Goal: Task Accomplishment & Management: Complete application form

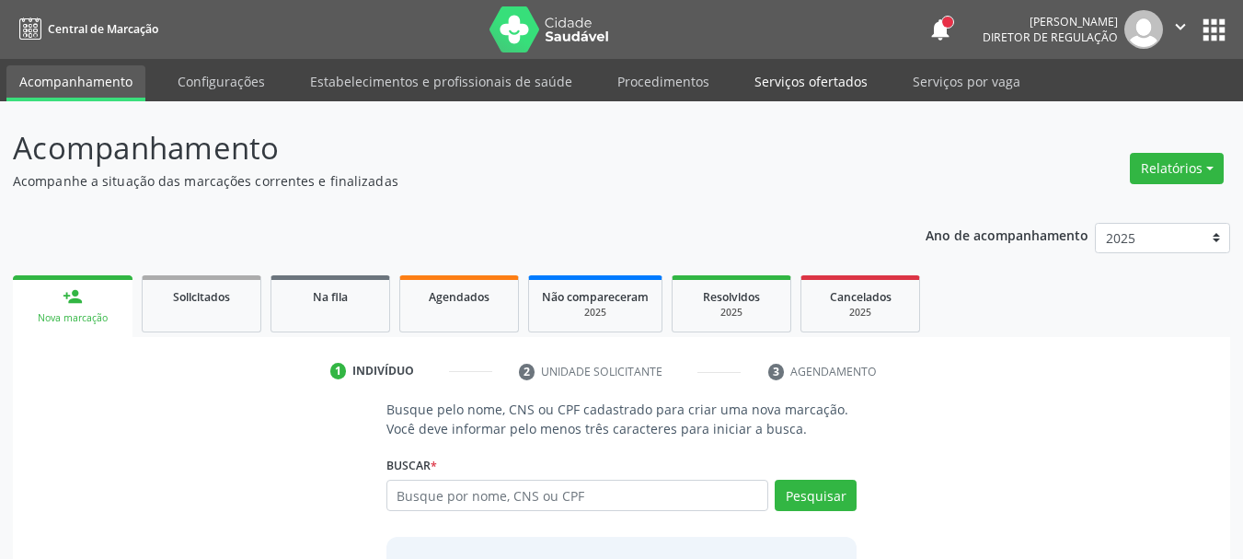
click at [775, 75] on link "Serviços ofertados" at bounding box center [811, 81] width 139 height 32
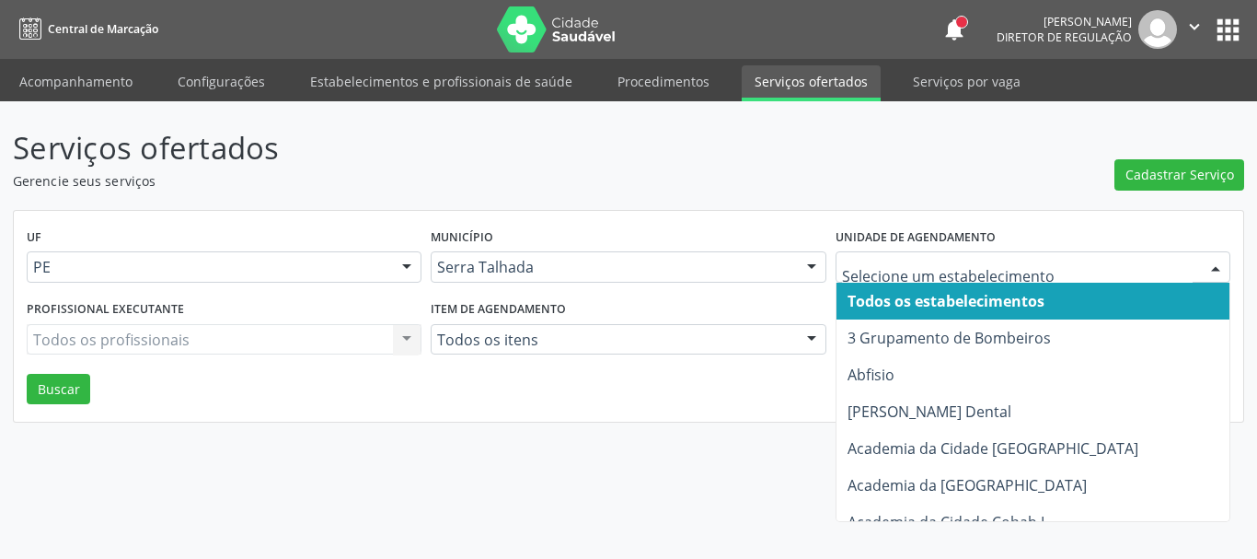
click at [714, 214] on div "UF PE PE Nenhum resultado encontrado para: " " Não há nenhuma opção para ser ex…" at bounding box center [628, 317] width 1229 height 212
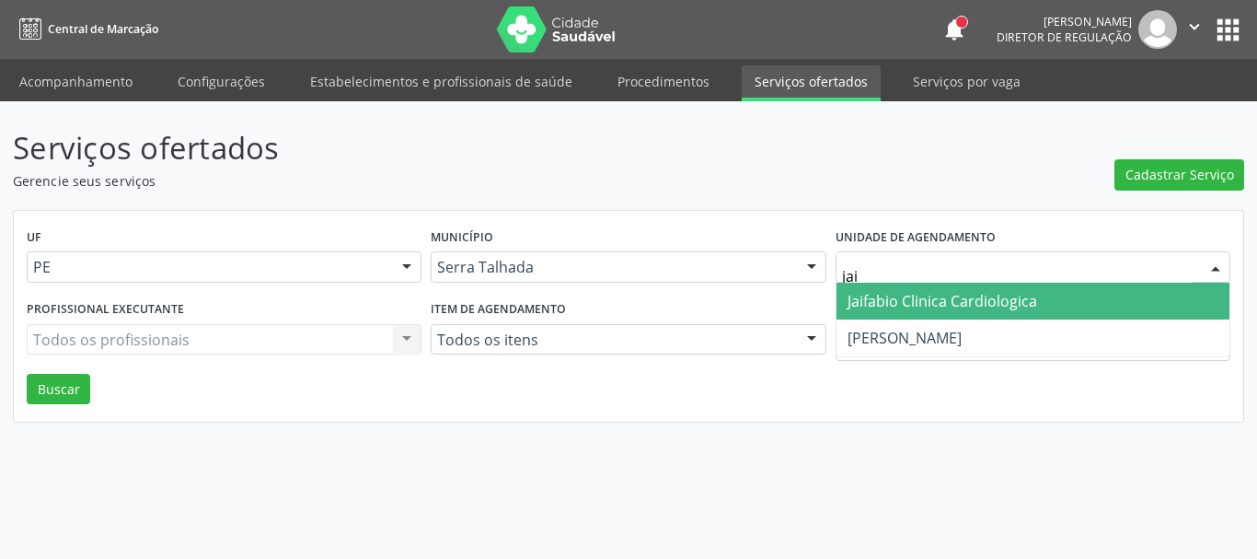
type input "jaif"
click at [876, 304] on span "Jaifabio Clinica Cardiologica" at bounding box center [942, 301] width 190 height 20
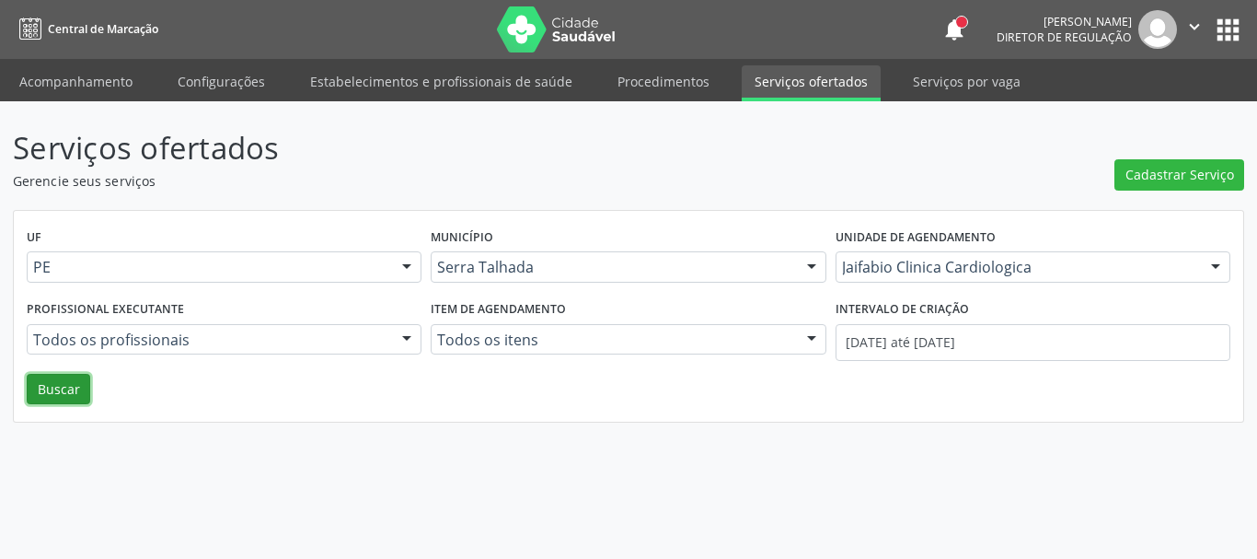
click at [40, 387] on button "Buscar" at bounding box center [58, 389] width 63 height 31
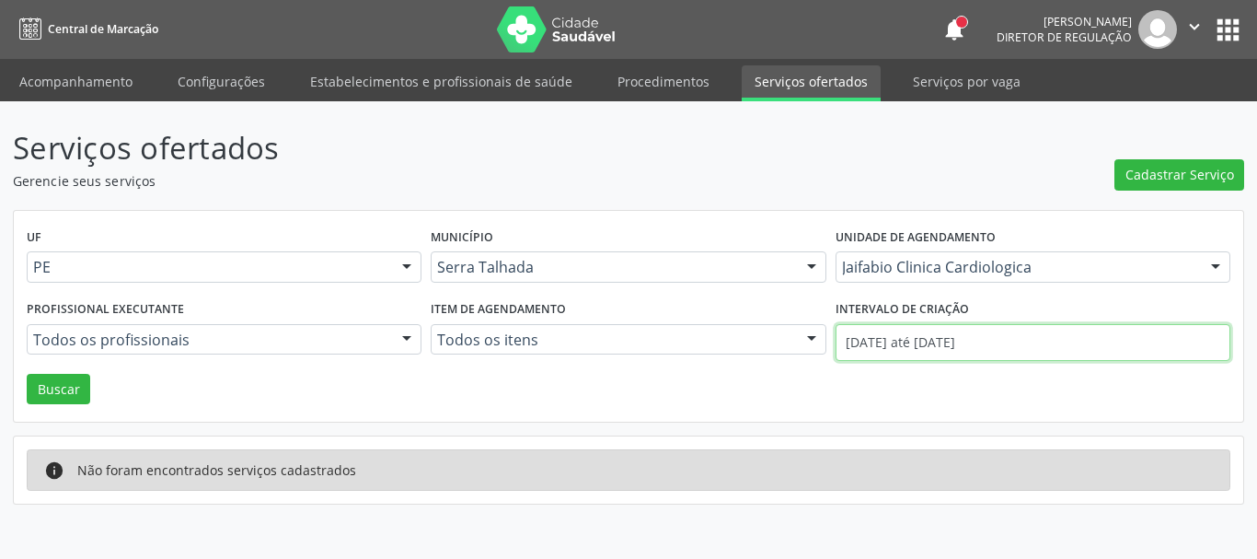
click at [995, 346] on input "01/09/2025 até 22/09/2025" at bounding box center [1032, 342] width 395 height 37
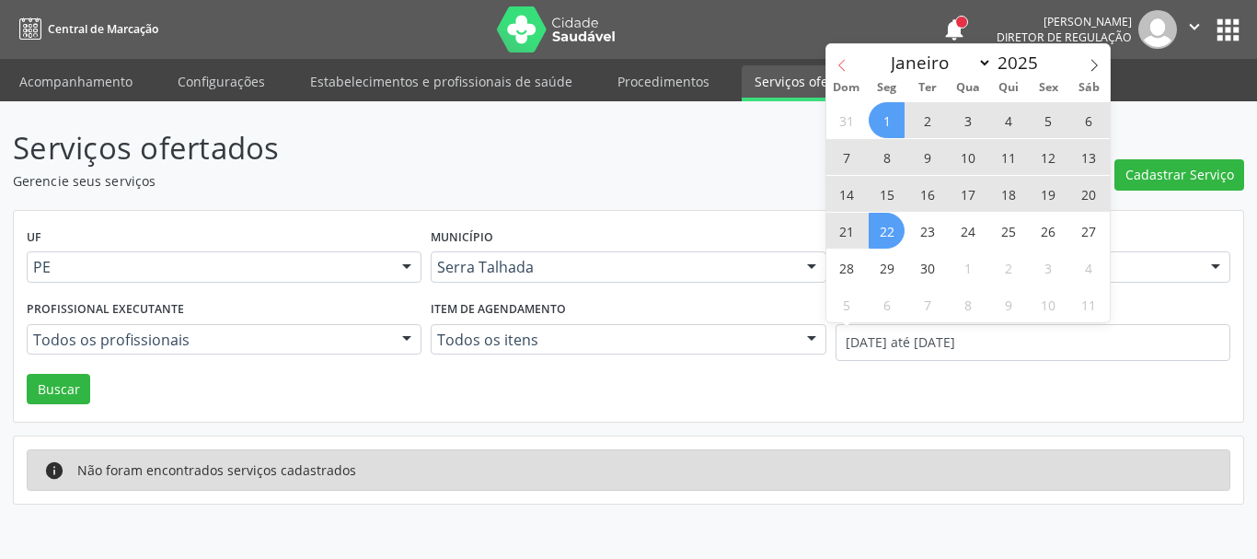
click at [841, 54] on span at bounding box center [841, 59] width 31 height 31
select select "7"
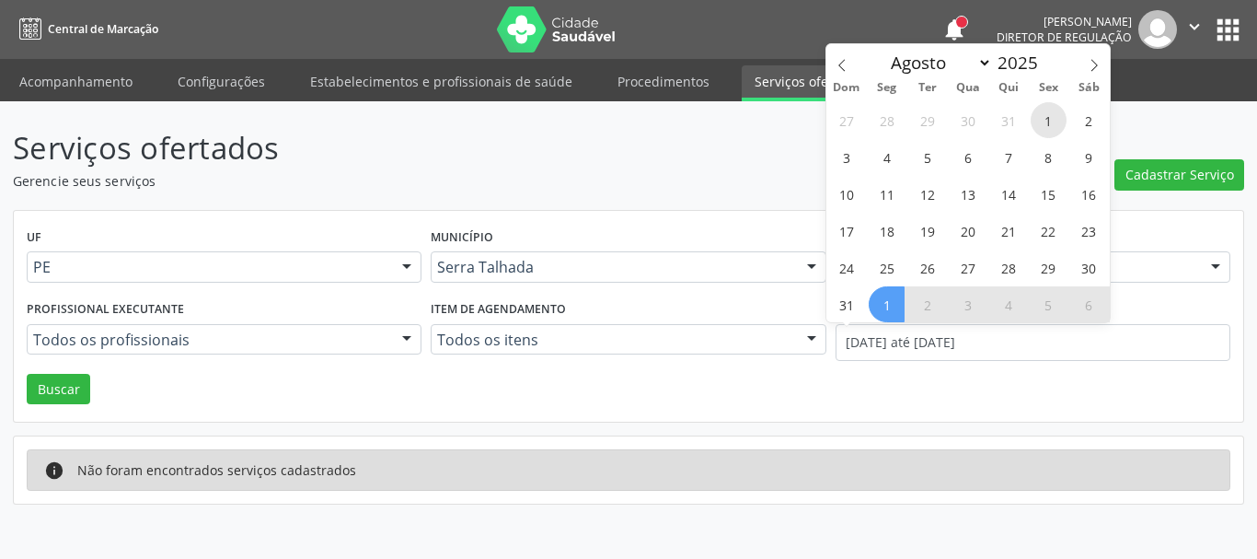
click at [1042, 115] on span "1" at bounding box center [1049, 120] width 36 height 36
type input "01/08/2025"
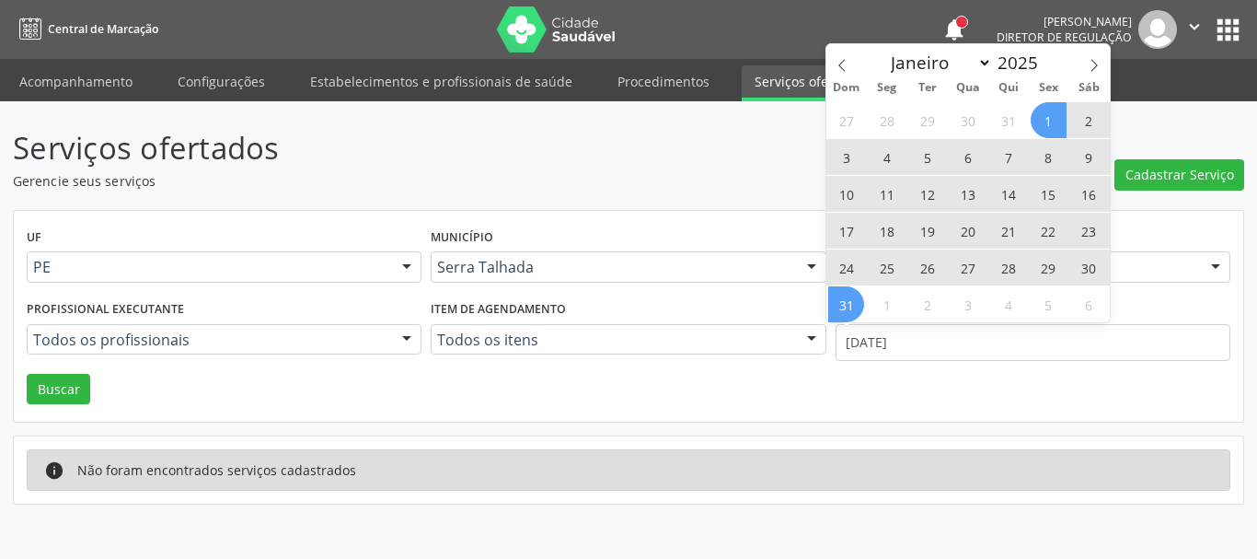
click at [850, 304] on span "31" at bounding box center [846, 304] width 36 height 36
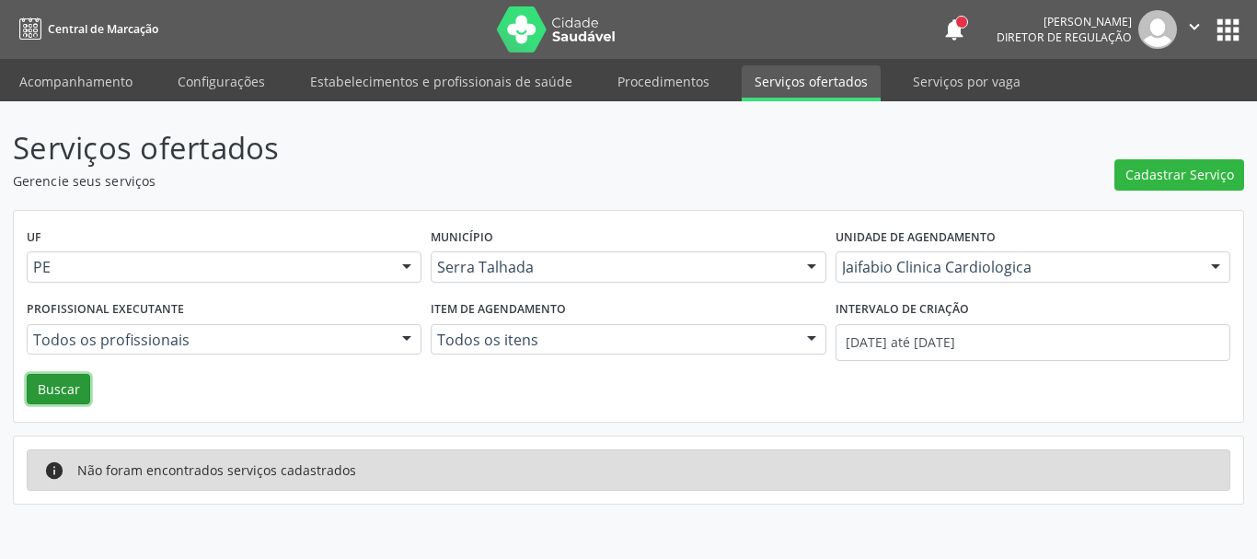
click at [31, 395] on button "Buscar" at bounding box center [58, 389] width 63 height 31
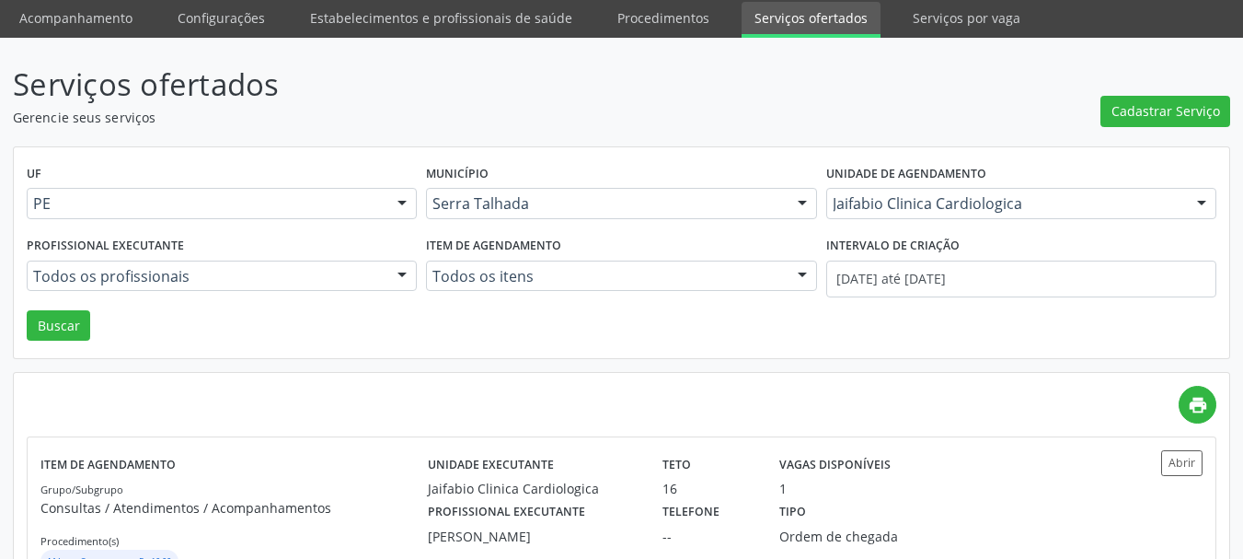
scroll to position [135, 0]
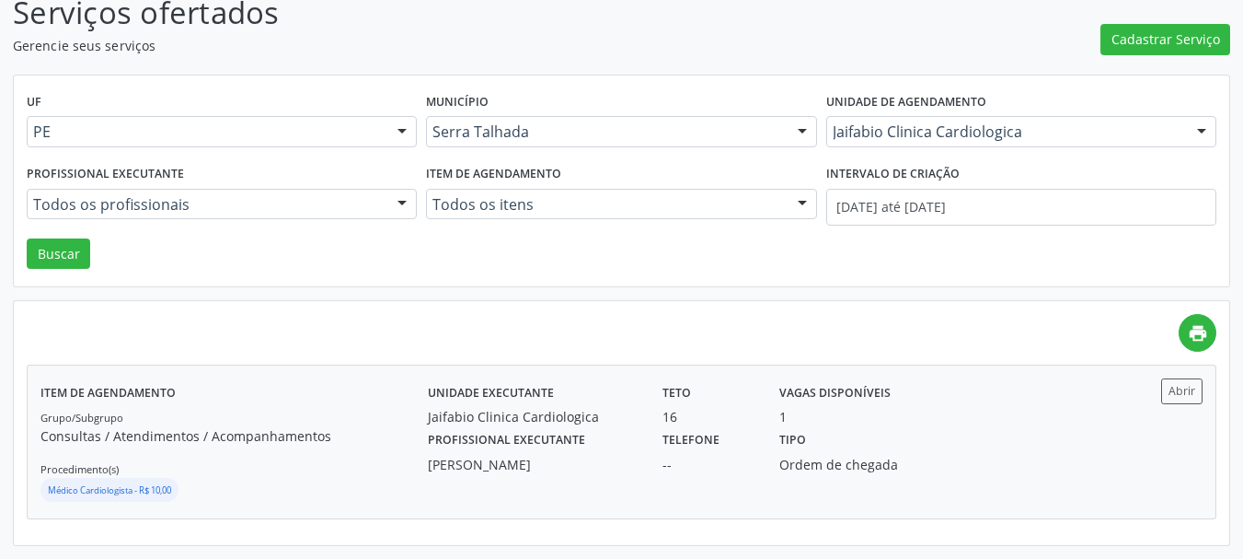
click at [943, 440] on div "Profissional executante Jaifabio Pereira Lima Telefone -- Tipo Ordem de chegada" at bounding box center [767, 450] width 704 height 48
click at [1077, 433] on div "Profissional executante Jaifabio Pereira Lima Telefone -- Tipo Ordem de chegada" at bounding box center [767, 450] width 704 height 48
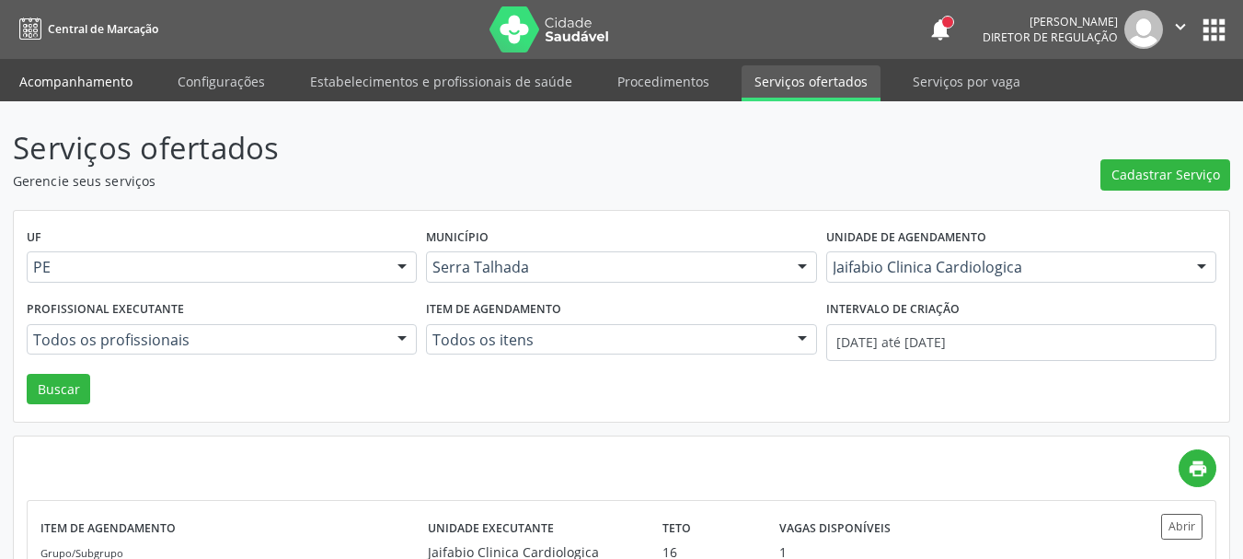
click at [63, 87] on link "Acompanhamento" at bounding box center [75, 81] width 139 height 32
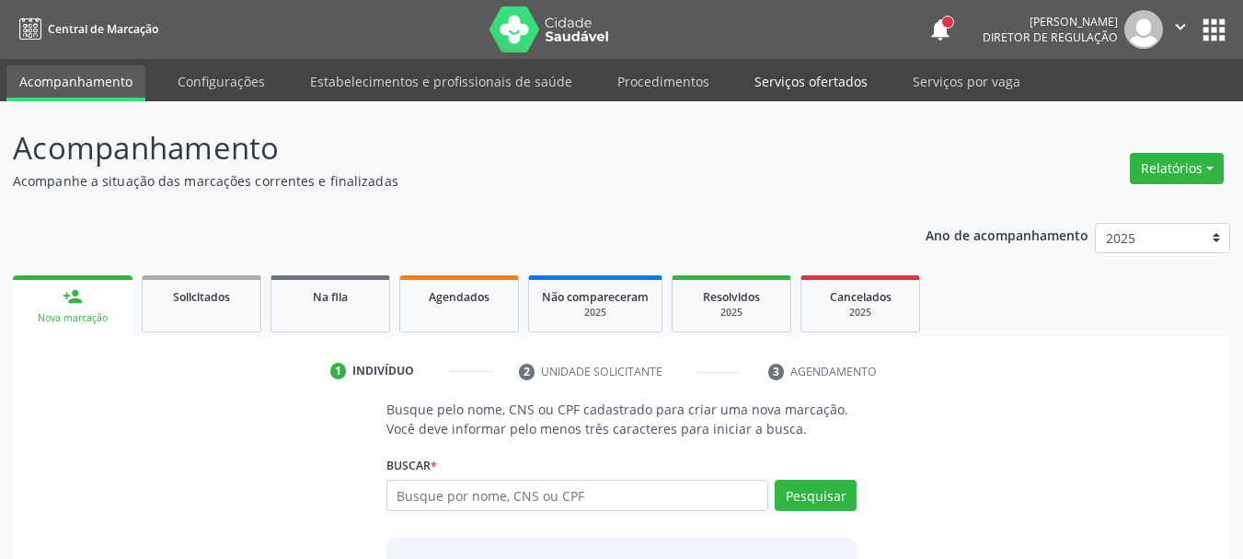
click at [769, 85] on link "Serviços ofertados" at bounding box center [811, 81] width 139 height 32
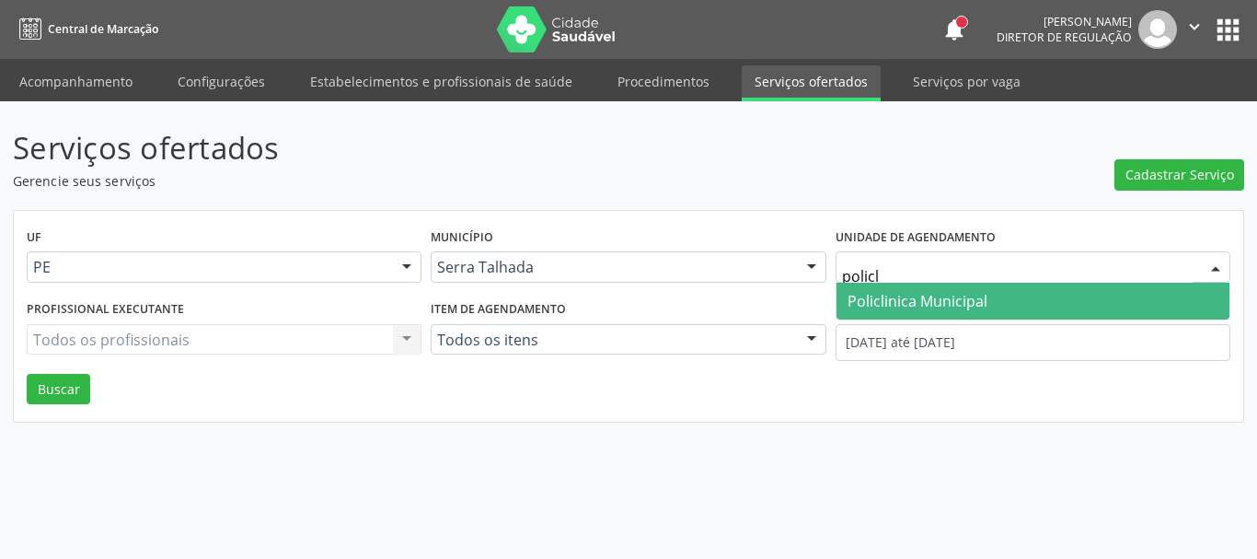
type input "policli"
drag, startPoint x: 847, startPoint y: 292, endPoint x: 835, endPoint y: 299, distance: 13.3
click at [846, 294] on span "Policlinica Municipal" at bounding box center [1032, 300] width 393 height 37
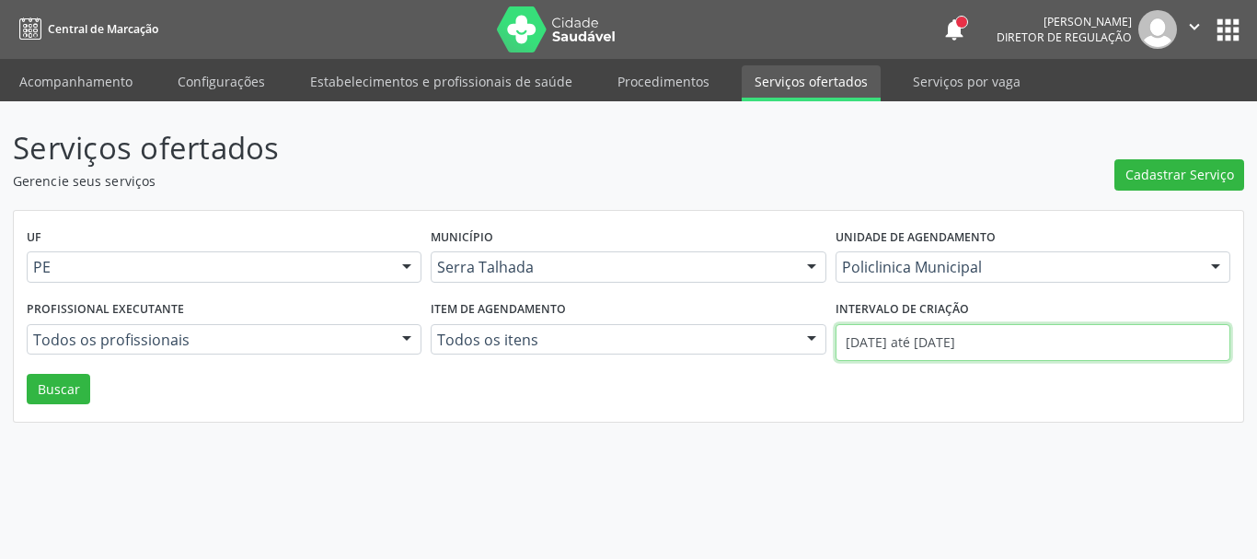
click at [886, 336] on input "01/09/2025 até 22/09/2025" at bounding box center [1032, 342] width 395 height 37
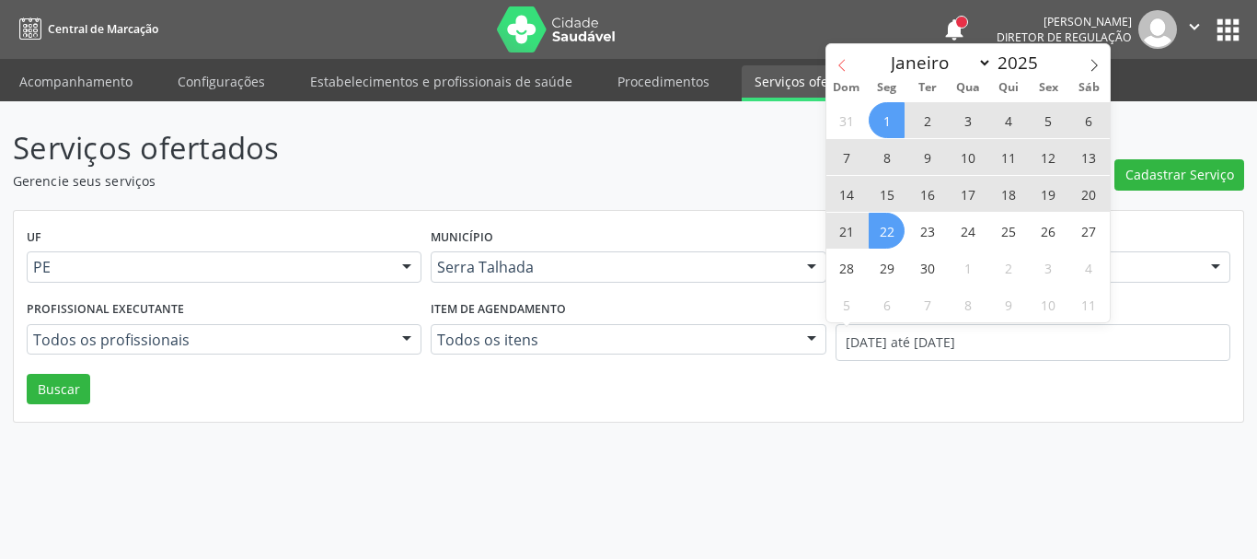
click at [838, 59] on icon at bounding box center [841, 65] width 13 height 13
select select "7"
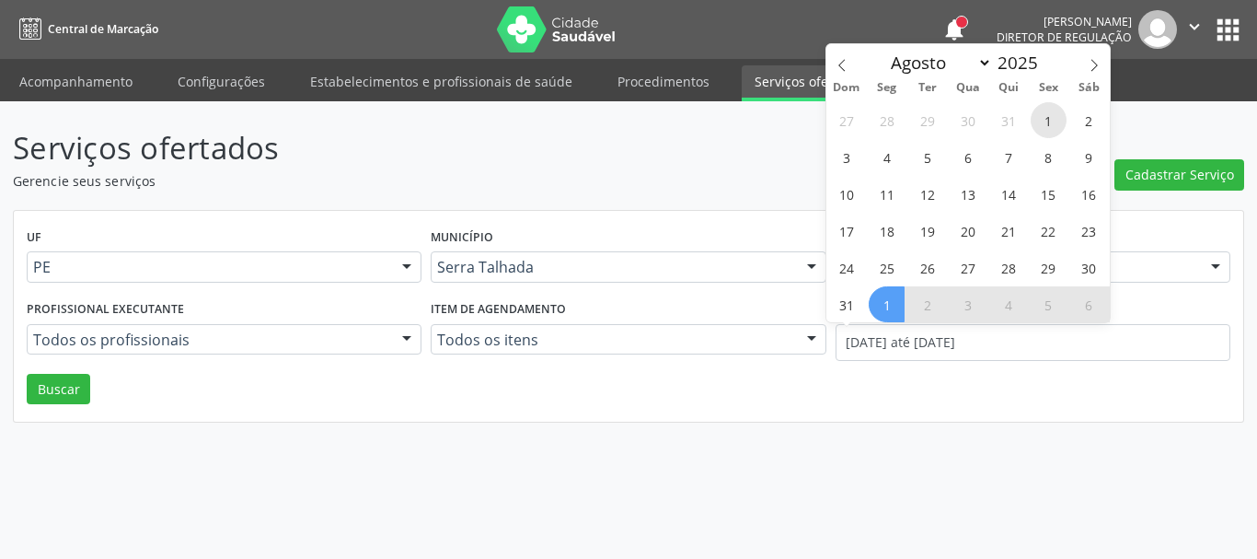
click at [1065, 121] on span "1" at bounding box center [1049, 120] width 36 height 36
type input "01/08/2025"
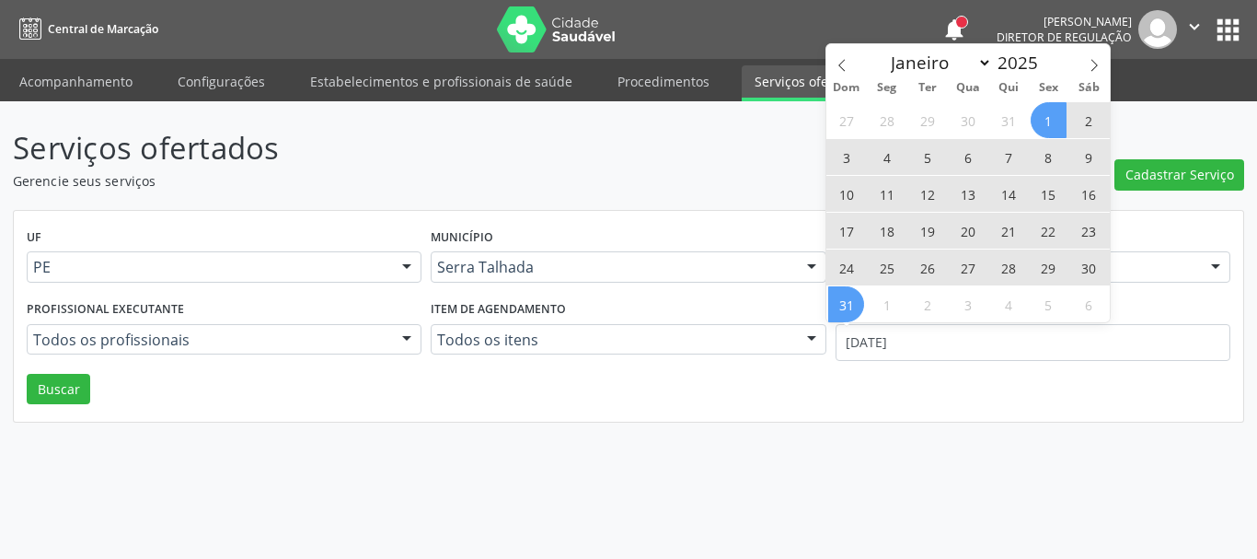
click at [858, 306] on span "31" at bounding box center [846, 304] width 36 height 36
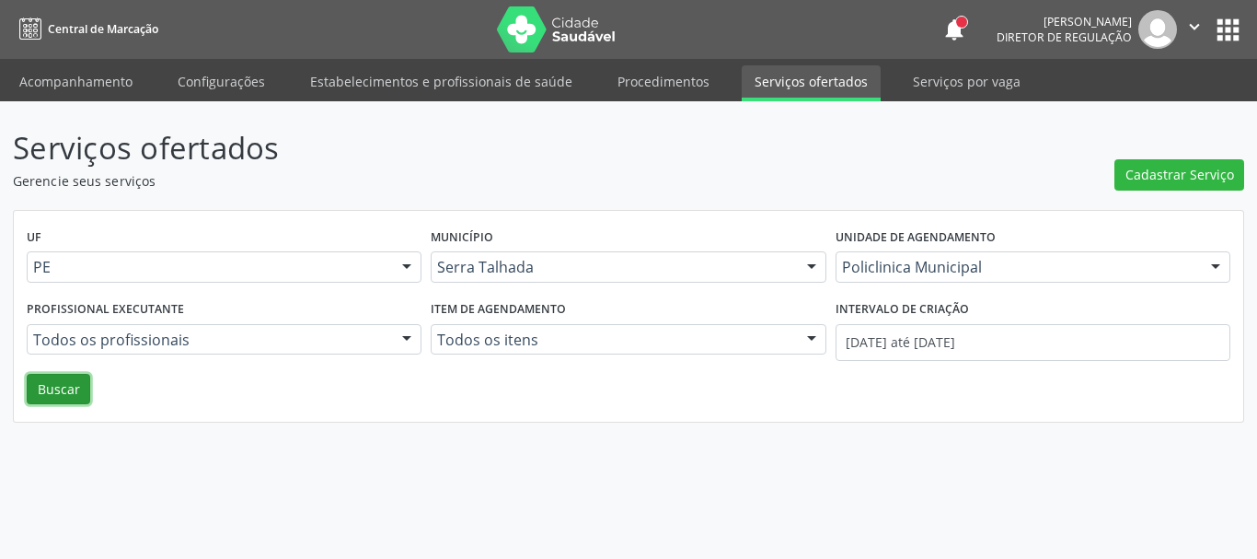
click at [50, 397] on button "Buscar" at bounding box center [58, 389] width 63 height 31
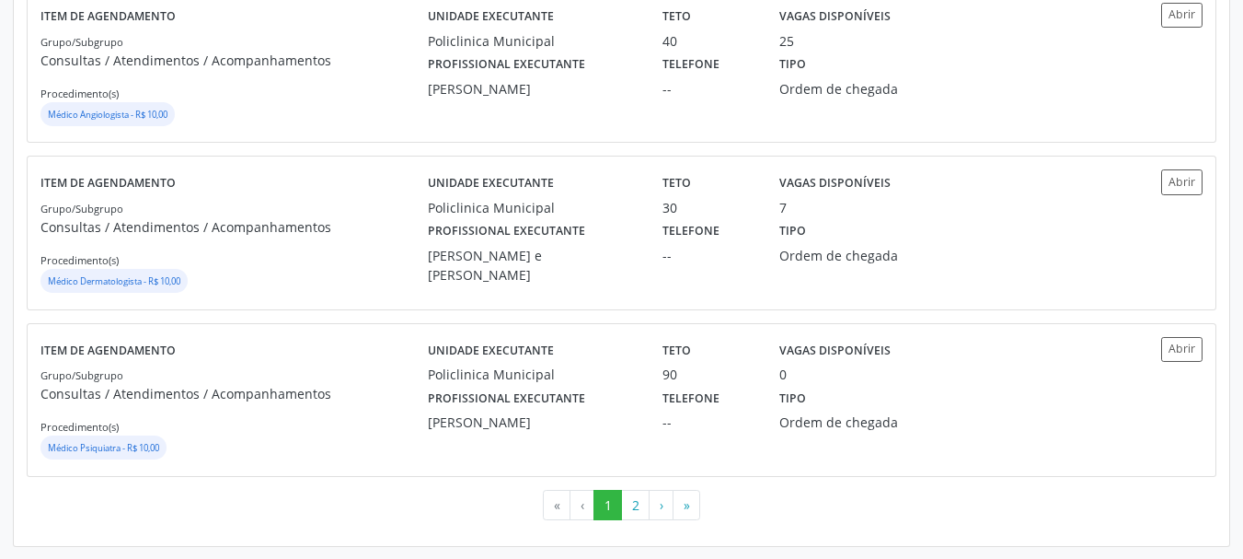
scroll to position [2623, 0]
click at [416, 400] on div "Profissional executante Maria Augusta Soares Sobreira Machado" at bounding box center [532, 407] width 235 height 48
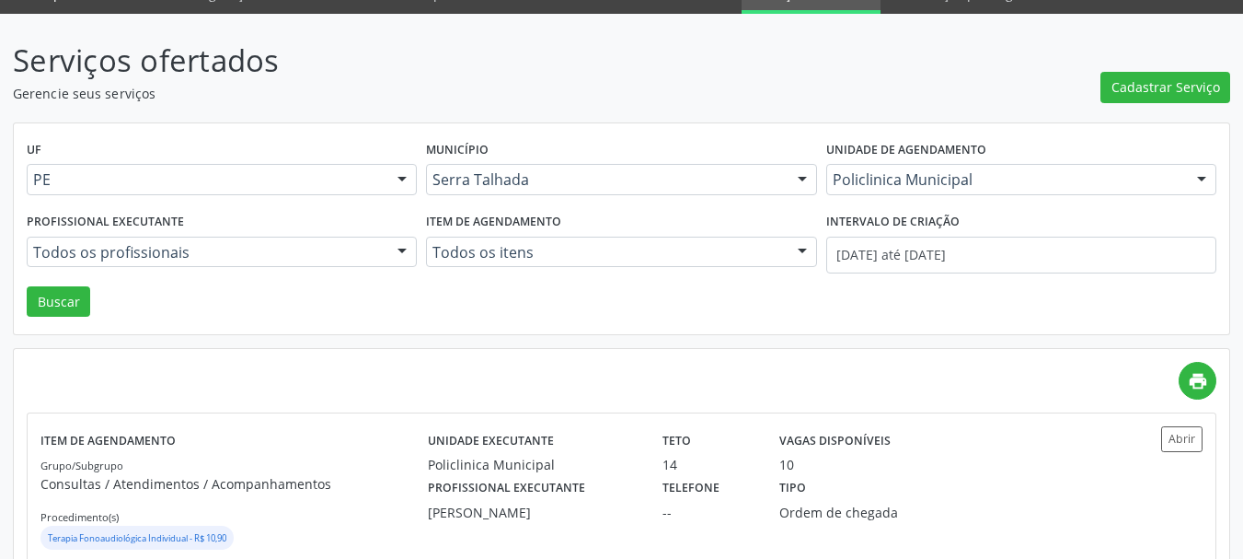
scroll to position [0, 0]
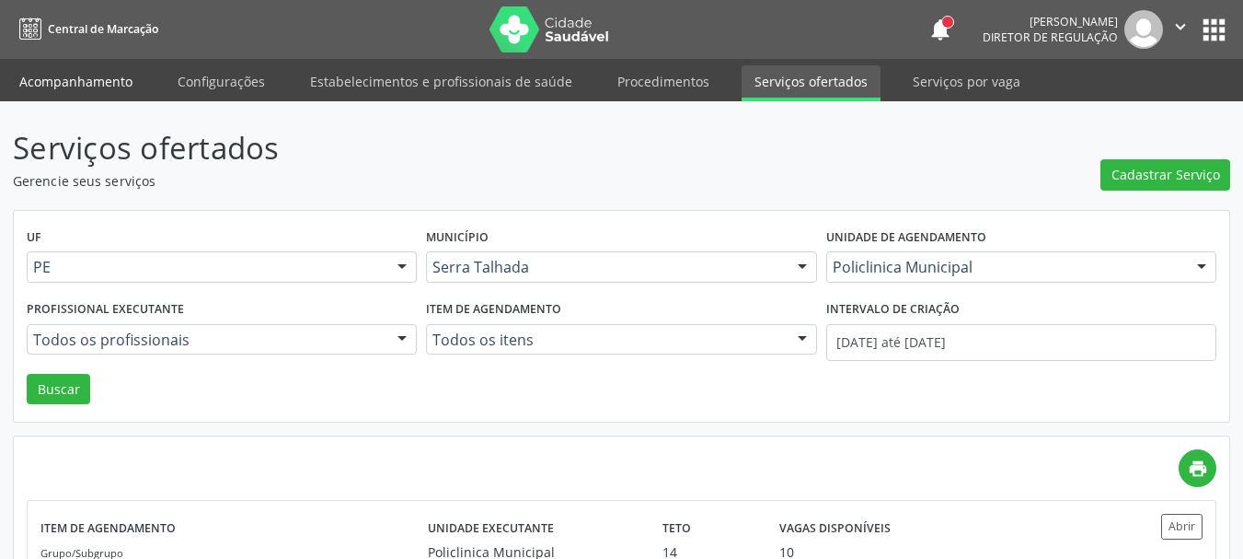
click at [86, 80] on link "Acompanhamento" at bounding box center [75, 81] width 139 height 32
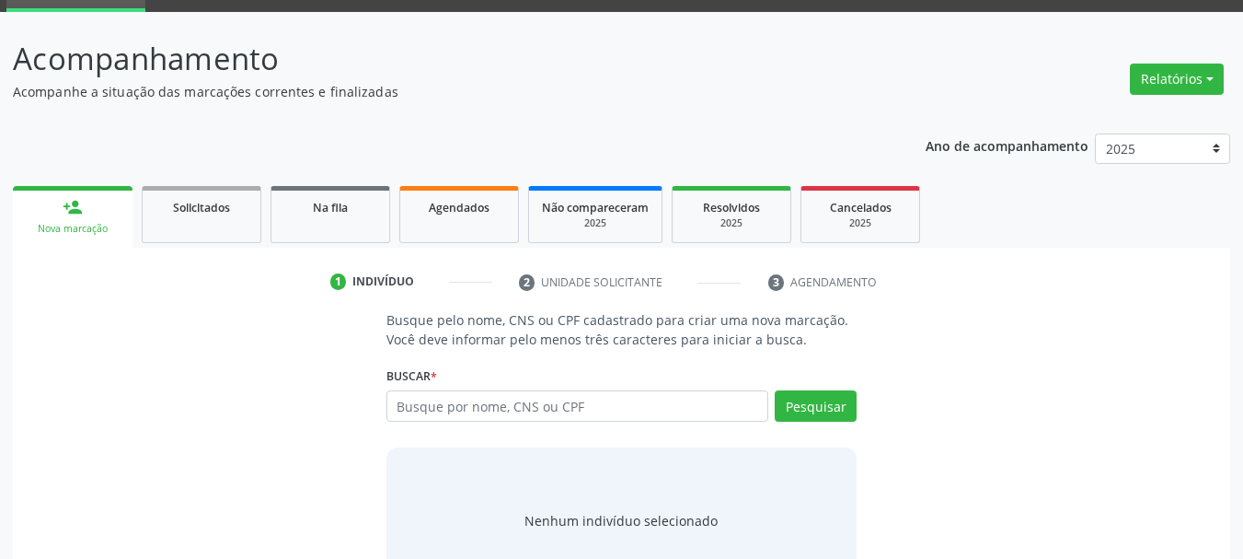
click at [538, 334] on p "Busque pelo nome, CNS ou CPF cadastrado para criar uma nova marcação. Você deve…" at bounding box center [621, 329] width 471 height 39
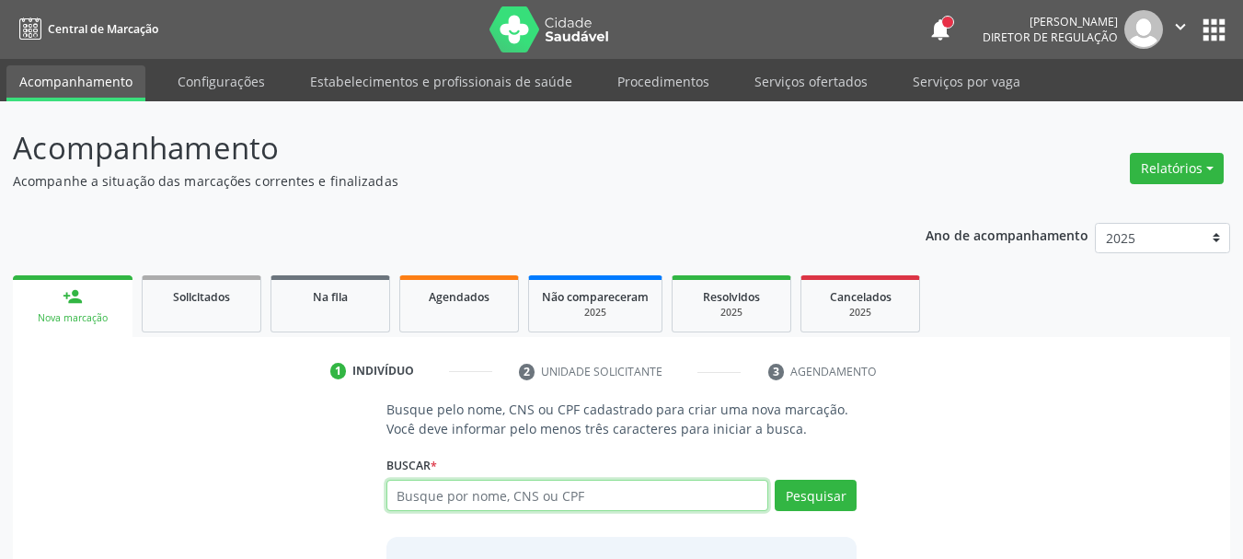
click at [536, 499] on input "text" at bounding box center [577, 494] width 383 height 31
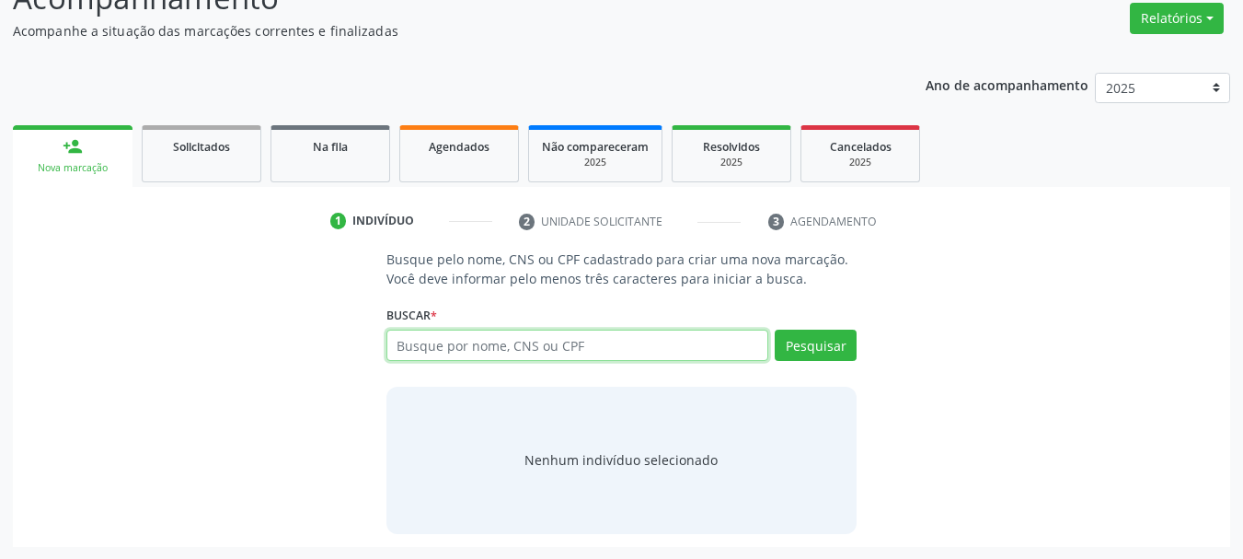
scroll to position [151, 0]
click at [416, 352] on input "text" at bounding box center [577, 343] width 383 height 31
click at [470, 351] on input "text" at bounding box center [577, 343] width 383 height 31
click at [405, 346] on input "text" at bounding box center [577, 343] width 383 height 31
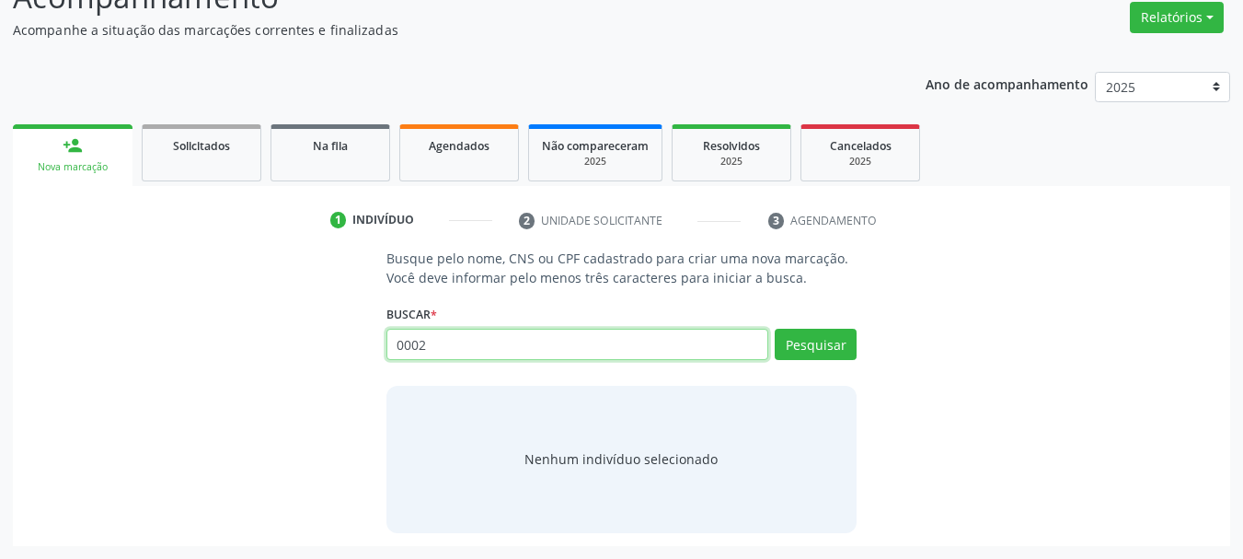
type input "00026"
click at [461, 342] on input "00026" at bounding box center [577, 343] width 383 height 31
type input "00026774402"
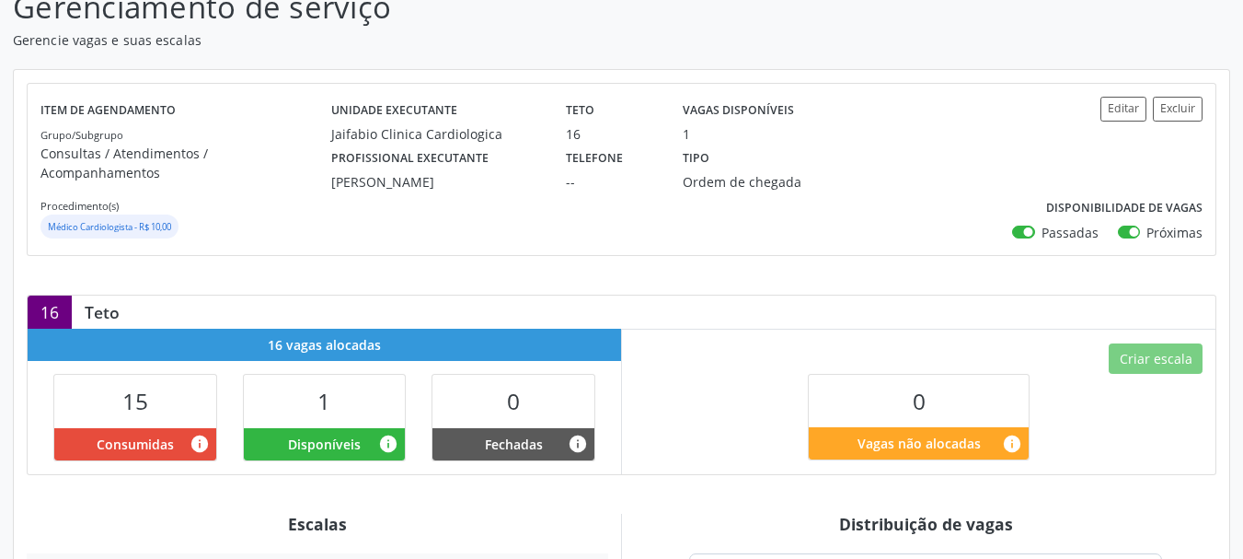
scroll to position [184, 0]
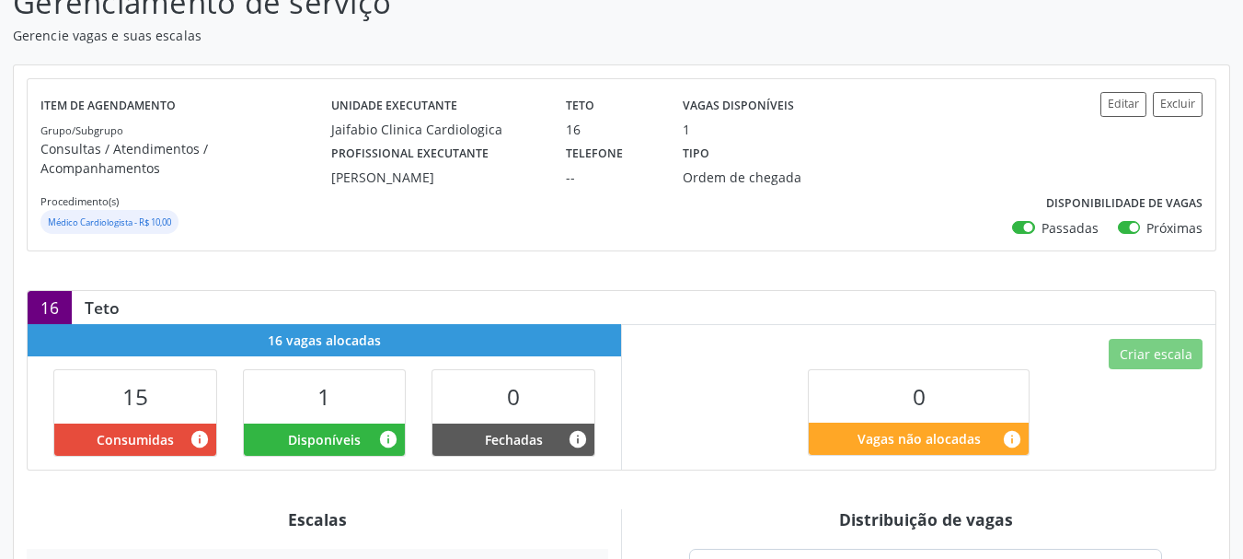
click at [1042, 218] on label "Passadas" at bounding box center [1070, 227] width 57 height 19
click at [1025, 218] on input "Passadas" at bounding box center [1018, 226] width 13 height 17
checkbox input "false"
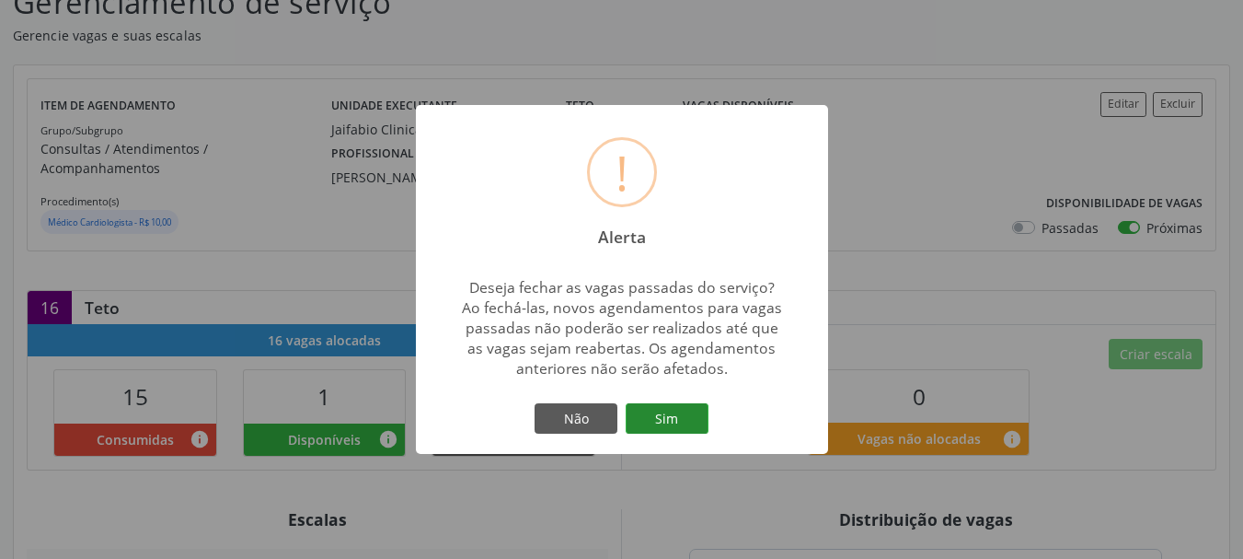
click at [664, 414] on button "Sim" at bounding box center [667, 418] width 83 height 31
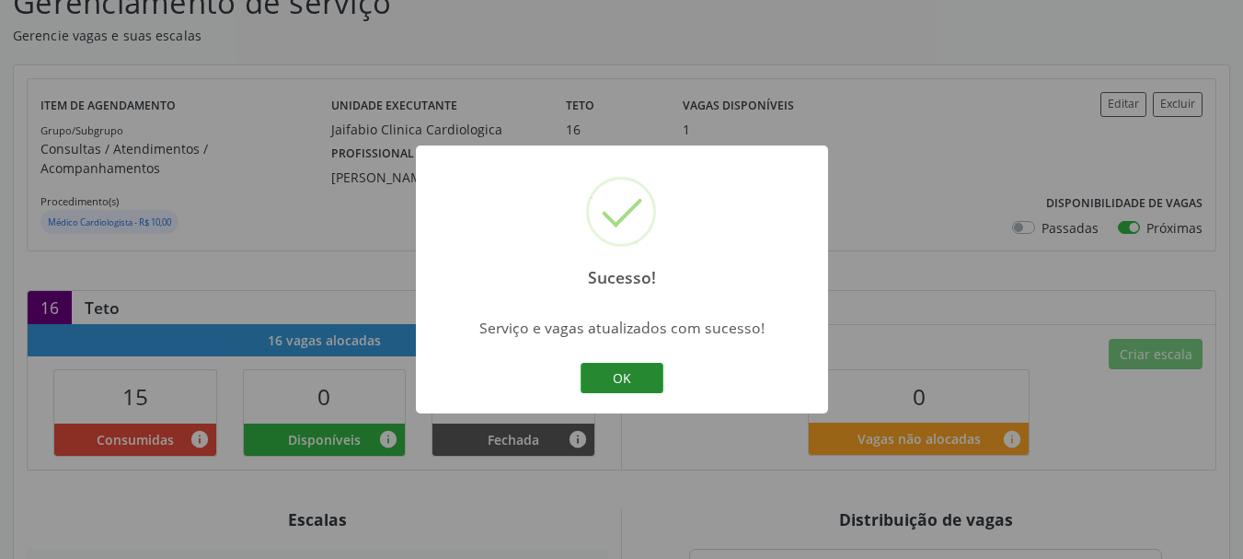
click at [635, 381] on button "OK" at bounding box center [622, 378] width 83 height 31
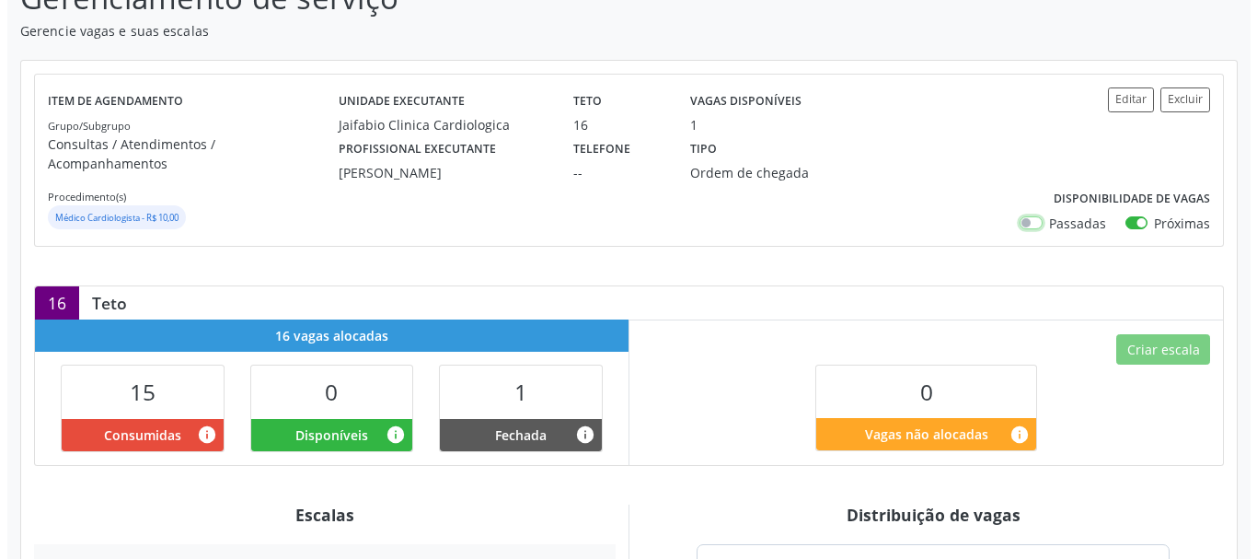
scroll to position [182, 0]
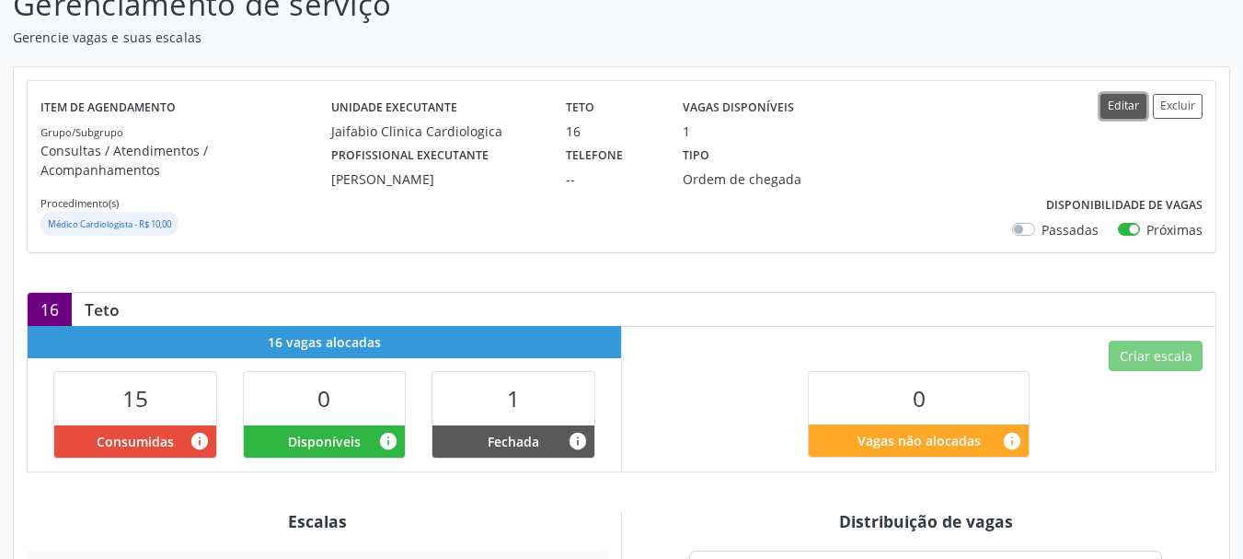
click at [1131, 115] on button "Editar" at bounding box center [1123, 106] width 46 height 25
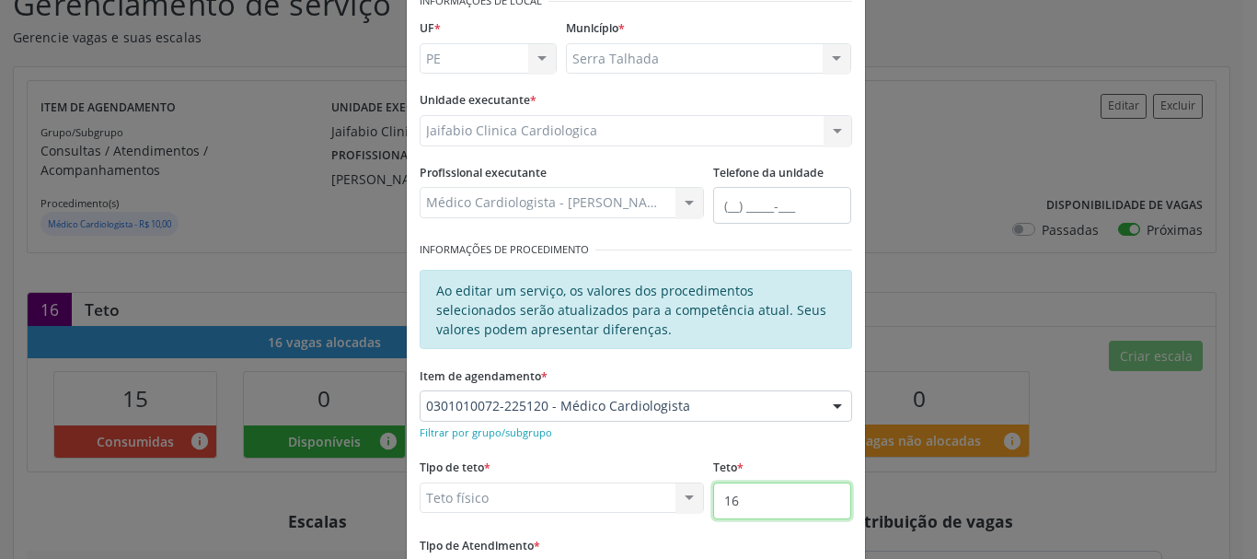
scroll to position [184, 0]
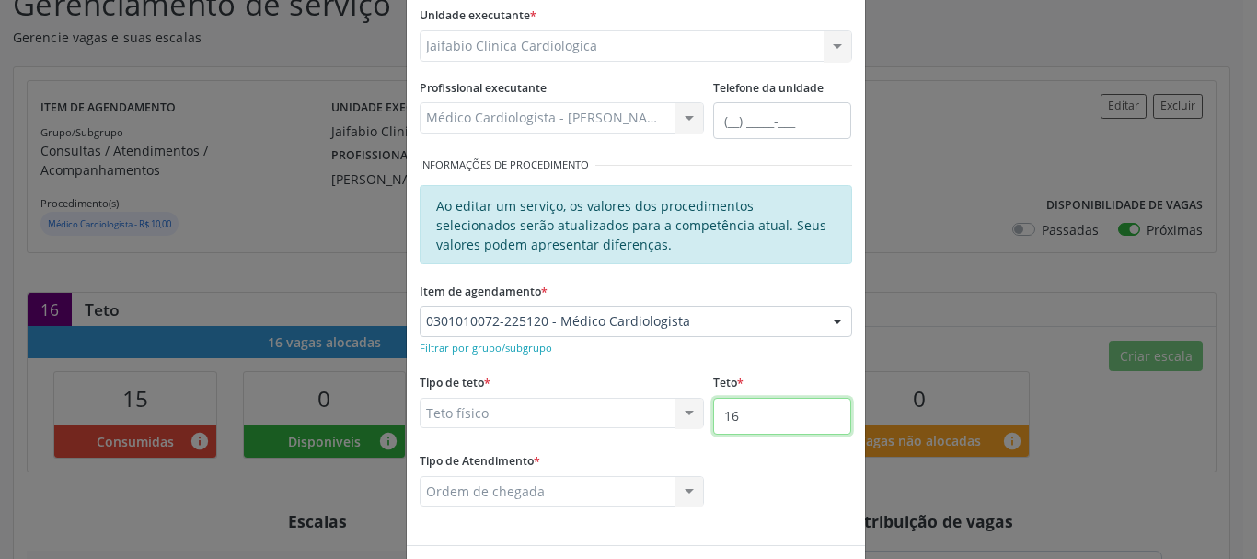
click at [766, 422] on input "16" at bounding box center [782, 415] width 138 height 37
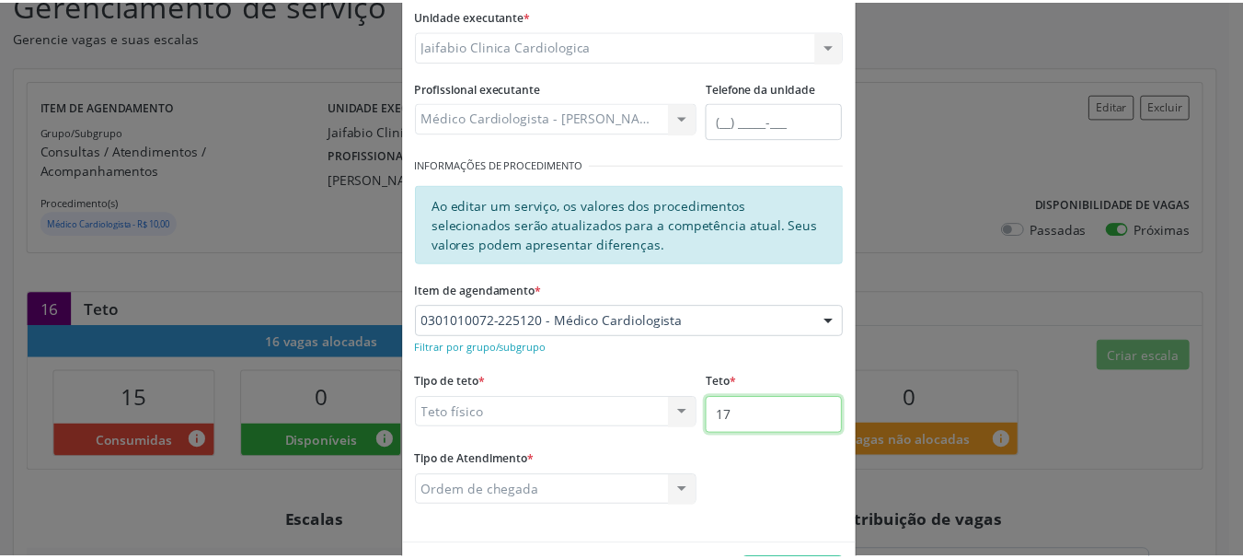
scroll to position [251, 0]
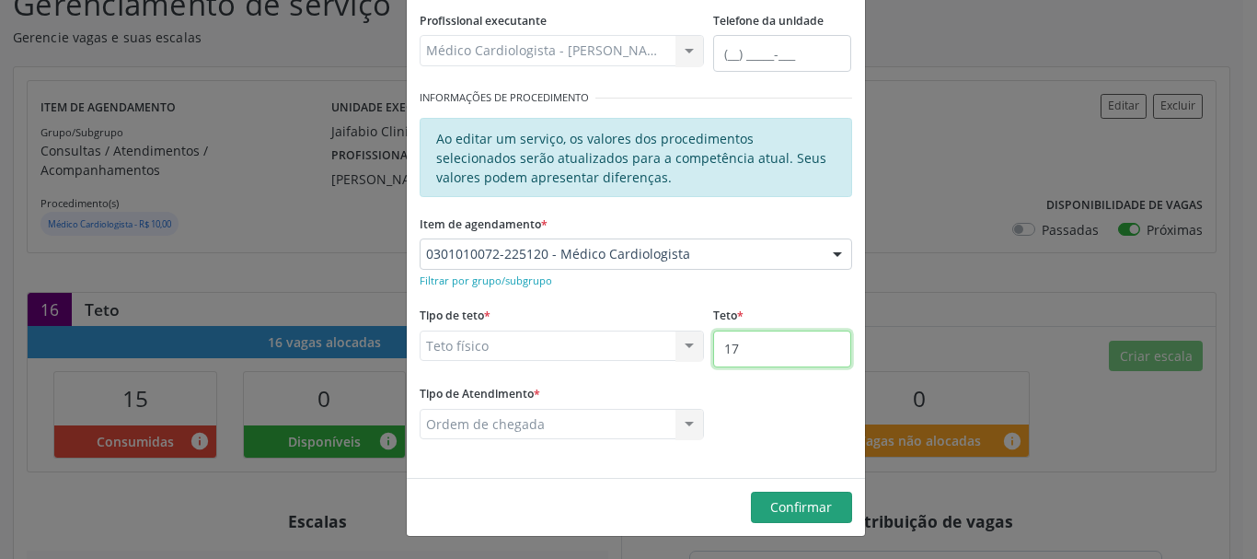
type input "17"
click at [798, 513] on span "Confirmar" at bounding box center [801, 506] width 62 height 17
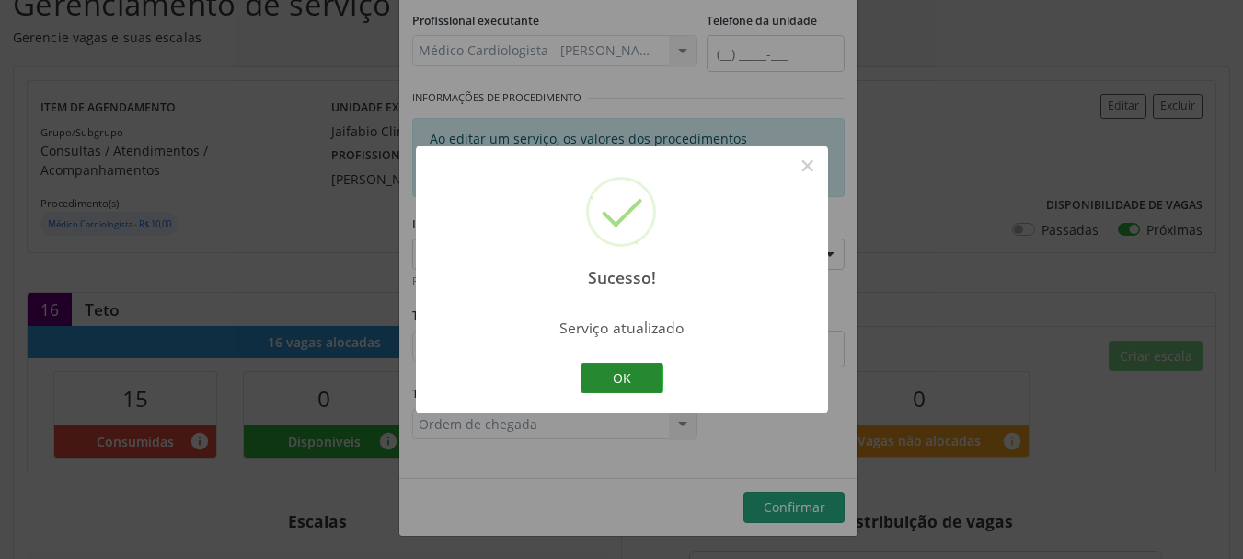
click at [607, 367] on button "OK" at bounding box center [622, 378] width 83 height 31
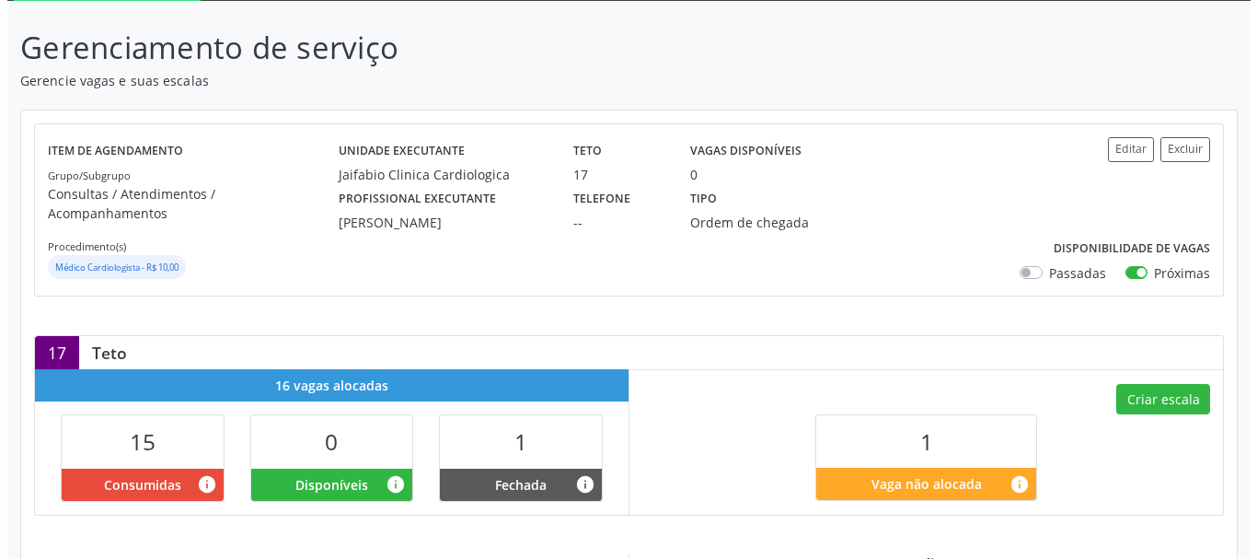
scroll to position [184, 0]
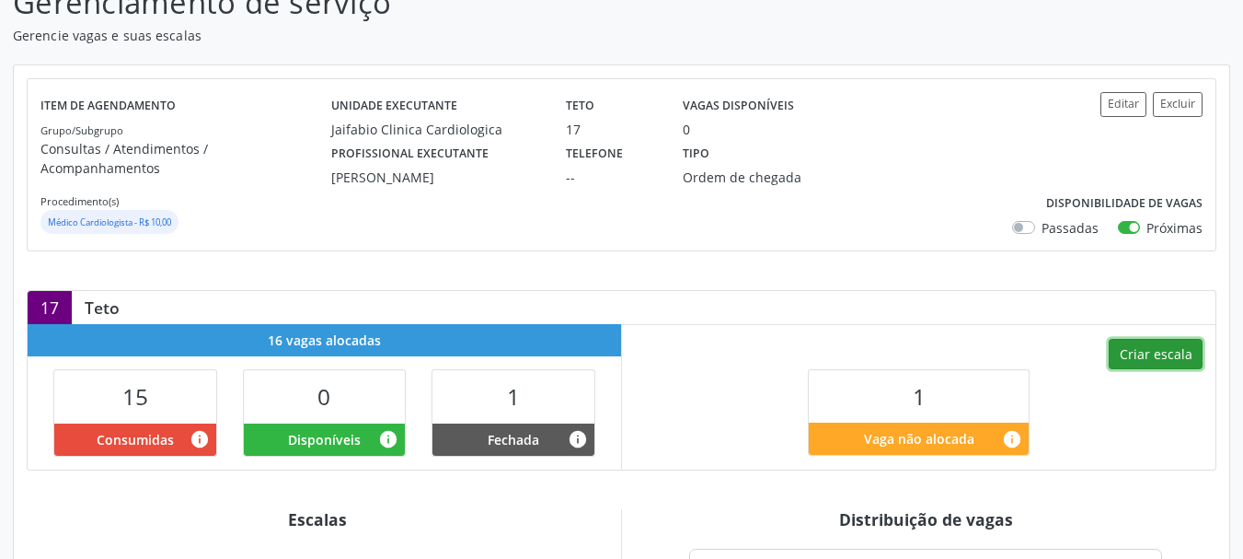
click at [1145, 339] on button "Criar escala" at bounding box center [1156, 354] width 94 height 31
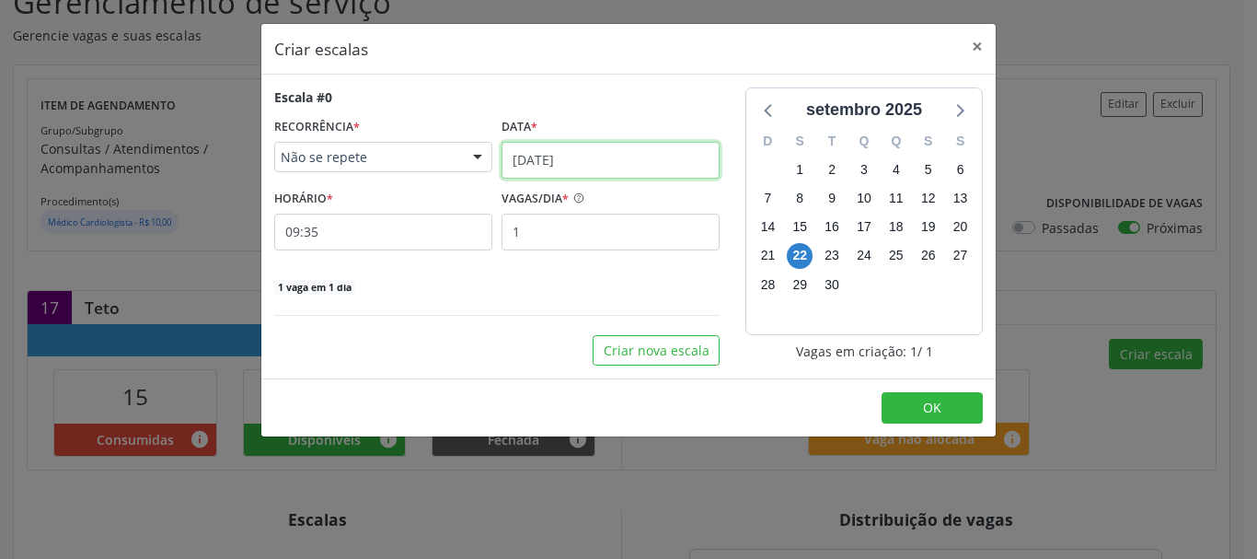
click at [651, 170] on body "Central de Marcação notifications Adão Alves de Medeiros Diretor de regulação …" at bounding box center [628, 95] width 1257 height 559
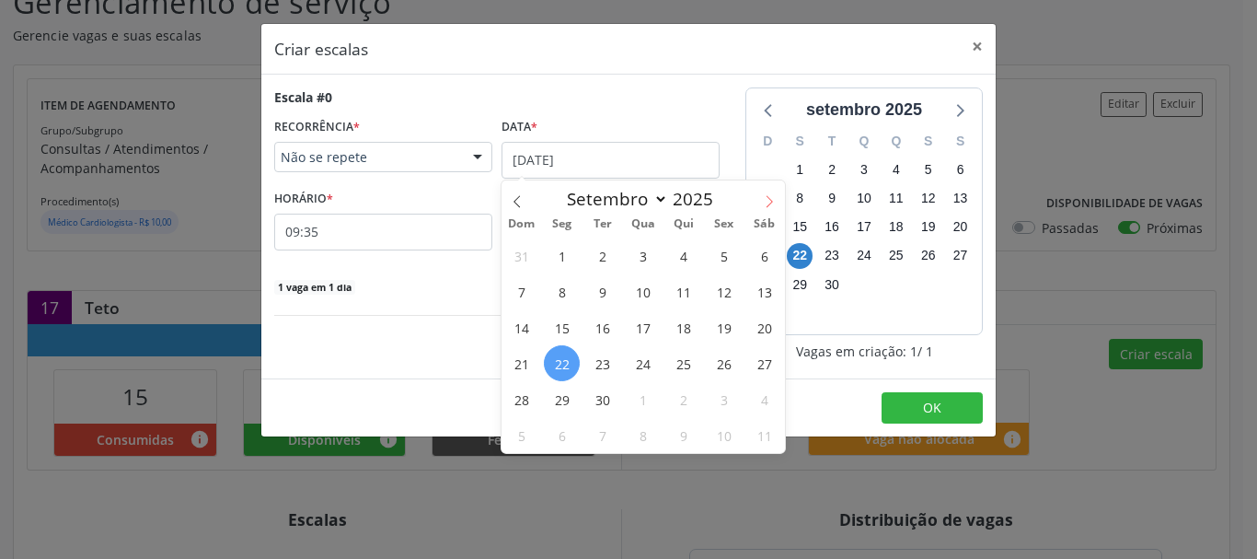
click at [759, 202] on span at bounding box center [769, 195] width 31 height 31
click at [522, 192] on span at bounding box center [516, 195] width 31 height 31
select select "8"
click at [605, 358] on span "23" at bounding box center [602, 363] width 36 height 36
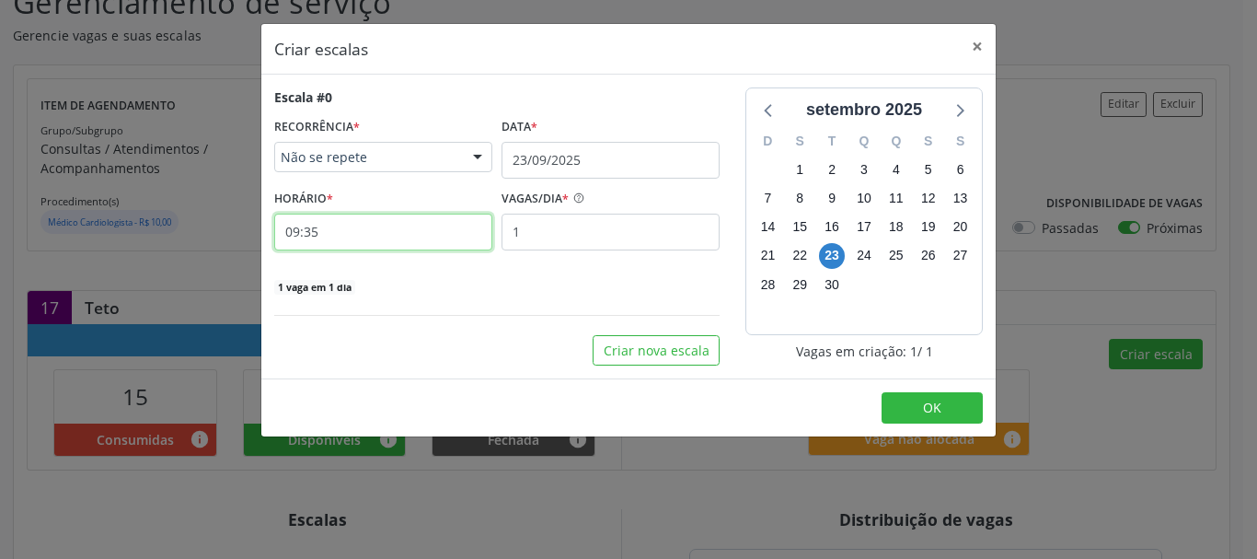
click at [420, 235] on input "09:35" at bounding box center [383, 231] width 218 height 37
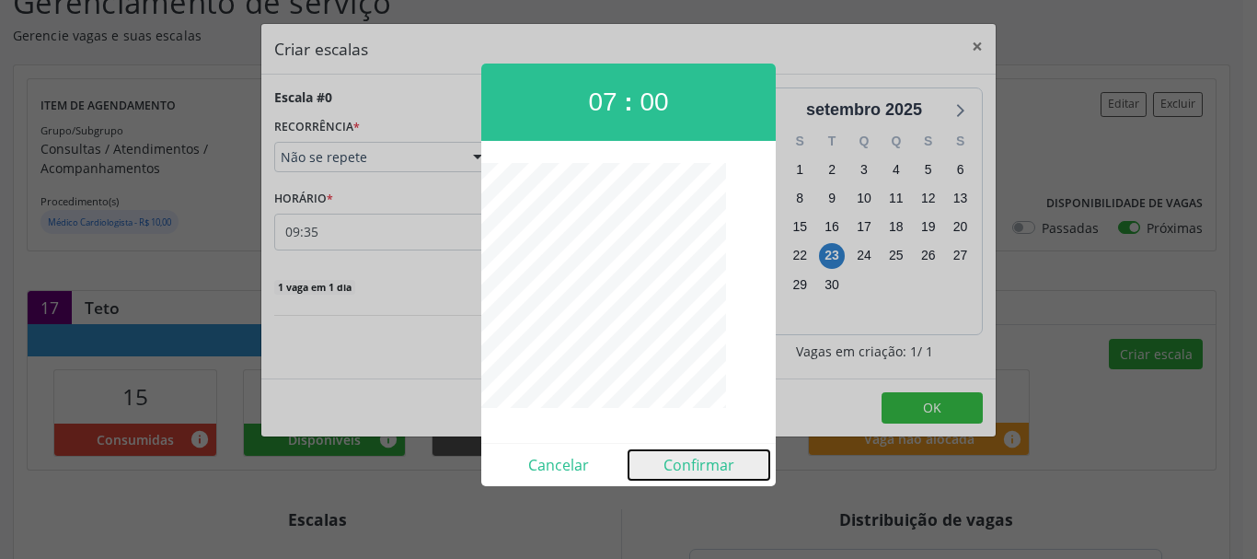
click at [705, 463] on button "Confirmar" at bounding box center [698, 464] width 141 height 29
type input "07:00"
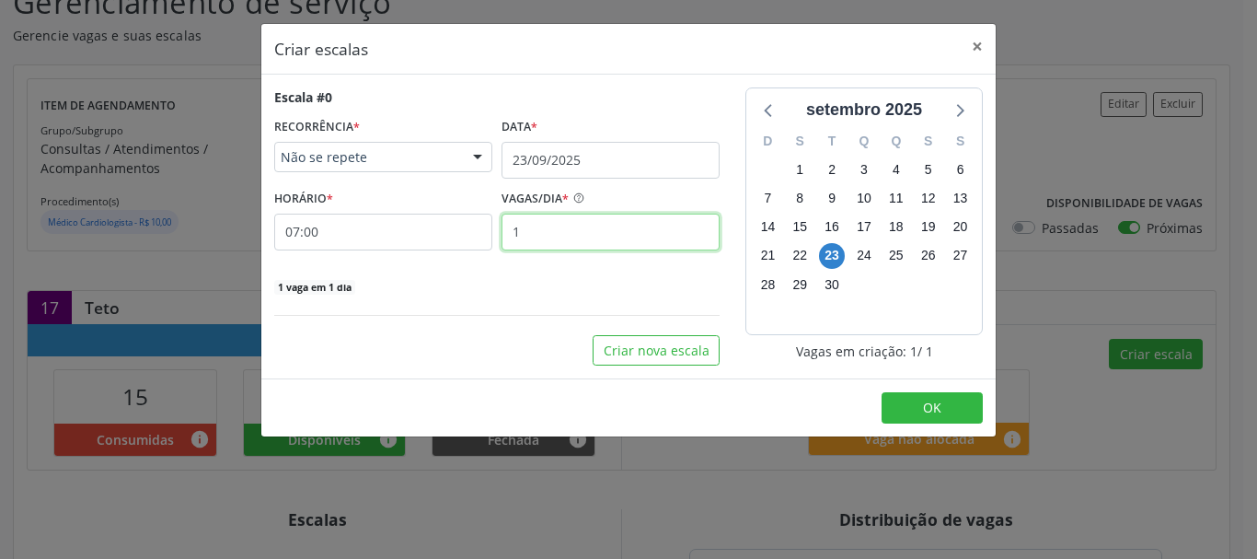
click at [582, 229] on input "1" at bounding box center [610, 231] width 218 height 37
type input "2"
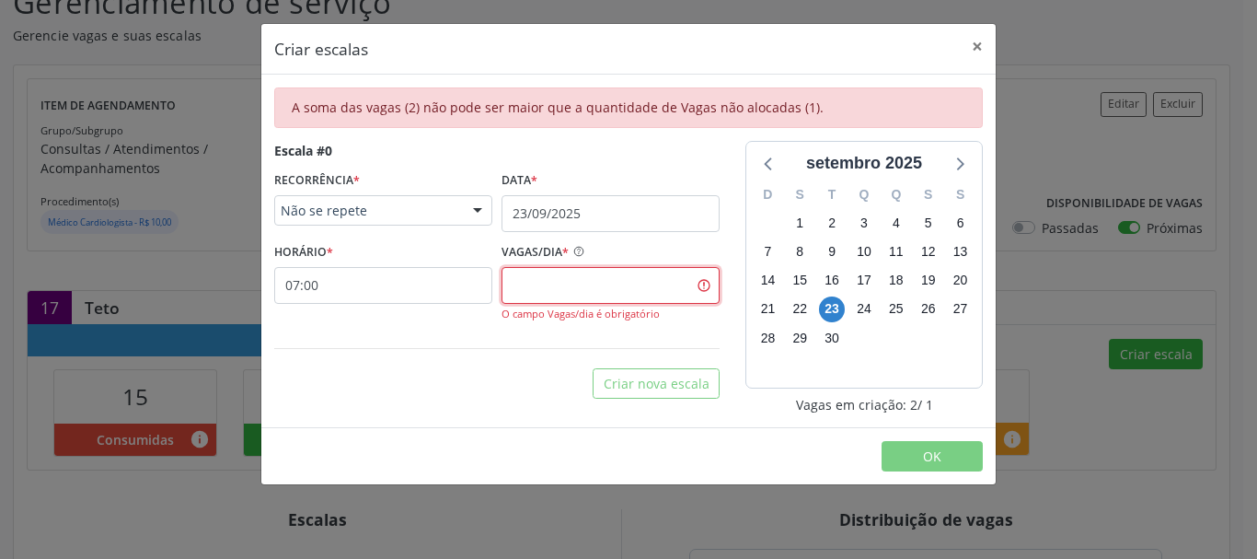
type input "1"
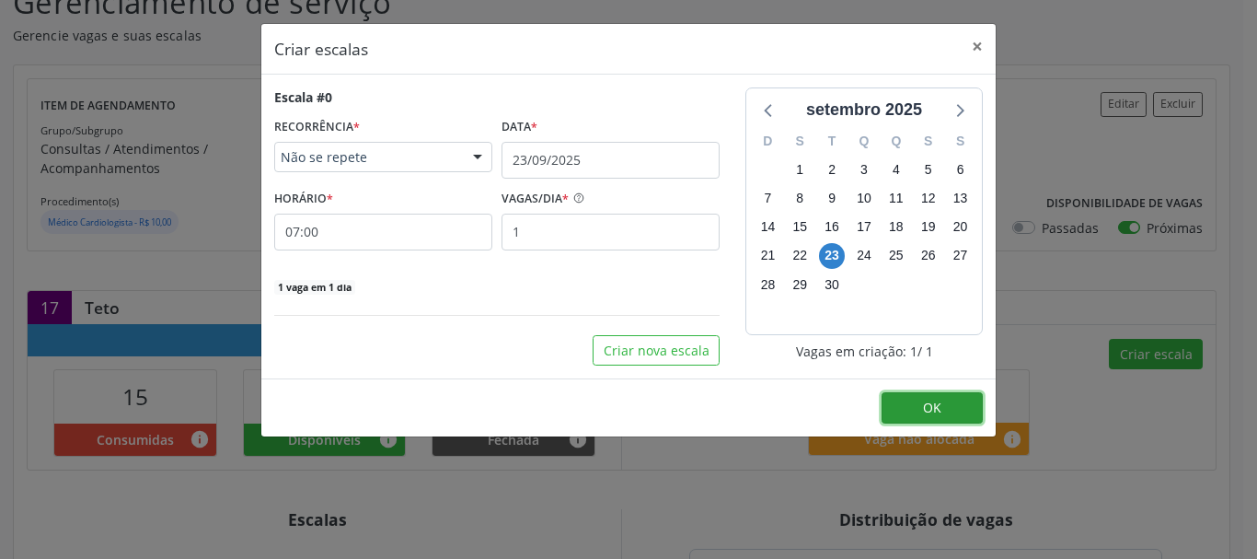
click at [914, 415] on button "OK" at bounding box center [931, 407] width 101 height 31
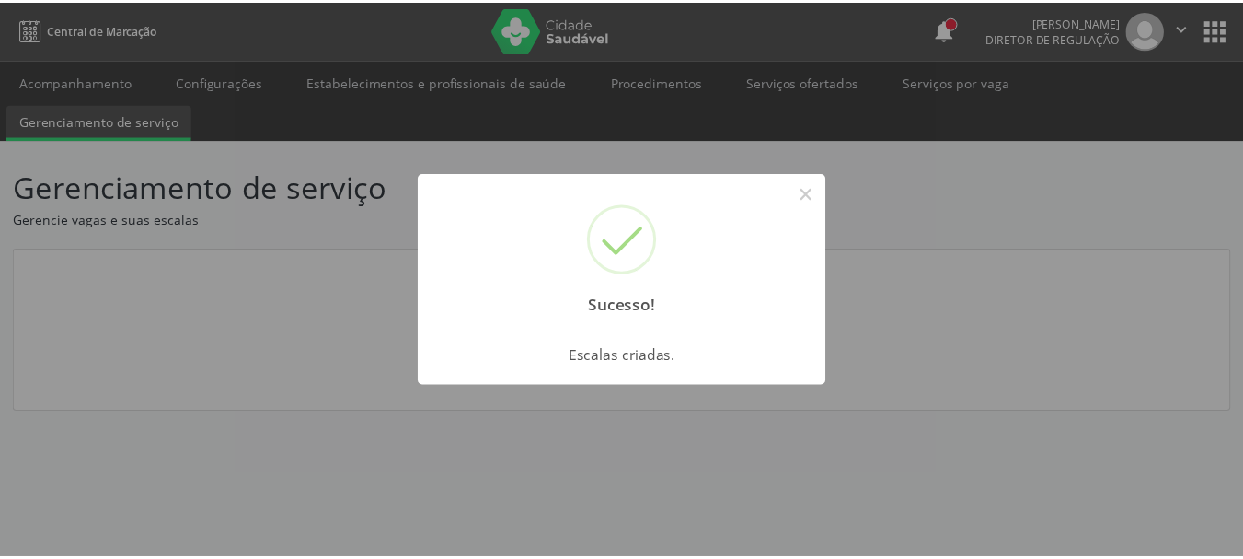
scroll to position [0, 0]
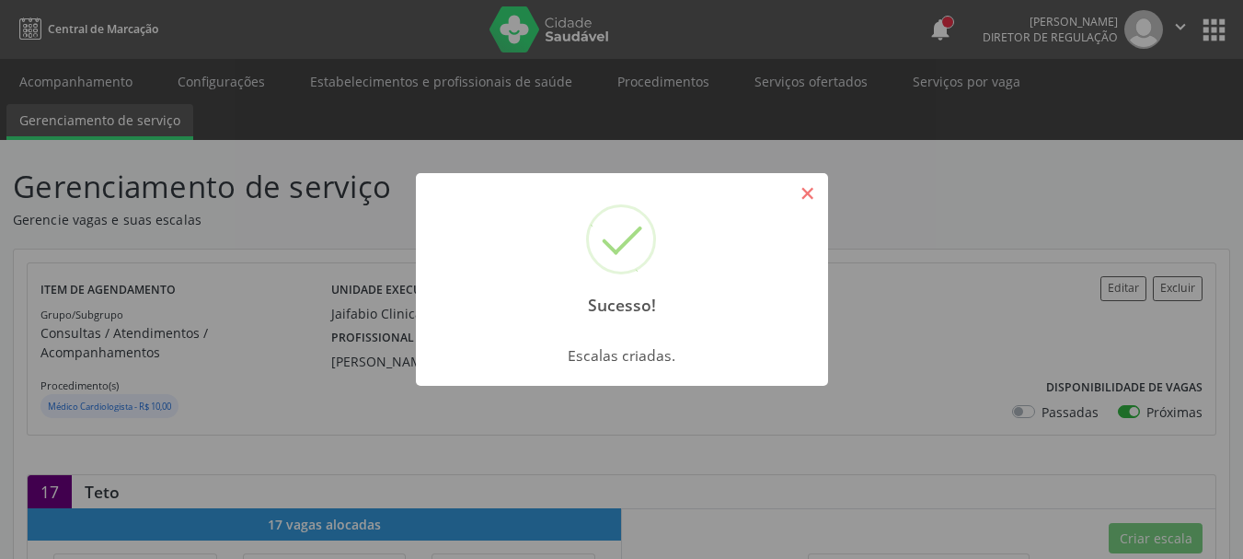
click at [808, 196] on button "×" at bounding box center [807, 193] width 31 height 31
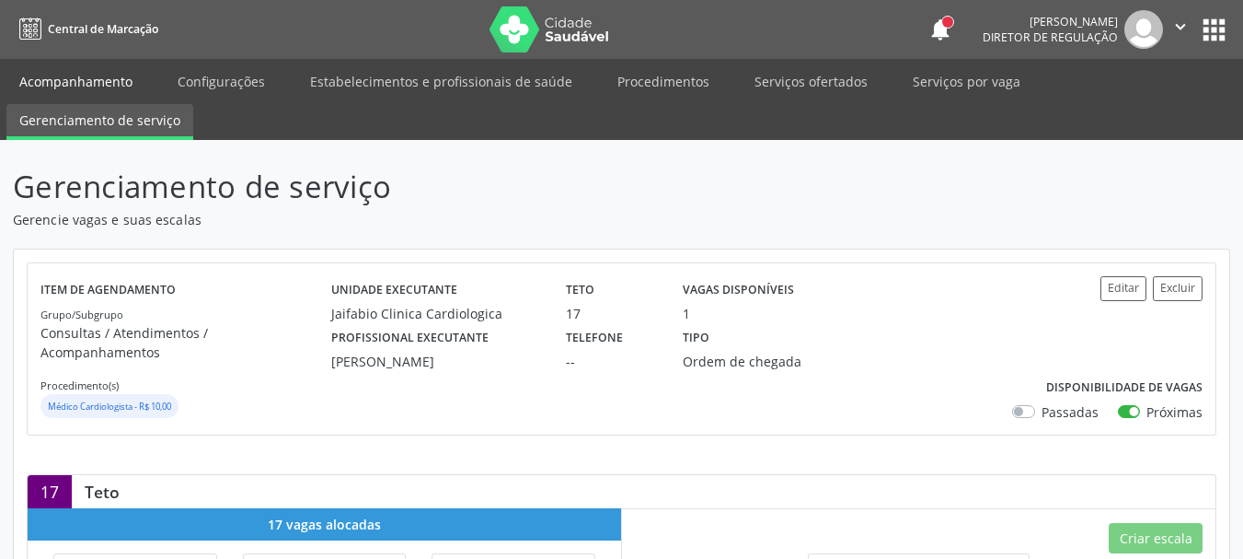
click at [66, 82] on link "Acompanhamento" at bounding box center [75, 81] width 139 height 32
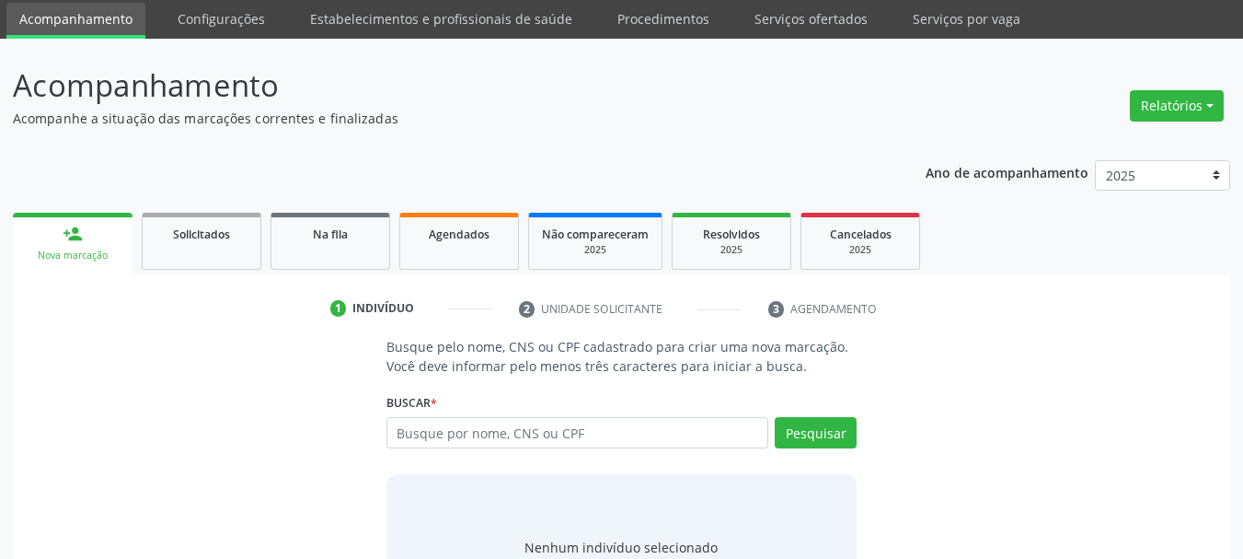
scroll to position [92, 0]
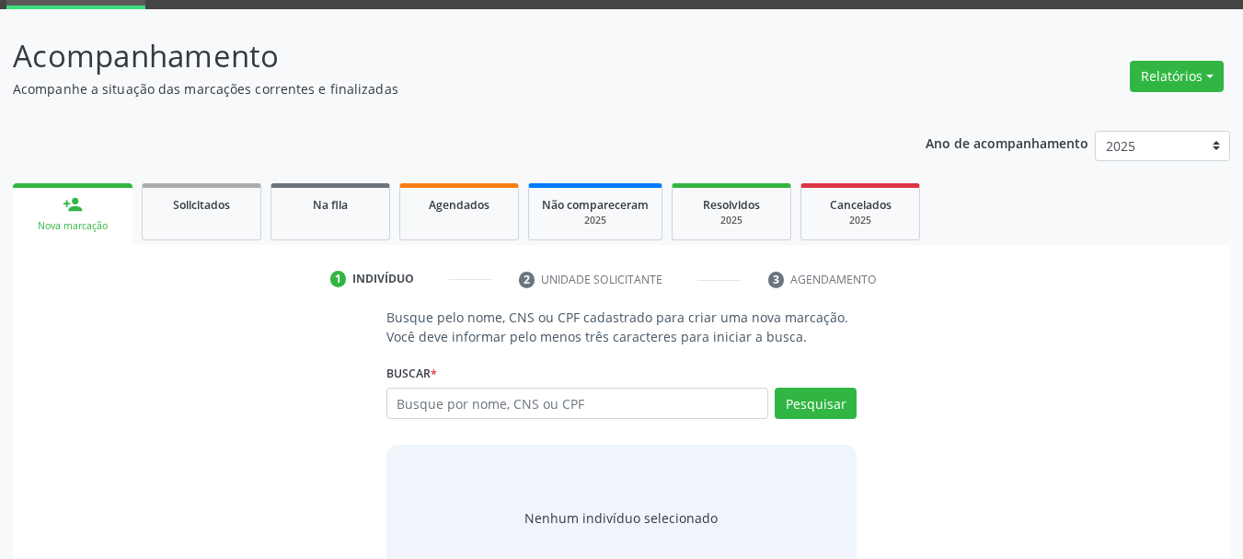
click at [469, 405] on input "text" at bounding box center [577, 402] width 383 height 31
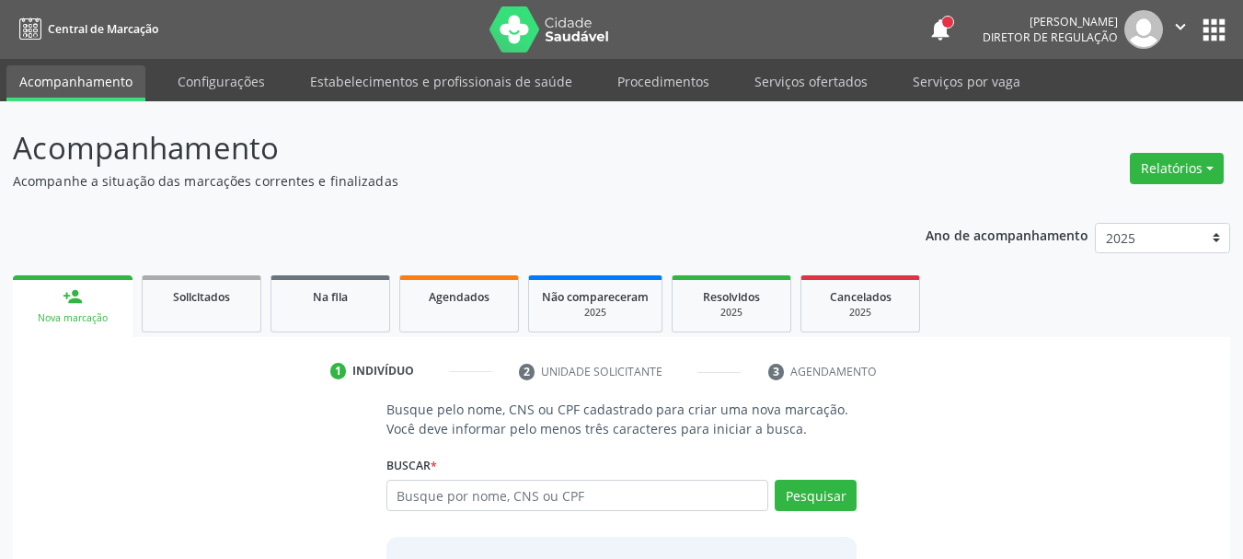
click at [494, 505] on input "text" at bounding box center [577, 494] width 383 height 31
type input "cicera [PERSON_NAME]"
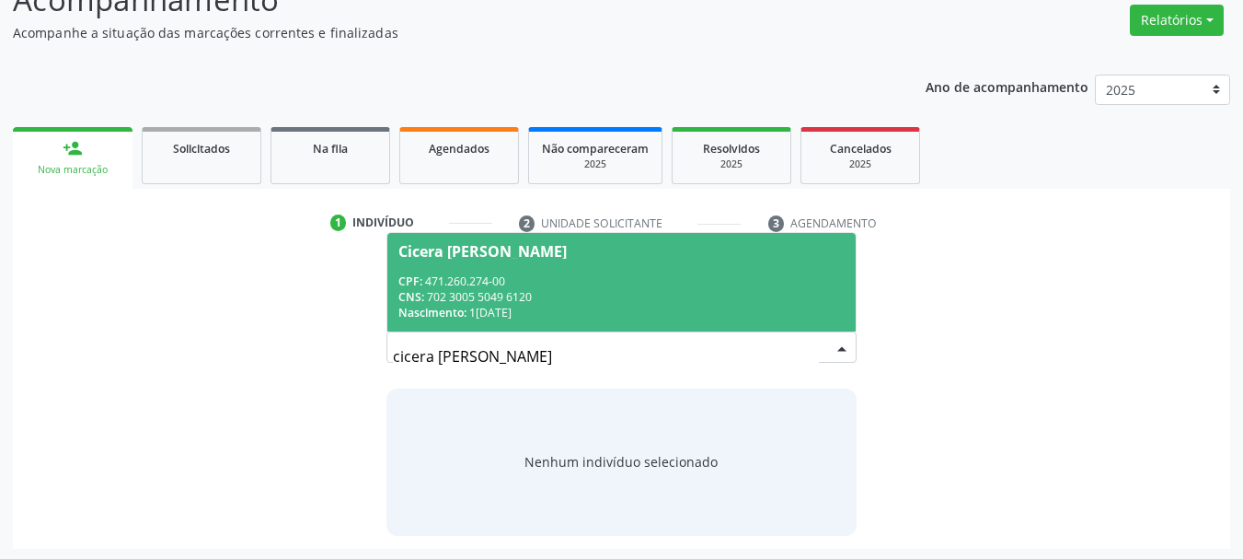
scroll to position [151, 0]
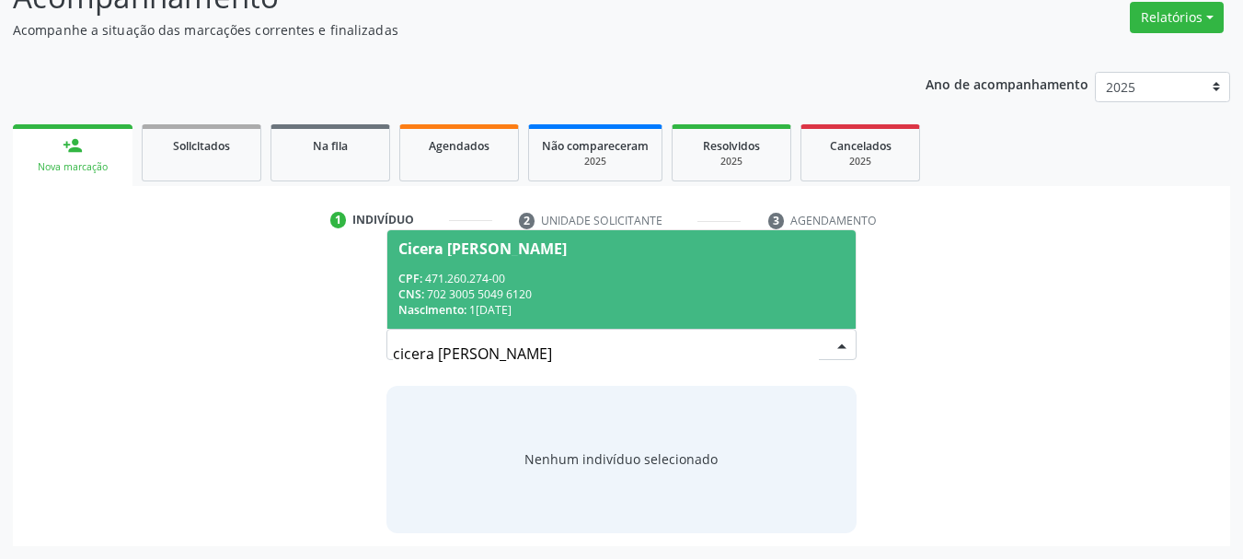
click at [687, 262] on span "Cicera [PERSON_NAME] CPF: 471.260.274-00 CNS: 702 3005 5049 6120 Nascimento: 1[…" at bounding box center [621, 279] width 469 height 98
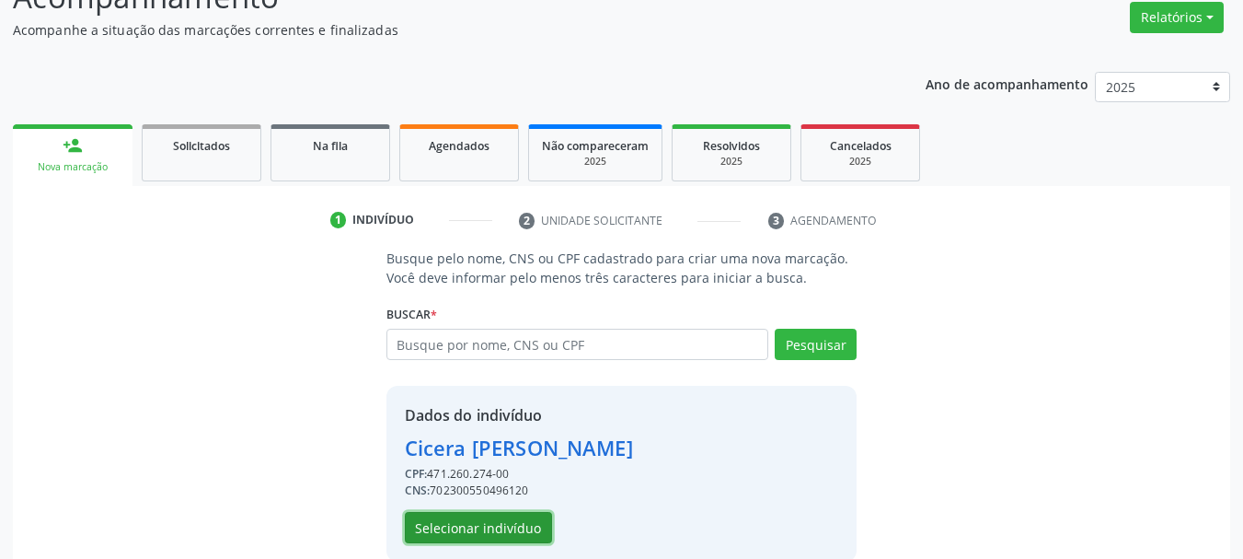
click at [461, 536] on button "Selecionar indivíduo" at bounding box center [478, 527] width 147 height 31
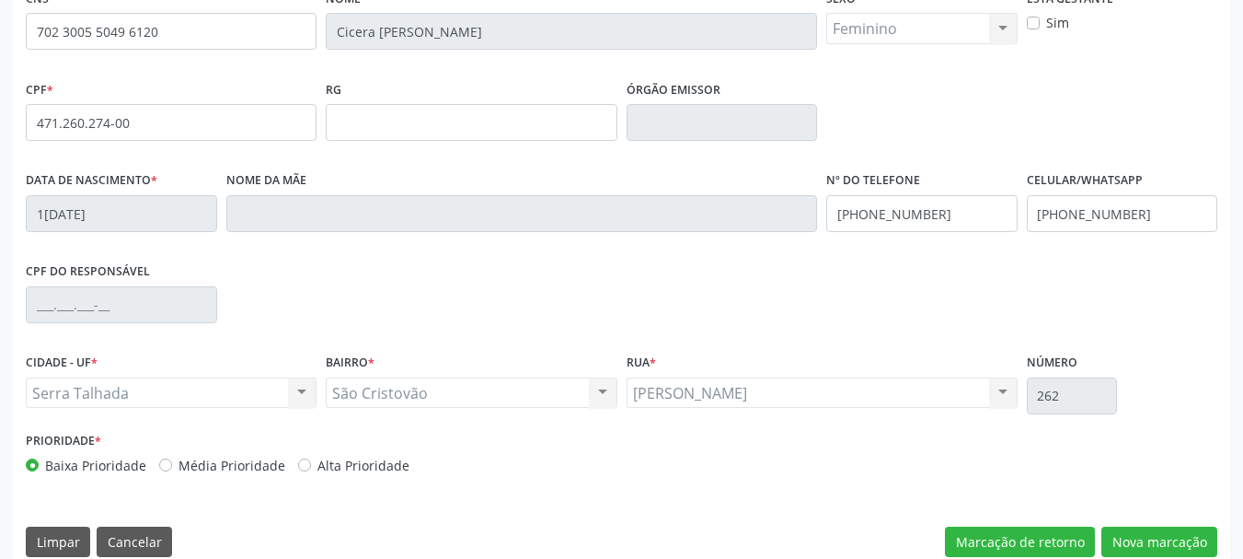
scroll to position [439, 0]
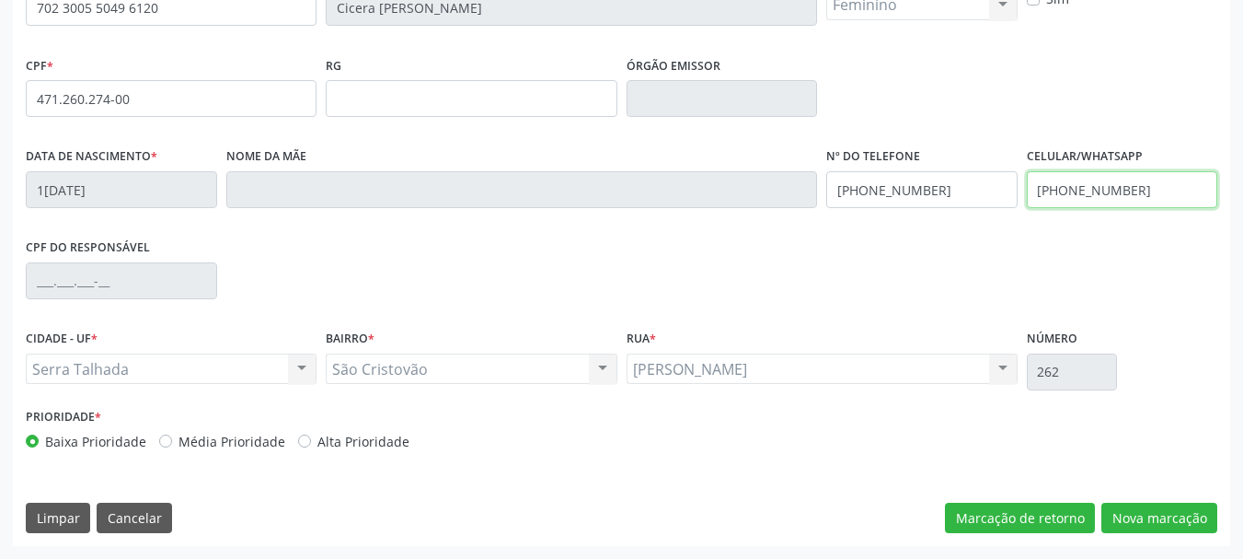
click at [1115, 198] on input "(87) 99612-7436" at bounding box center [1122, 189] width 191 height 37
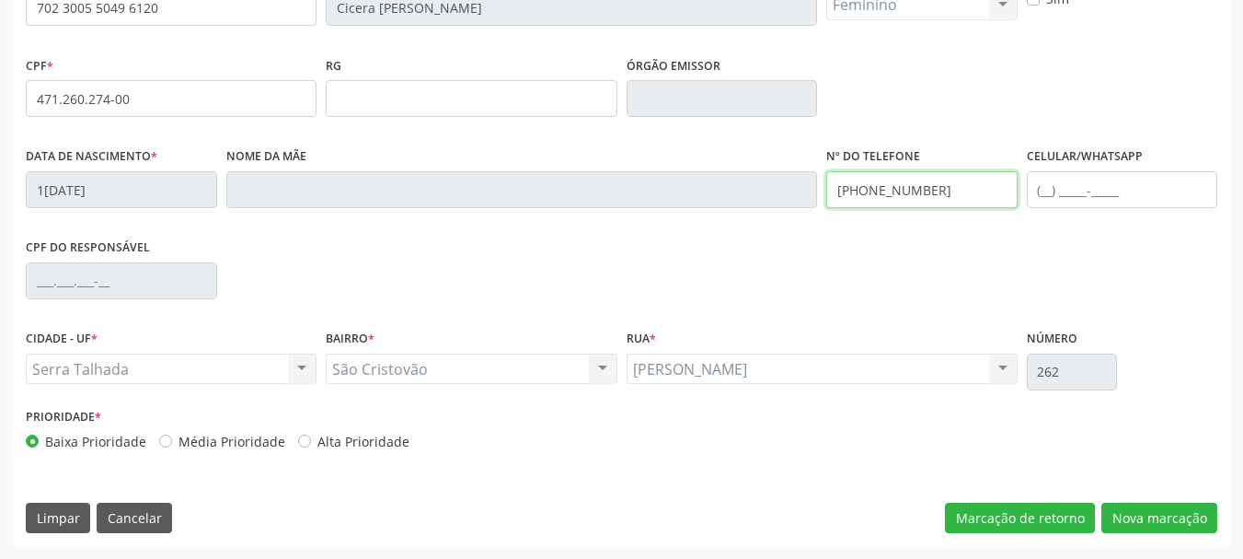
click at [900, 178] on input "(87) 99612-7436" at bounding box center [921, 189] width 191 height 37
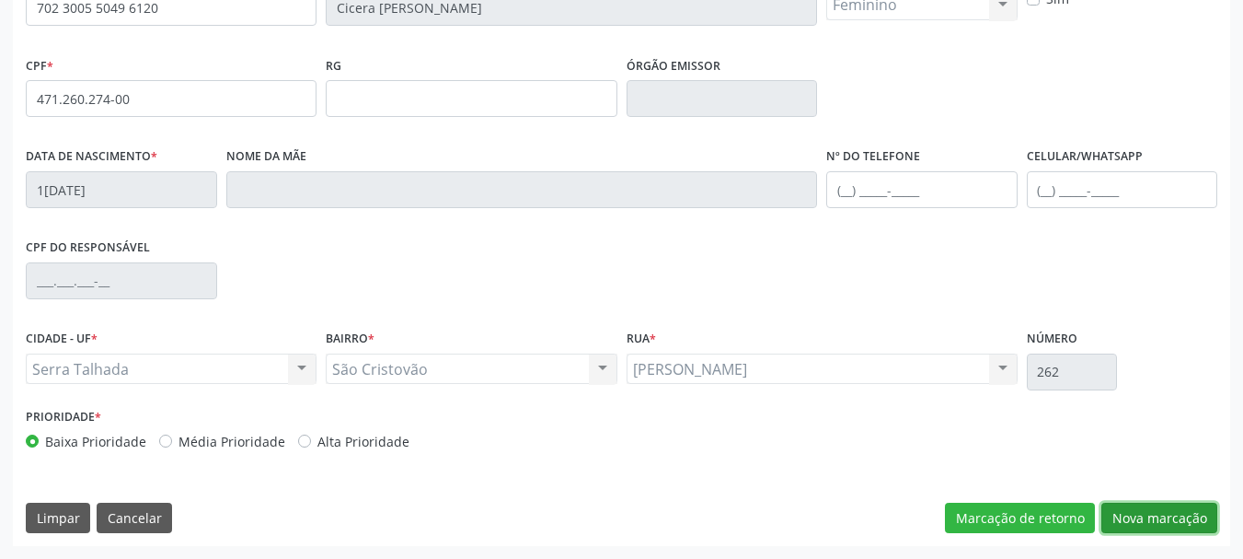
click at [1171, 521] on button "Nova marcação" at bounding box center [1159, 517] width 116 height 31
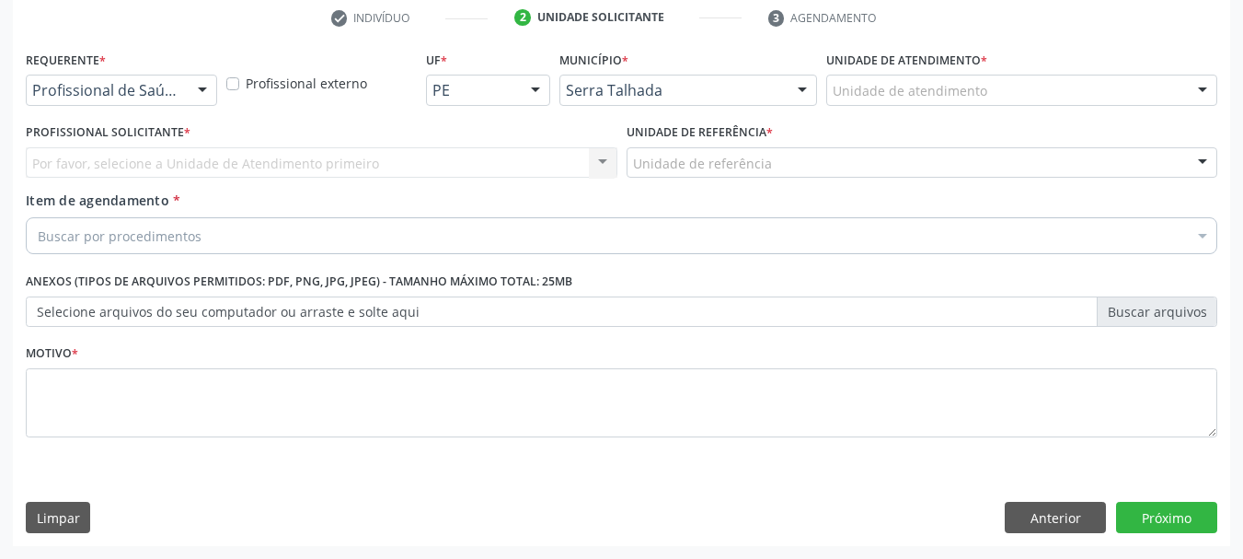
scroll to position [353, 0]
drag, startPoint x: 150, startPoint y: 71, endPoint x: 144, endPoint y: 91, distance: 21.2
click at [149, 72] on div "Requerente * Profissional de Saúde Profissional de Saúde Paciente Nenhum result…" at bounding box center [121, 75] width 191 height 59
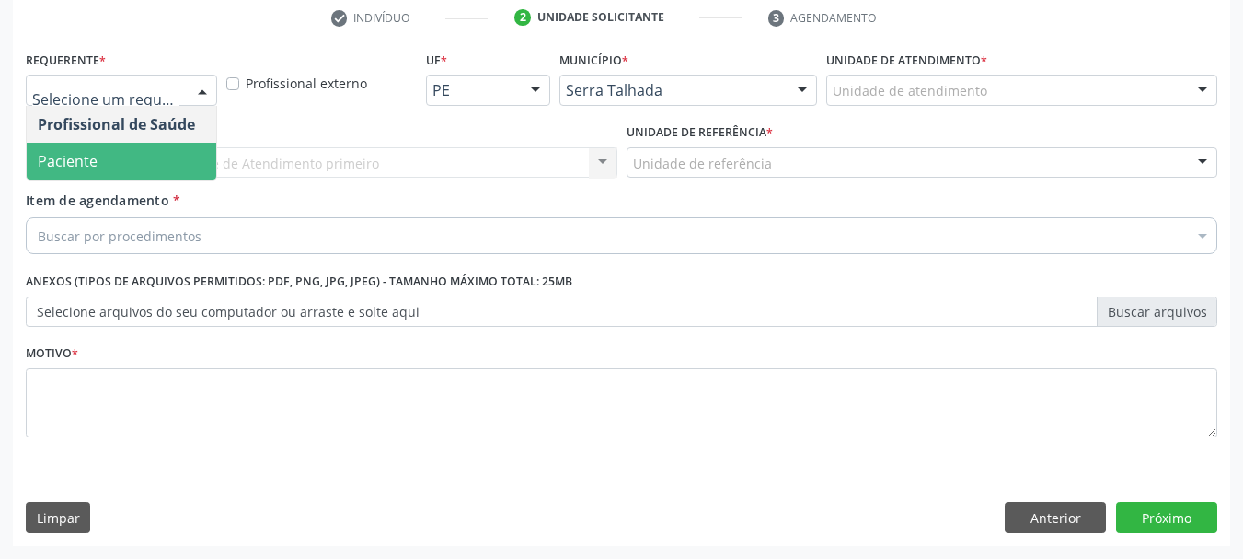
click at [122, 167] on span "Paciente" at bounding box center [122, 161] width 190 height 37
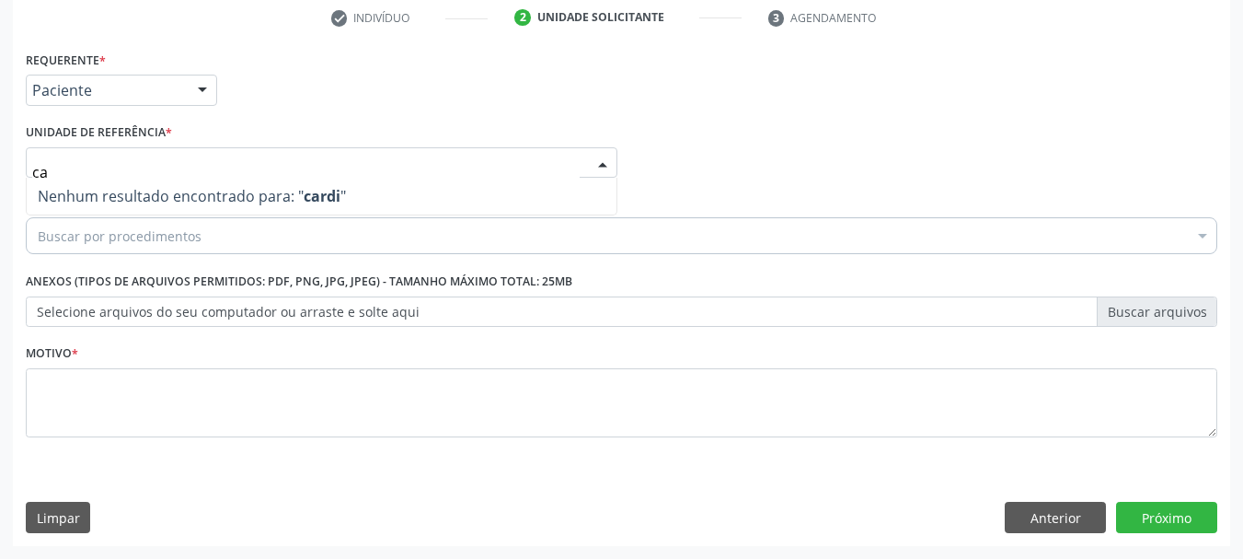
type input "c"
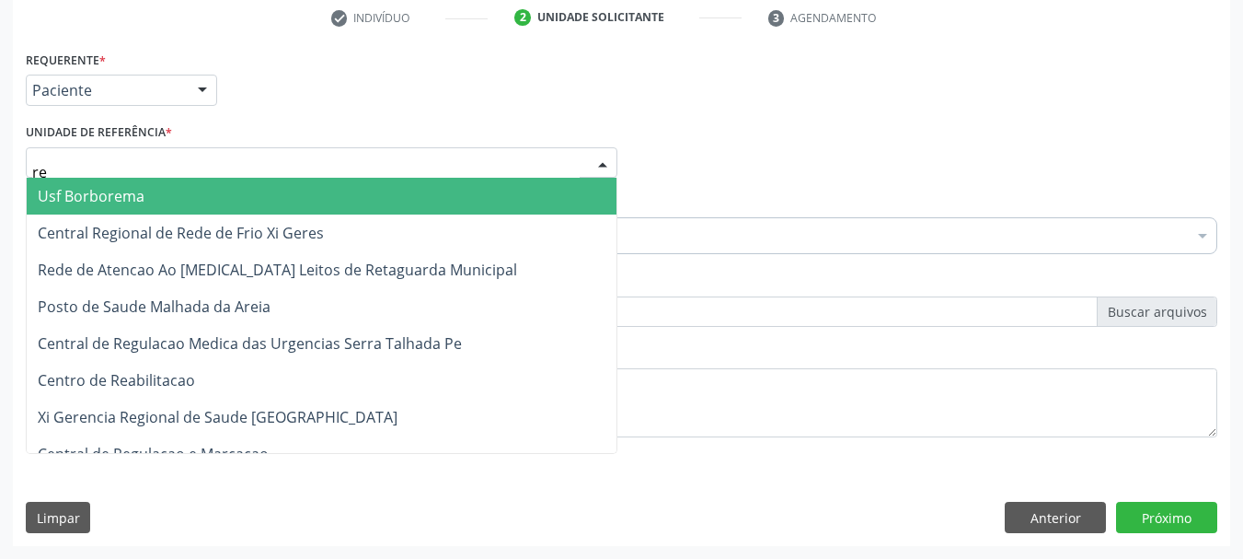
type input "rea"
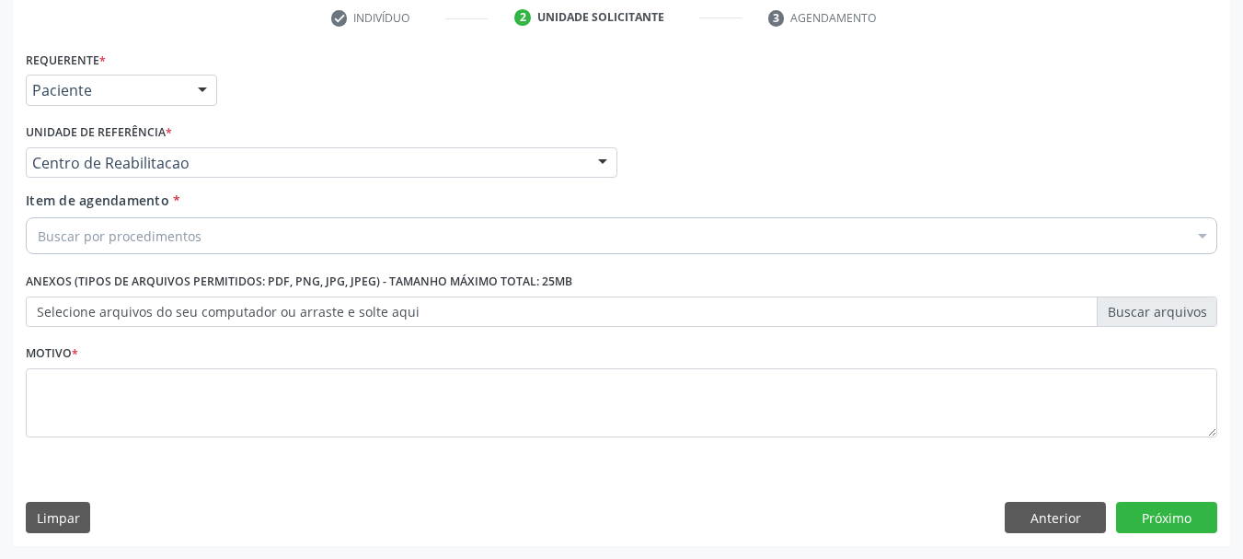
click at [47, 248] on div "Buscar por procedimentos" at bounding box center [622, 235] width 1192 height 37
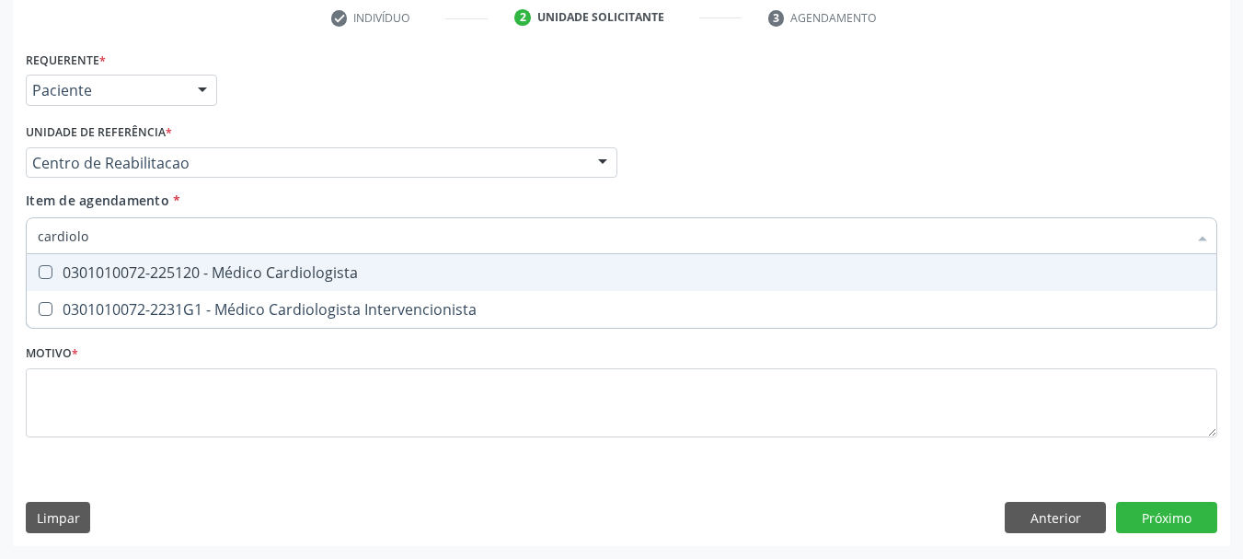
type input "cardiolog"
click at [73, 265] on div "0301010072-225120 - Médico Cardiologista" at bounding box center [622, 272] width 1168 height 15
checkbox Cardiologista "true"
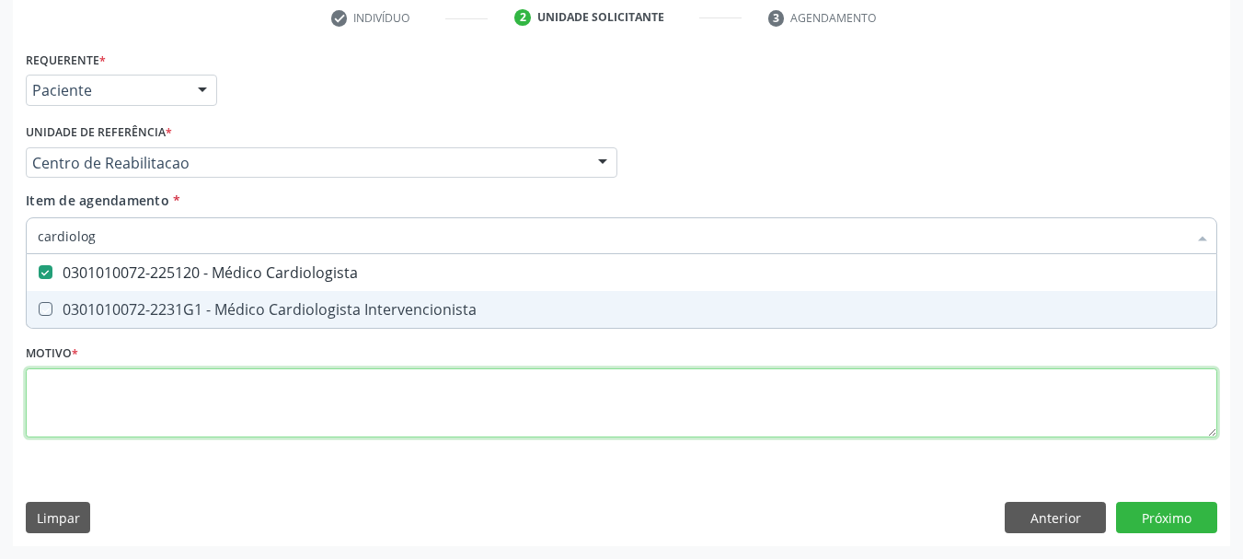
click at [73, 413] on div "Requerente * Paciente Profissional de Saúde Paciente Nenhum resultado encontrad…" at bounding box center [622, 254] width 1192 height 417
type textarea "s"
checkbox Intervencionista "true"
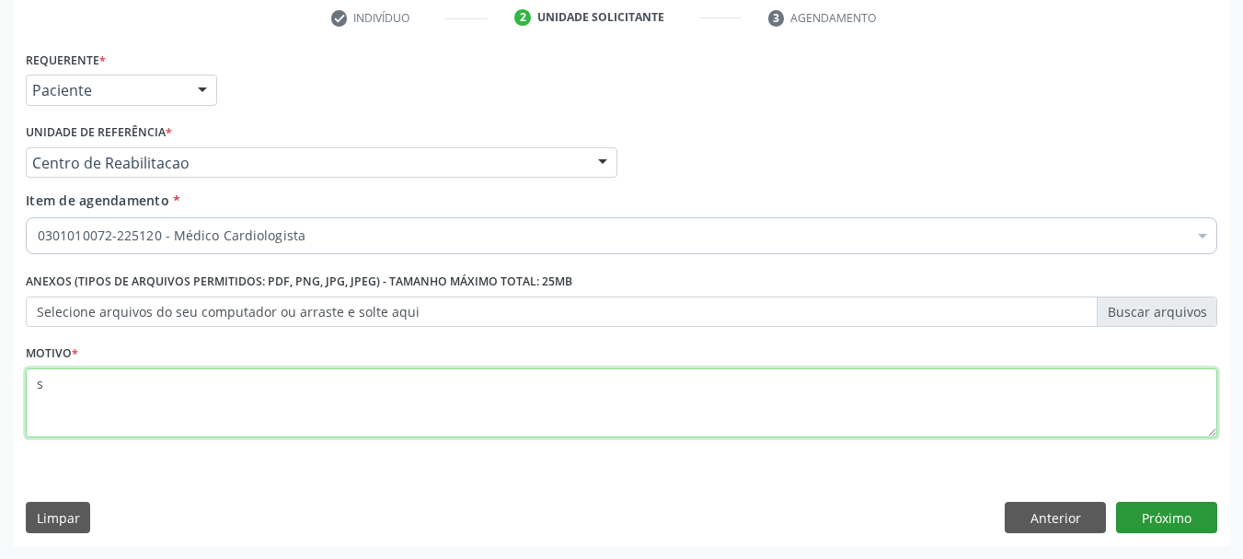
type textarea "s"
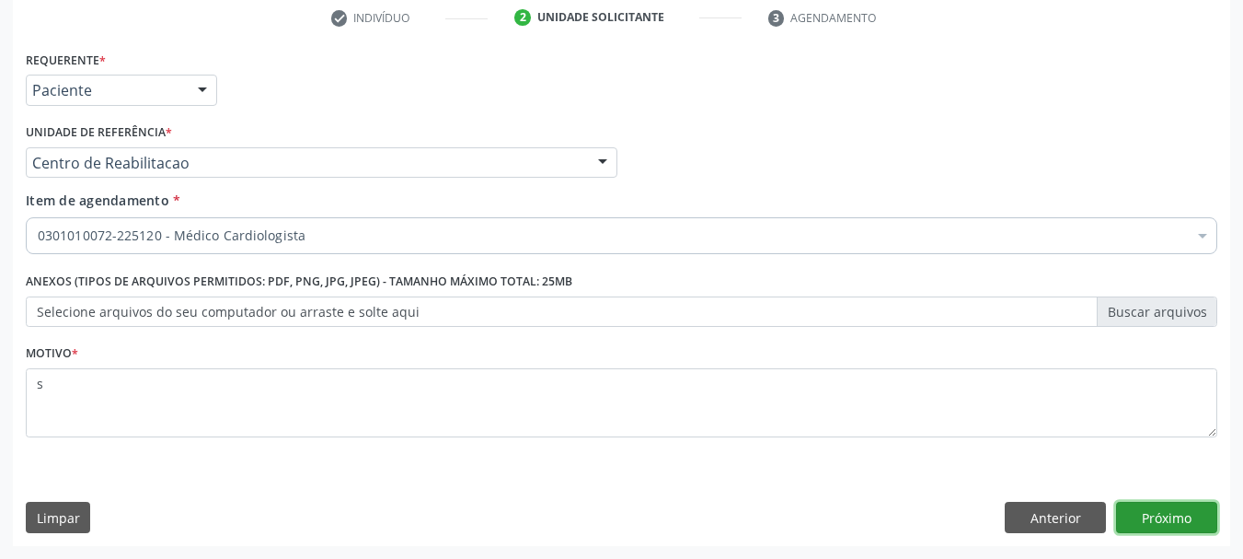
click at [1150, 514] on button "Próximo" at bounding box center [1166, 516] width 101 height 31
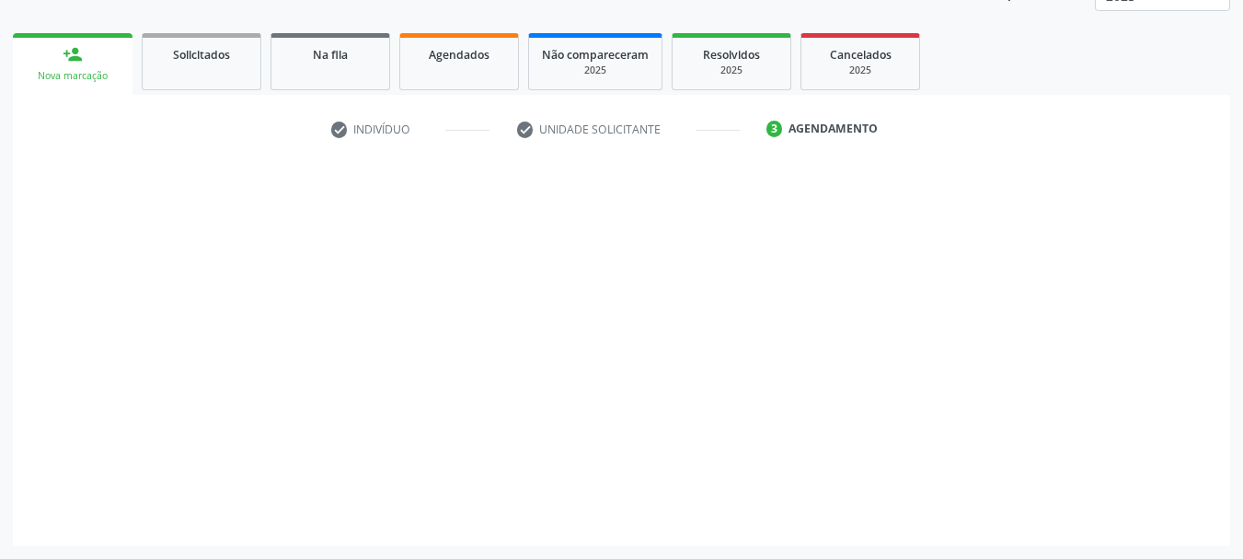
scroll to position [242, 0]
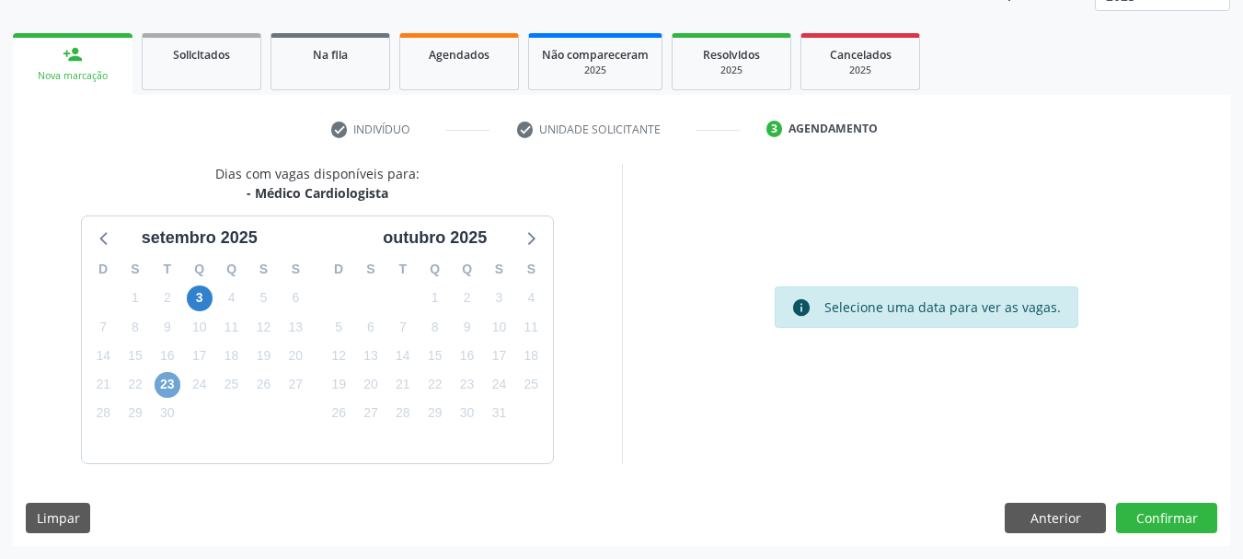
click at [170, 393] on span "23" at bounding box center [168, 385] width 26 height 26
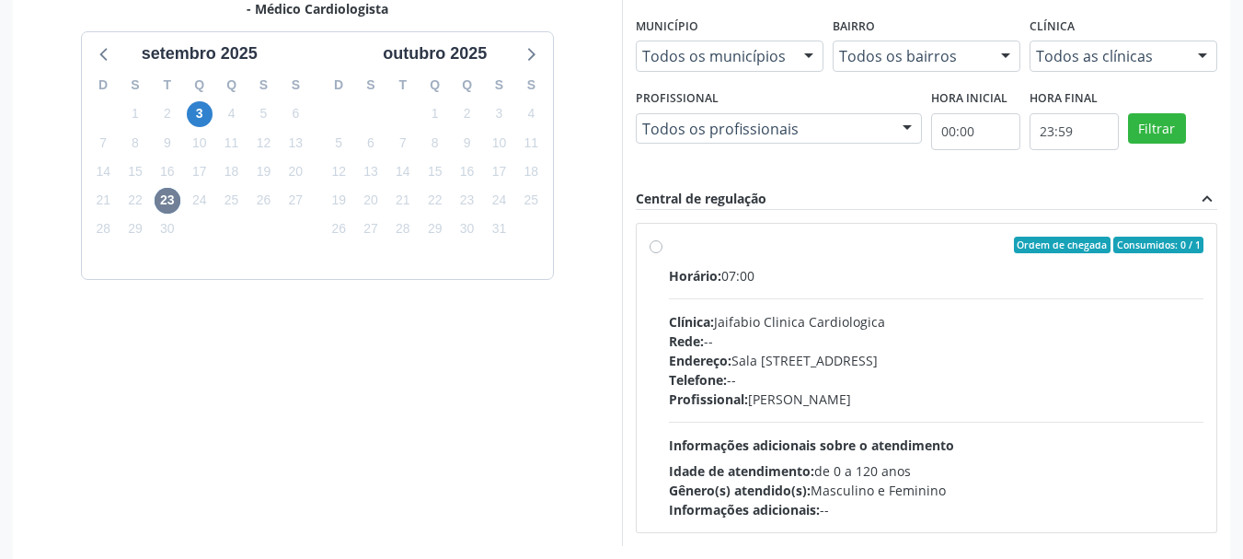
drag, startPoint x: 787, startPoint y: 359, endPoint x: 818, endPoint y: 269, distance: 95.4
click at [785, 359] on div "Endereço: Sala 03 04 Terreo, nº 312, Nossa Senhora da Pen, Serra Talhada - PE" at bounding box center [937, 360] width 536 height 19
click at [662, 253] on input "Ordem de chegada Consumidos: 0 / 1 Horário: 07:00 Clínica: Jaifabio Clinica Car…" at bounding box center [656, 244] width 13 height 17
radio input "true"
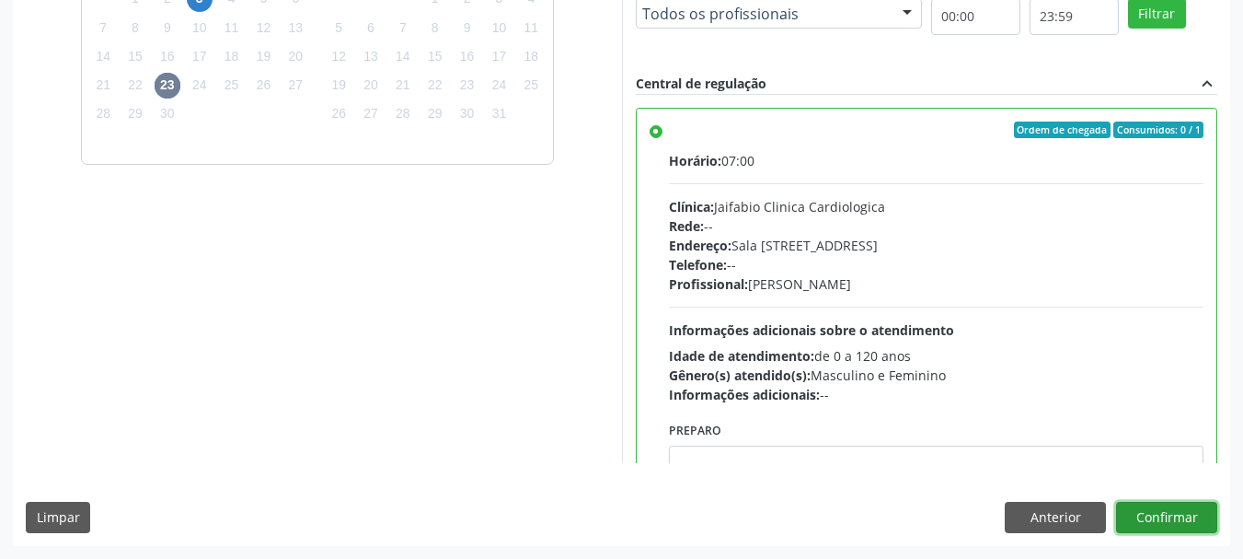
click at [1185, 523] on button "Confirmar" at bounding box center [1166, 516] width 101 height 31
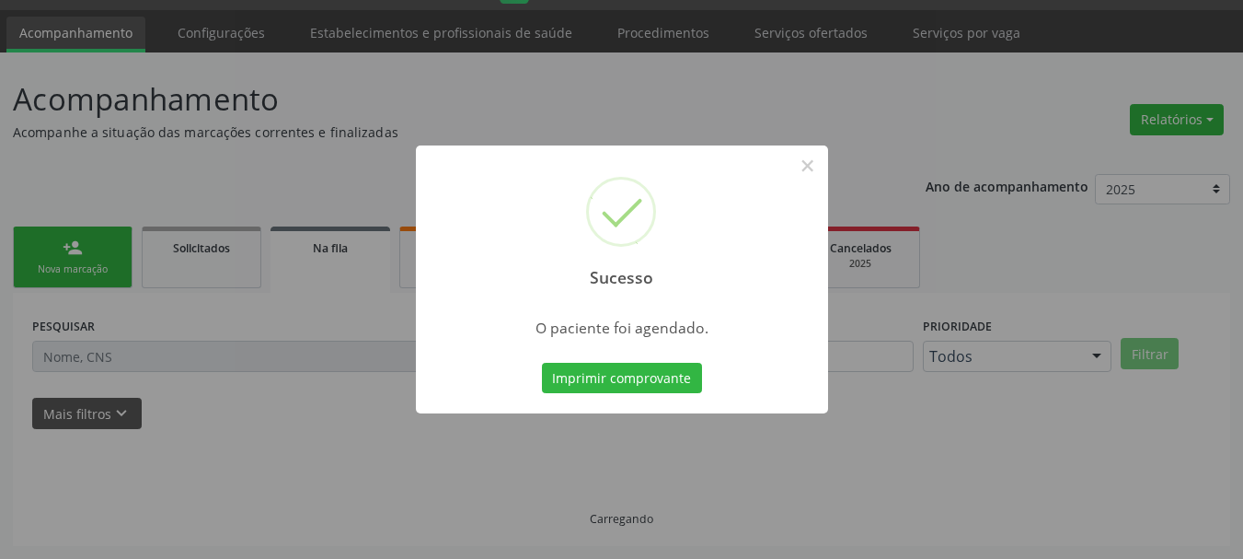
scroll to position [49, 0]
click at [552, 395] on div "Imprimir comprovante Cancel" at bounding box center [621, 378] width 168 height 39
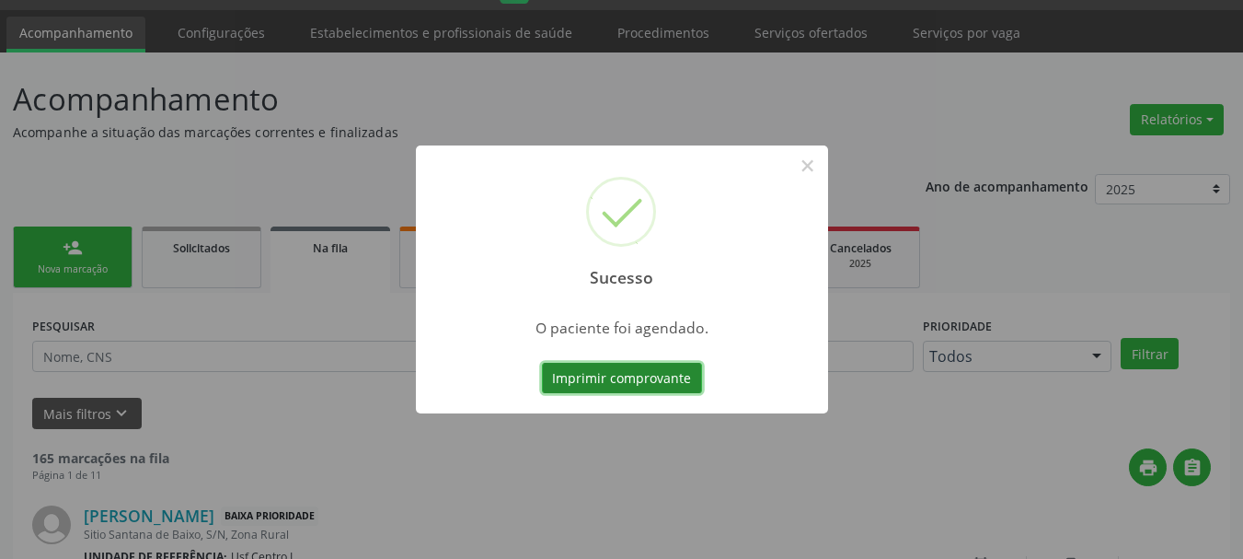
click at [555, 386] on button "Imprimir comprovante" at bounding box center [622, 378] width 160 height 31
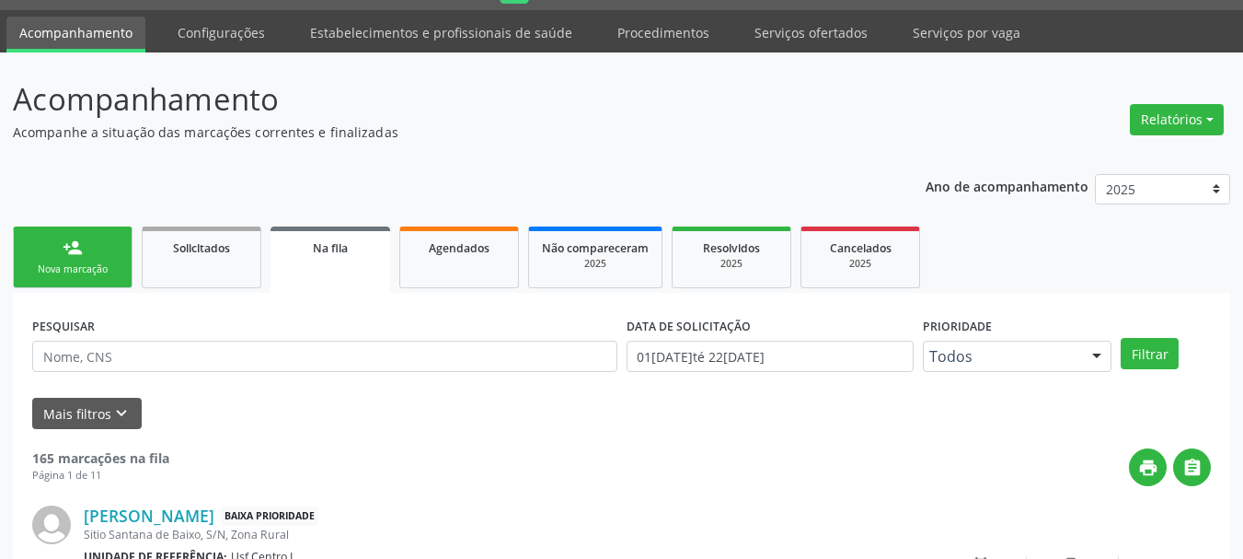
click at [115, 276] on div "Nova marcação" at bounding box center [73, 269] width 92 height 14
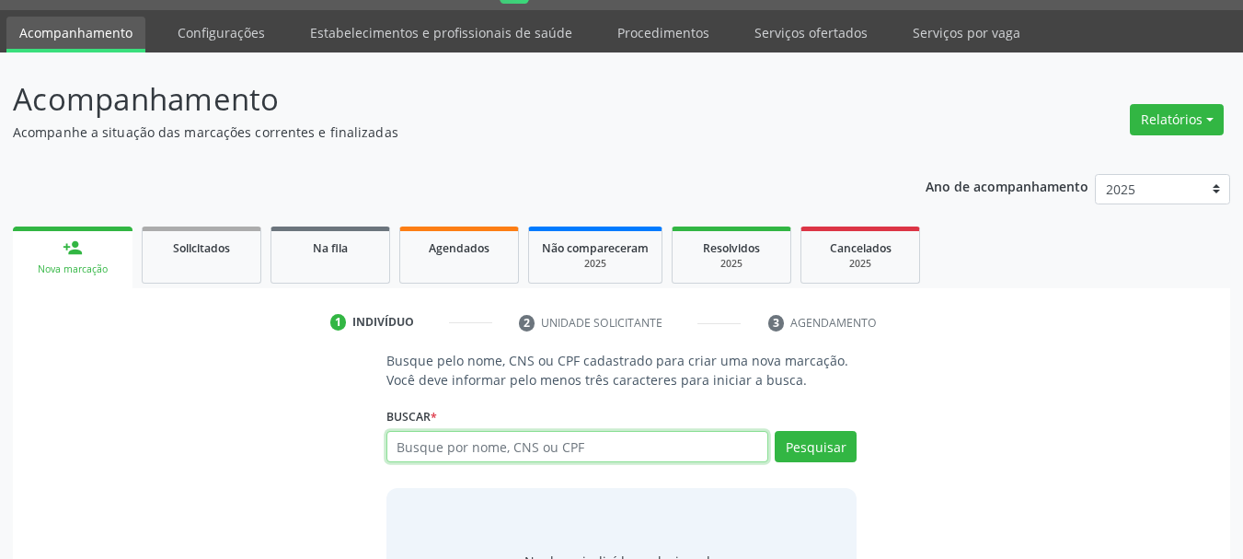
click at [528, 459] on input "text" at bounding box center [577, 446] width 383 height 31
type input "702005312462382"
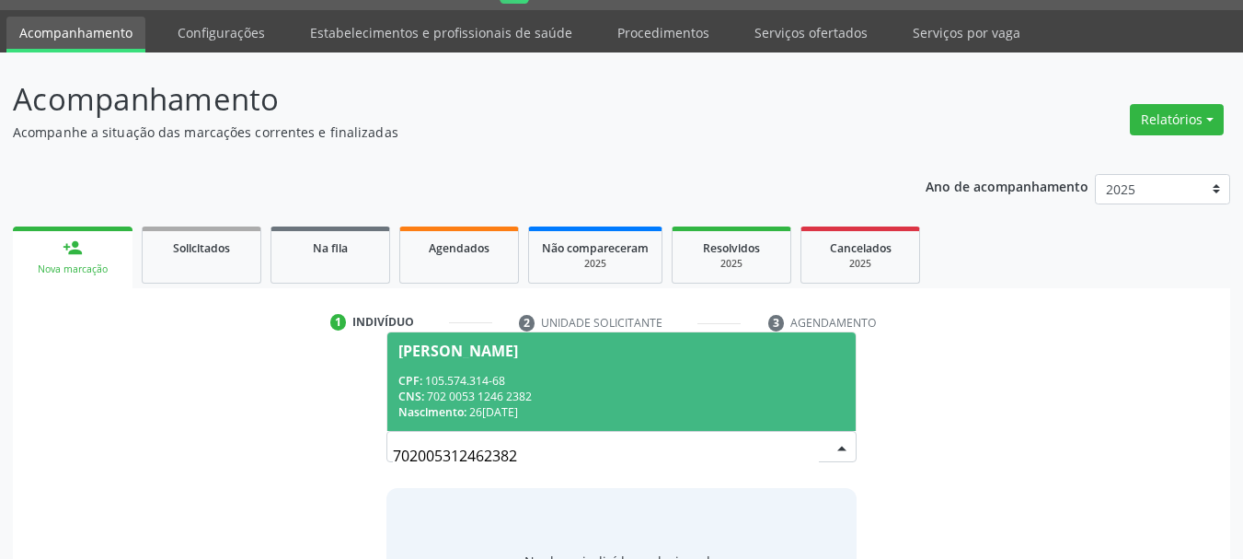
click at [495, 425] on span "Luis Ferreira CPF: 105.574.314-68 CNS: 702 0053 1246 2382 Nascimento: 26/05/1956" at bounding box center [621, 381] width 469 height 98
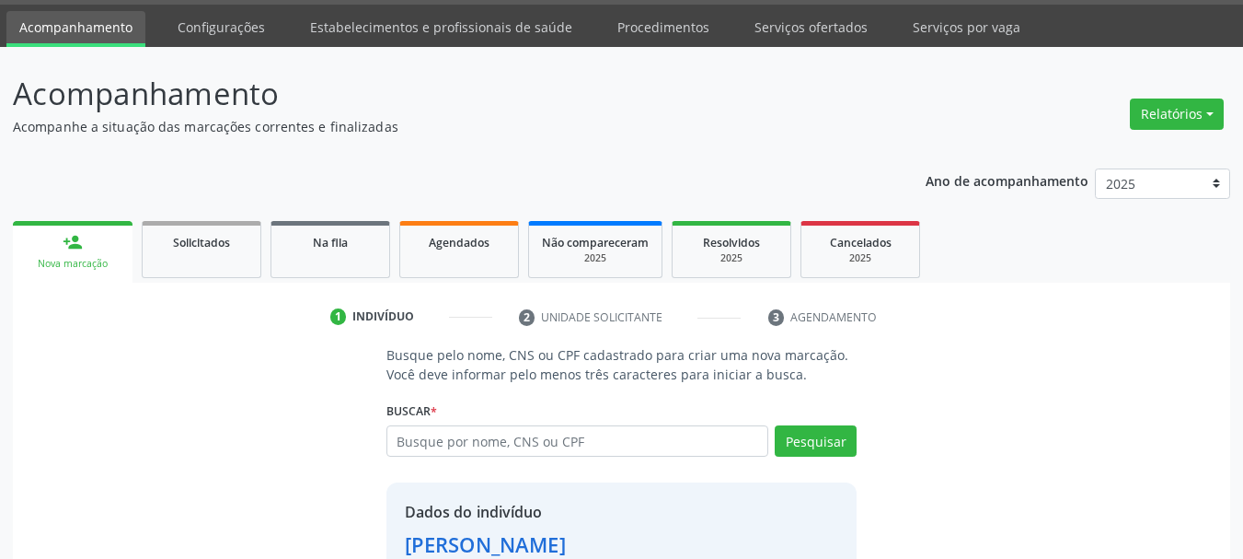
scroll to position [179, 0]
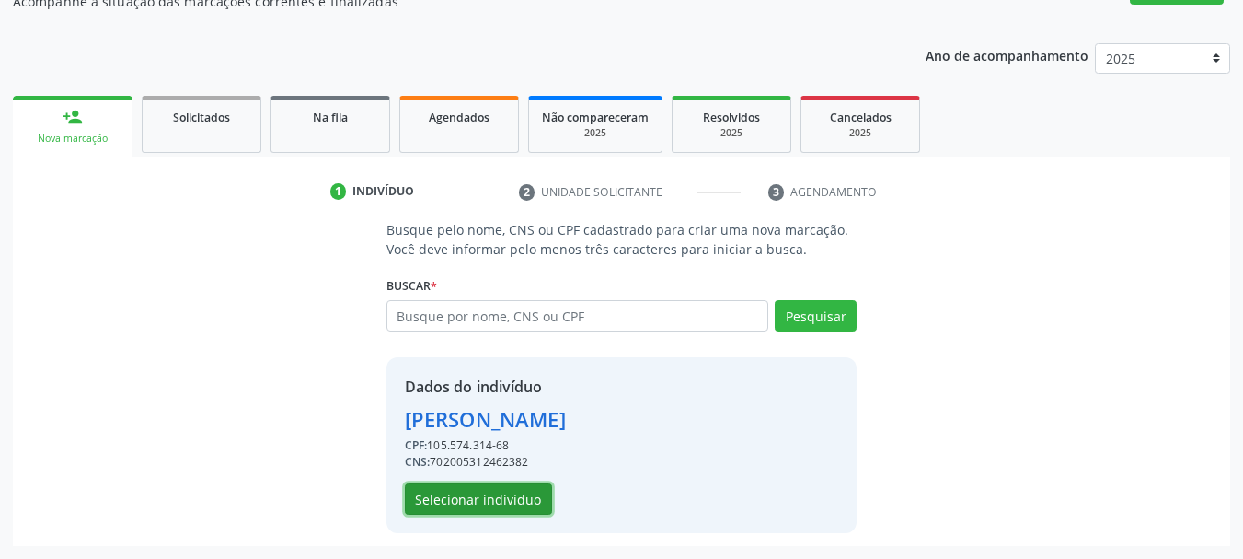
click at [496, 491] on button "Selecionar indivíduo" at bounding box center [478, 498] width 147 height 31
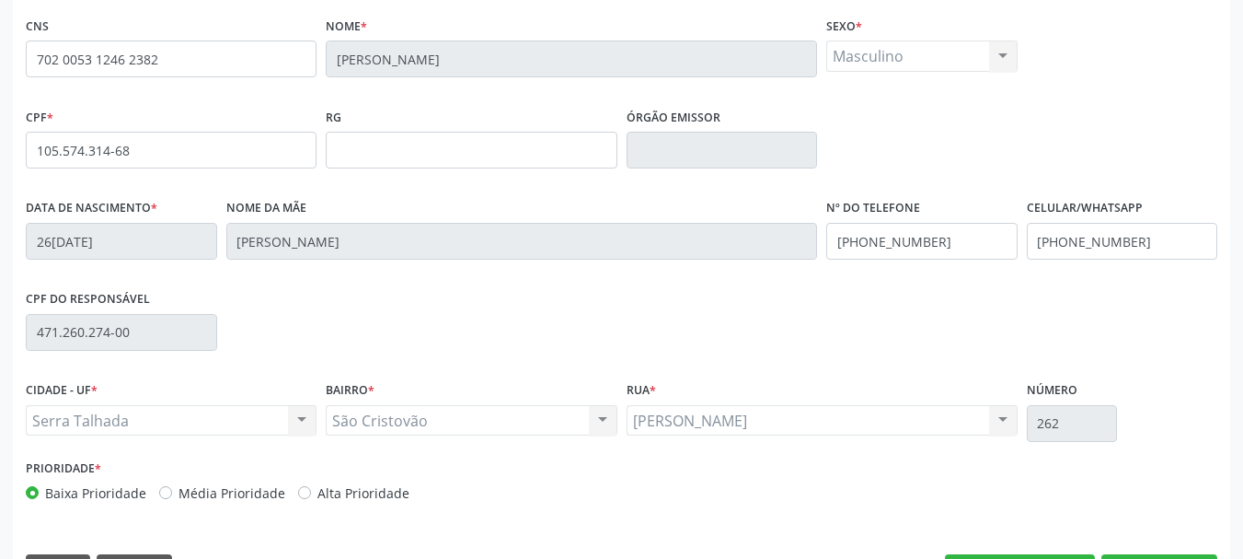
scroll to position [439, 0]
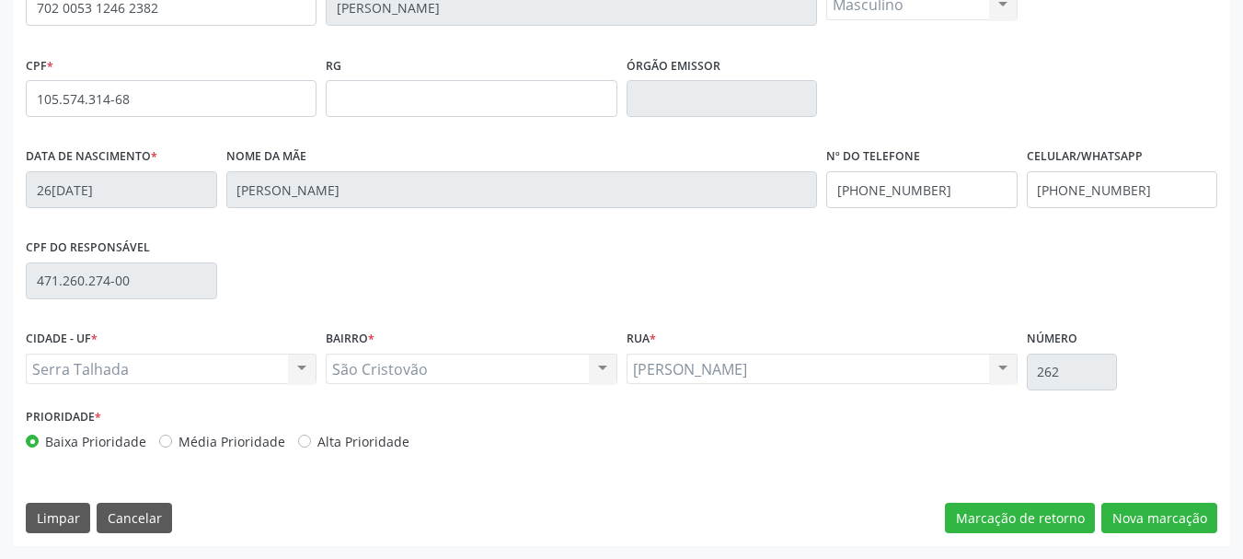
click at [1178, 536] on div "CNS 702 0053 1246 2382 Nome * Luis Ferreira Sexo * Masculino Masculino Feminino…" at bounding box center [621, 252] width 1217 height 585
click at [1175, 516] on button "Nova marcação" at bounding box center [1159, 517] width 116 height 31
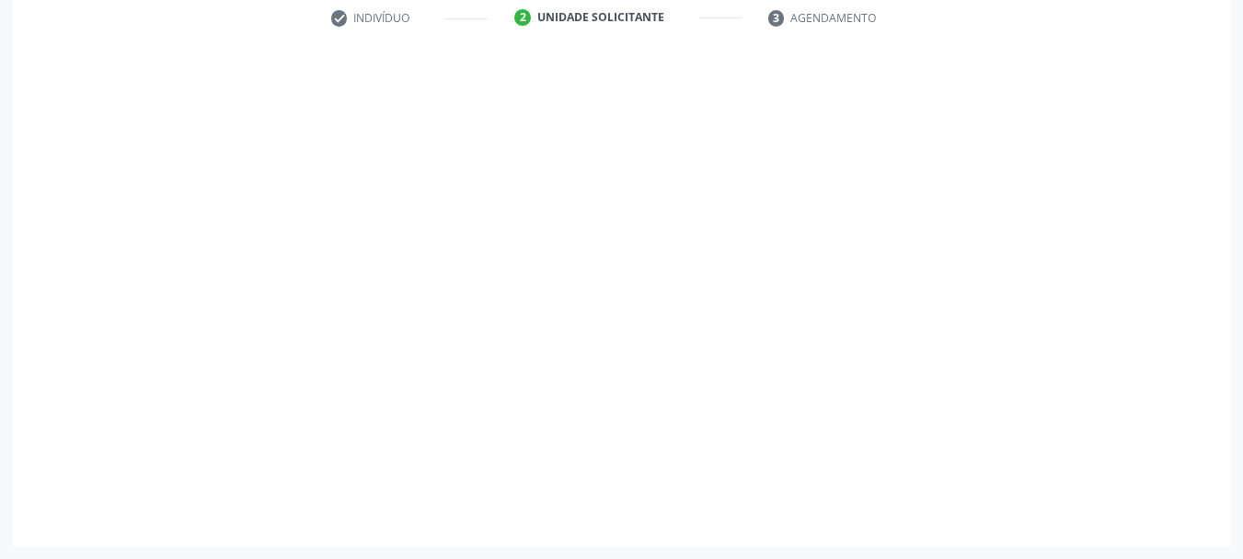
scroll to position [353, 0]
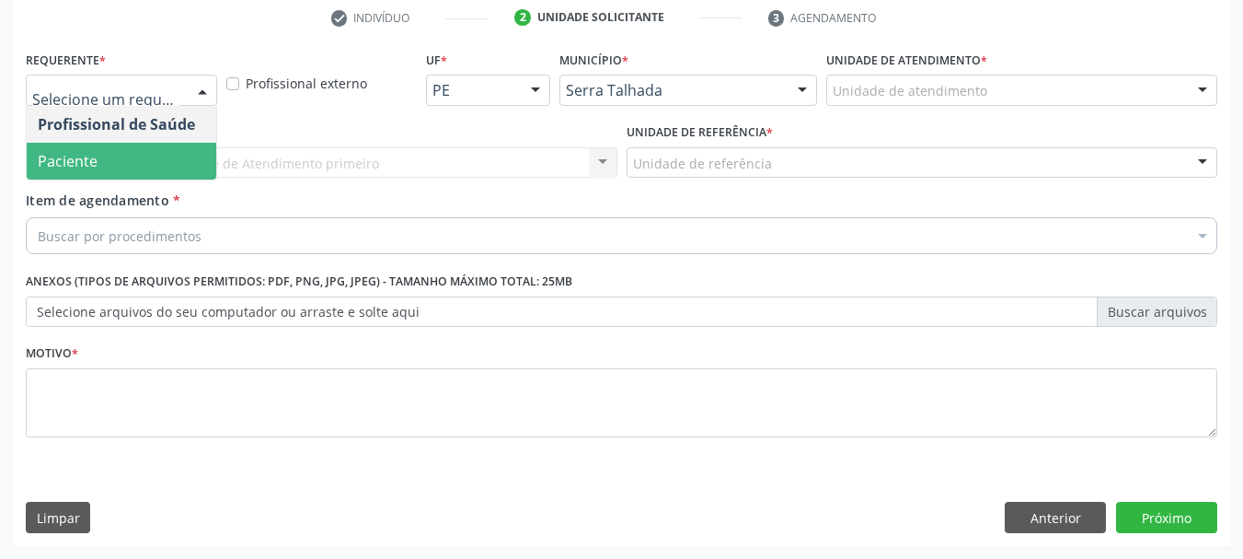
click at [166, 145] on span "Paciente" at bounding box center [122, 161] width 190 height 37
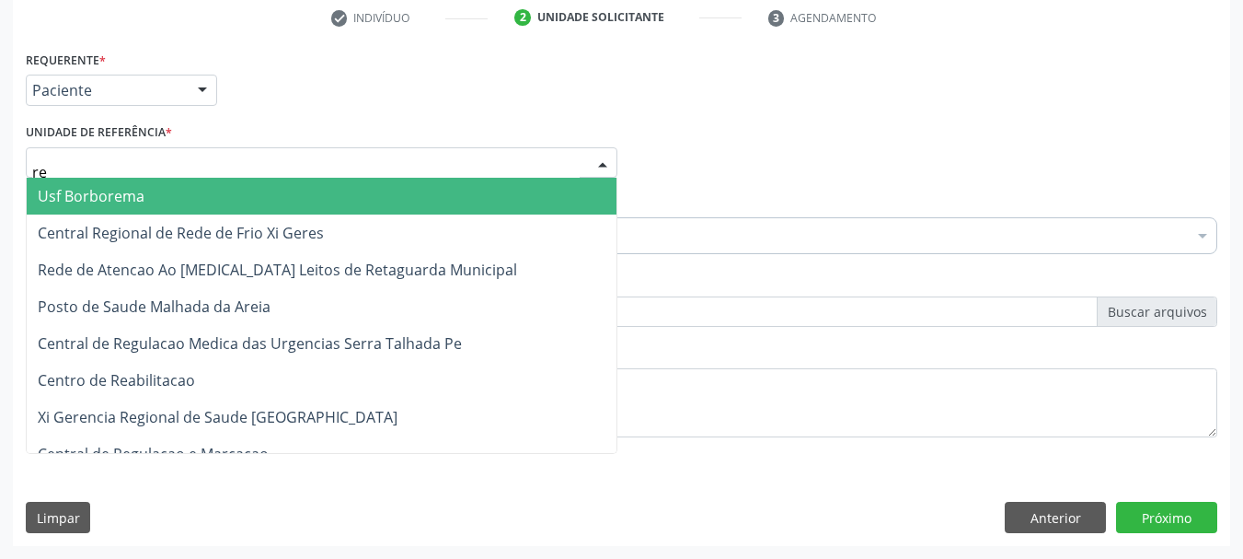
type input "rea"
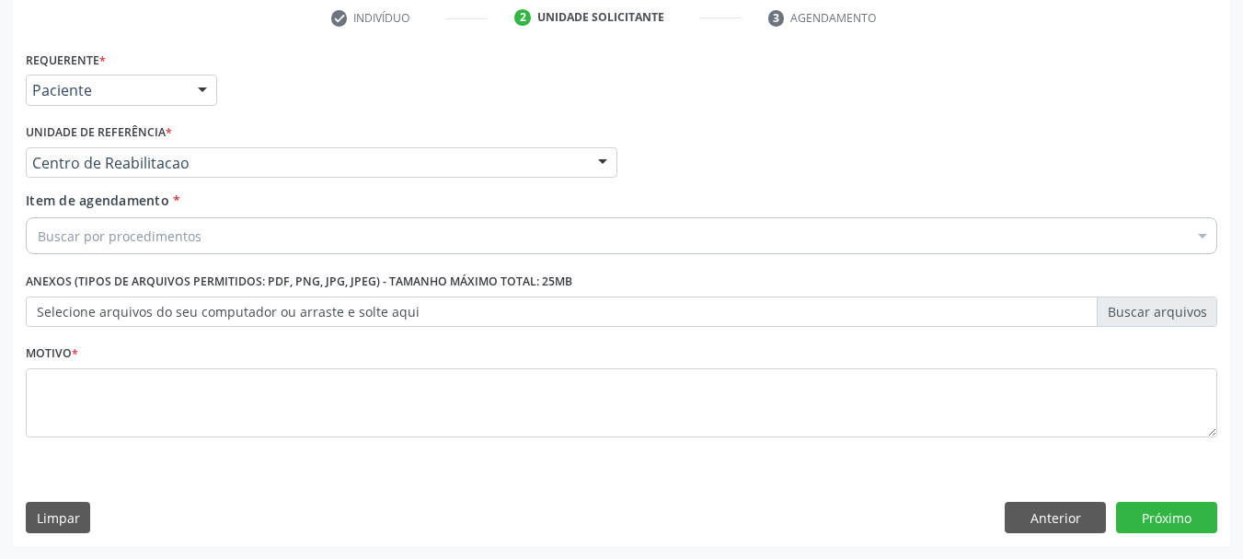
click at [246, 225] on div "Buscar por procedimentos" at bounding box center [622, 235] width 1192 height 37
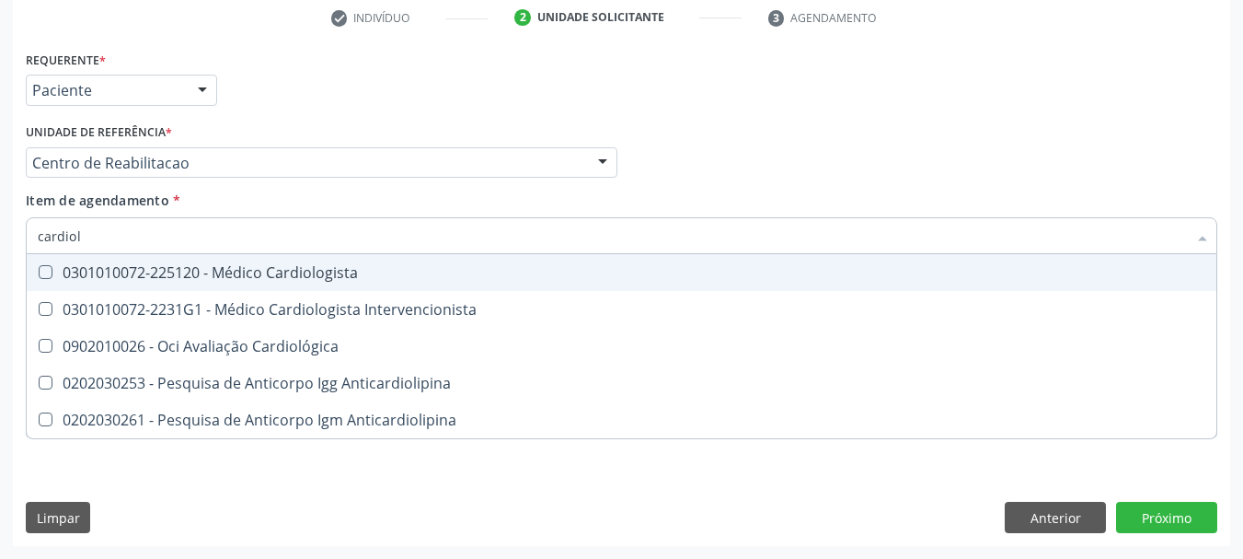
type input "cardiolo"
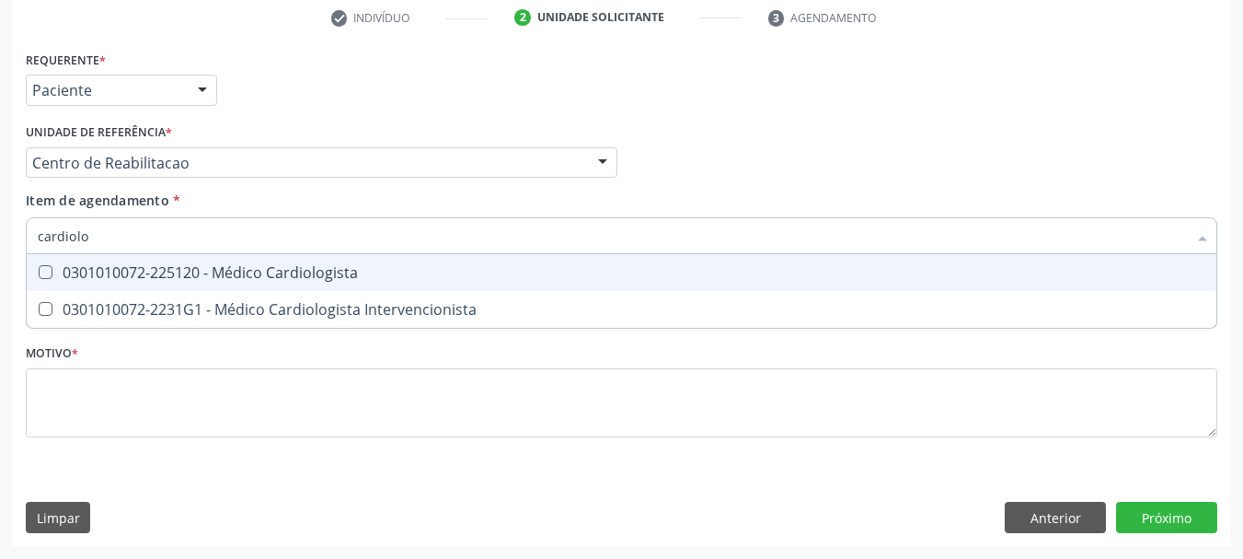
click at [215, 275] on div "0301010072-225120 - Médico Cardiologista" at bounding box center [622, 272] width 1168 height 15
checkbox Cardiologista "true"
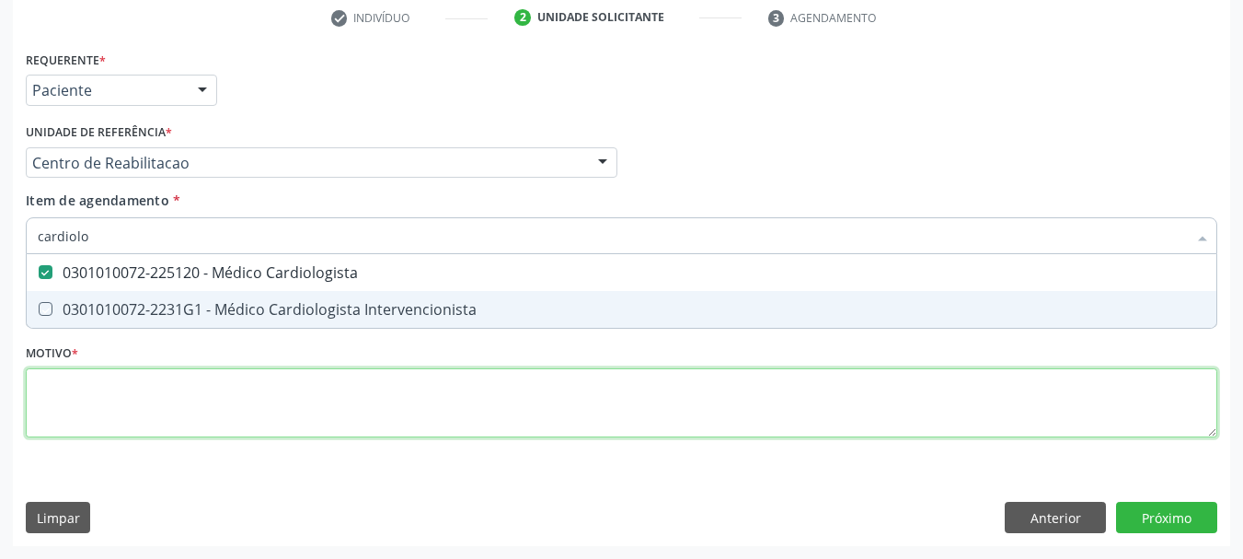
click at [172, 389] on div "Requerente * Paciente Profissional de Saúde Paciente Nenhum resultado encontrad…" at bounding box center [622, 254] width 1192 height 417
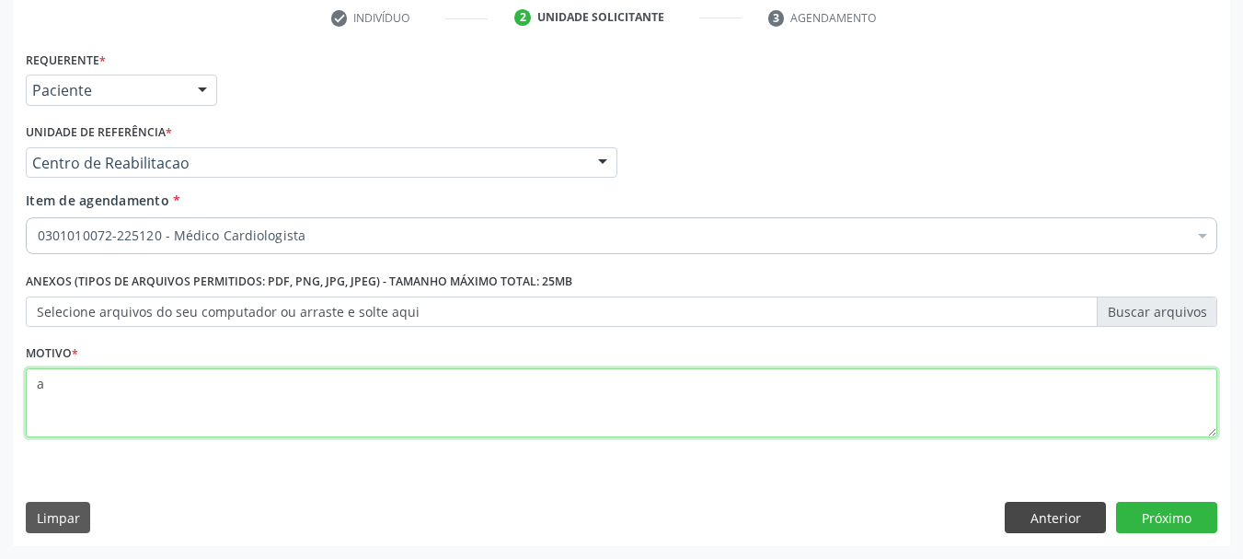
type textarea "a"
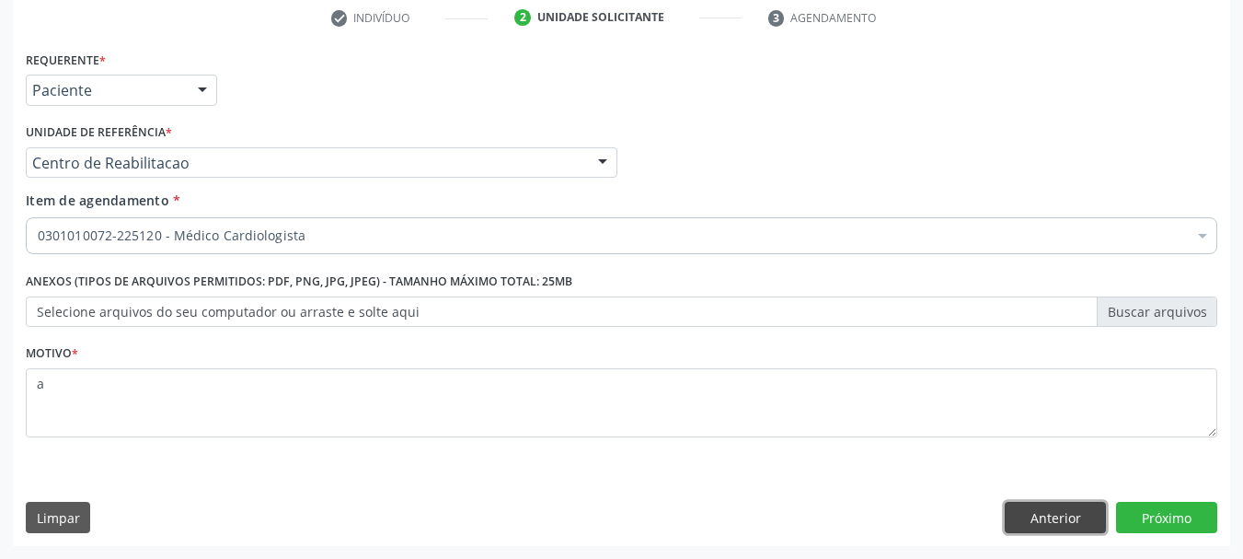
drag, startPoint x: 1089, startPoint y: 511, endPoint x: 1128, endPoint y: 516, distance: 39.0
click at [1106, 513] on button "Anterior" at bounding box center [1055, 516] width 101 height 31
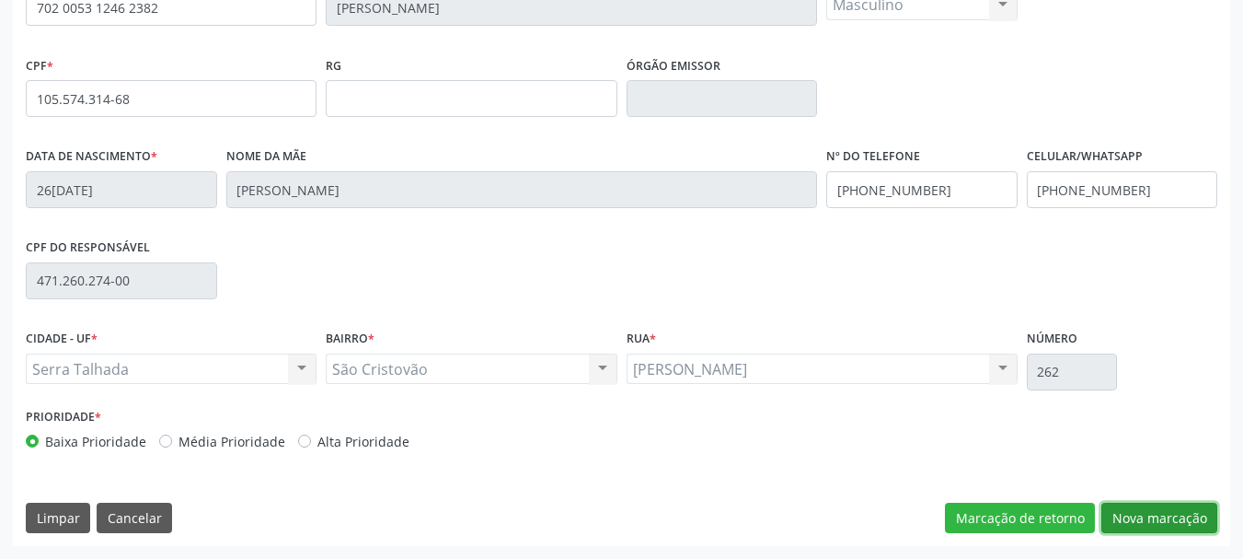
click at [1186, 524] on button "Nova marcação" at bounding box center [1159, 517] width 116 height 31
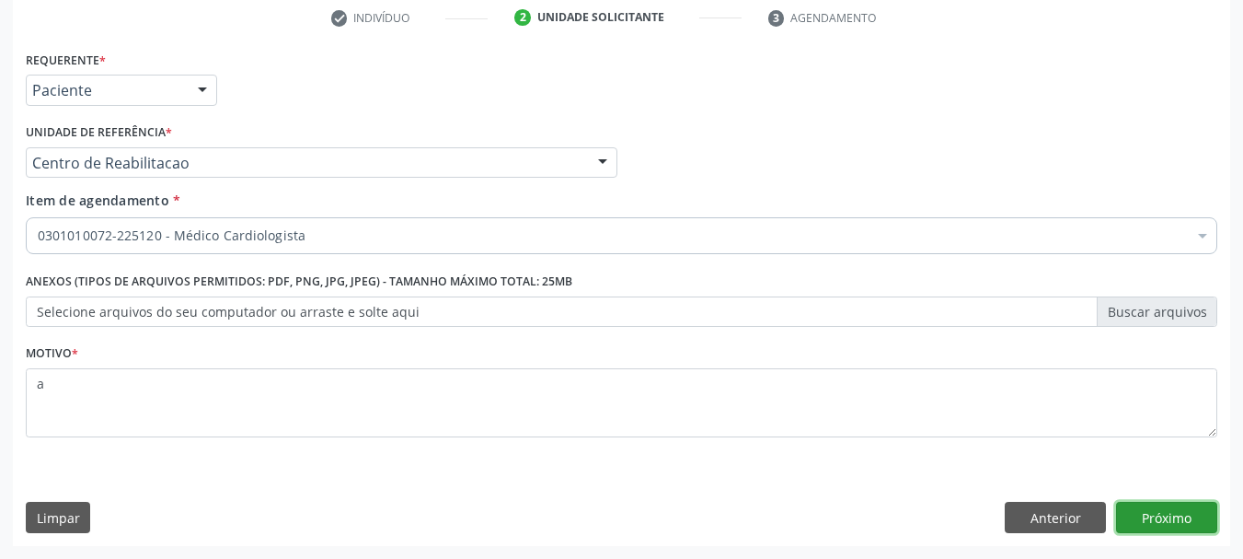
click at [1157, 512] on button "Próximo" at bounding box center [1166, 516] width 101 height 31
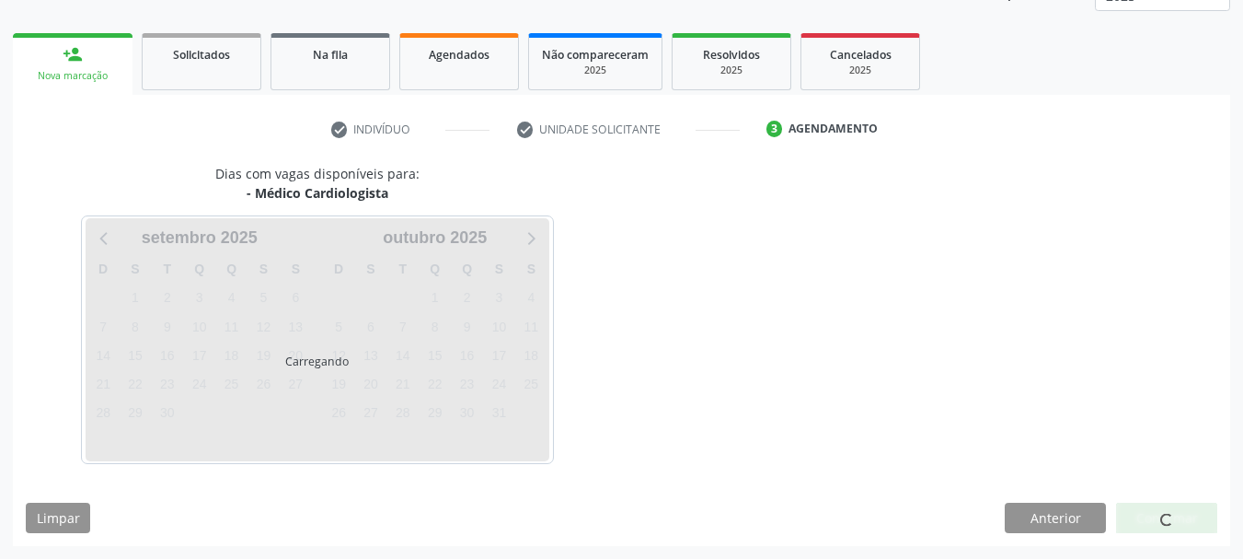
scroll to position [242, 0]
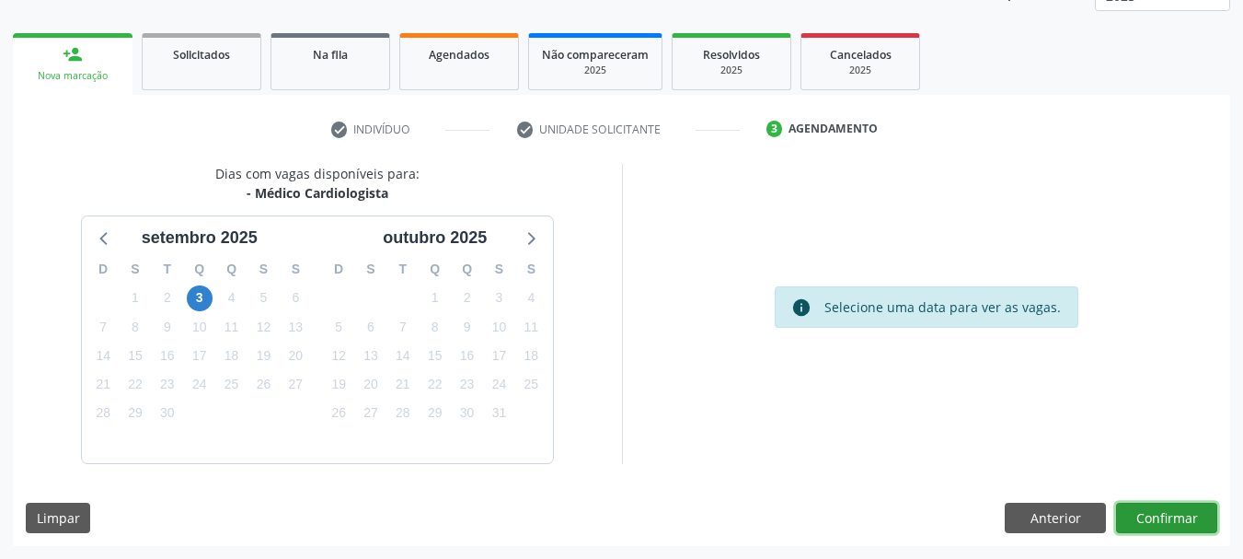
click at [1150, 516] on button "Confirmar" at bounding box center [1166, 517] width 101 height 31
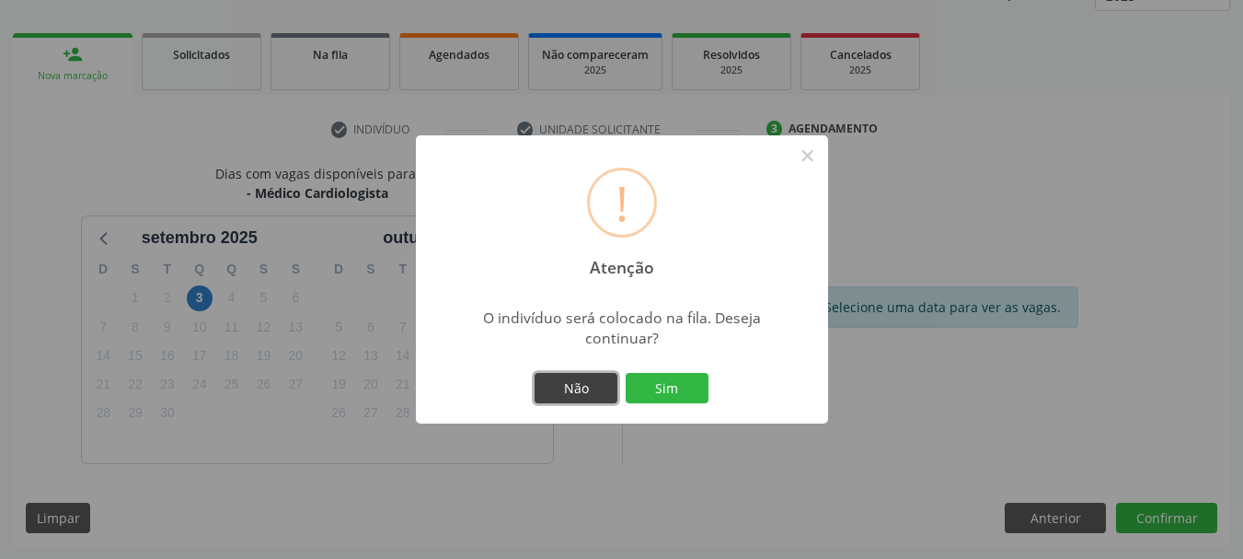
click at [582, 385] on button "Não" at bounding box center [576, 388] width 83 height 31
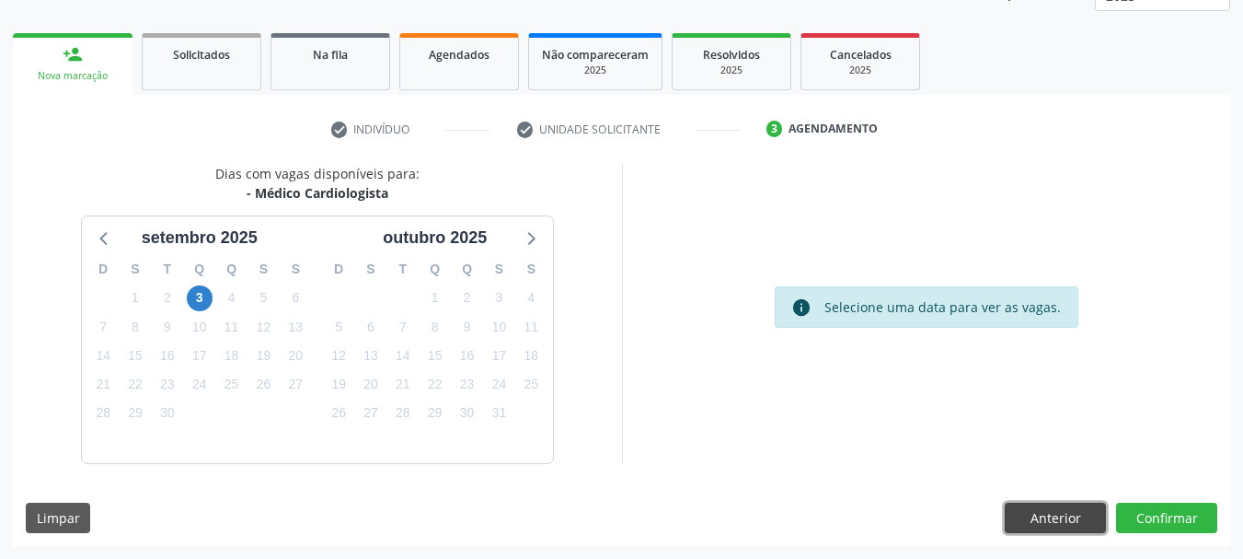
click at [1035, 521] on button "Anterior" at bounding box center [1055, 517] width 101 height 31
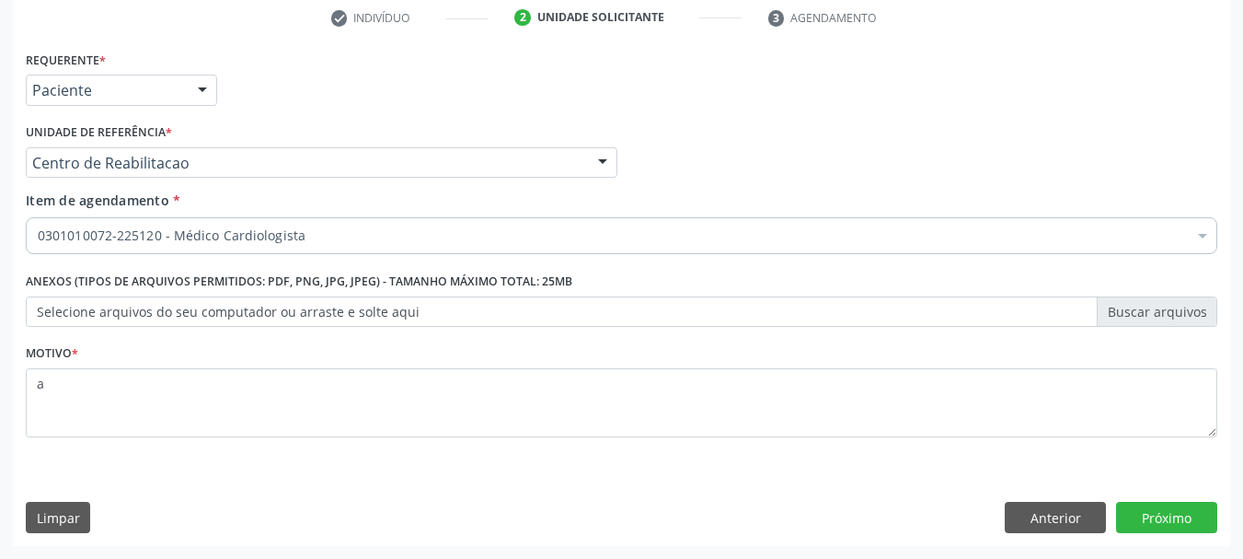
click at [1176, 536] on div "Requerente * Paciente Profissional de Saúde Paciente Nenhum resultado encontrad…" at bounding box center [621, 296] width 1217 height 500
click at [1176, 516] on button "Próximo" at bounding box center [1166, 516] width 101 height 31
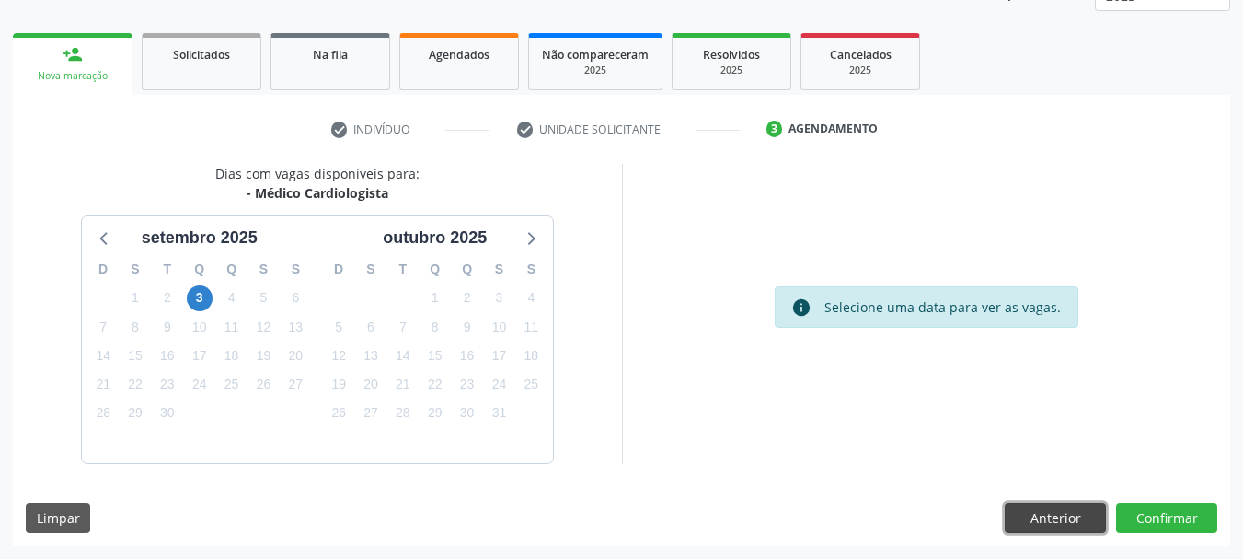
click at [1078, 531] on button "Anterior" at bounding box center [1055, 517] width 101 height 31
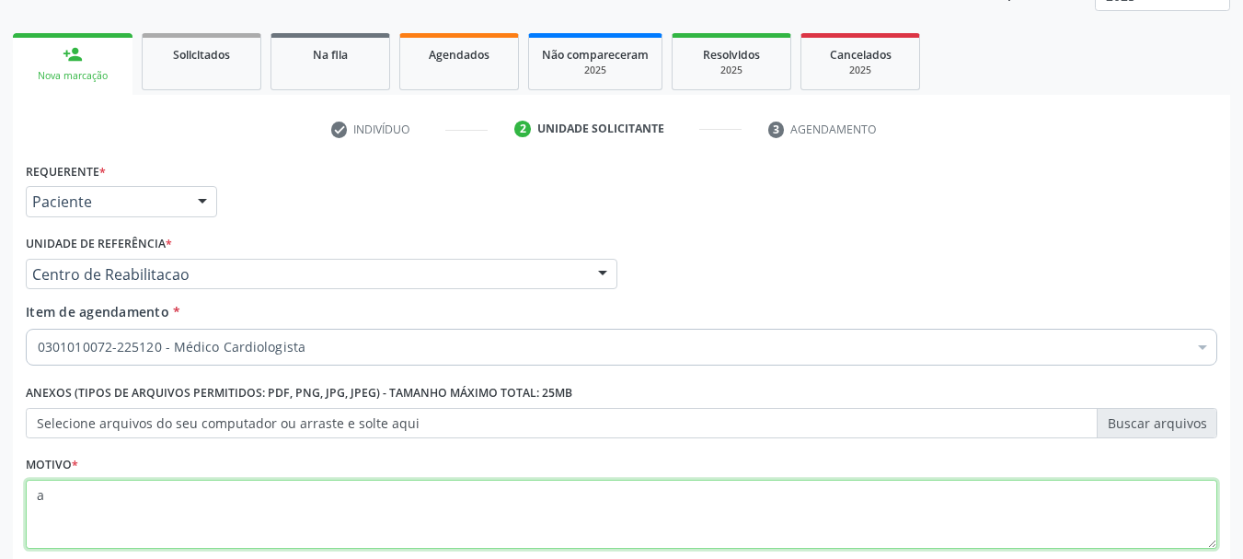
click at [1071, 524] on textarea "a" at bounding box center [622, 514] width 1192 height 70
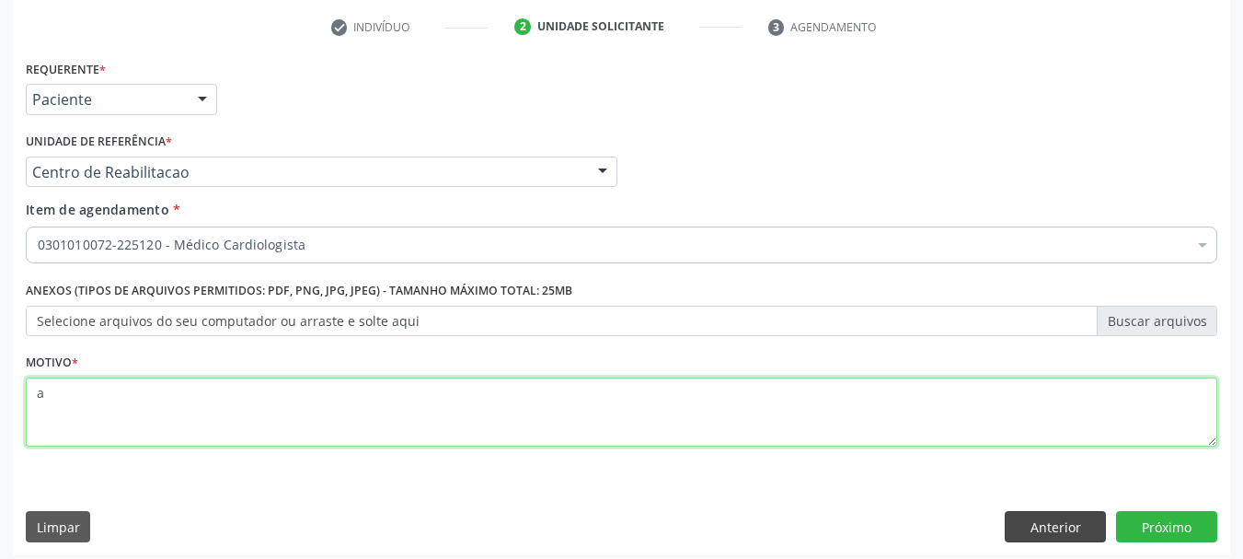
scroll to position [353, 0]
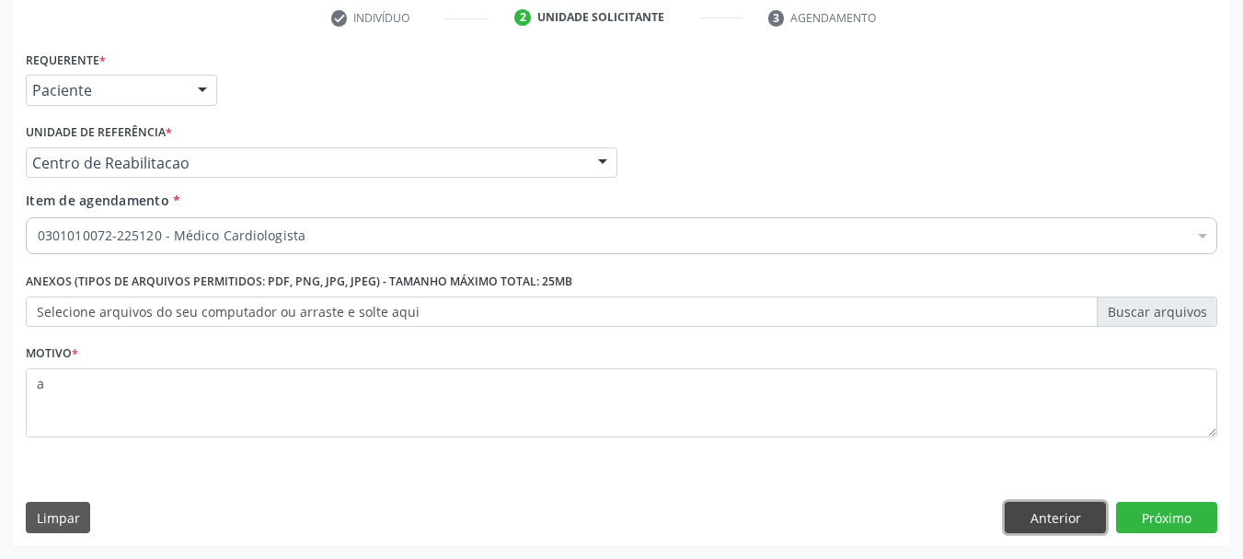
click at [1106, 523] on button "Anterior" at bounding box center [1055, 516] width 101 height 31
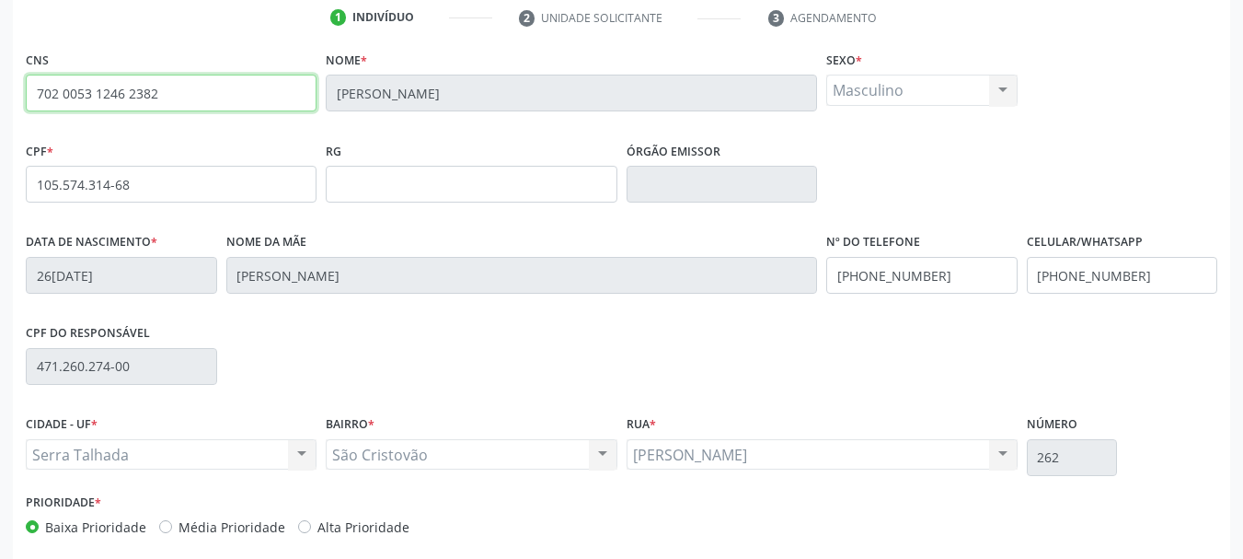
click at [84, 97] on input "702 0053 1246 2382" at bounding box center [171, 93] width 291 height 37
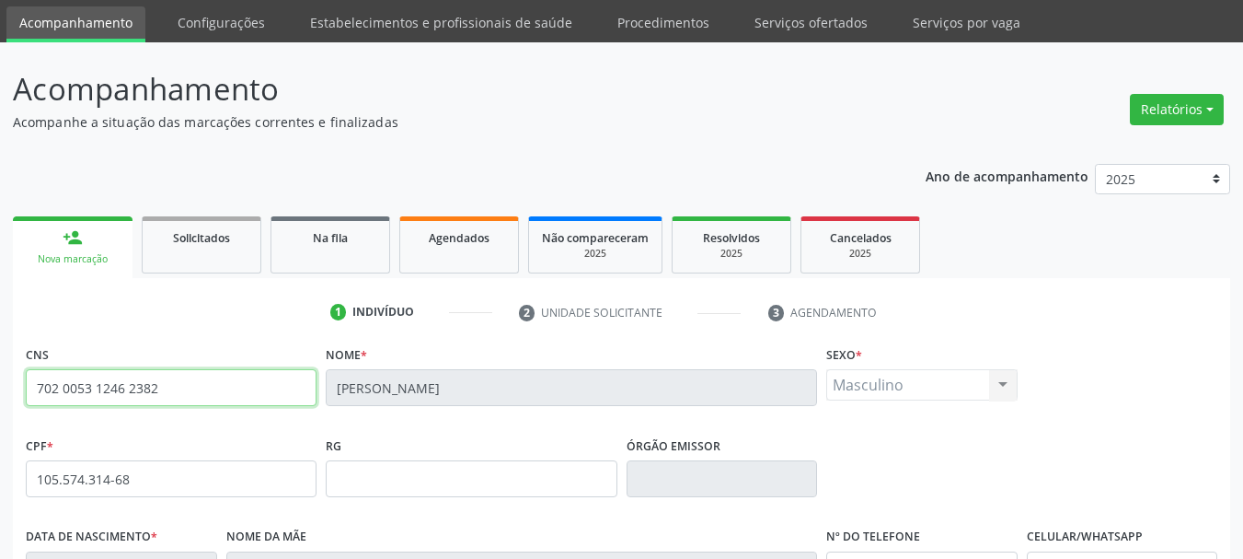
scroll to position [0, 0]
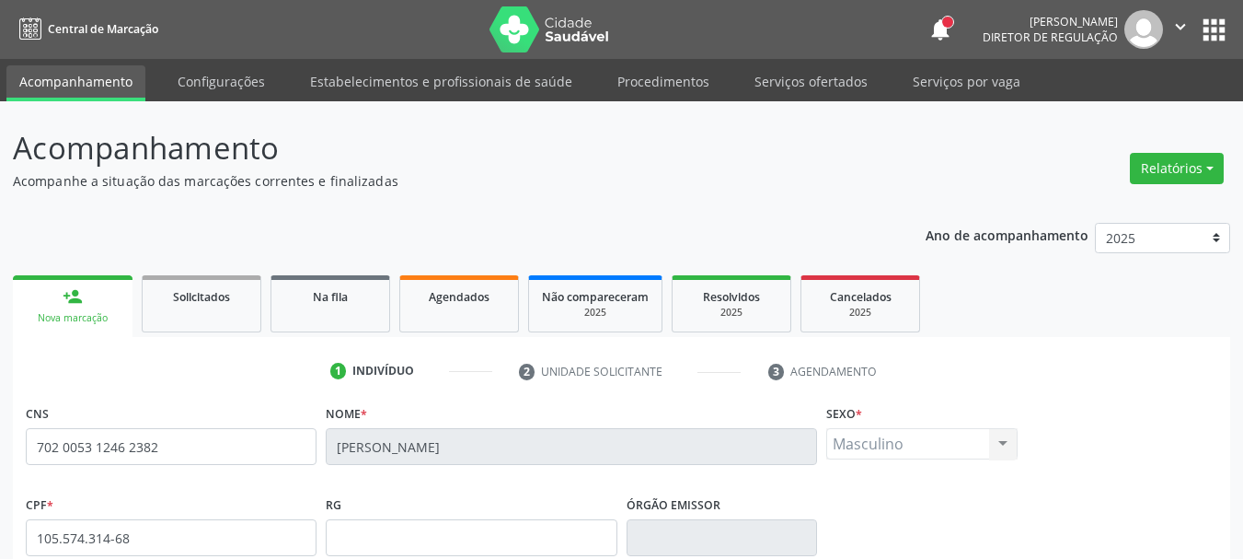
click at [51, 81] on link "Acompanhamento" at bounding box center [75, 83] width 139 height 36
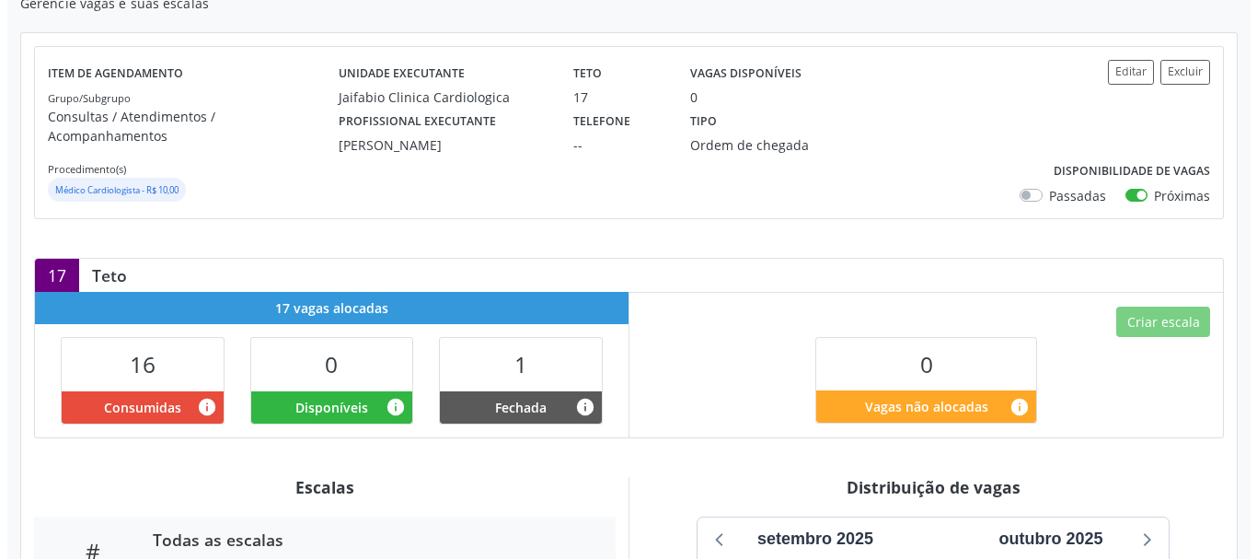
scroll to position [184, 0]
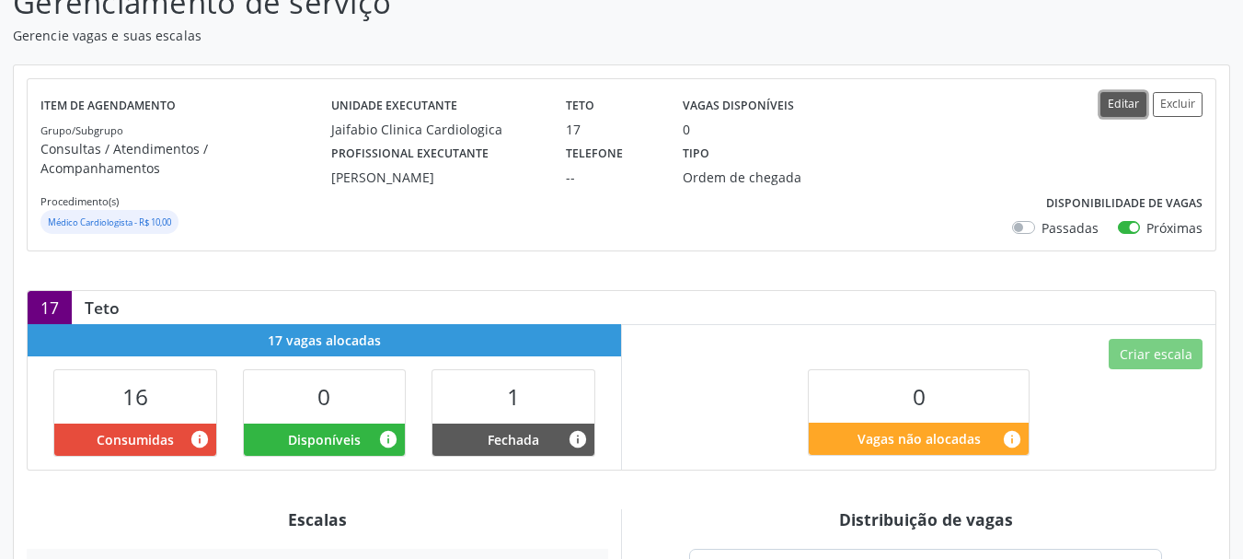
click at [1135, 111] on button "Editar" at bounding box center [1123, 104] width 46 height 25
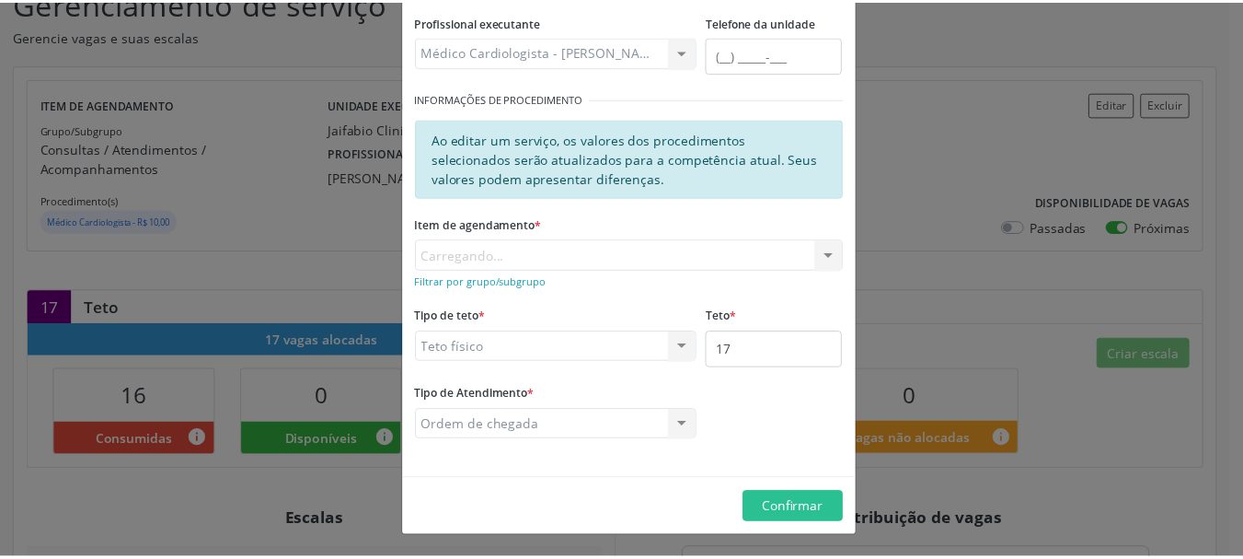
scroll to position [251, 0]
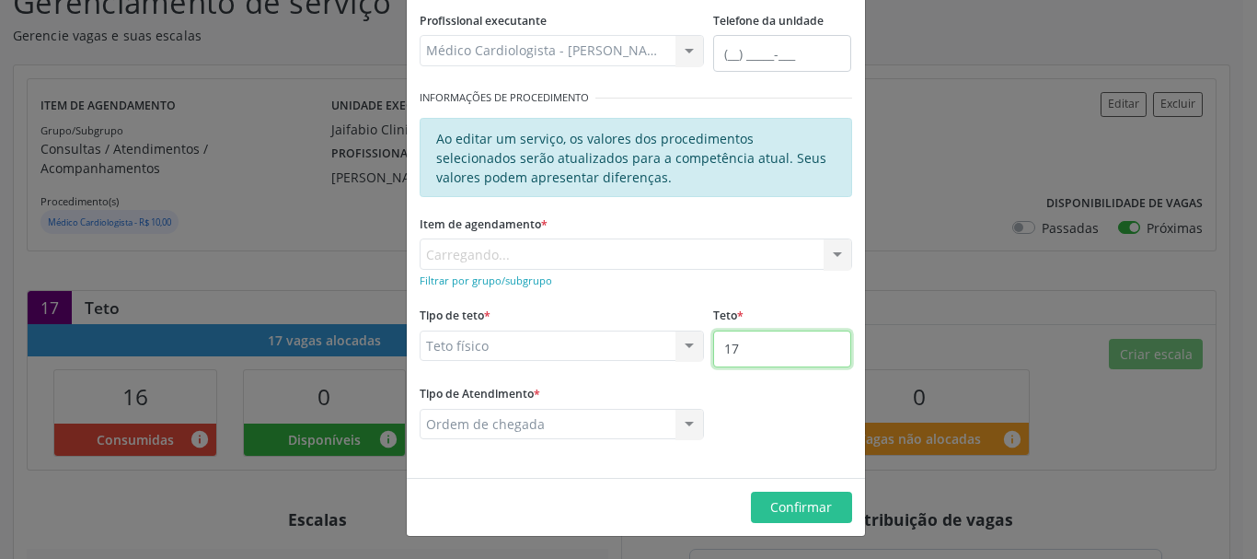
click at [742, 349] on input "17" at bounding box center [782, 348] width 138 height 37
drag, startPoint x: 742, startPoint y: 349, endPoint x: 754, endPoint y: 330, distance: 21.9
click at [742, 345] on input "17" at bounding box center [782, 348] width 138 height 37
type input "18"
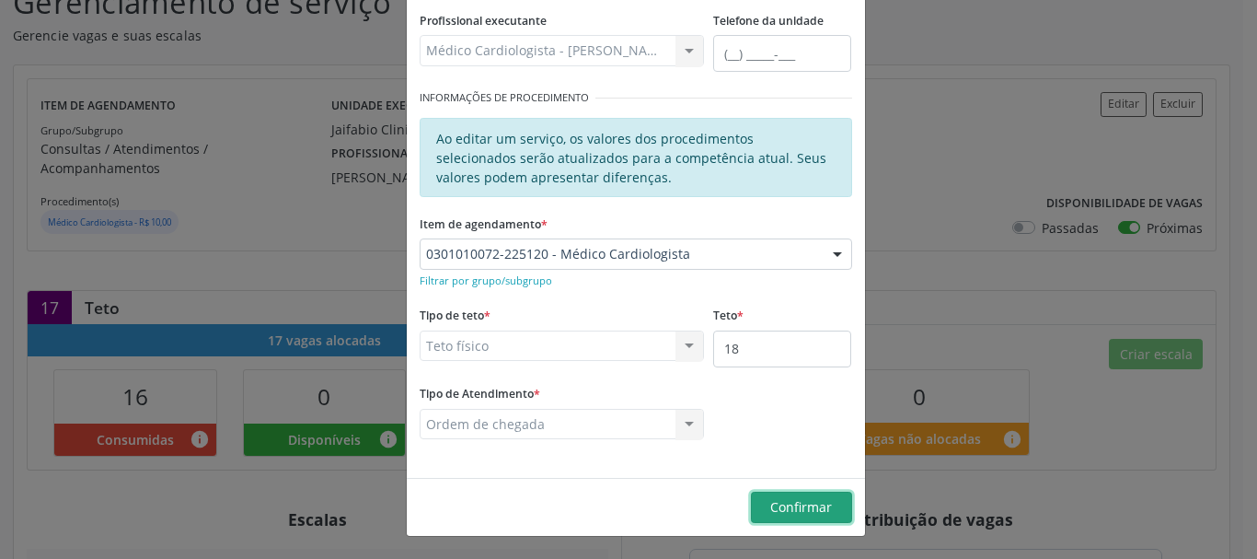
click at [792, 506] on span "Confirmar" at bounding box center [801, 506] width 62 height 17
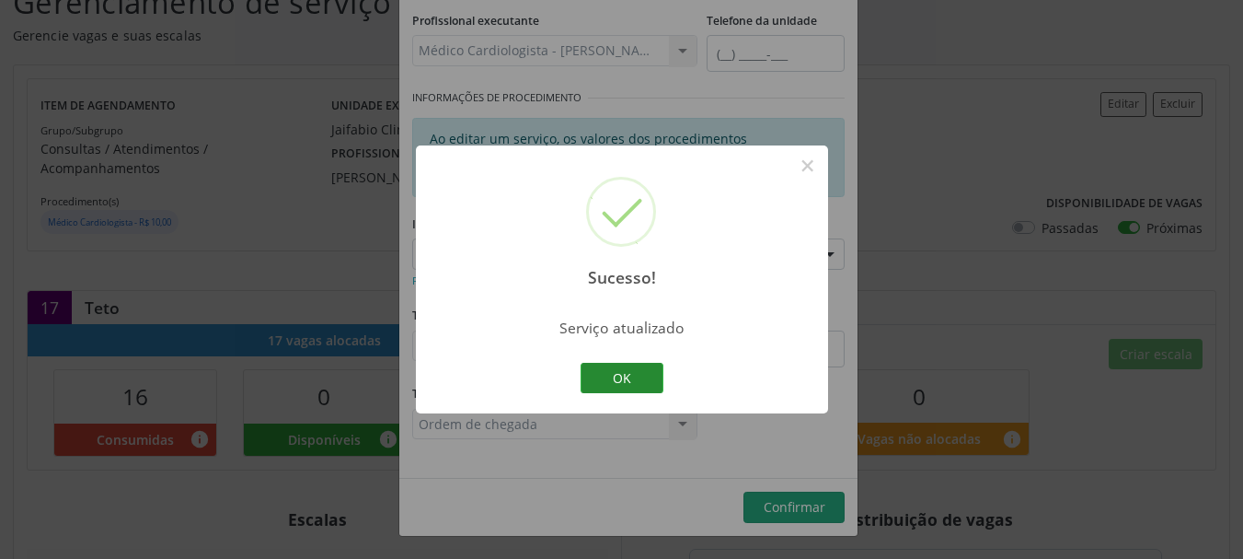
click at [641, 379] on button "OK" at bounding box center [622, 378] width 83 height 31
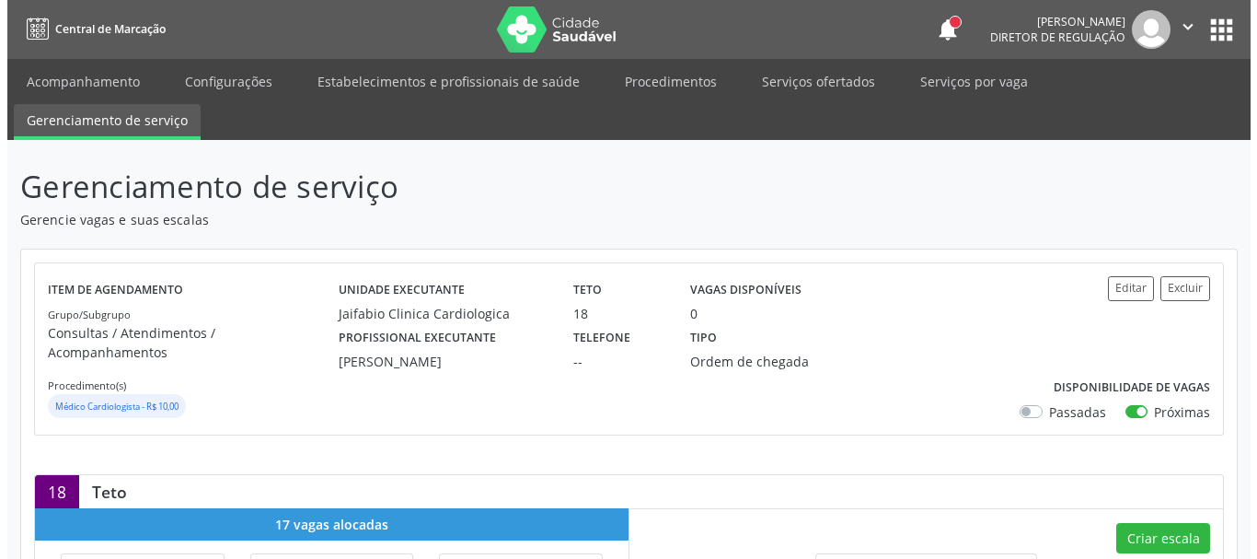
scroll to position [184, 0]
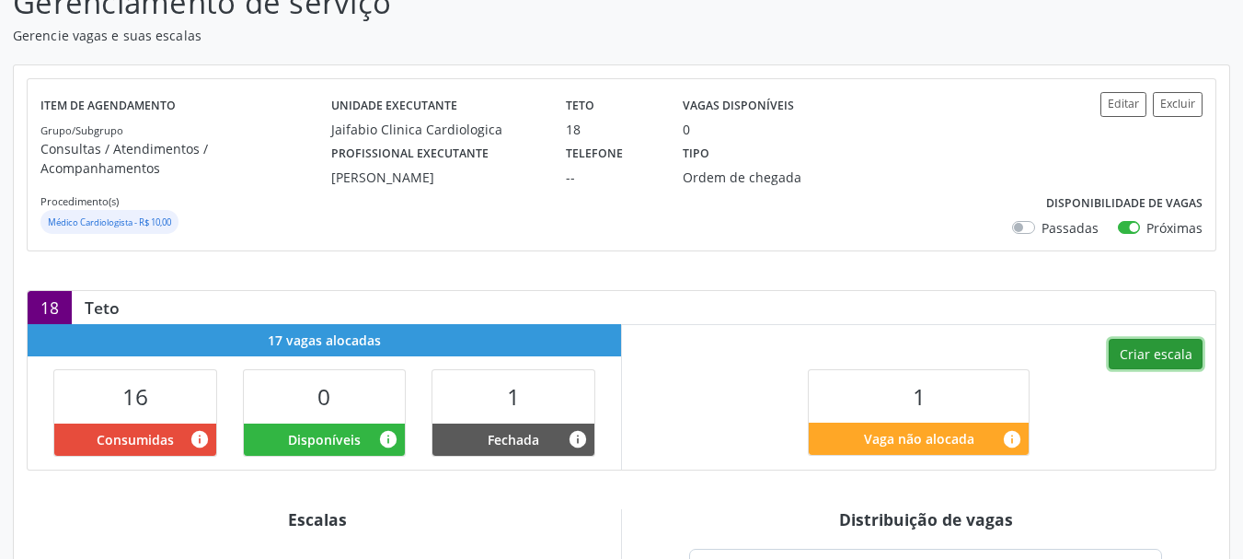
click at [1154, 340] on button "Criar escala" at bounding box center [1156, 354] width 94 height 31
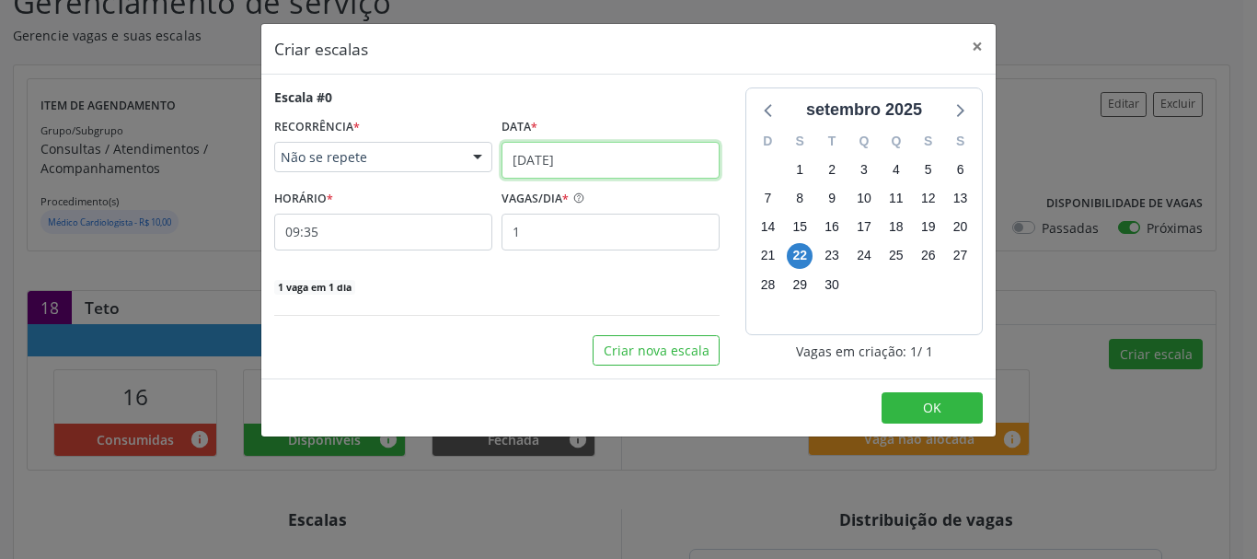
click at [616, 160] on input "22/09/2025" at bounding box center [610, 160] width 218 height 37
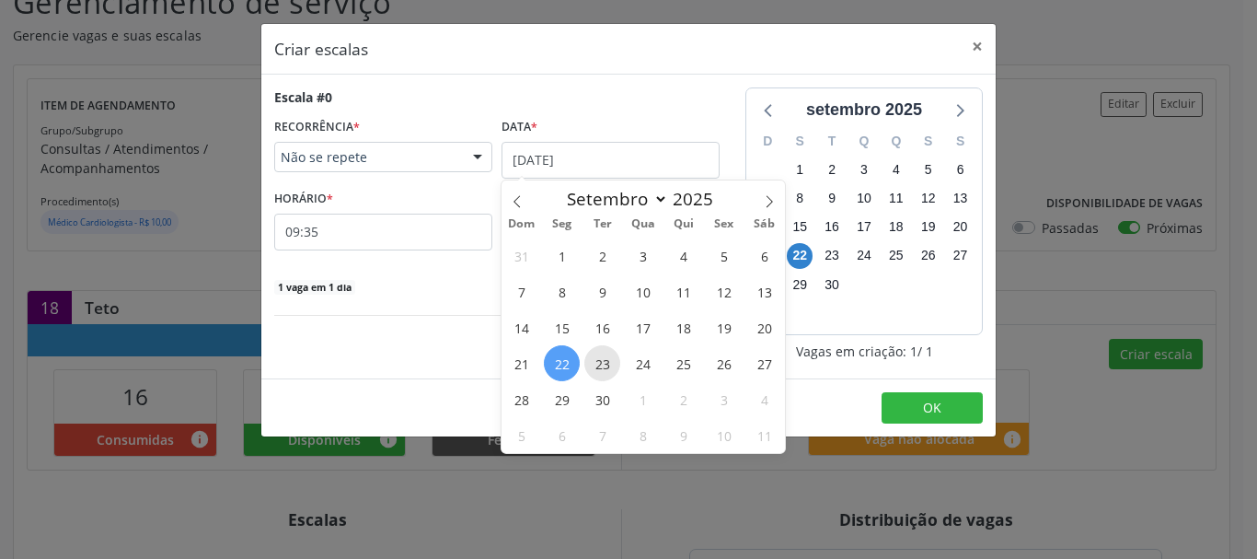
click at [604, 360] on span "23" at bounding box center [602, 363] width 36 height 36
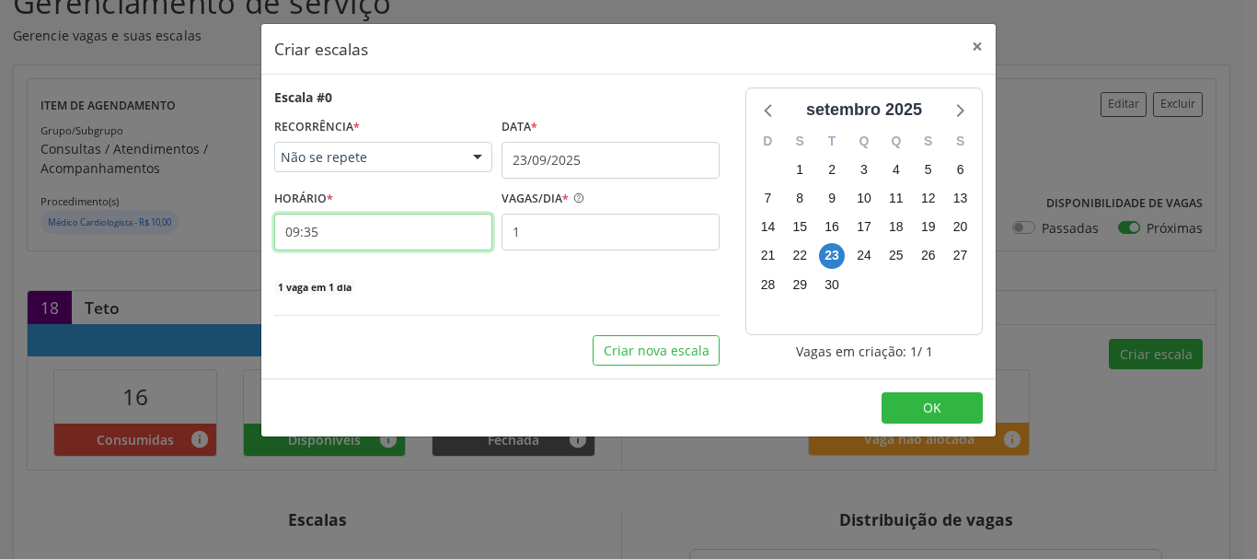
click at [325, 232] on input "09:35" at bounding box center [383, 231] width 218 height 37
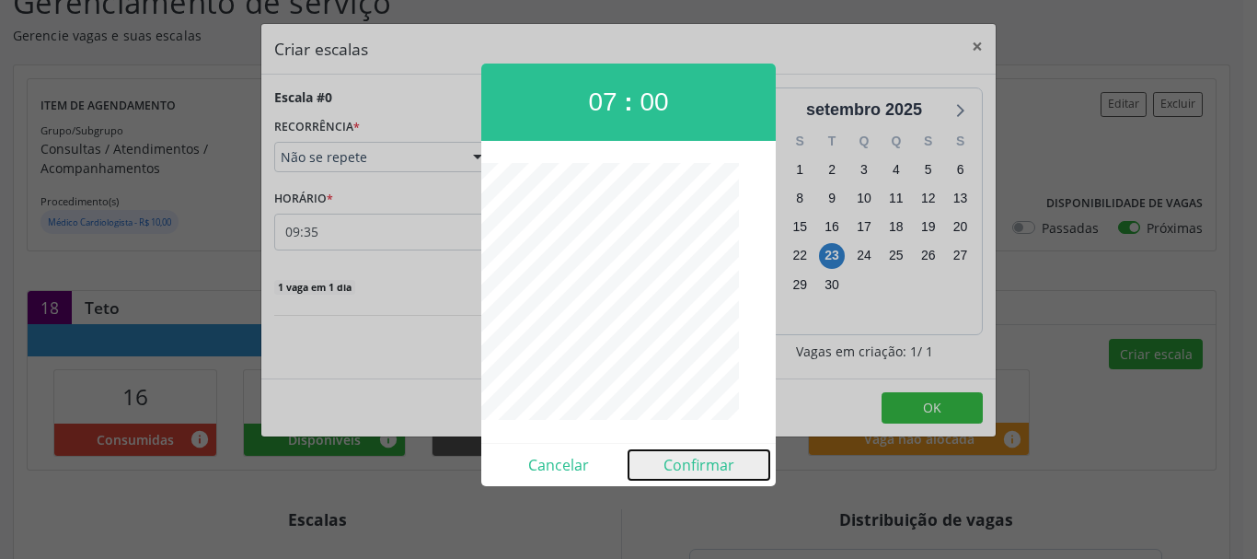
click at [695, 468] on button "Confirmar" at bounding box center [698, 464] width 141 height 29
type input "07:00"
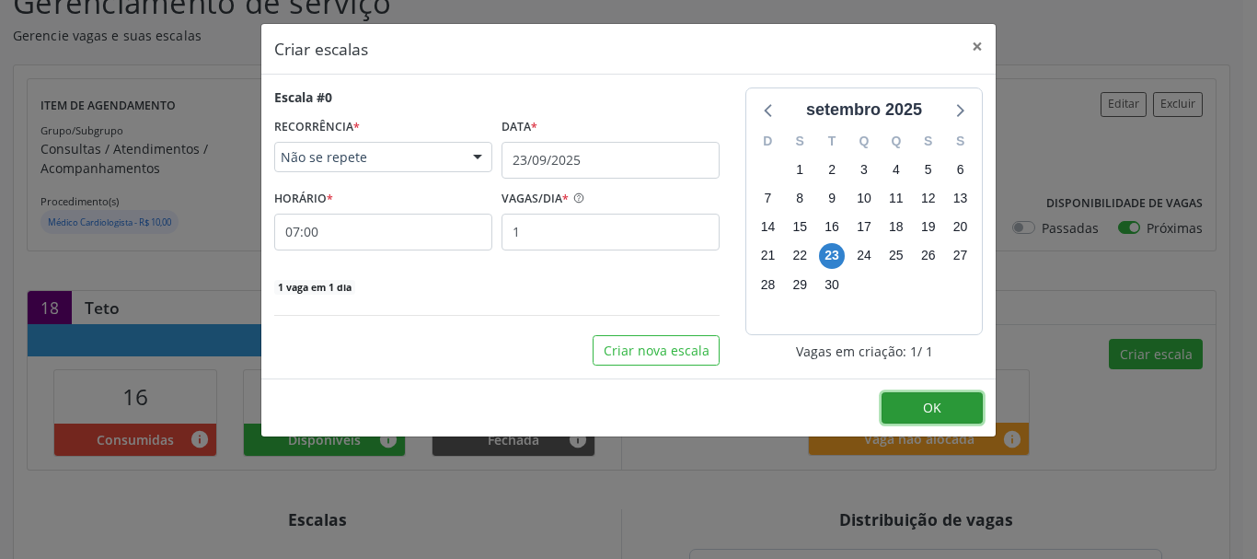
click at [979, 417] on button "OK" at bounding box center [931, 407] width 101 height 31
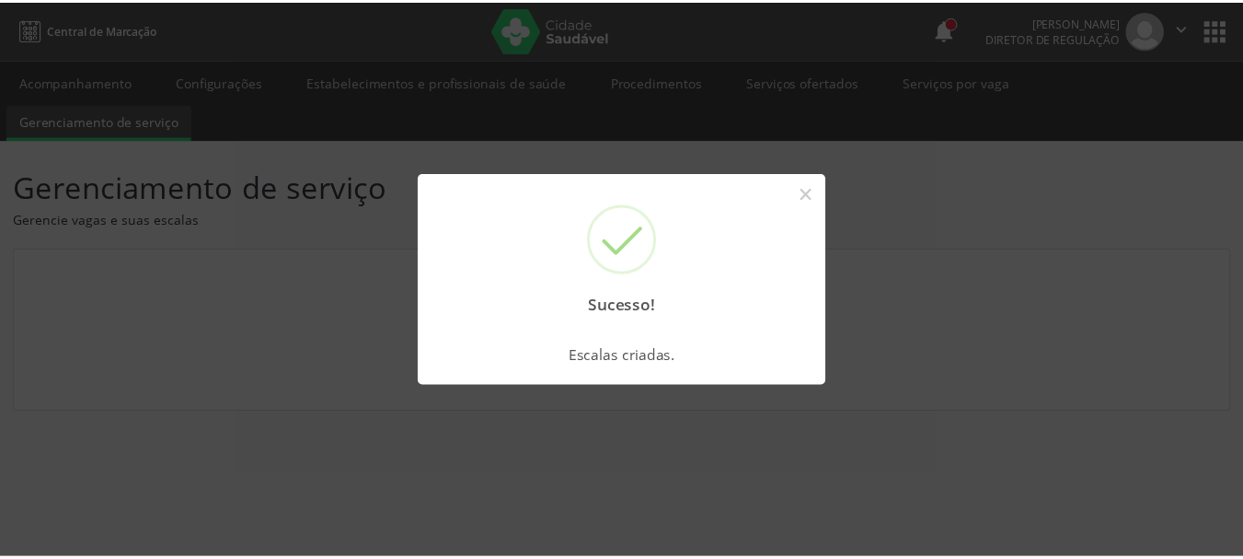
scroll to position [0, 0]
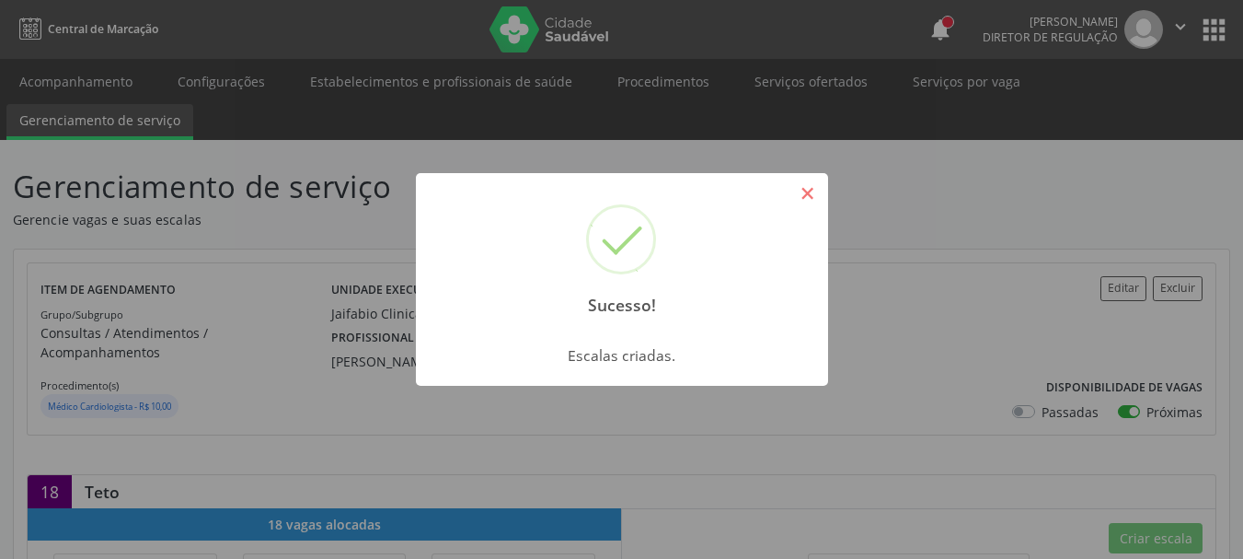
click at [807, 187] on button "×" at bounding box center [807, 193] width 31 height 31
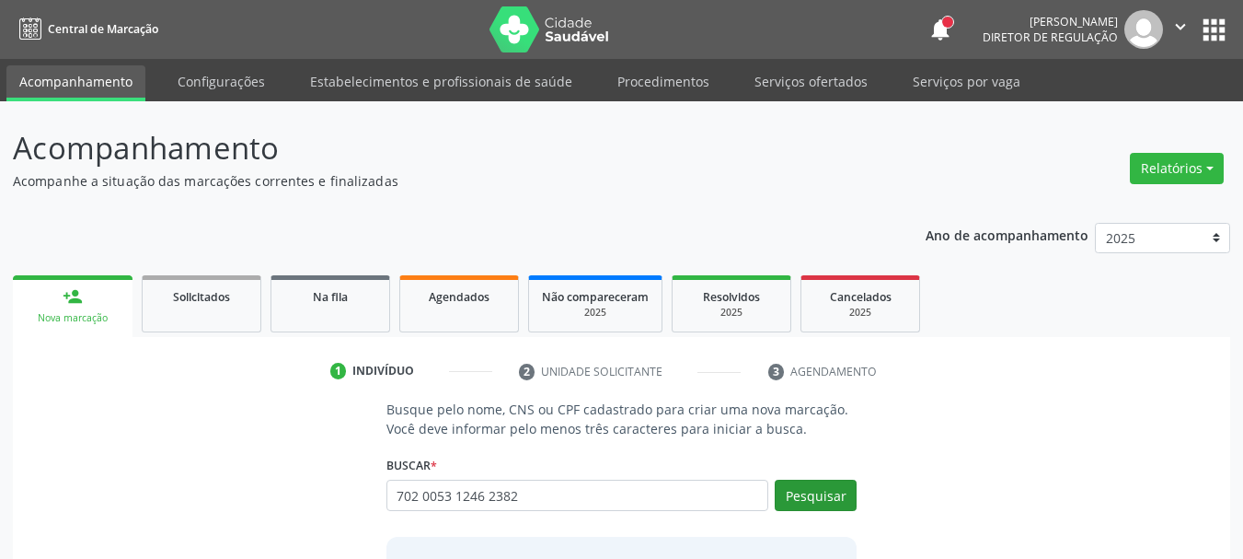
type input "702 0053 1246 2382"
click at [791, 493] on button "Pesquisar" at bounding box center [816, 494] width 82 height 31
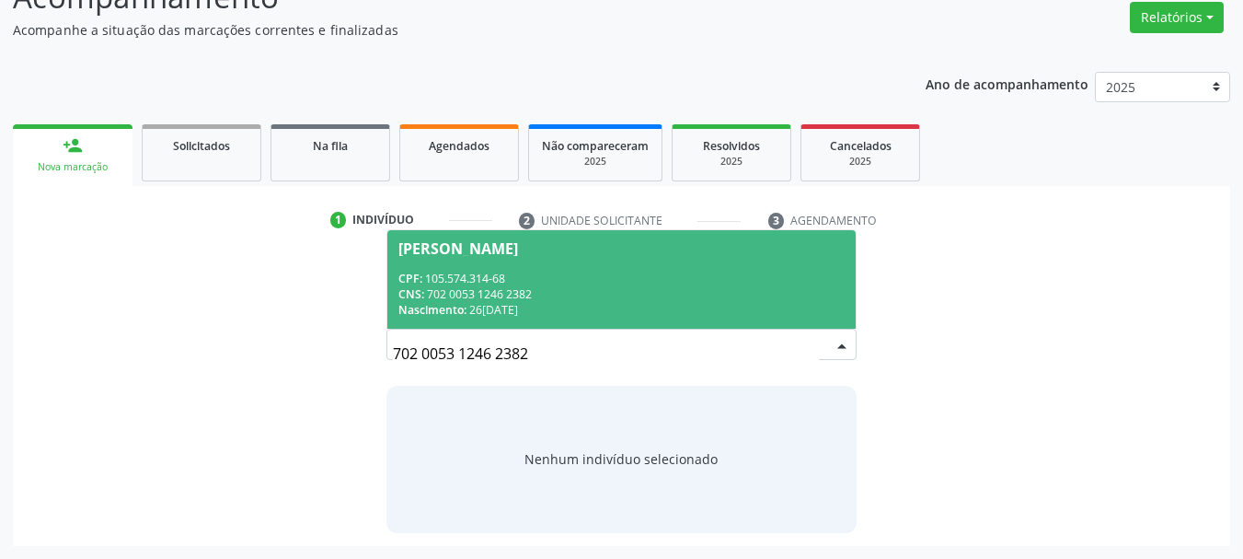
click at [610, 271] on div "CPF: 105.574.314-68" at bounding box center [621, 279] width 447 height 16
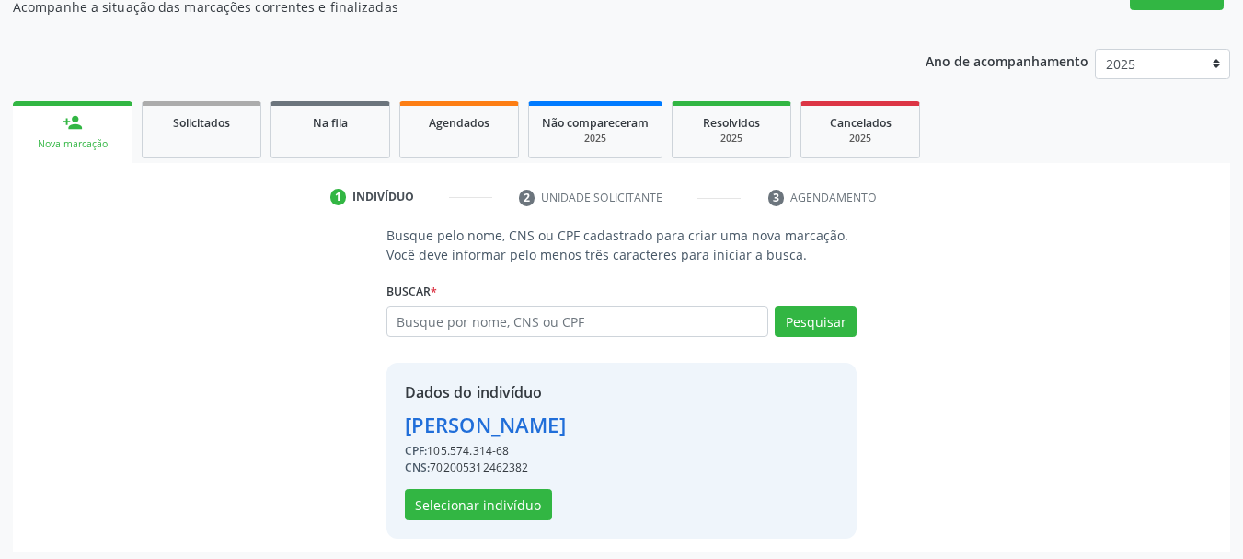
scroll to position [179, 0]
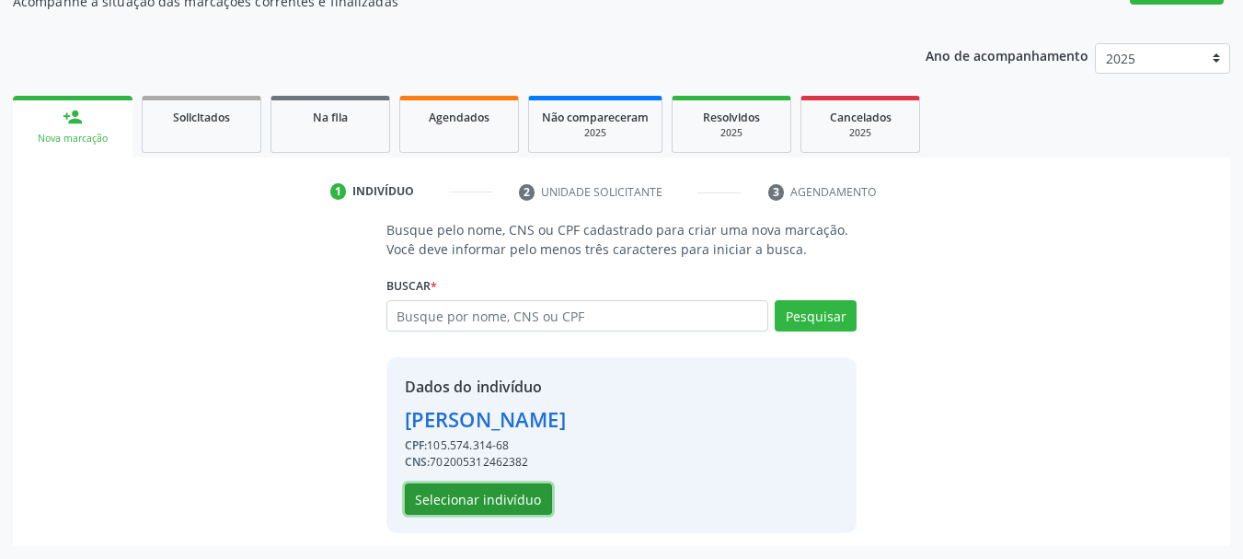
click at [476, 500] on button "Selecionar indivíduo" at bounding box center [478, 498] width 147 height 31
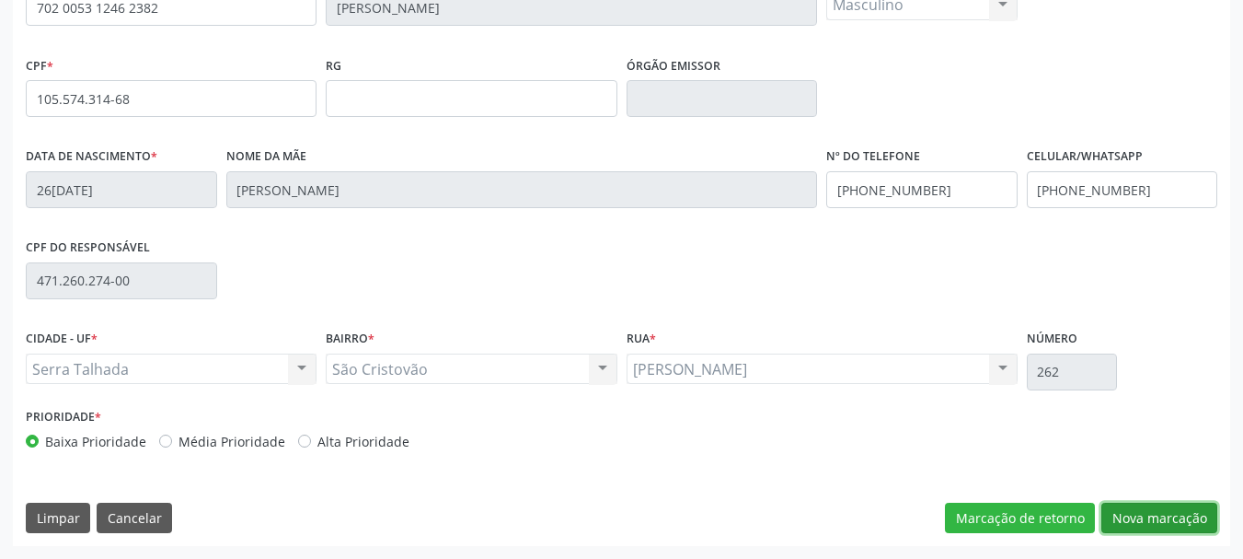
click at [1127, 517] on button "Nova marcação" at bounding box center [1159, 517] width 116 height 31
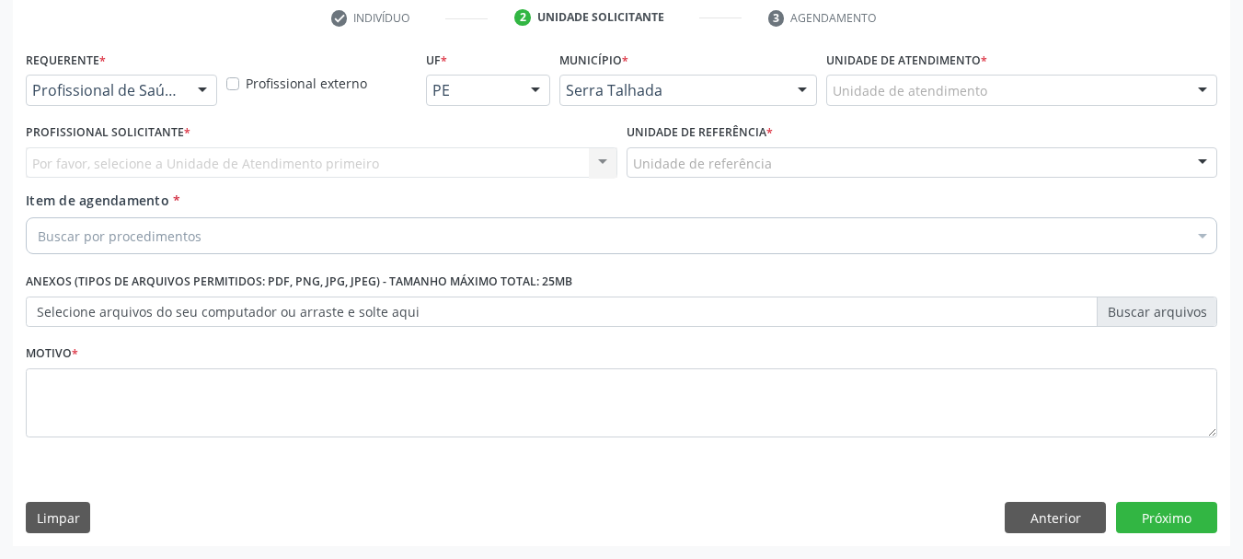
scroll to position [353, 0]
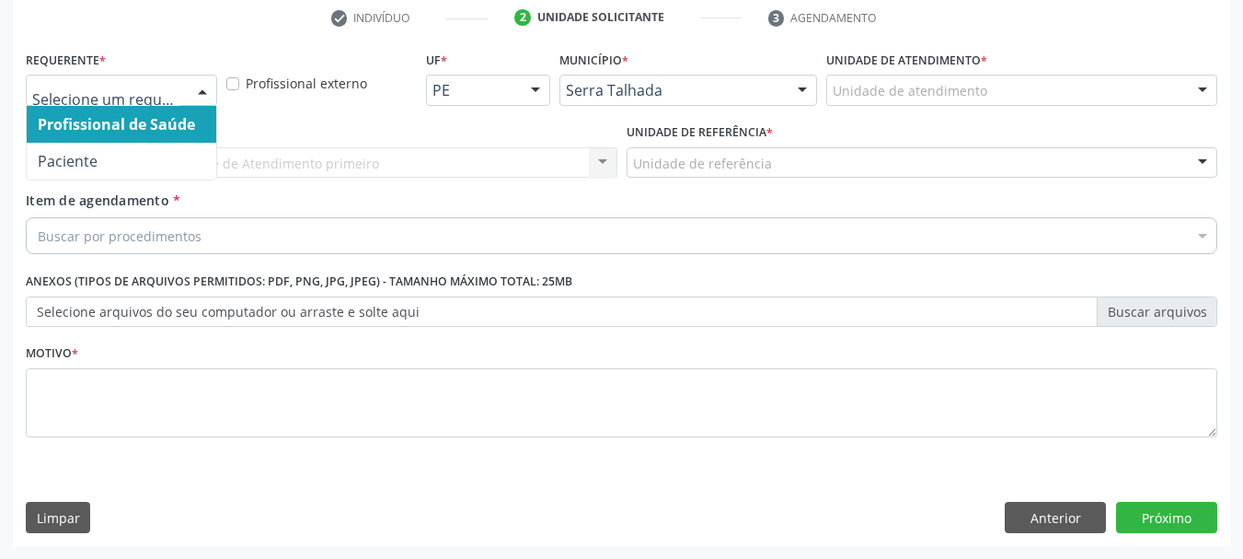
click at [109, 80] on div at bounding box center [121, 90] width 191 height 31
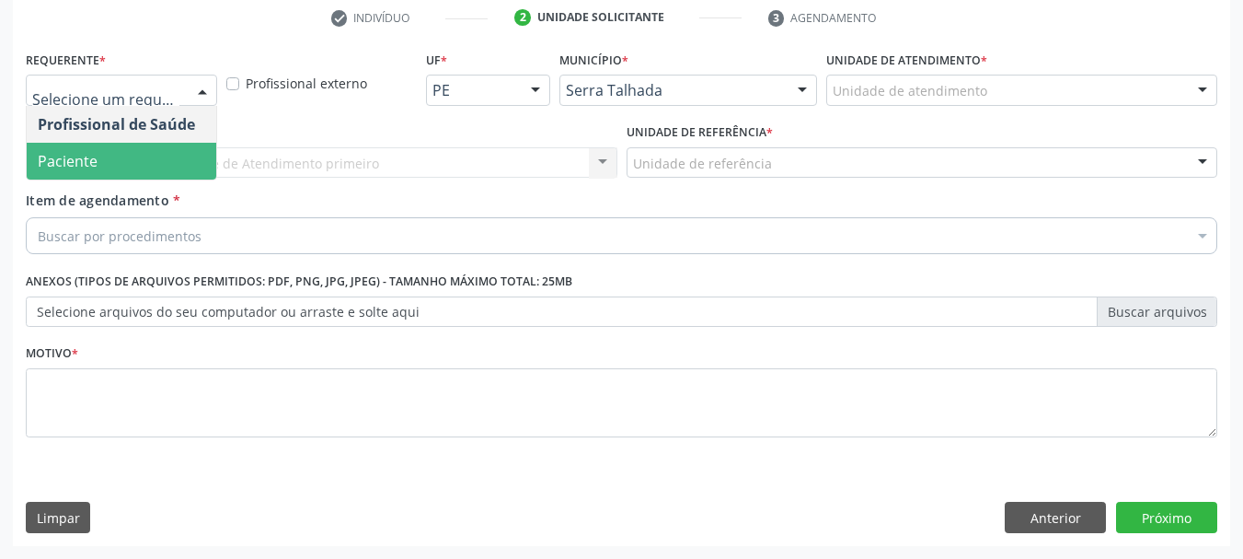
click at [88, 145] on span "Paciente" at bounding box center [122, 161] width 190 height 37
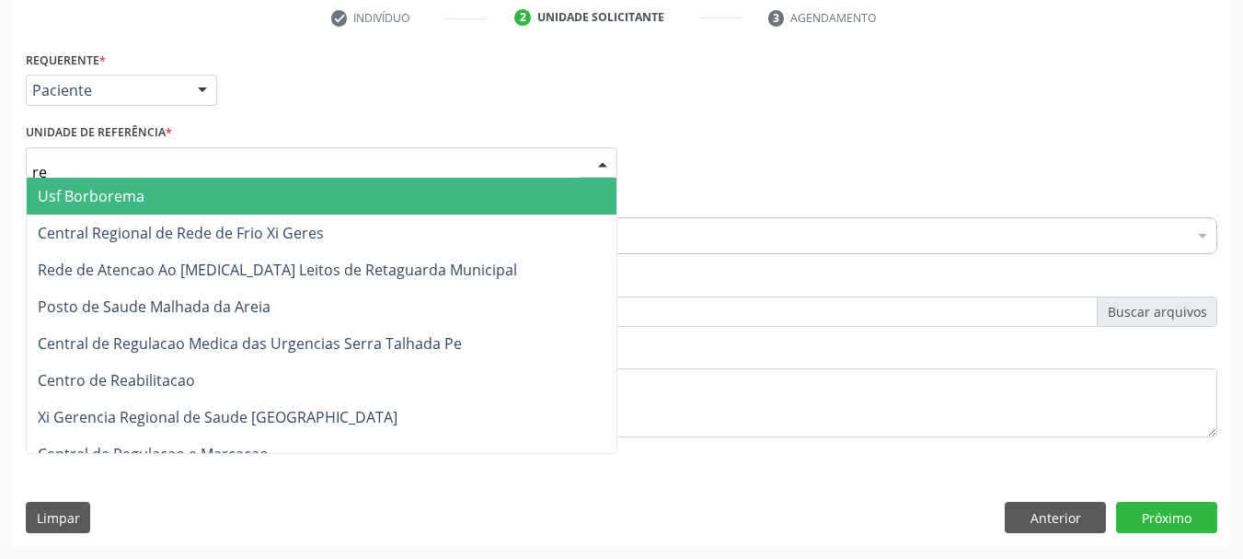
type input "rea"
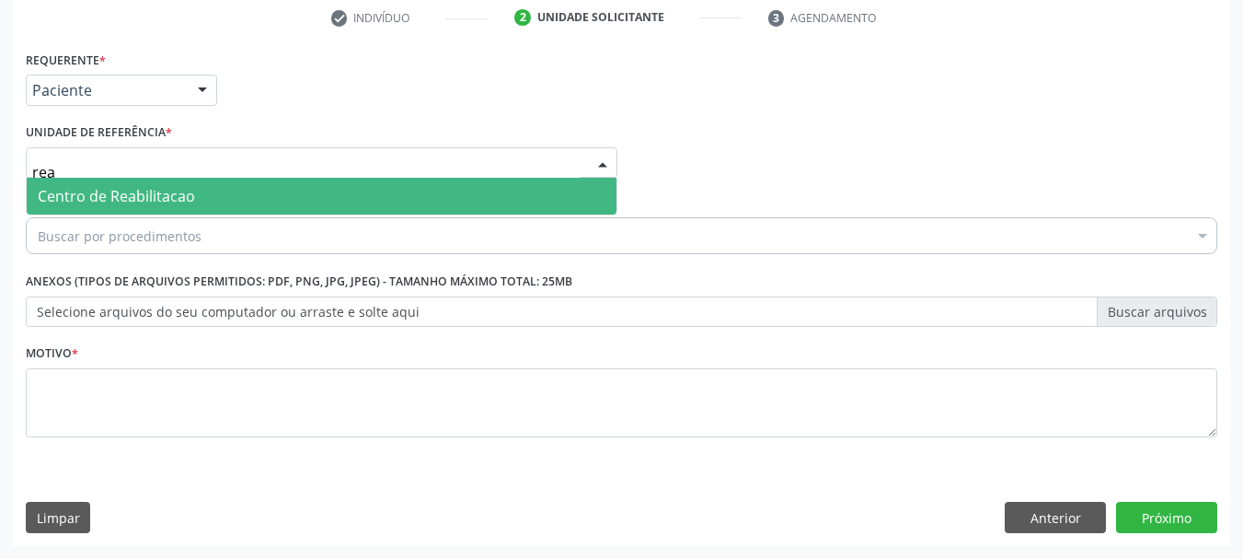
click at [94, 188] on span "Centro de Reabilitacao" at bounding box center [116, 196] width 157 height 20
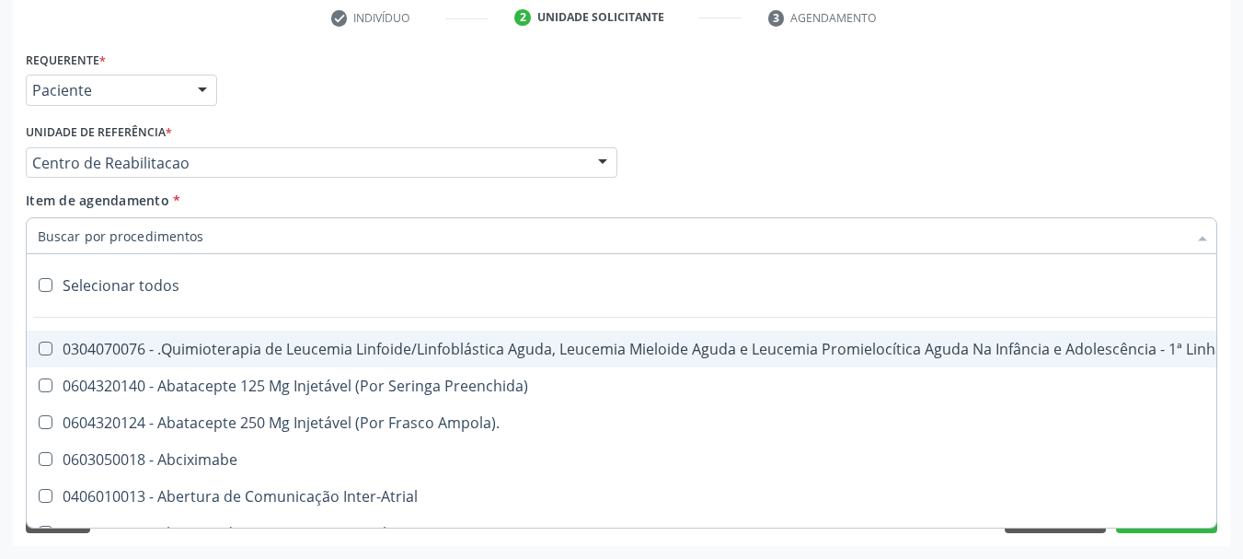
click at [93, 241] on input "Item de agendamento *" at bounding box center [612, 235] width 1149 height 37
paste input "702 0053 1246 2382"
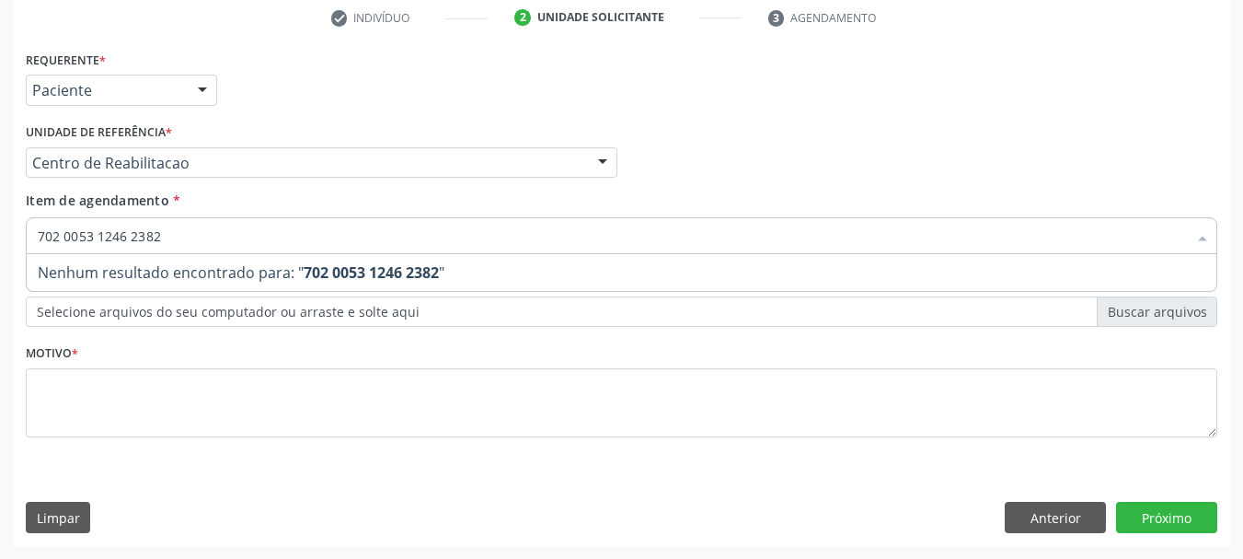
click at [109, 236] on input "702 0053 1246 2382" at bounding box center [612, 235] width 1149 height 37
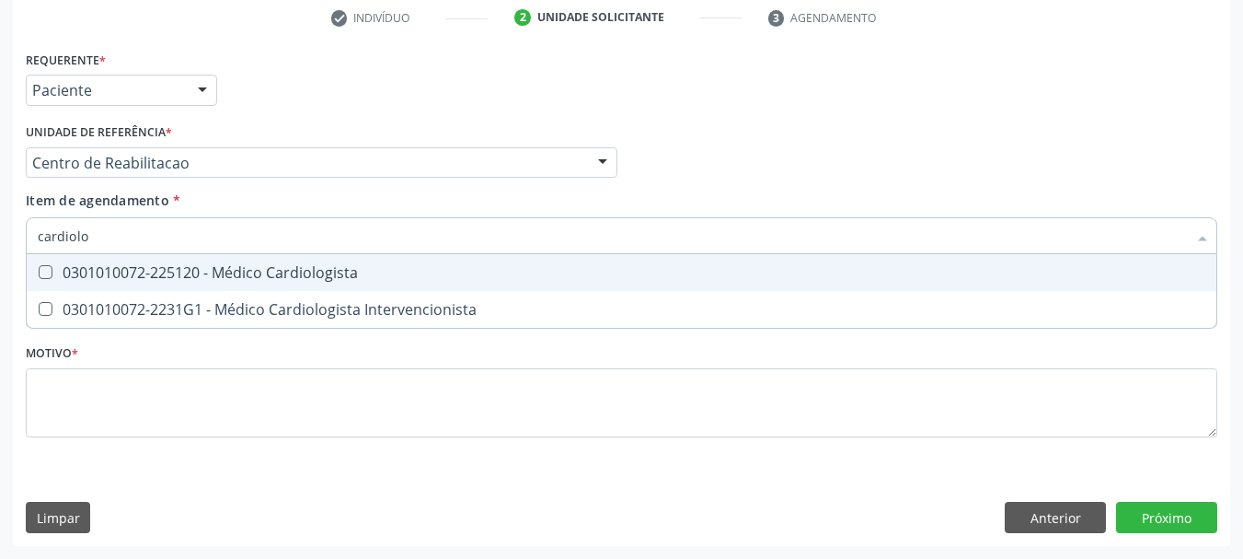
type input "cardiolog"
click at [116, 265] on div "0301010072-225120 - Médico Cardiologista" at bounding box center [622, 272] width 1168 height 15
checkbox Cardiologista "true"
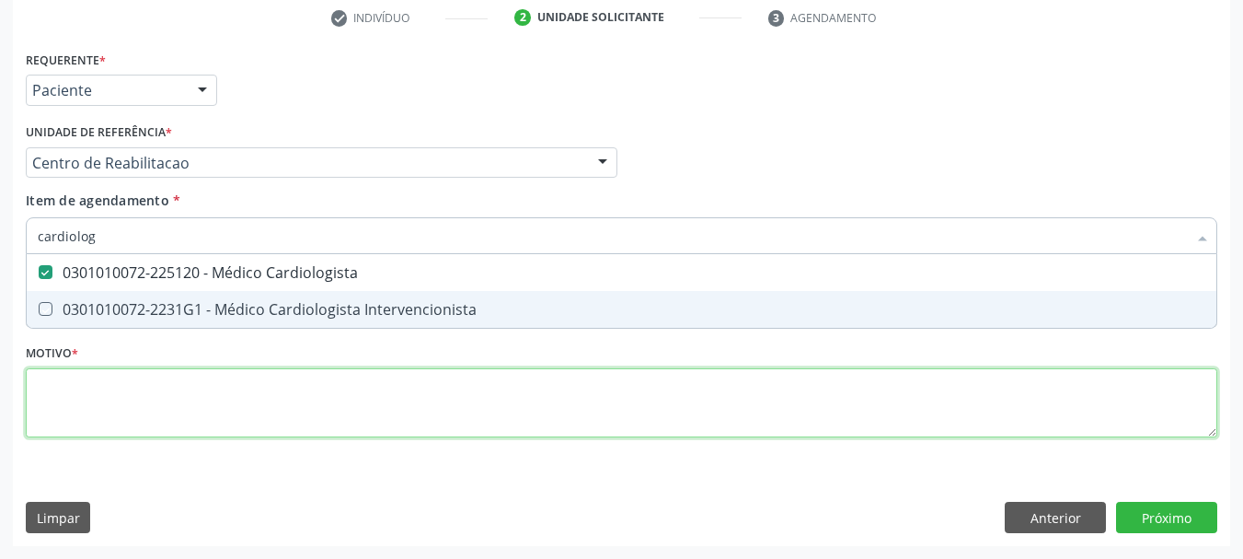
click at [79, 394] on div "Requerente * Paciente Profissional de Saúde Paciente Nenhum resultado encontrad…" at bounding box center [622, 254] width 1192 height 417
checkbox Intervencionista "true"
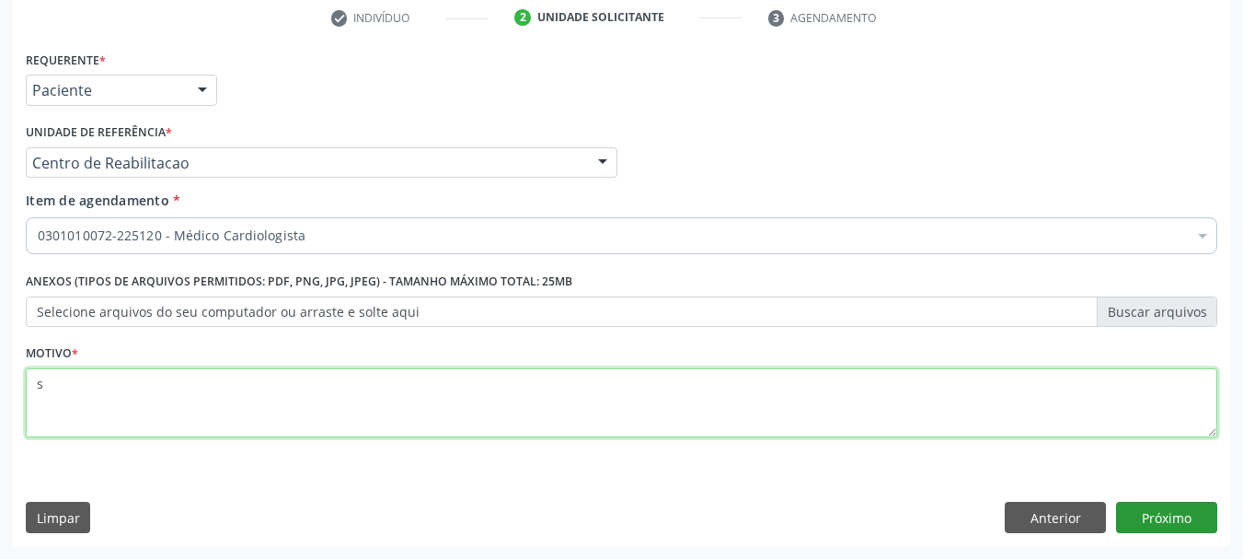
type textarea "s"
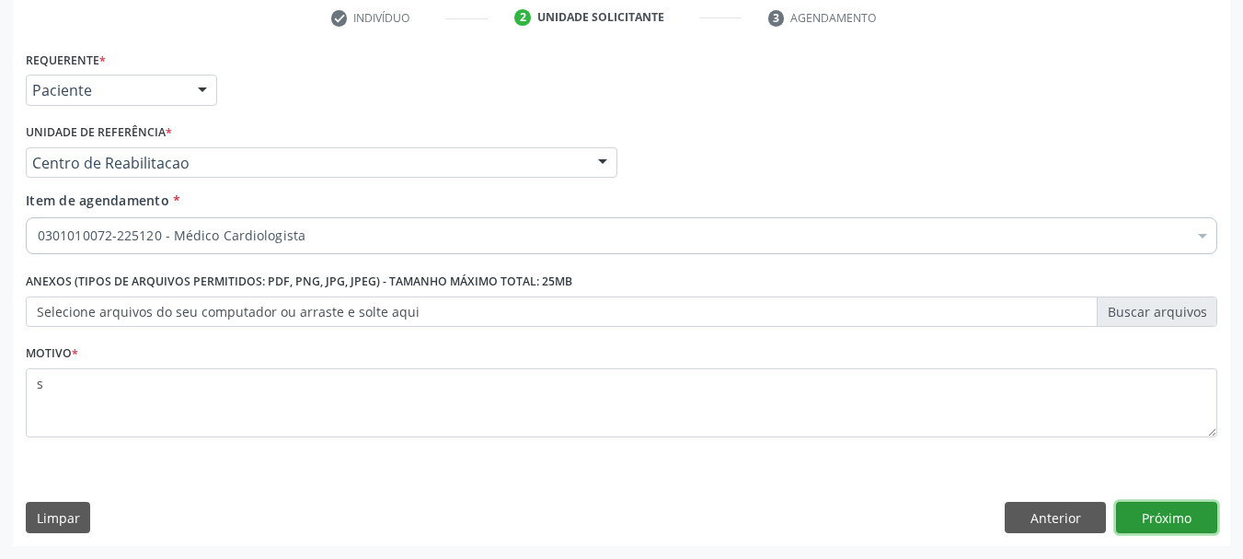
click at [1194, 528] on button "Próximo" at bounding box center [1166, 516] width 101 height 31
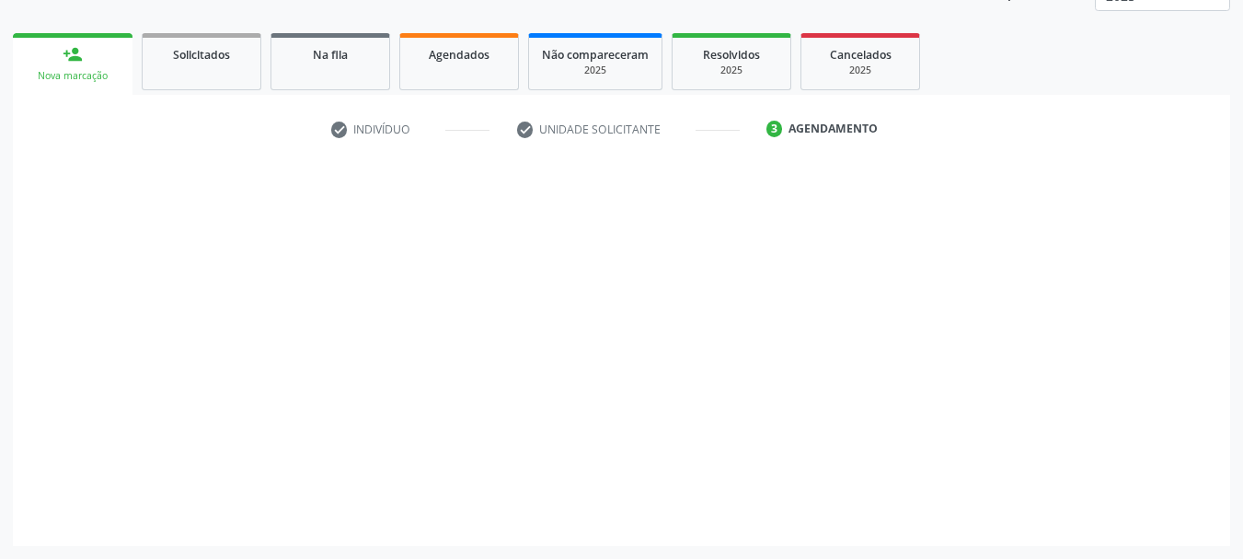
scroll to position [242, 0]
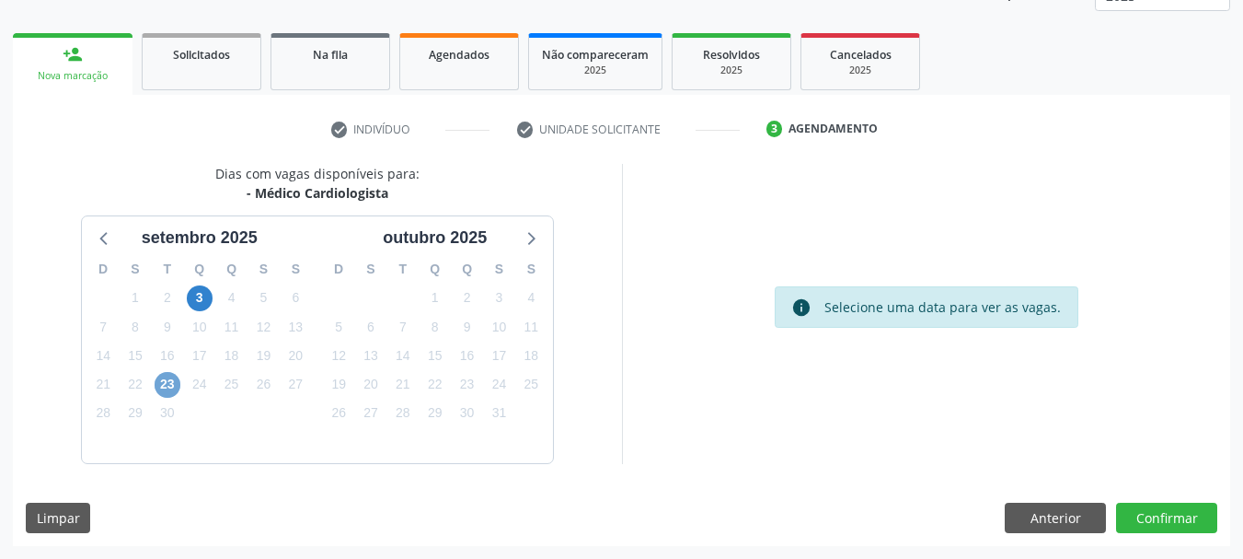
click at [163, 381] on span "23" at bounding box center [168, 385] width 26 height 26
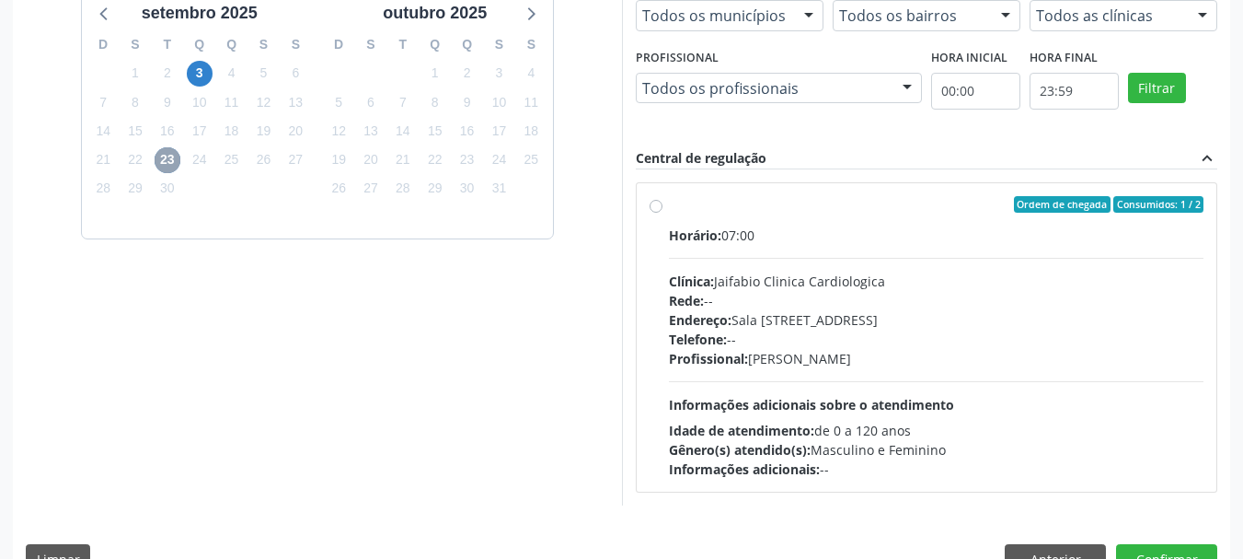
scroll to position [508, 0]
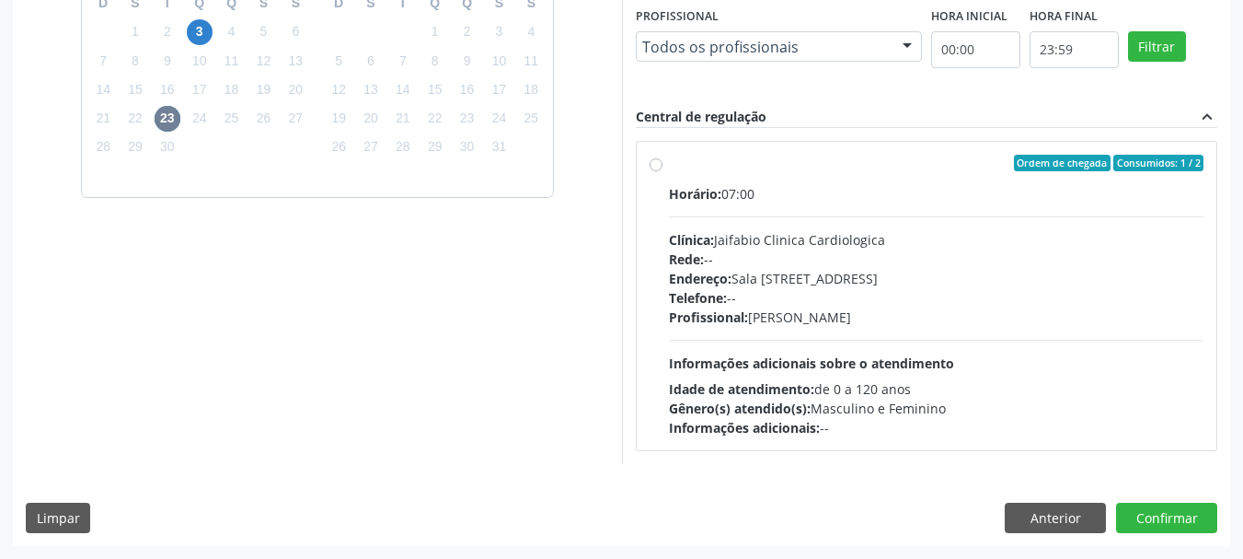
click at [733, 206] on div "Horário: 07:00 Clínica: Jaifabio Clinica Cardiologica Rede: -- Endereço: Sala 0…" at bounding box center [937, 310] width 536 height 253
click at [662, 171] on input "Ordem de chegada Consumidos: 1 / 2 Horário: 07:00 Clínica: Jaifabio Clinica Car…" at bounding box center [656, 163] width 13 height 17
radio input "true"
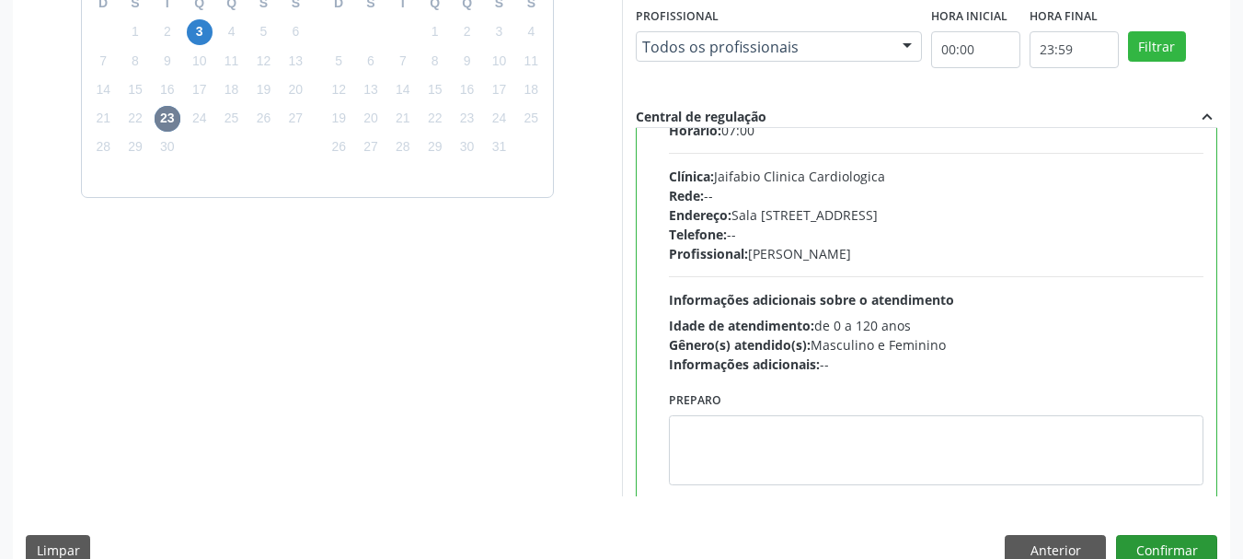
scroll to position [91, 0]
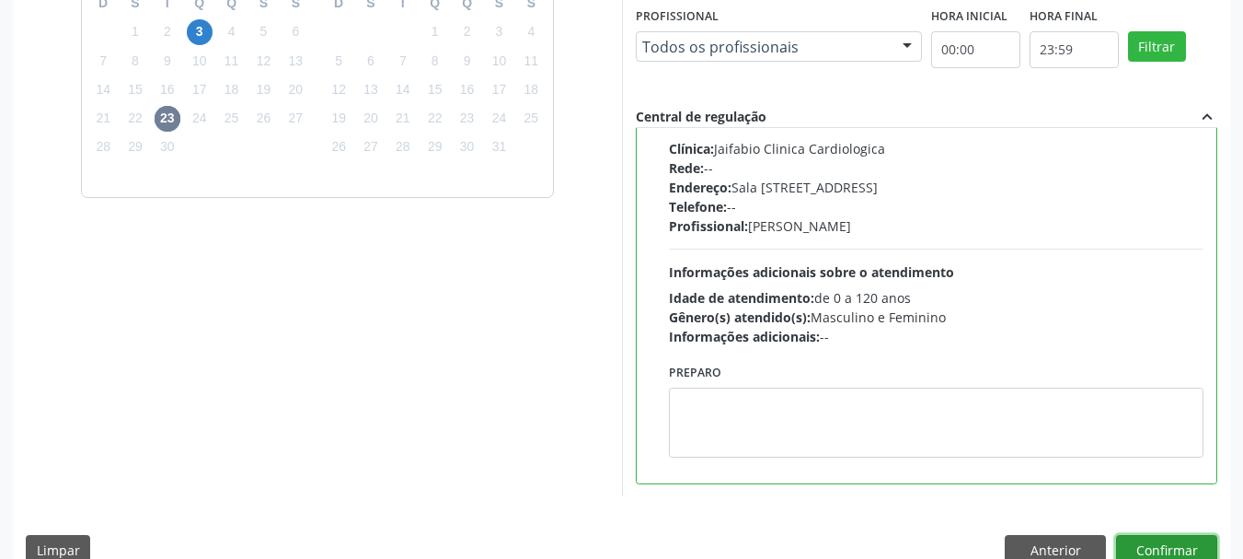
click at [1184, 551] on button "Confirmar" at bounding box center [1166, 550] width 101 height 31
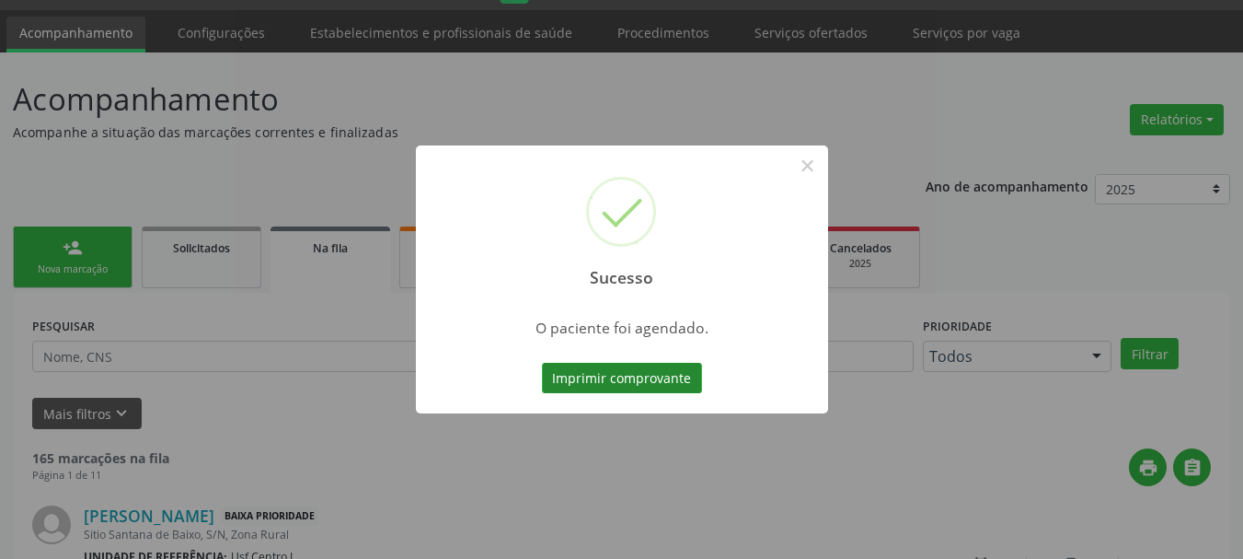
click at [592, 377] on button "Imprimir comprovante" at bounding box center [622, 378] width 160 height 31
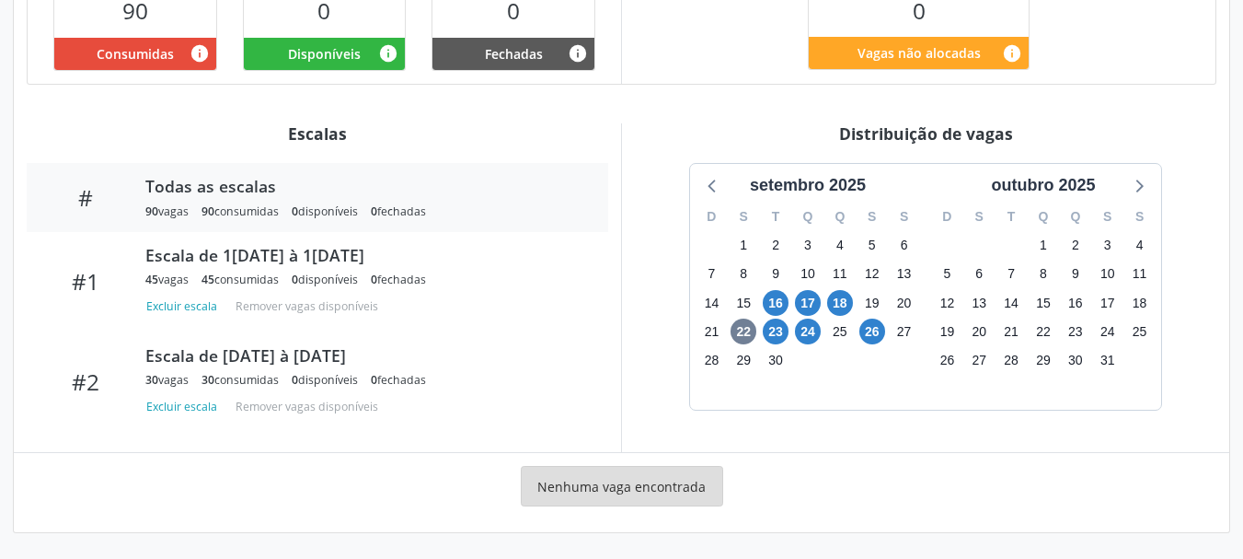
scroll to position [550, 0]
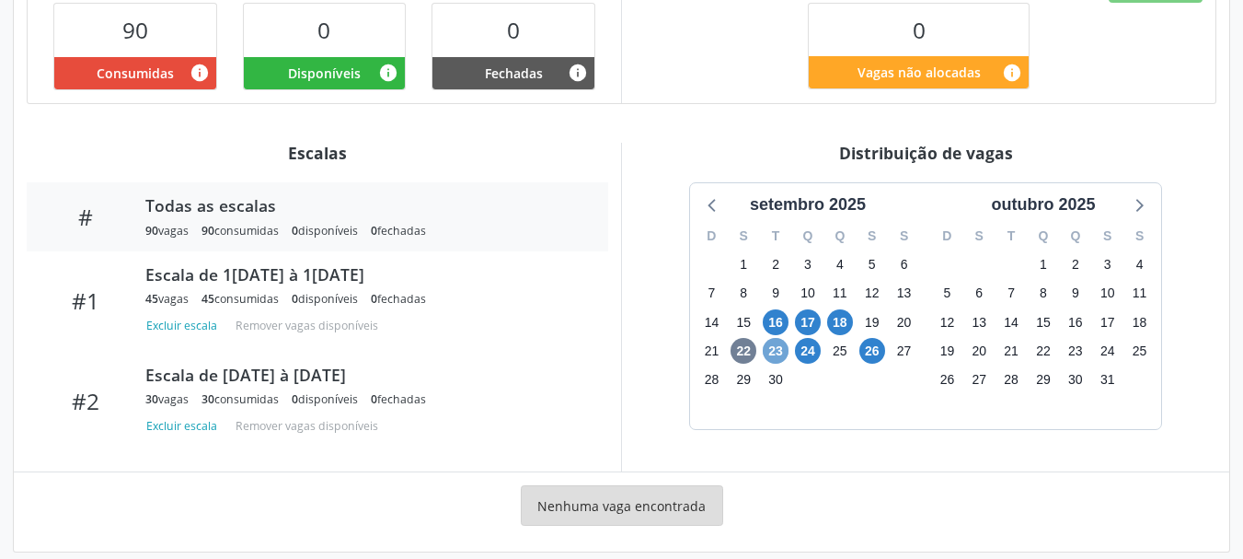
click at [777, 338] on span "23" at bounding box center [776, 351] width 26 height 26
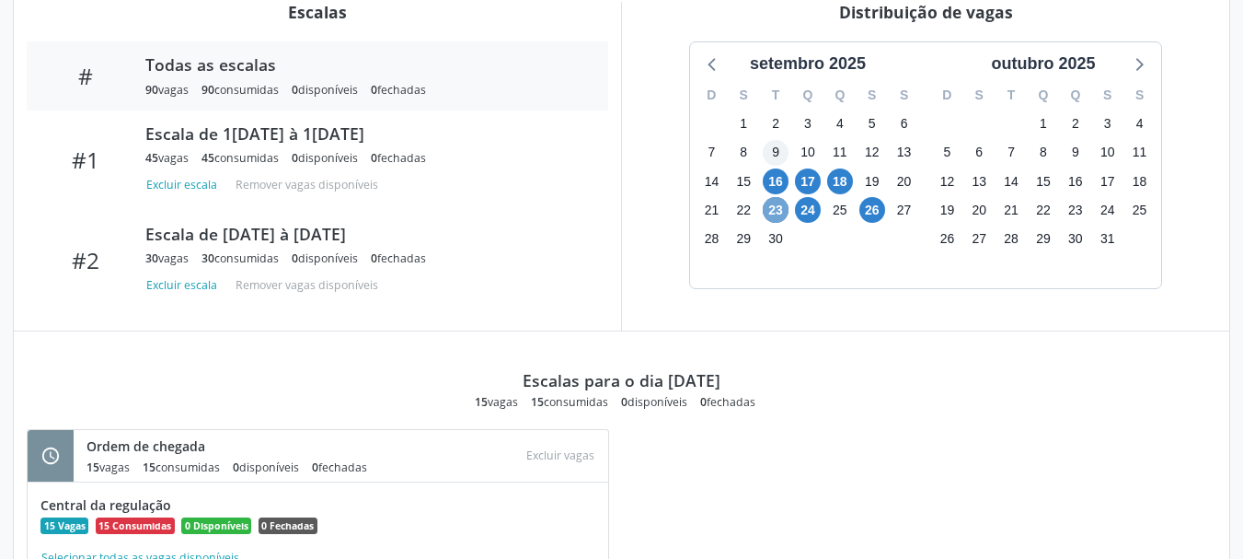
scroll to position [642, 0]
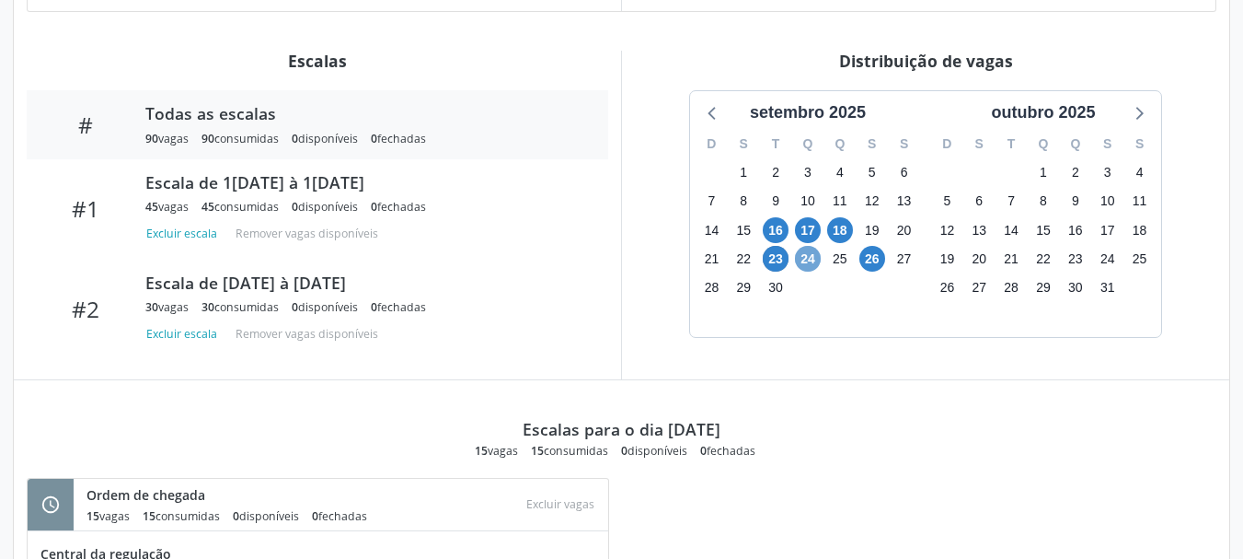
click at [809, 246] on span "24" at bounding box center [808, 259] width 26 height 26
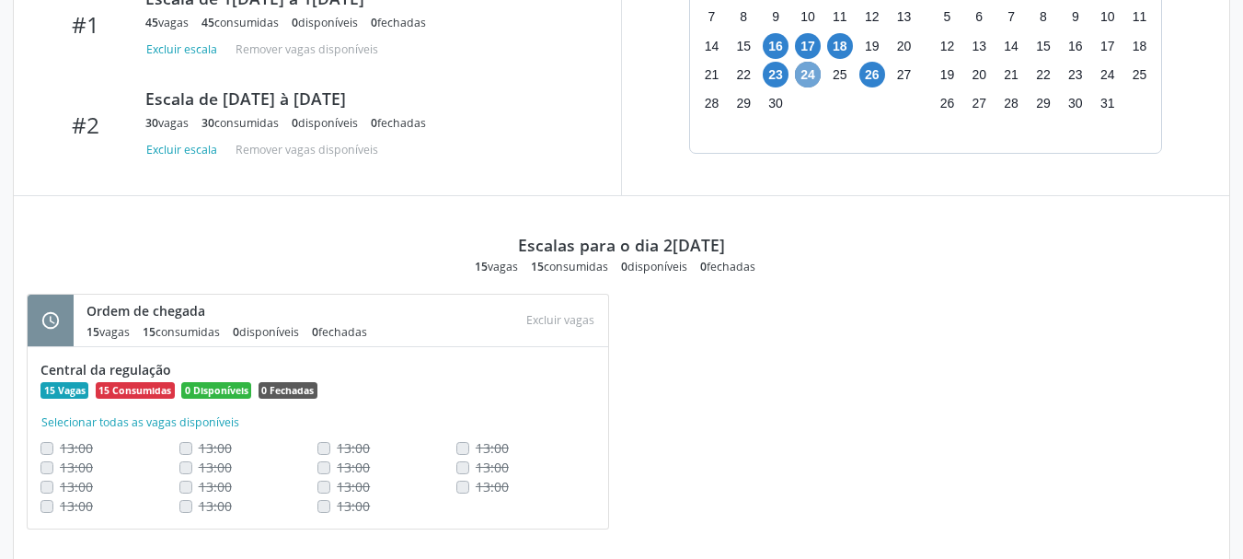
scroll to position [734, 0]
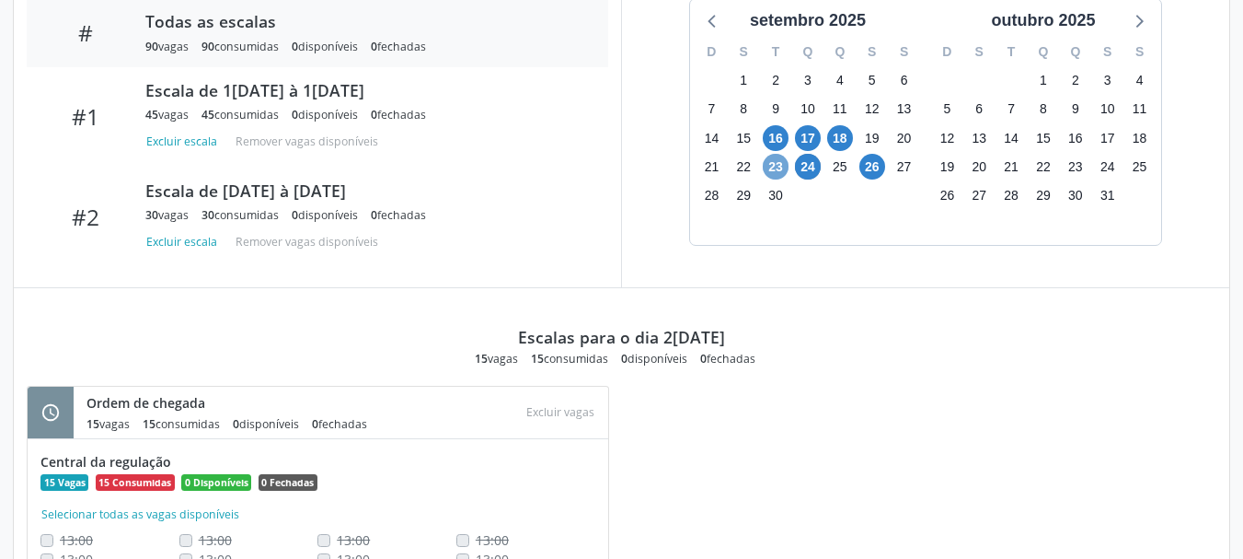
click at [772, 154] on span "23" at bounding box center [776, 167] width 26 height 26
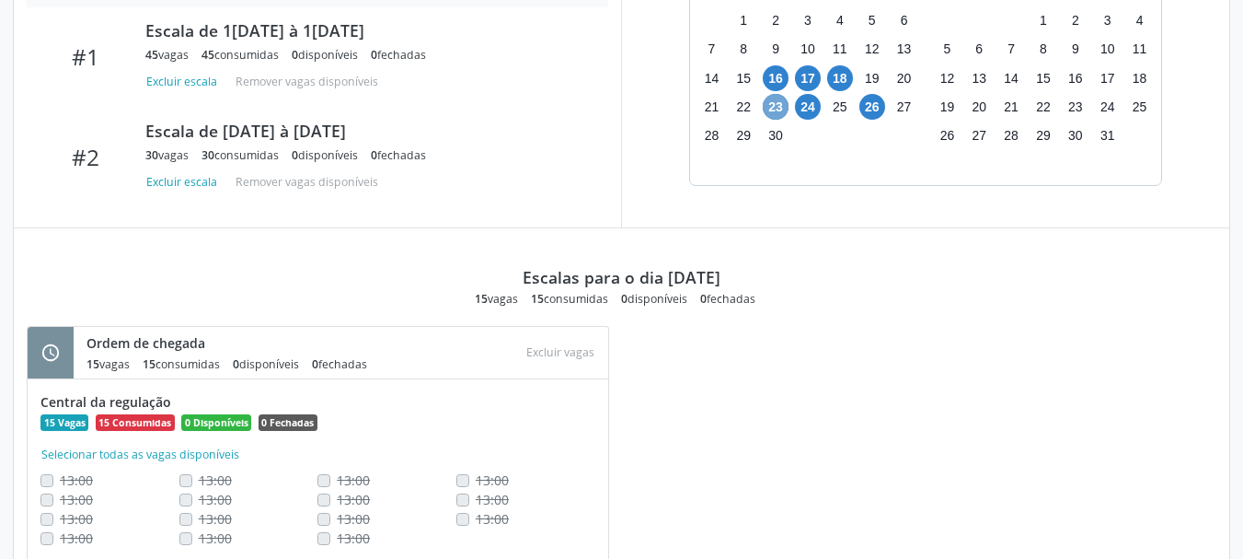
scroll to position [826, 0]
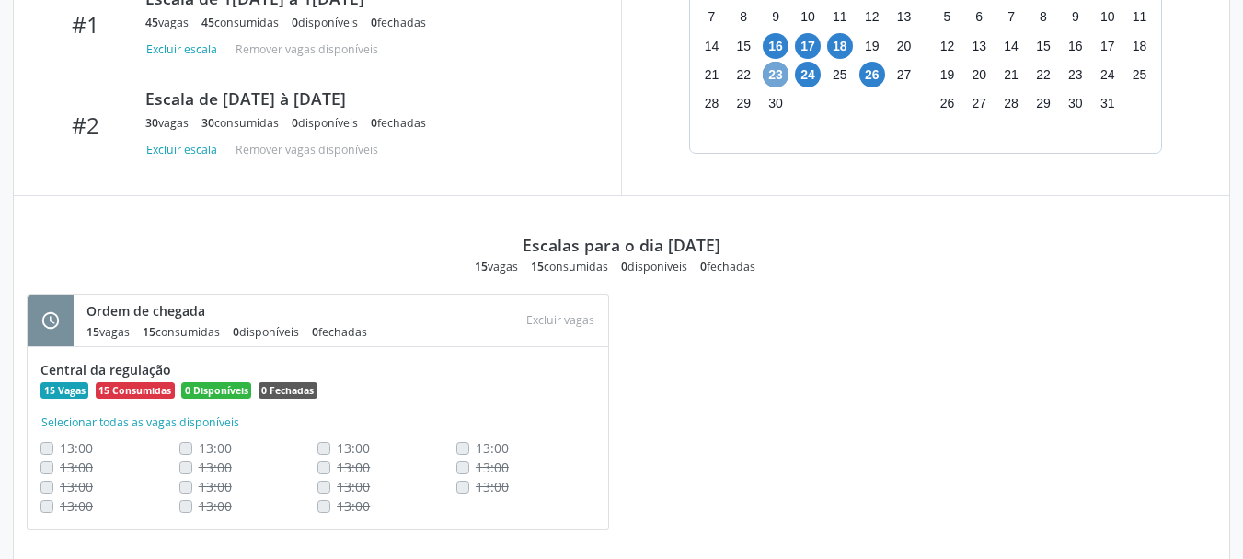
click at [777, 62] on span "23" at bounding box center [776, 75] width 26 height 26
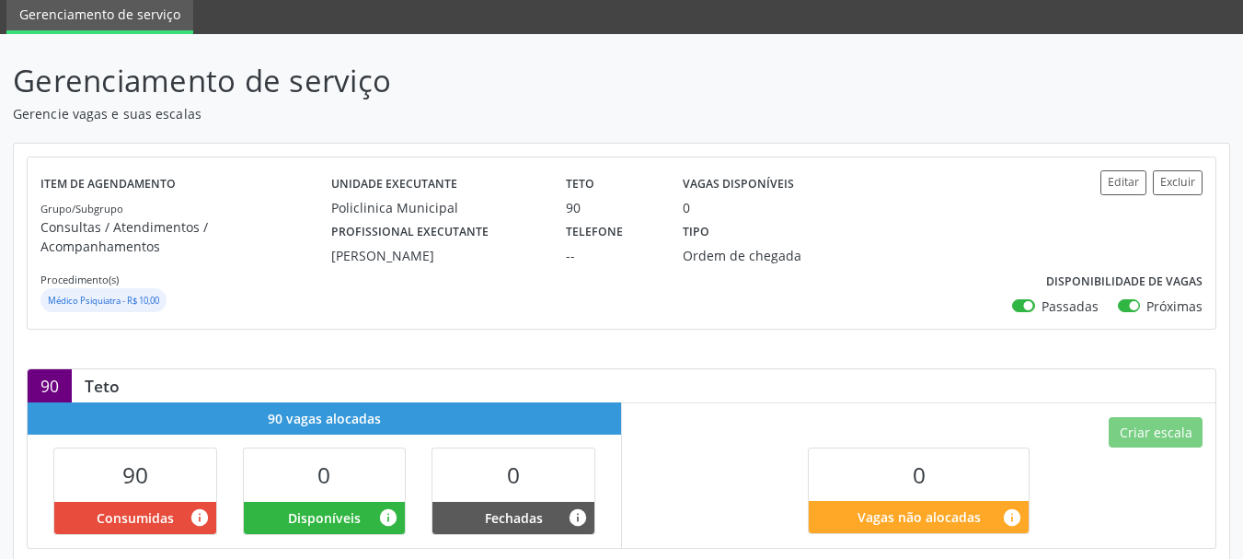
scroll to position [100, 0]
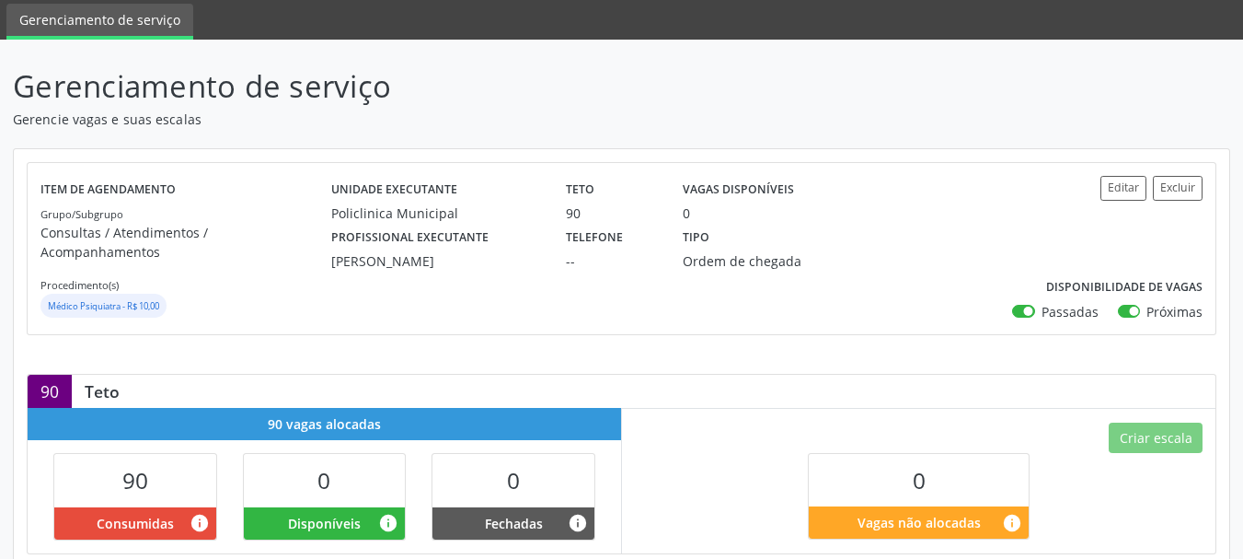
click at [113, 11] on link "Gerenciamento de serviço" at bounding box center [99, 22] width 187 height 36
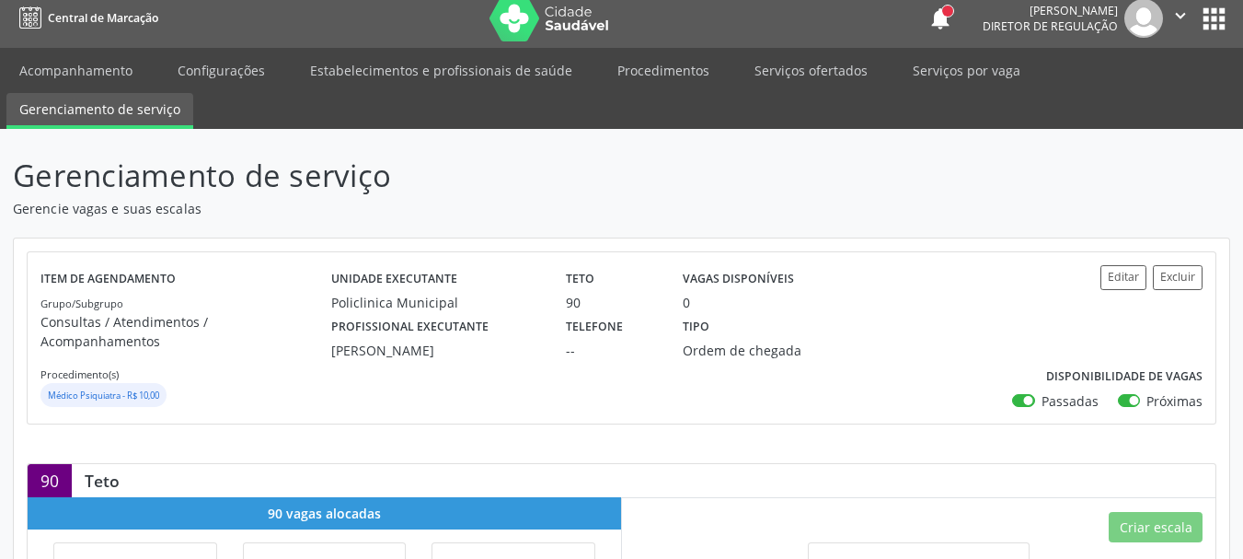
scroll to position [0, 0]
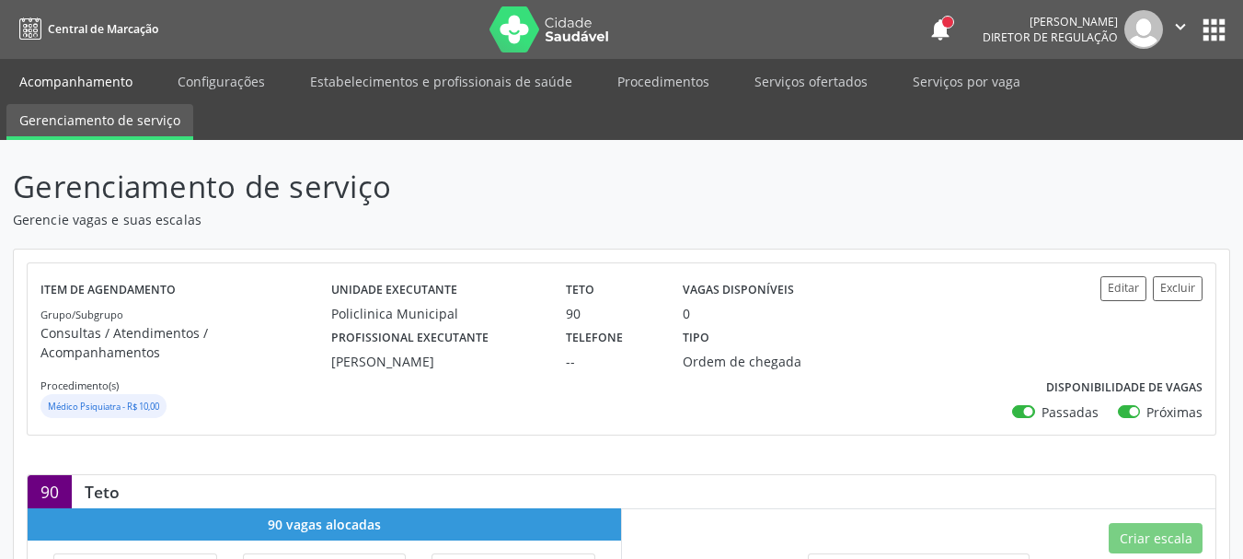
click at [98, 67] on link "Acompanhamento" at bounding box center [75, 81] width 139 height 32
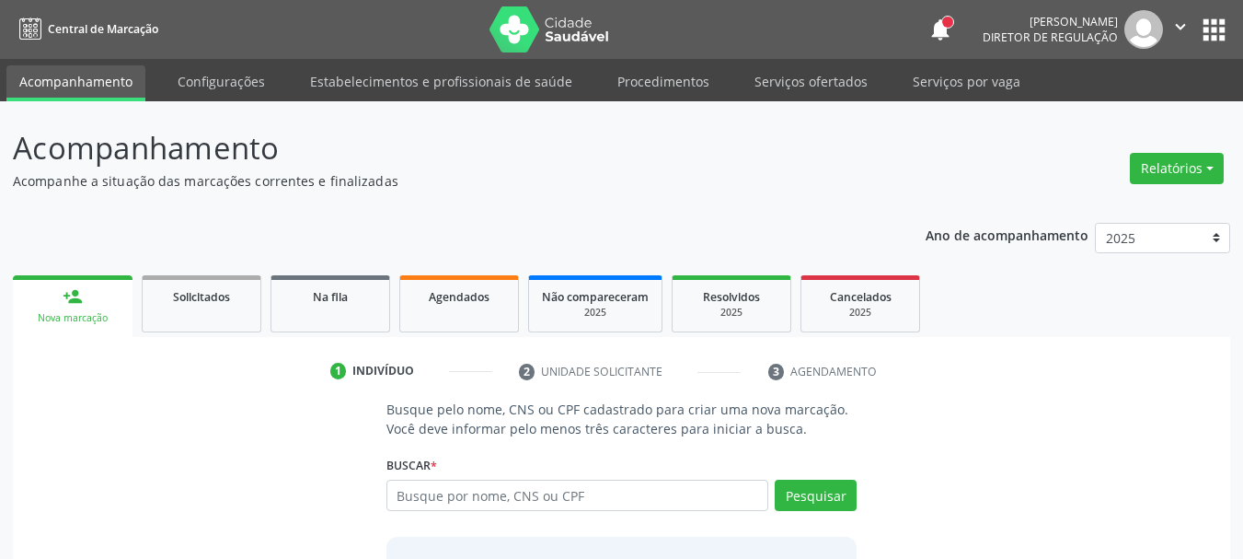
click at [481, 491] on input "text" at bounding box center [577, 494] width 383 height 31
click at [490, 489] on input "text" at bounding box center [577, 494] width 383 height 31
click at [485, 506] on input "text" at bounding box center [577, 494] width 383 height 31
click at [487, 512] on div "Busque por nome, CNS ou CPF Nenhum resultado encontrado para: " " Digite nome, …" at bounding box center [621, 501] width 471 height 44
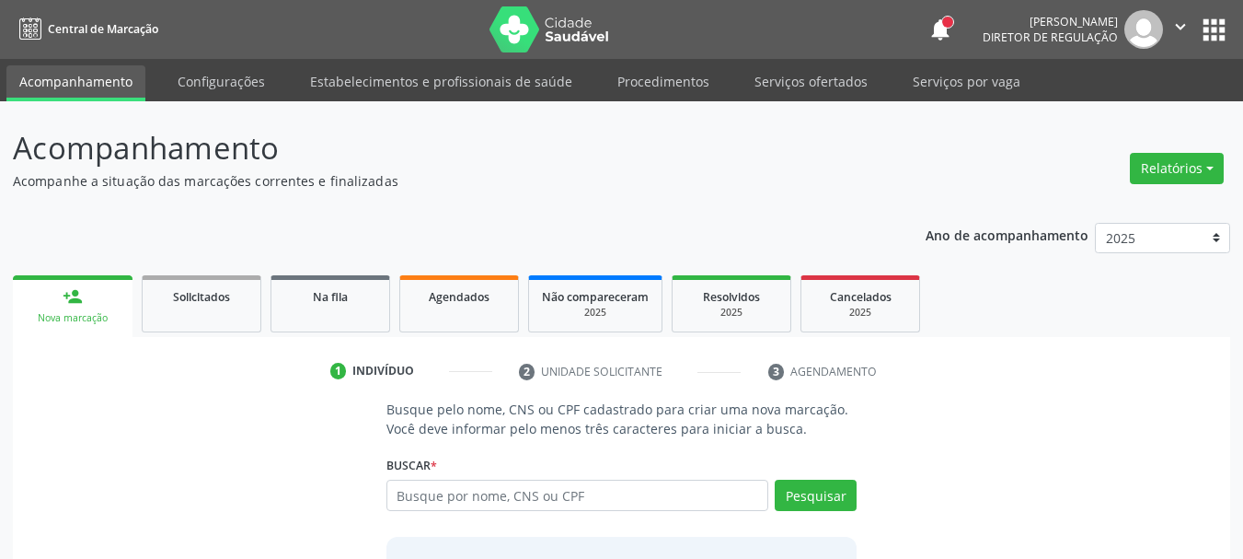
scroll to position [151, 0]
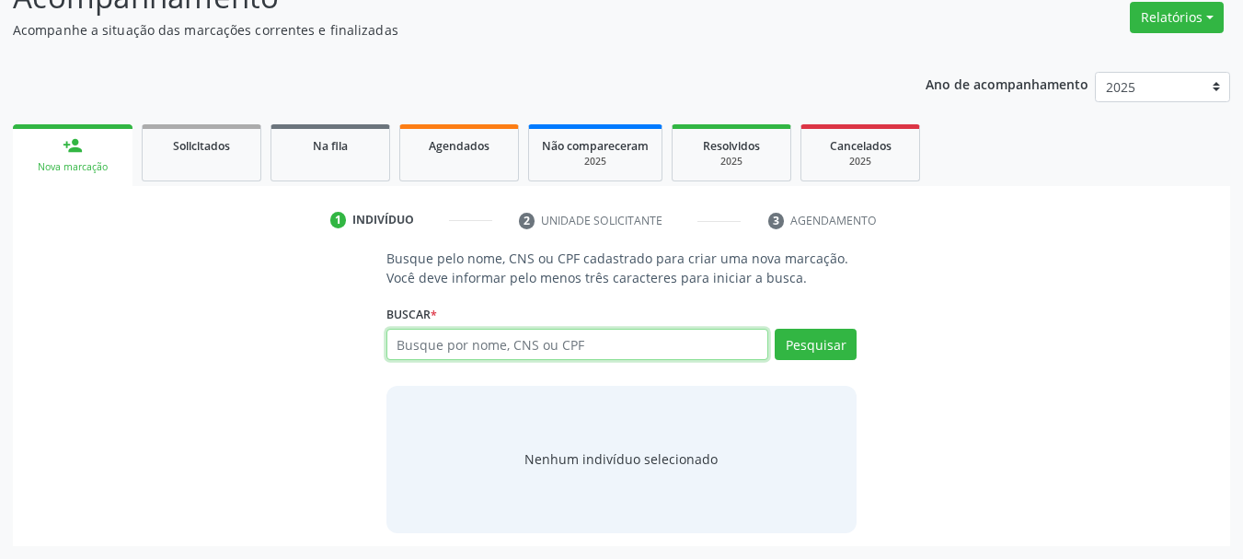
click at [619, 341] on input "text" at bounding box center [577, 343] width 383 height 31
type input "[PERSON_NAME]"
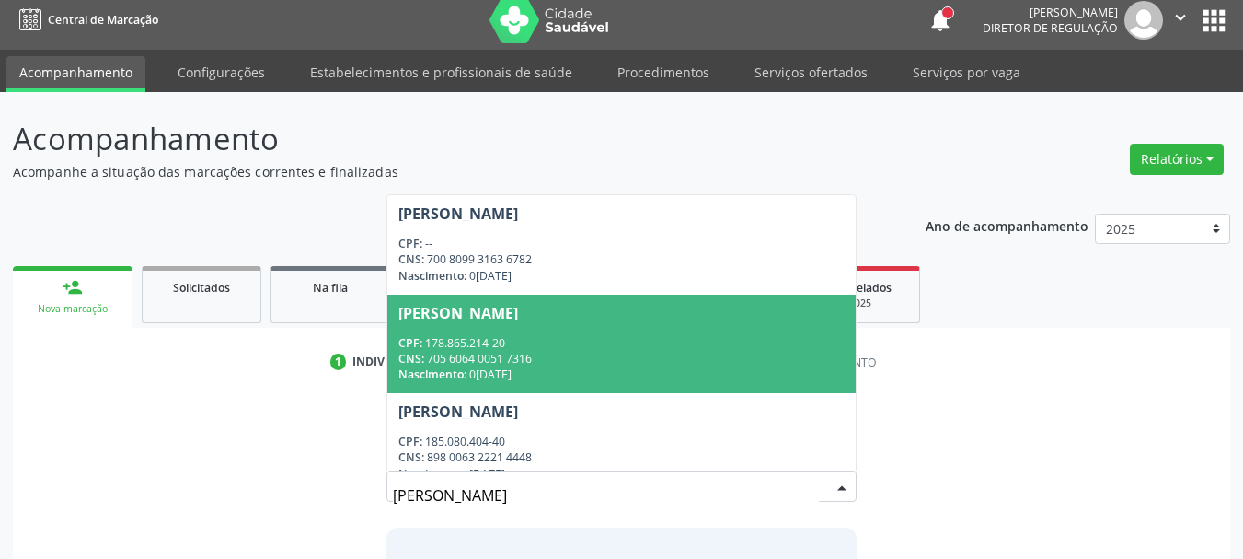
scroll to position [0, 0]
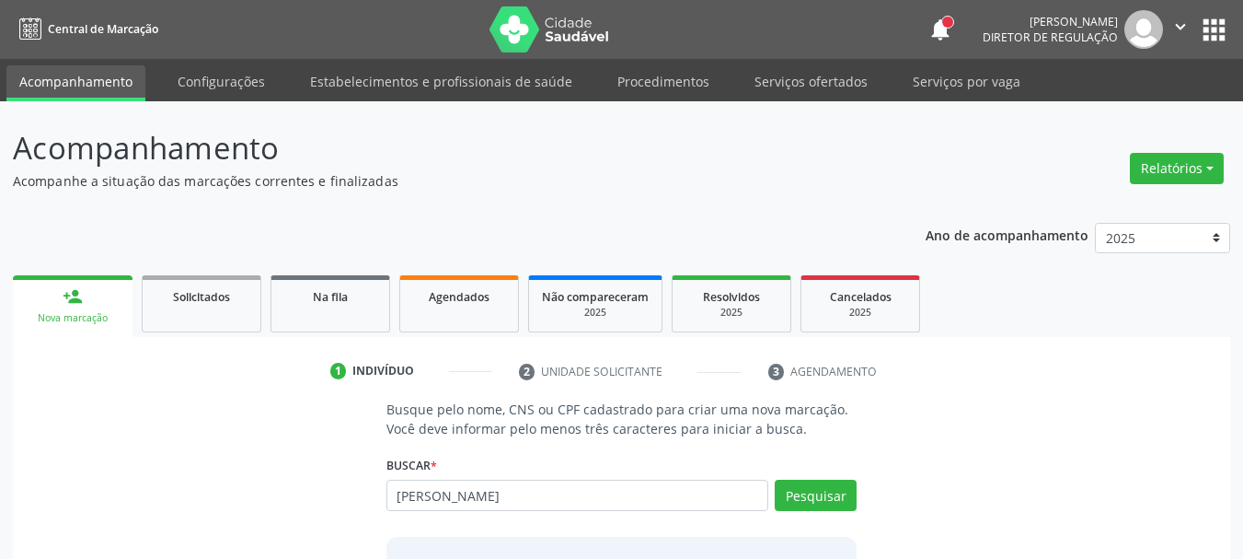
click at [1118, 478] on div "Busque pelo nome, CNS ou CPF cadastrado para criar uma nova marcação. Você deve…" at bounding box center [622, 540] width 1192 height 283
click at [498, 496] on input "[PERSON_NAME]" at bounding box center [577, 494] width 383 height 31
type input "18250881443"
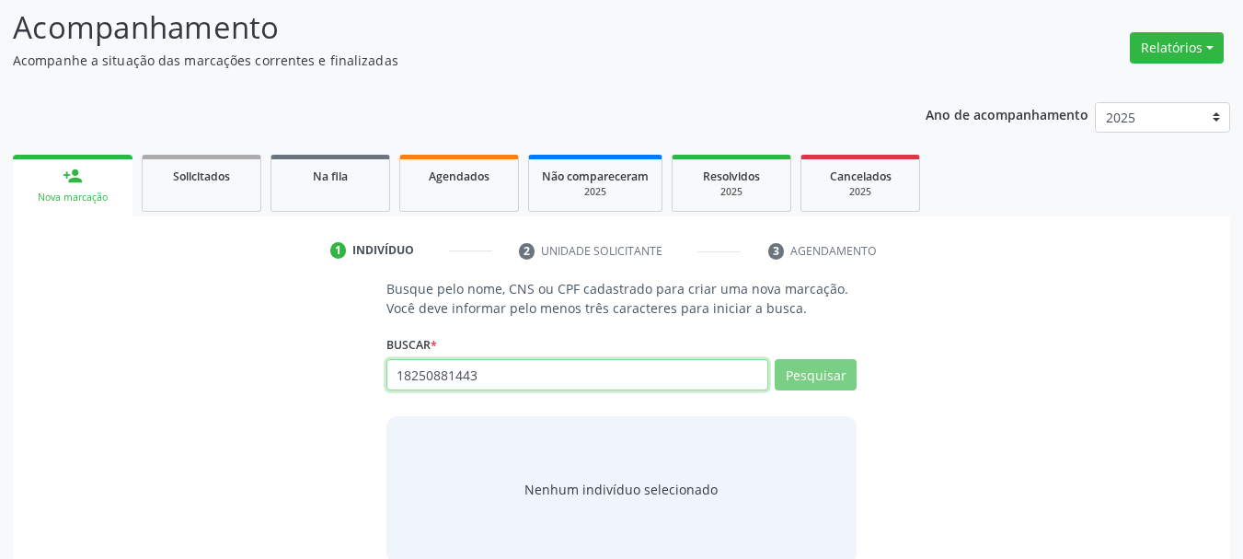
scroll to position [151, 0]
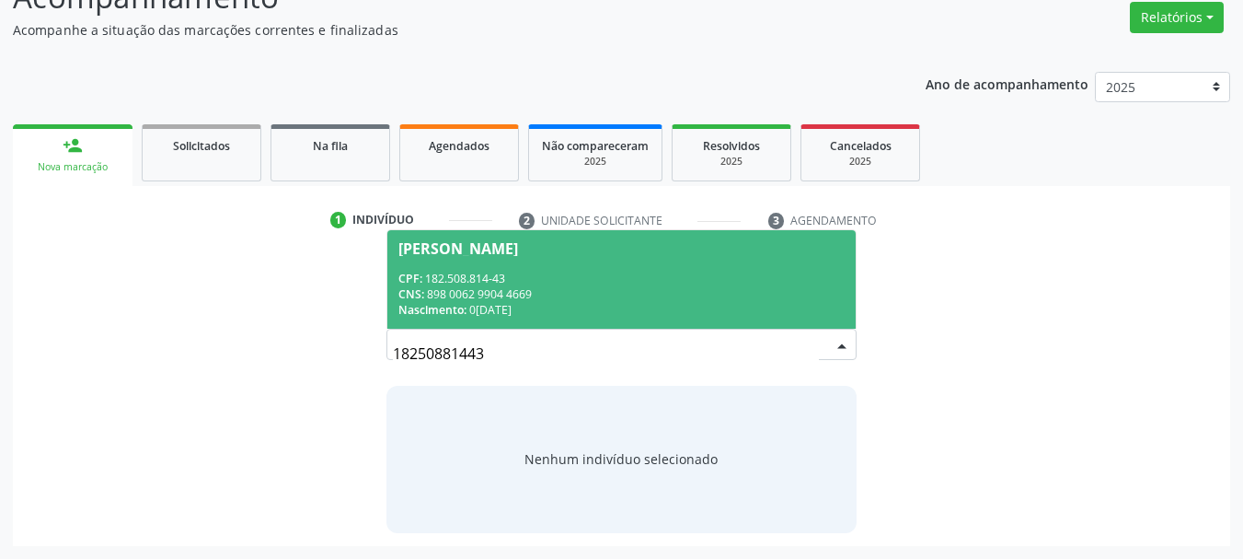
click at [694, 292] on div "CNS: 898 0062 9904 4669" at bounding box center [621, 294] width 447 height 16
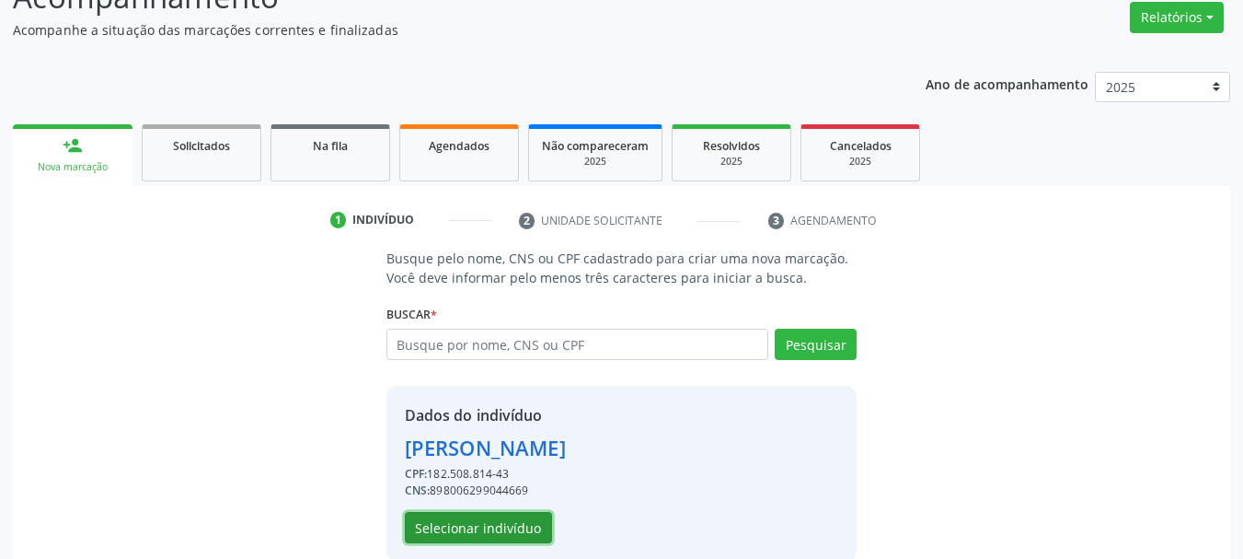
click at [468, 536] on button "Selecionar indivíduo" at bounding box center [478, 527] width 147 height 31
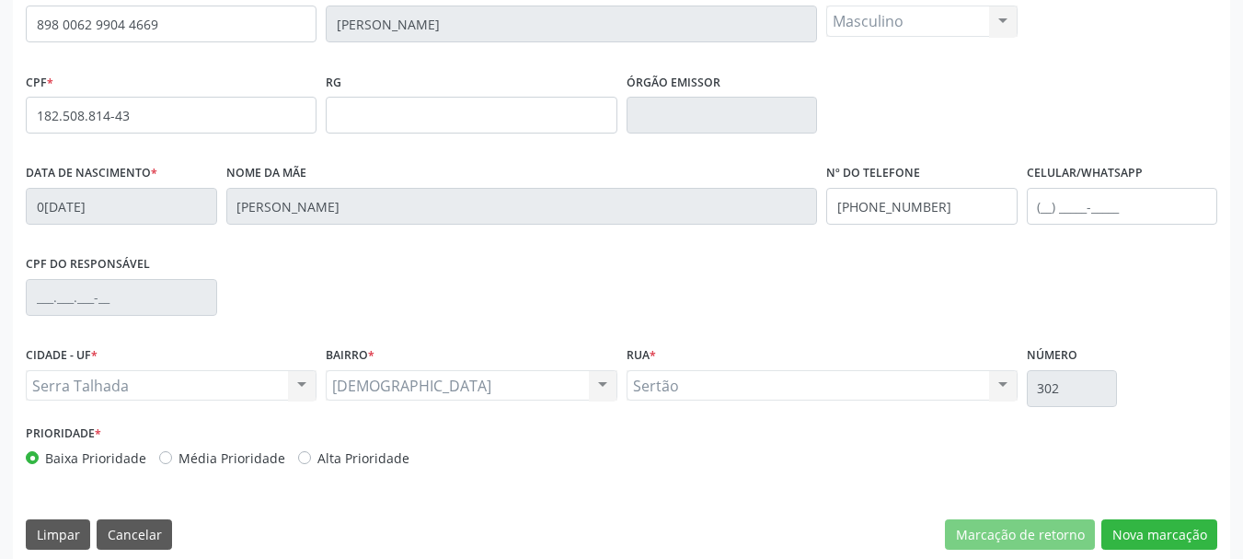
scroll to position [439, 0]
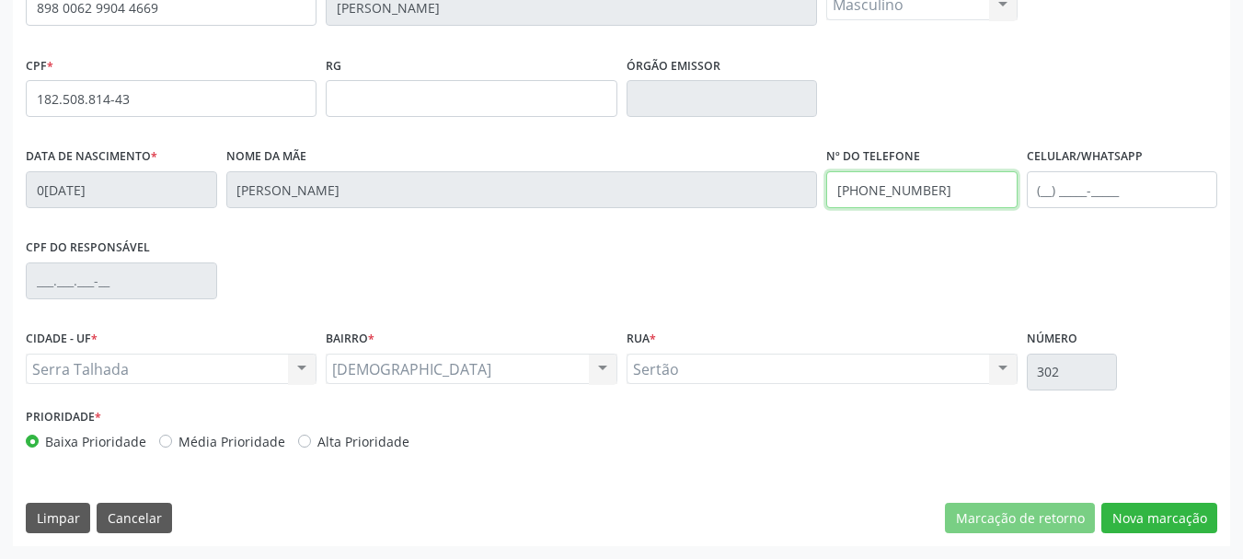
click at [928, 204] on input "(87) 98144-6763" at bounding box center [921, 189] width 191 height 37
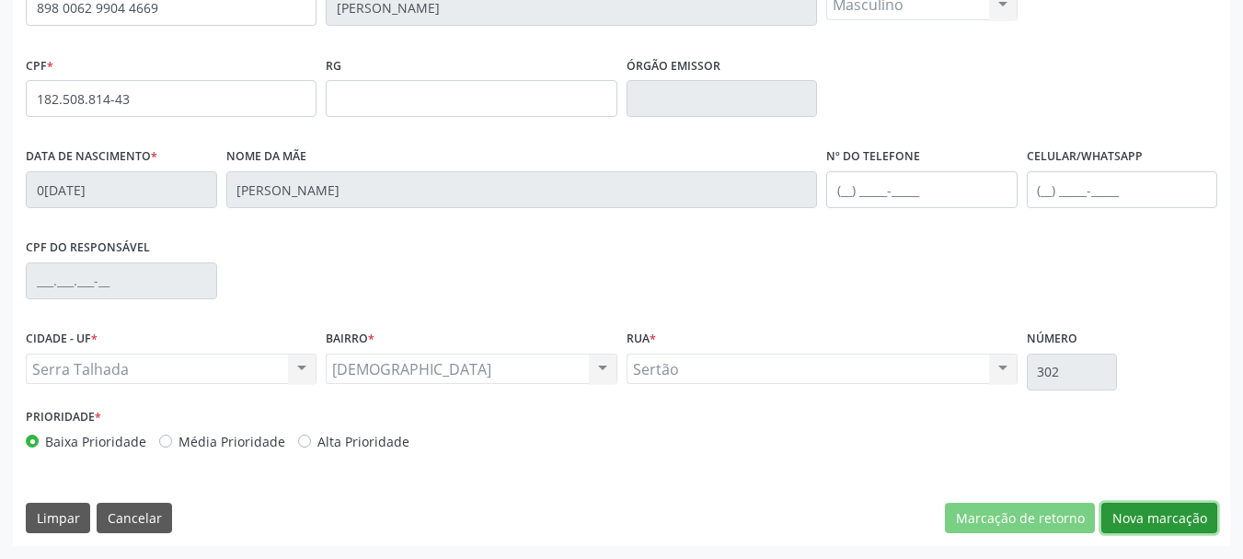
click at [1193, 517] on button "Nova marcação" at bounding box center [1159, 517] width 116 height 31
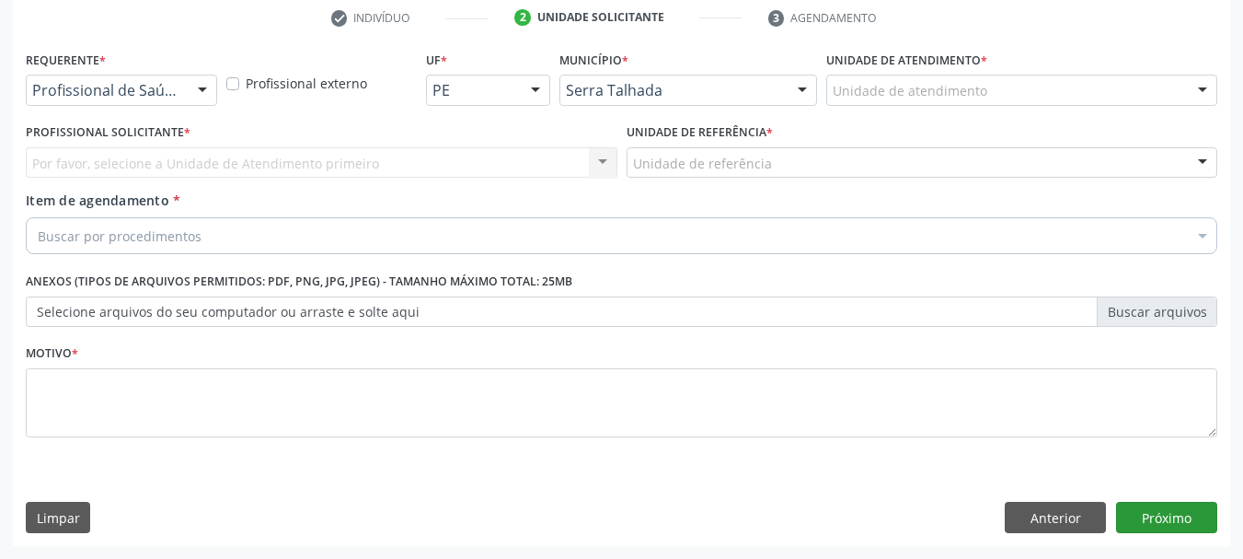
scroll to position [353, 0]
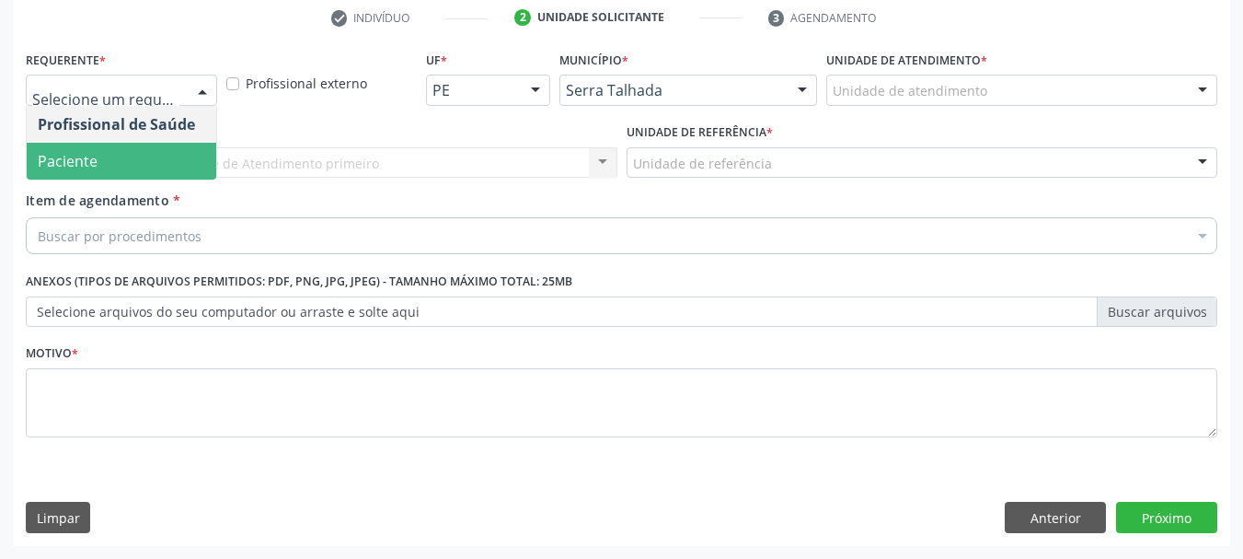
click at [102, 175] on span "Paciente" at bounding box center [122, 161] width 190 height 37
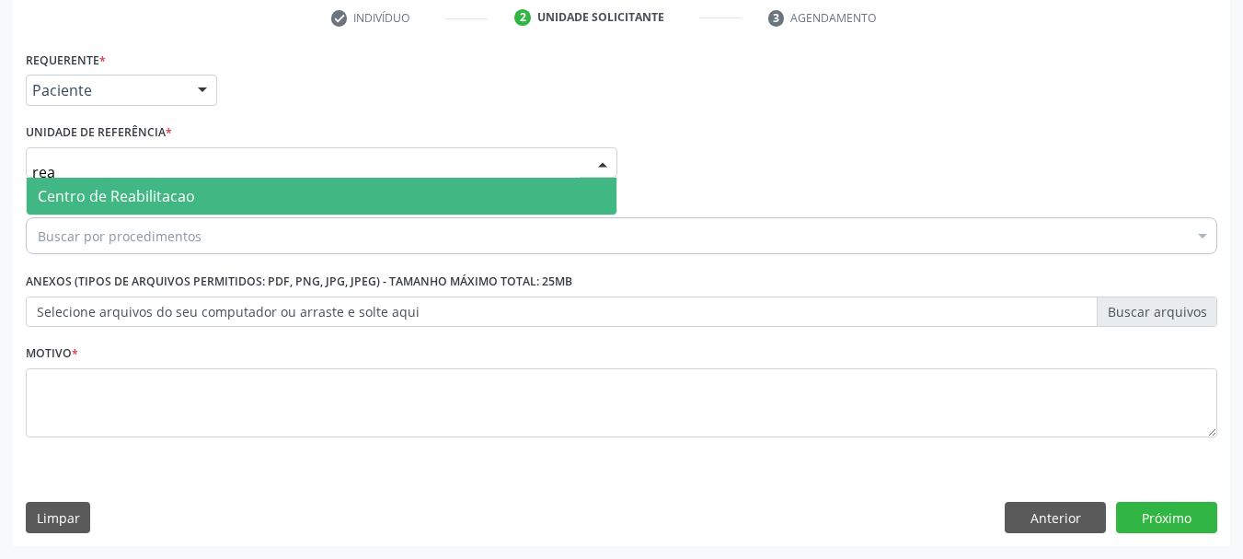
type input "reab"
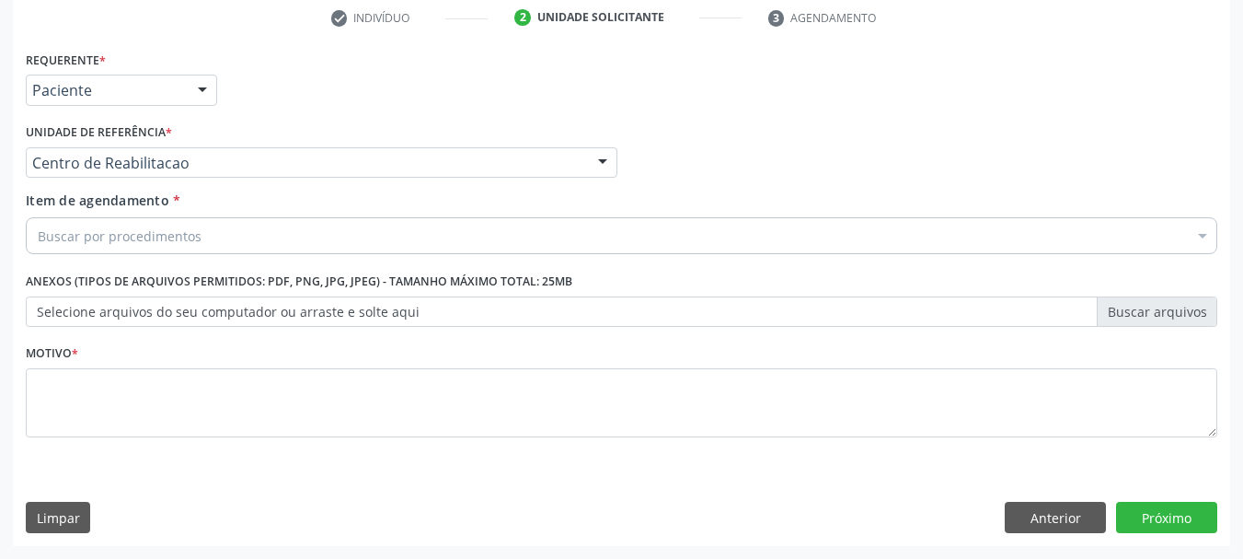
drag, startPoint x: 111, startPoint y: 226, endPoint x: 94, endPoint y: 159, distance: 69.4
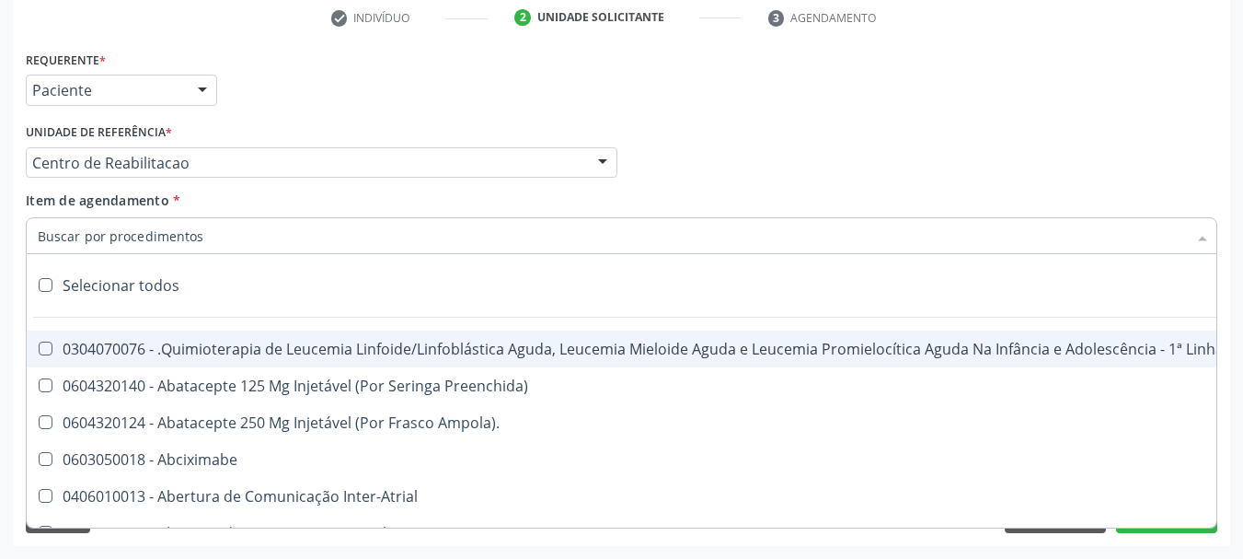
drag, startPoint x: 98, startPoint y: 223, endPoint x: 61, endPoint y: 236, distance: 39.0
click at [92, 217] on input "Item de agendamento *" at bounding box center [612, 235] width 1149 height 37
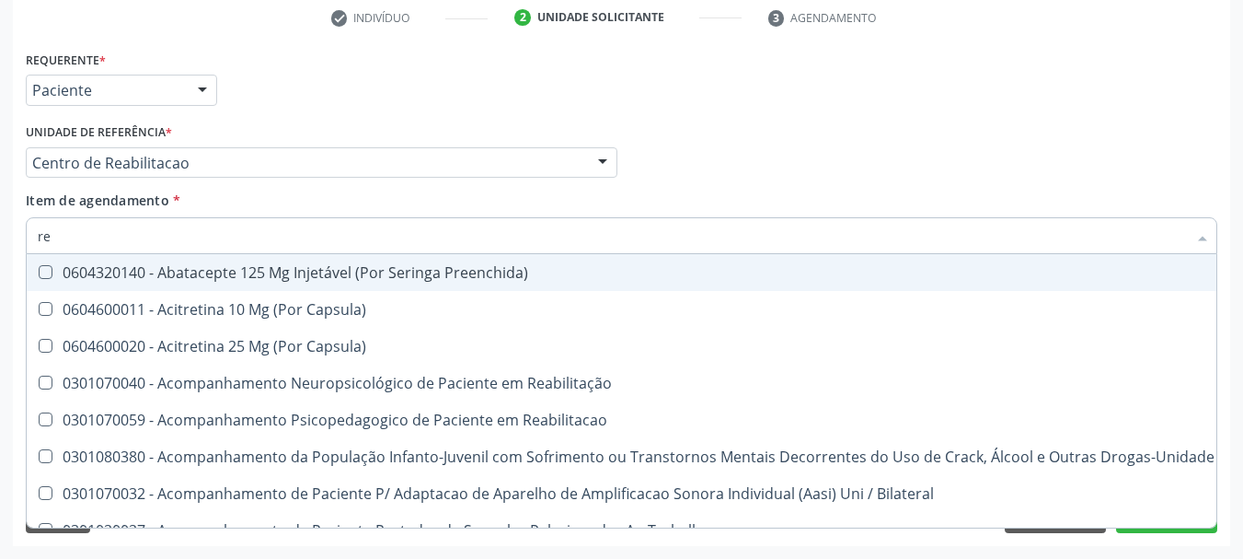
type input "r"
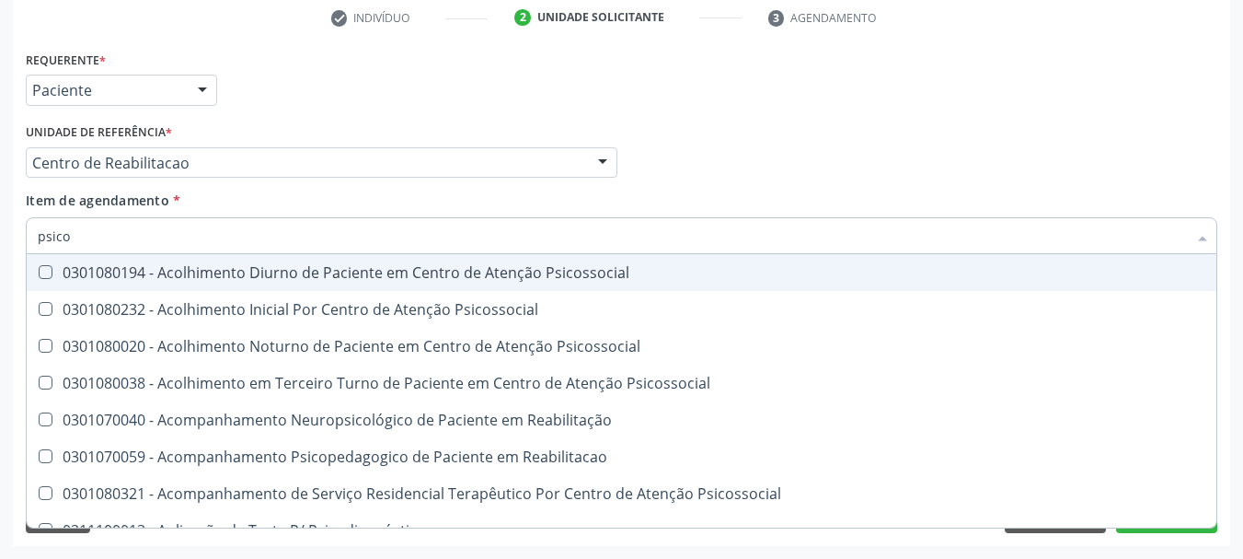
type input "psicol"
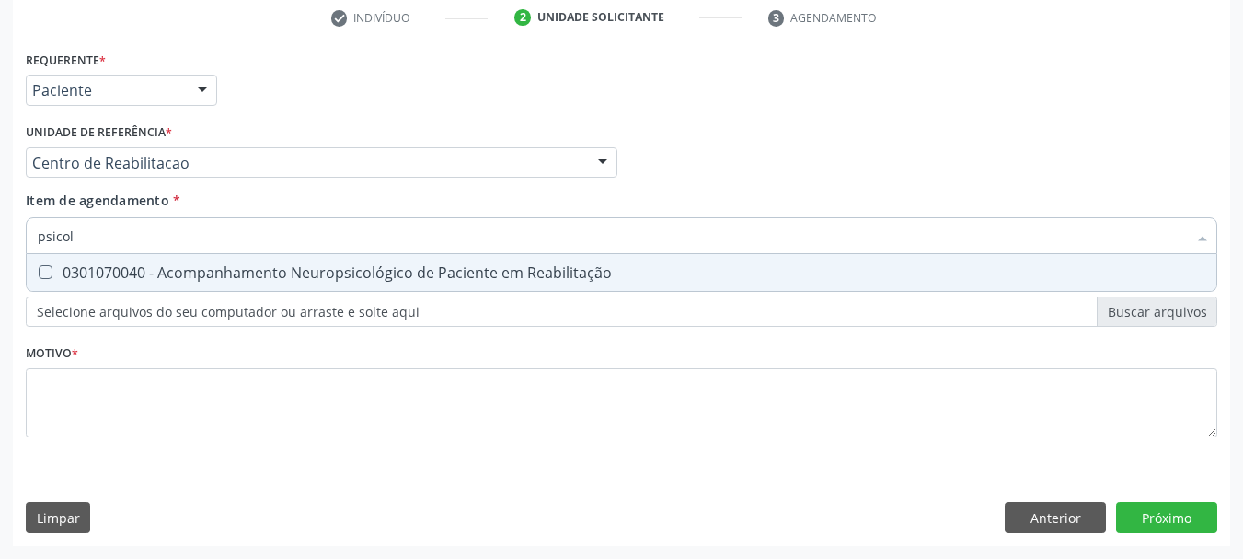
click at [248, 271] on div "0301070040 - Acompanhamento Neuropsicológico de Paciente em Reabilitação" at bounding box center [622, 272] width 1168 height 15
checkbox Reabilitação "true"
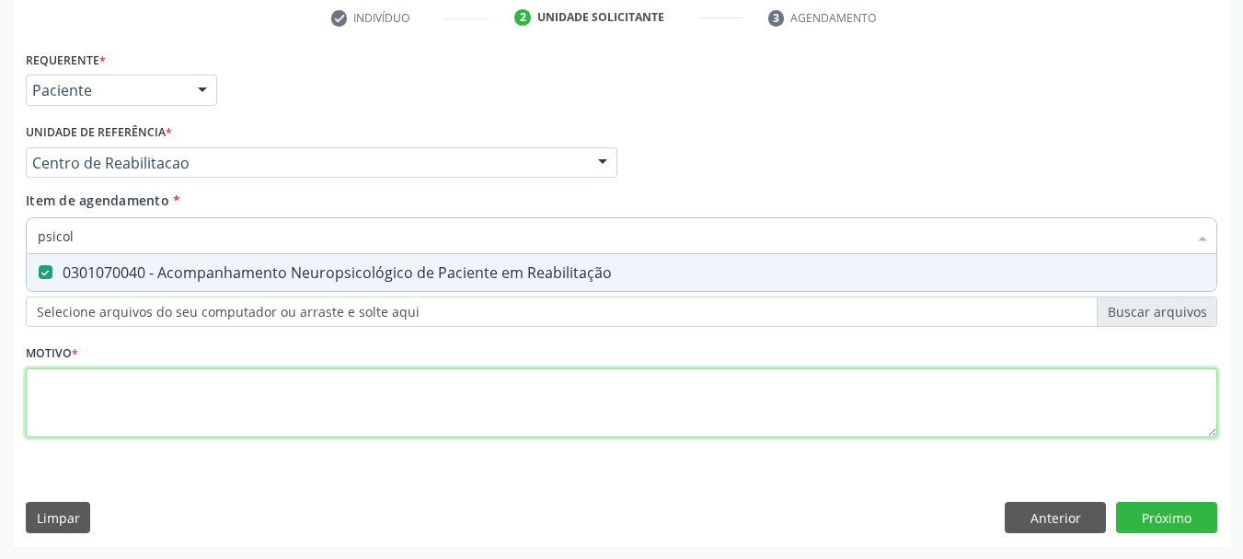
click at [169, 396] on div "Requerente * Paciente Profissional de Saúde Paciente Nenhum resultado encontrad…" at bounding box center [622, 254] width 1192 height 417
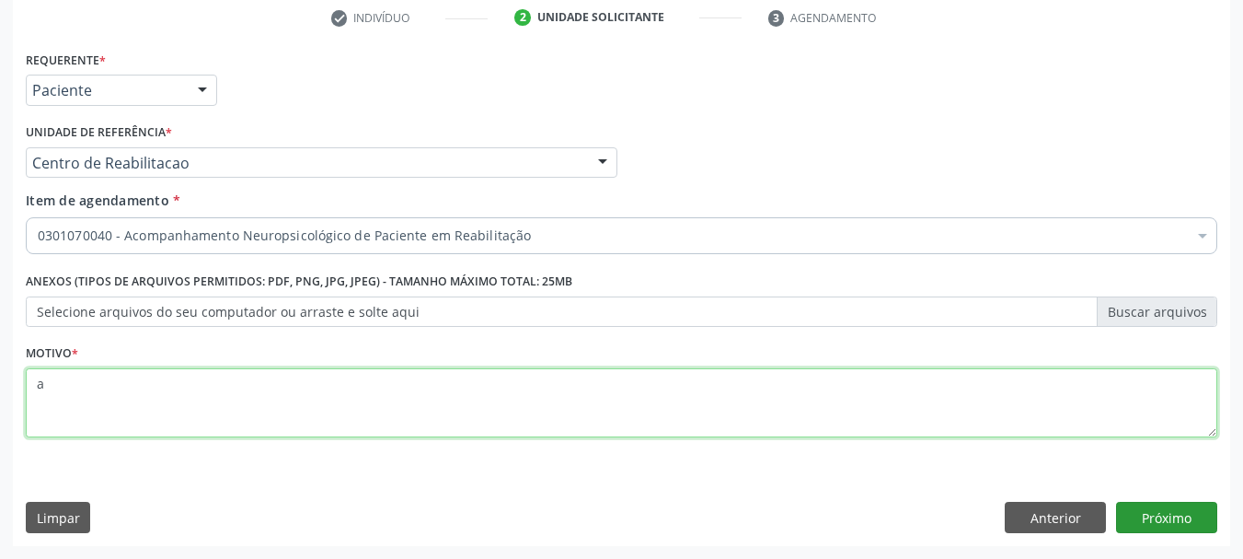
type textarea "a"
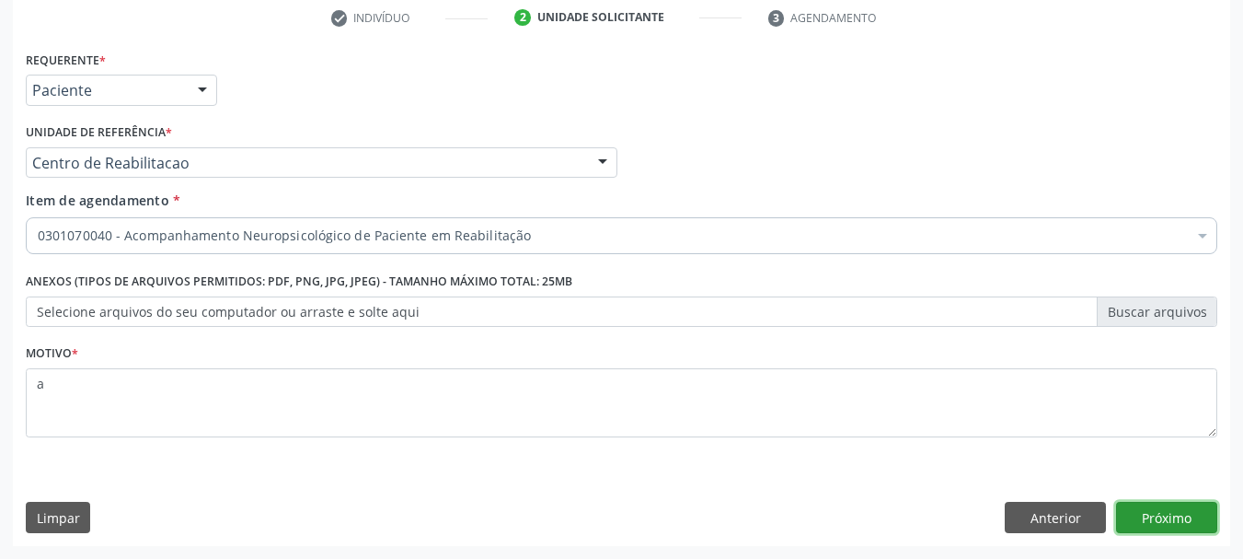
click at [1158, 519] on button "Próximo" at bounding box center [1166, 516] width 101 height 31
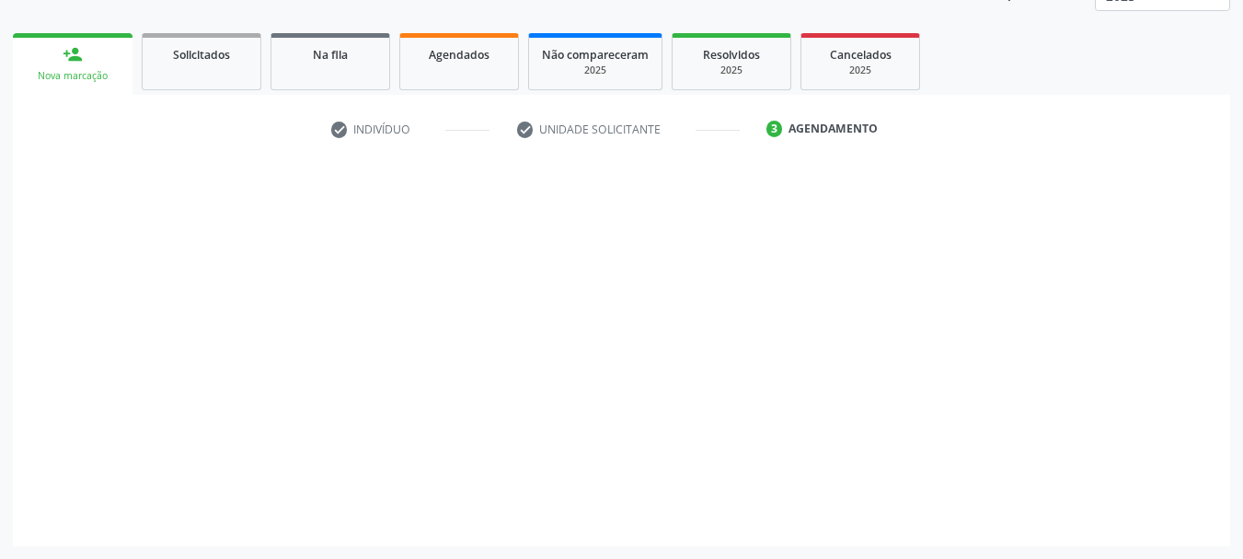
scroll to position [242, 0]
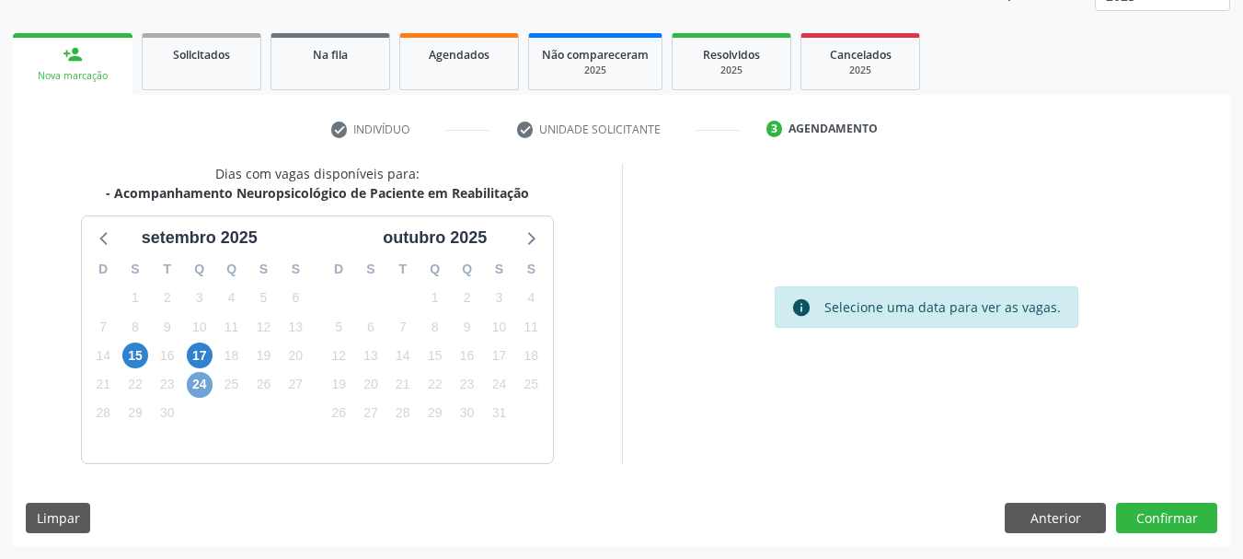
click at [204, 387] on span "24" at bounding box center [200, 385] width 26 height 26
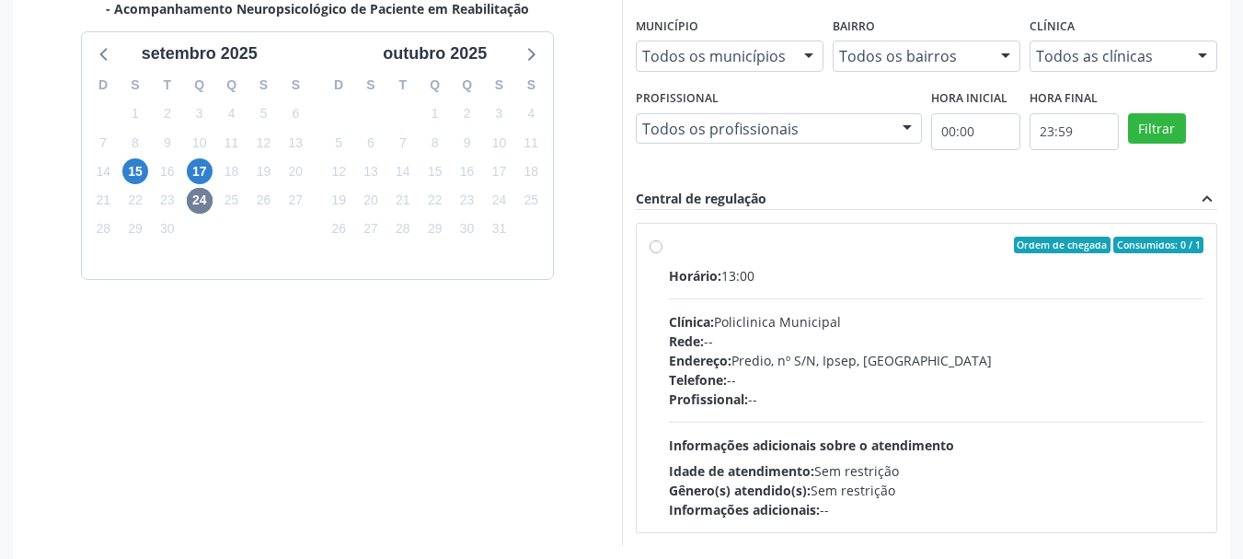
click at [855, 313] on div "Clínica: Policlinica Municipal" at bounding box center [937, 321] width 536 height 19
click at [662, 253] on input "Ordem de chegada Consumidos: 0 / 1 Horário: 13:00 Clínica: Policlinica Municipa…" at bounding box center [656, 244] width 13 height 17
radio input "true"
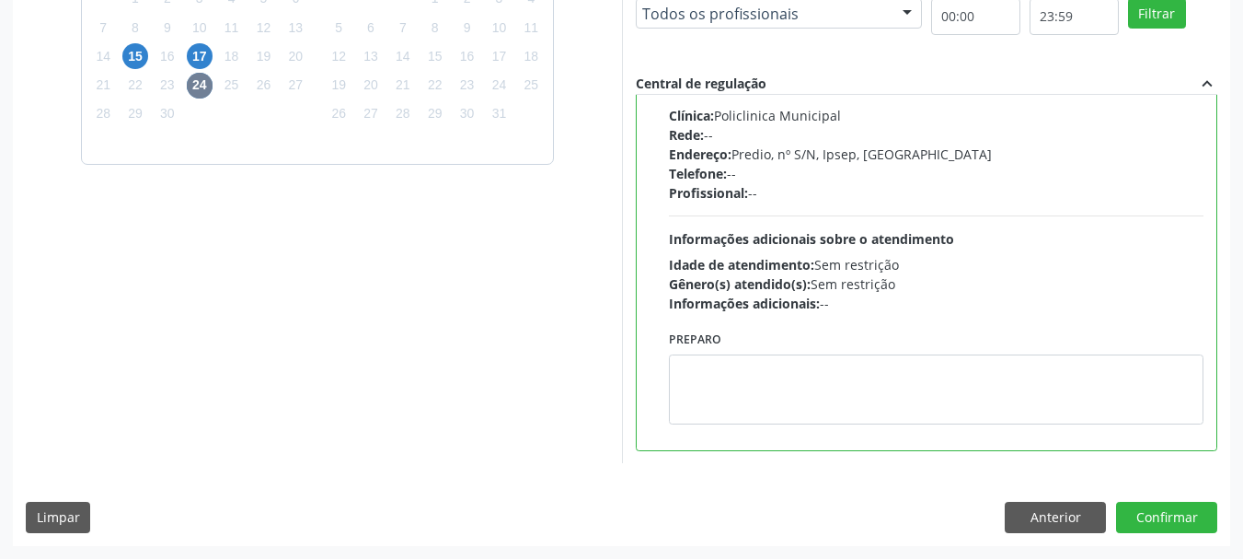
scroll to position [0, 0]
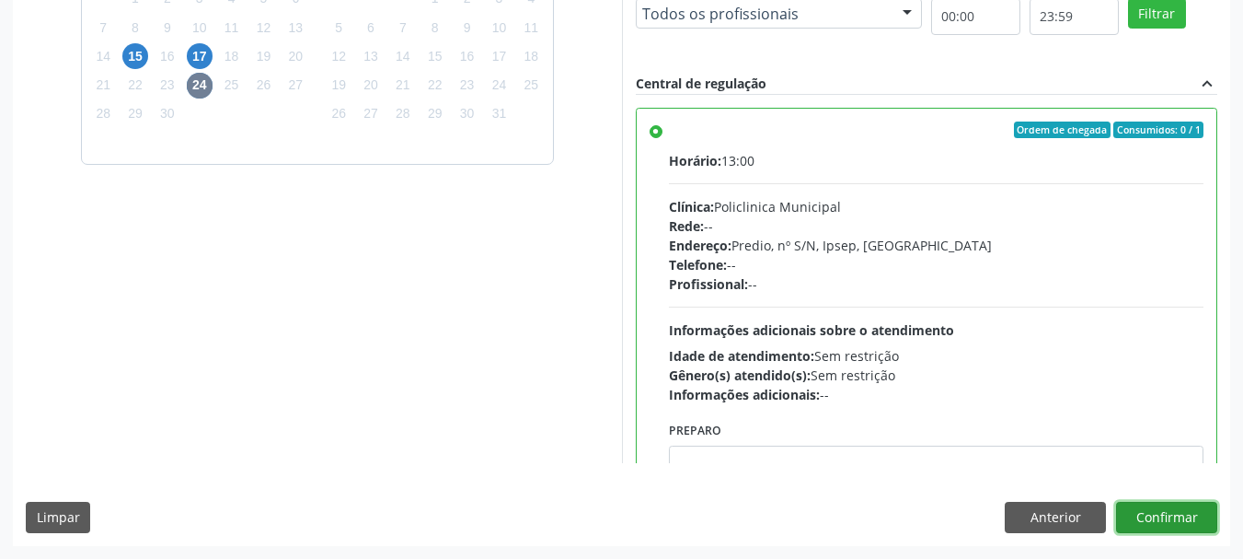
click at [1154, 532] on button "Confirmar" at bounding box center [1166, 516] width 101 height 31
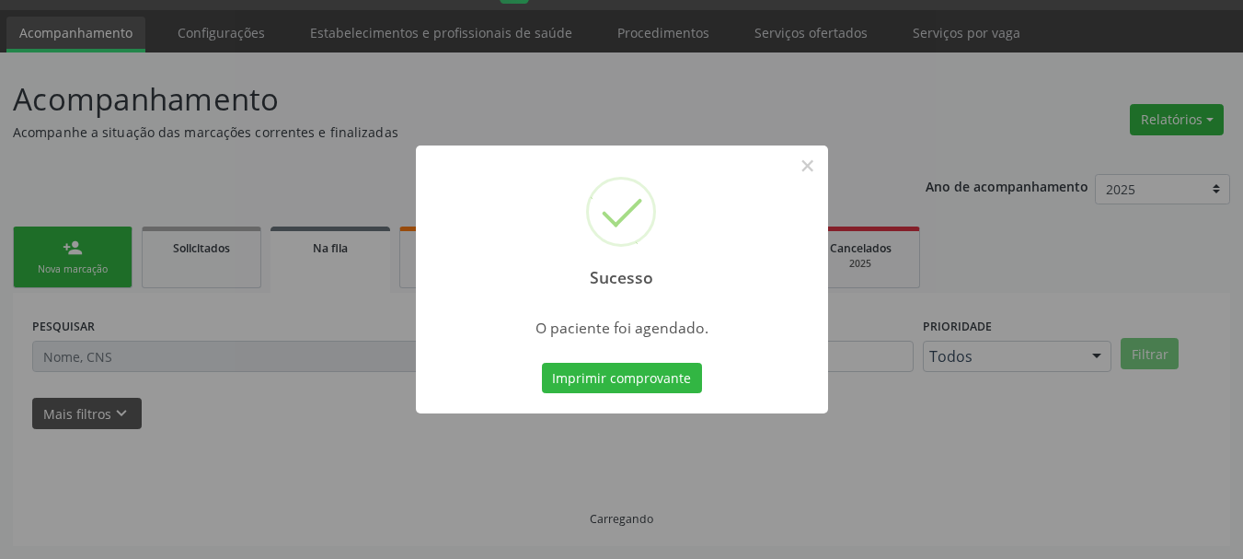
scroll to position [49, 0]
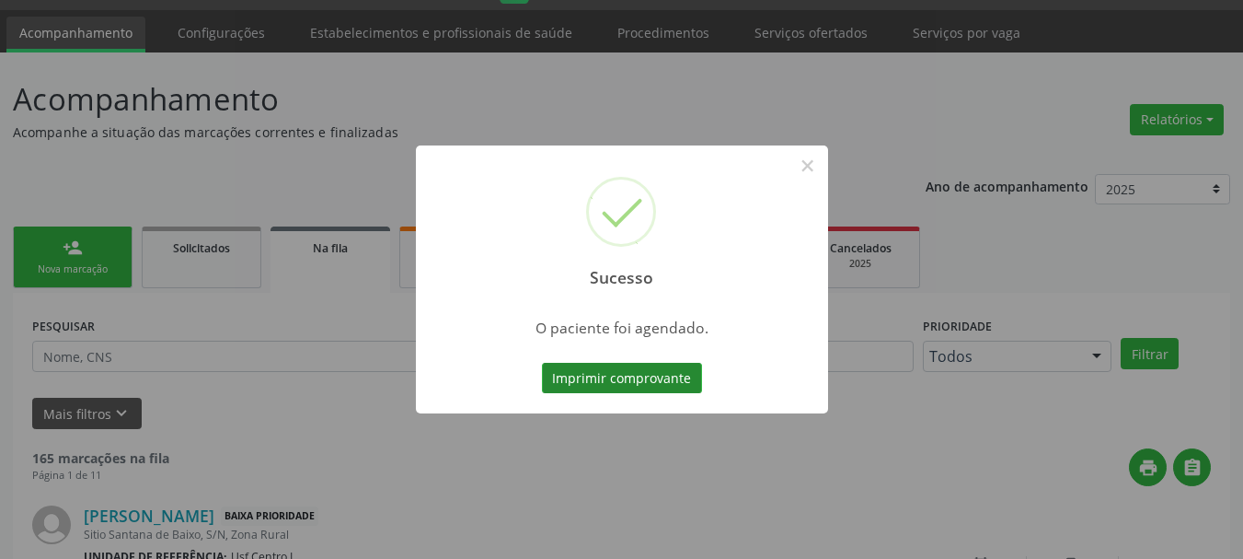
click at [594, 388] on button "Imprimir comprovante" at bounding box center [622, 378] width 160 height 31
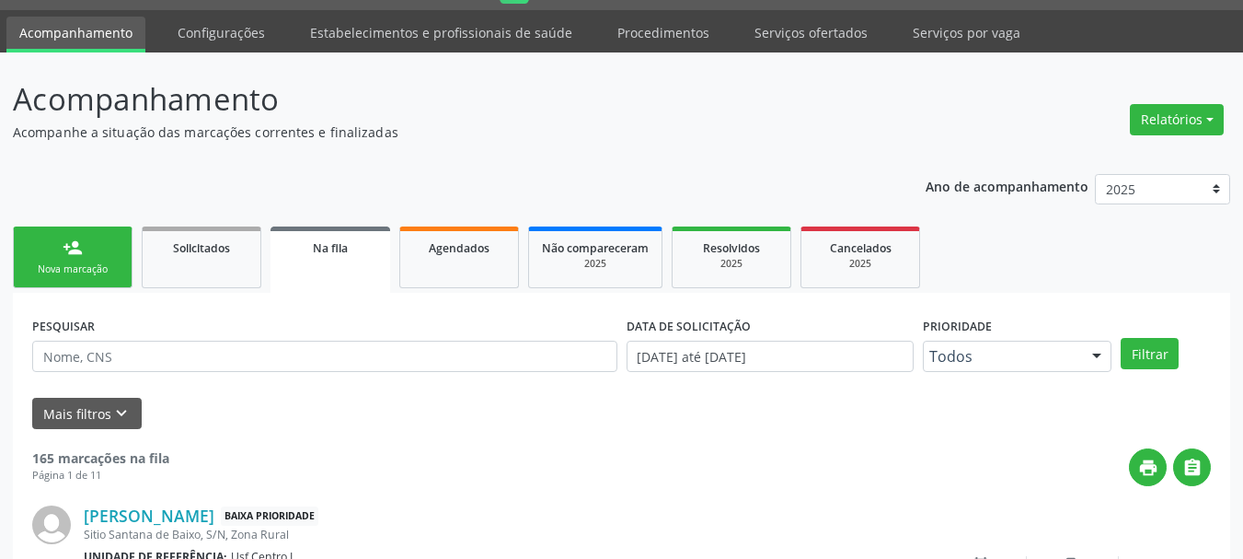
click at [86, 287] on link "person_add Nova marcação" at bounding box center [73, 257] width 120 height 62
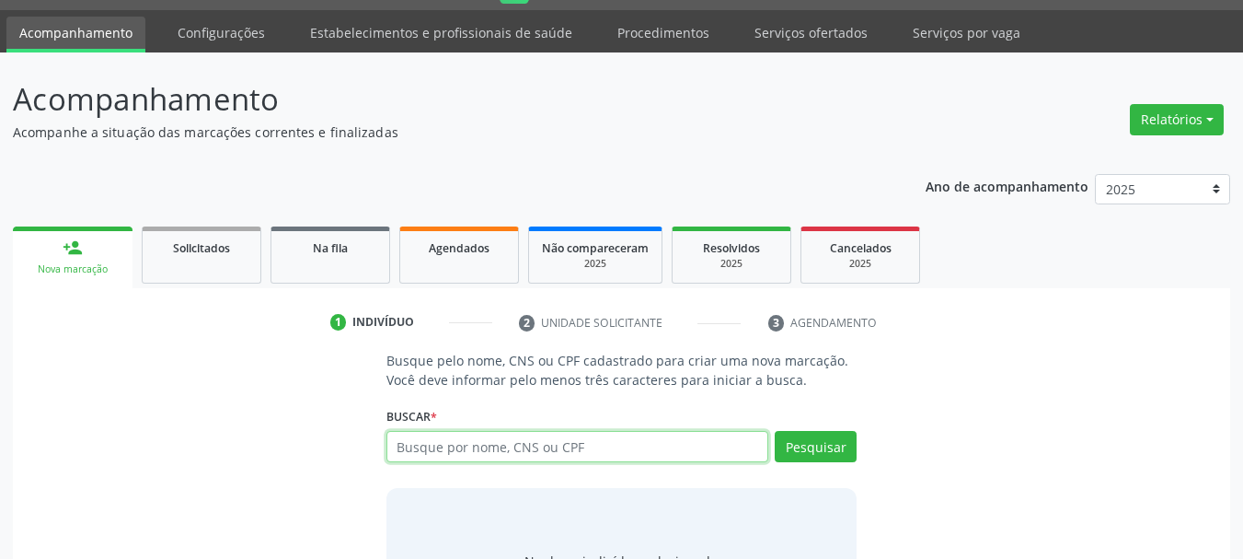
click at [399, 447] on input "text" at bounding box center [577, 446] width 383 height 31
paste input "CNS: 898 0062 9904 4669"
type input "CNS: 898 0062 9904 4669"
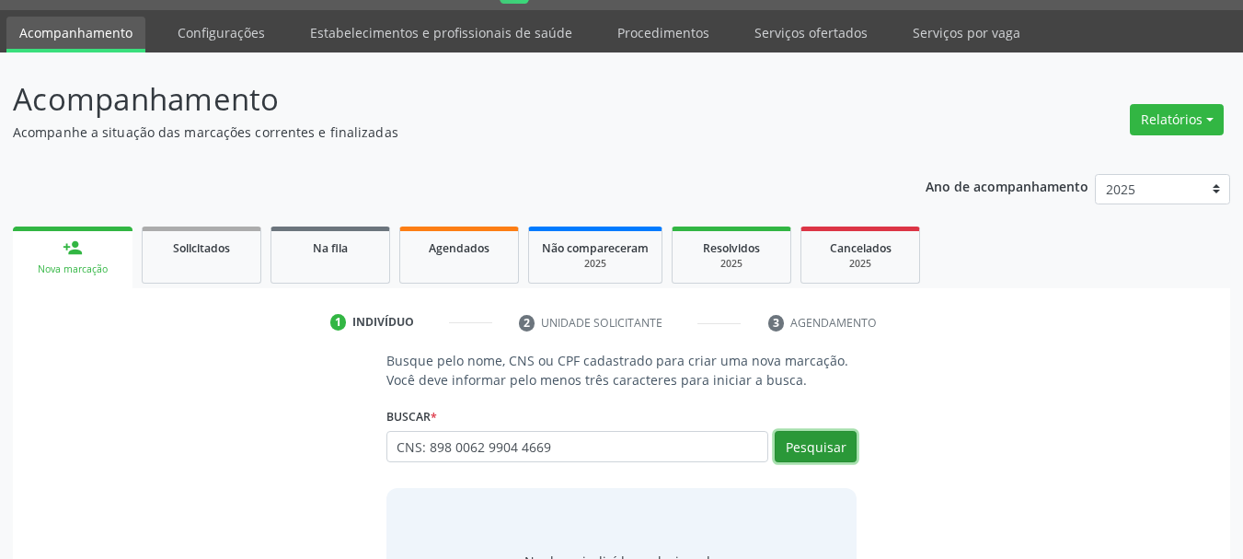
click at [826, 455] on button "Pesquisar" at bounding box center [816, 446] width 82 height 31
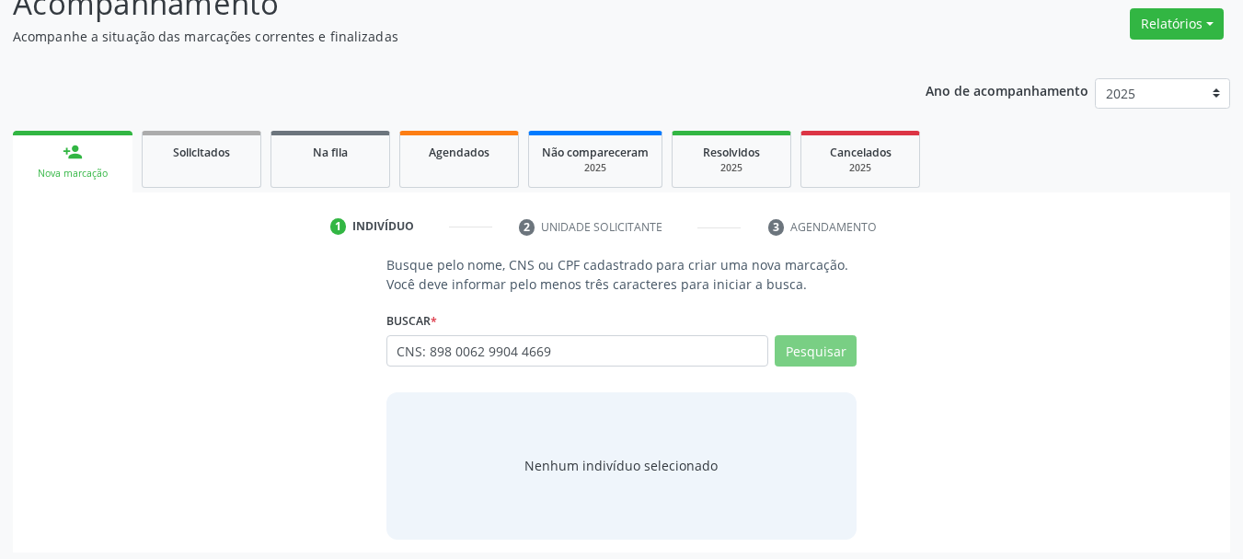
scroll to position [151, 0]
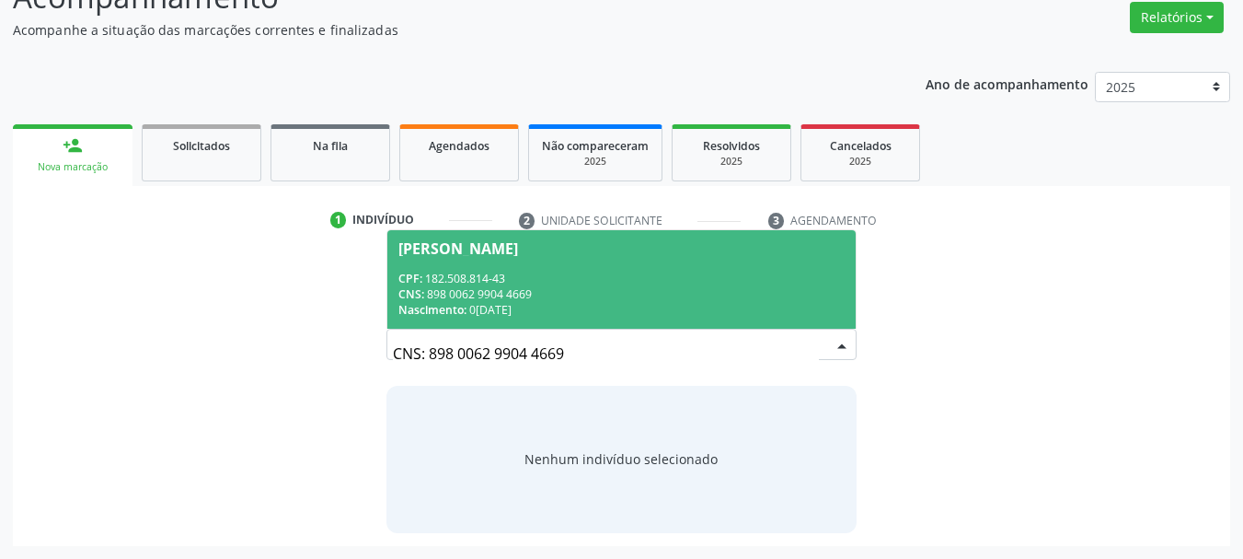
click at [518, 246] on div "Jose Gael Souza Freire" at bounding box center [458, 248] width 120 height 15
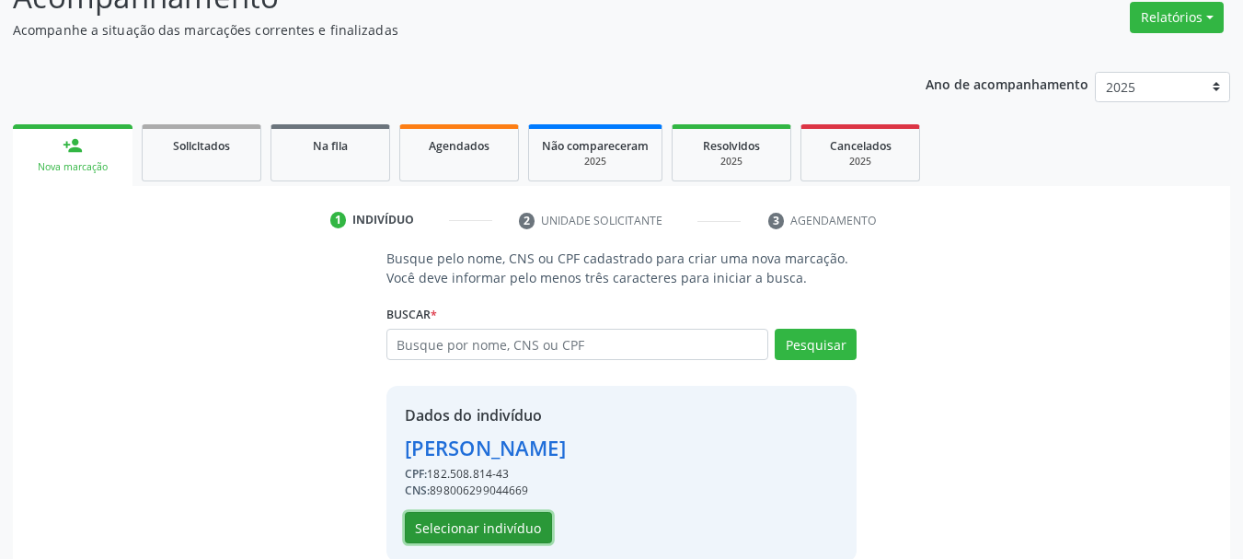
click at [526, 526] on button "Selecionar indivíduo" at bounding box center [478, 527] width 147 height 31
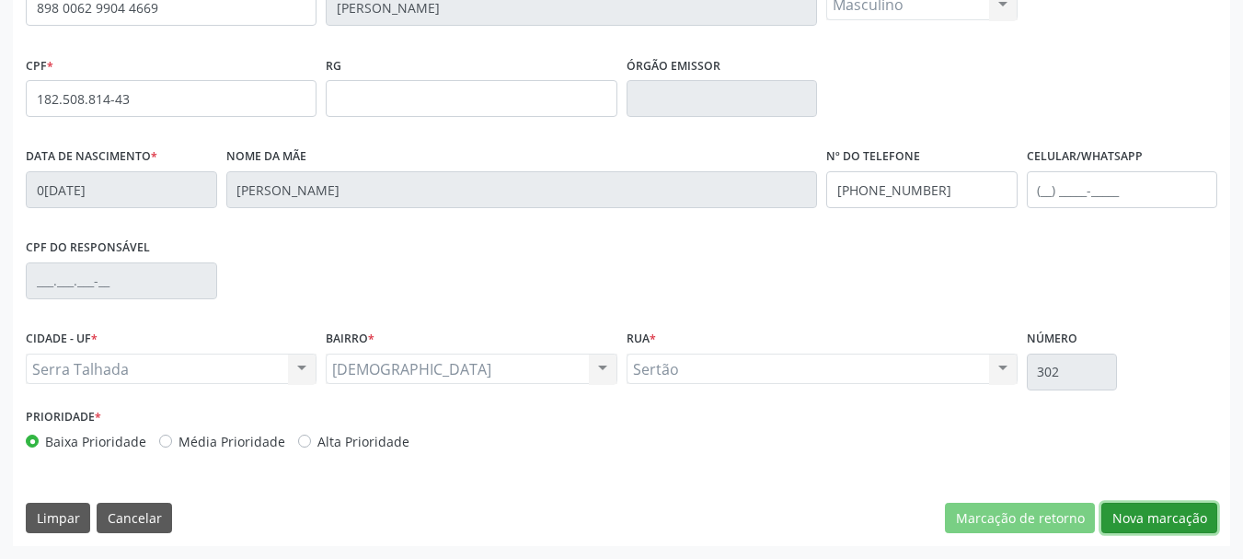
click at [1138, 519] on button "Nova marcação" at bounding box center [1159, 517] width 116 height 31
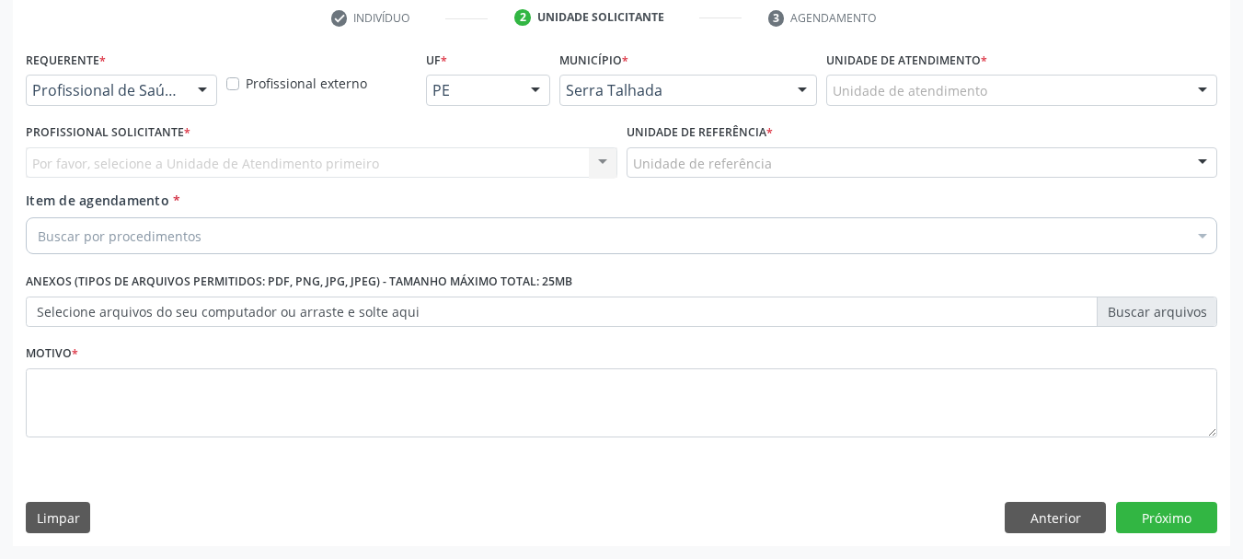
scroll to position [353, 0]
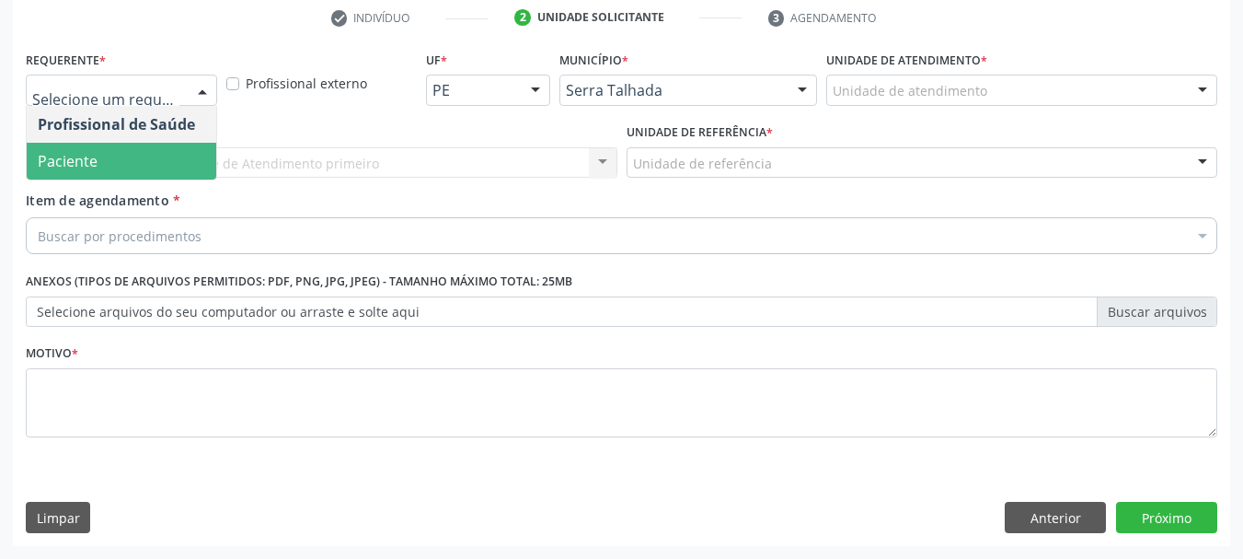
click at [80, 173] on span "Paciente" at bounding box center [122, 161] width 190 height 37
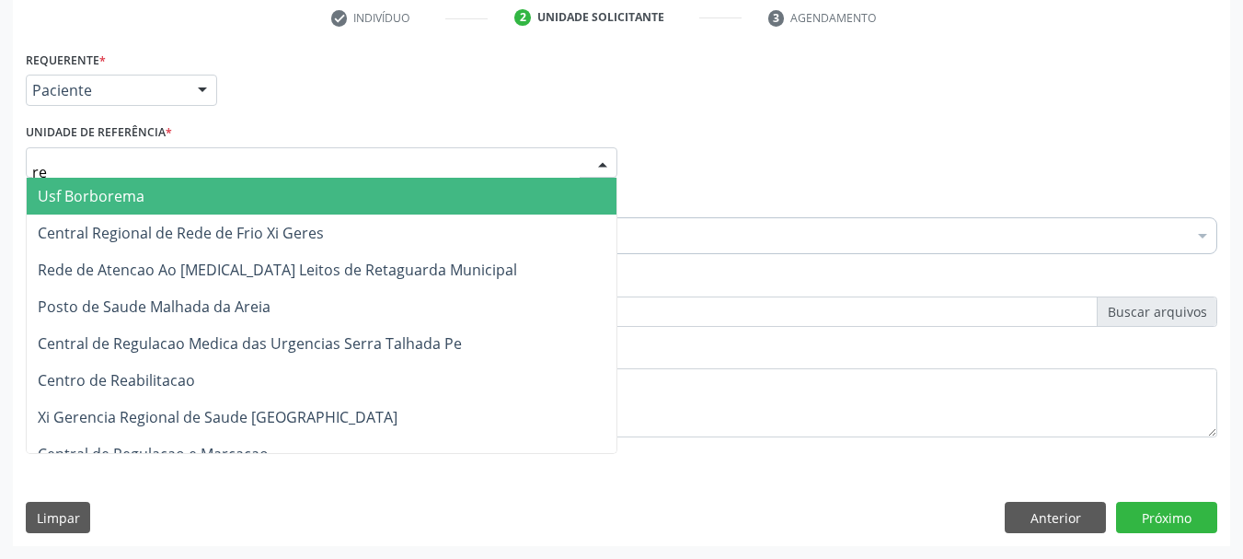
type input "rea"
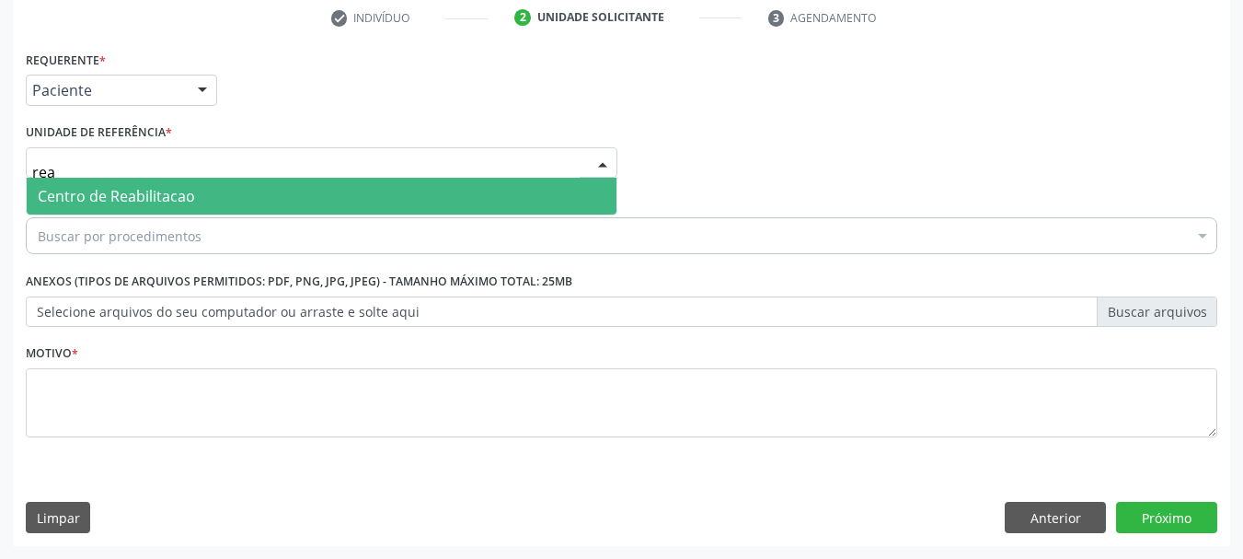
click at [86, 187] on span "Centro de Reabilitacao" at bounding box center [116, 196] width 157 height 20
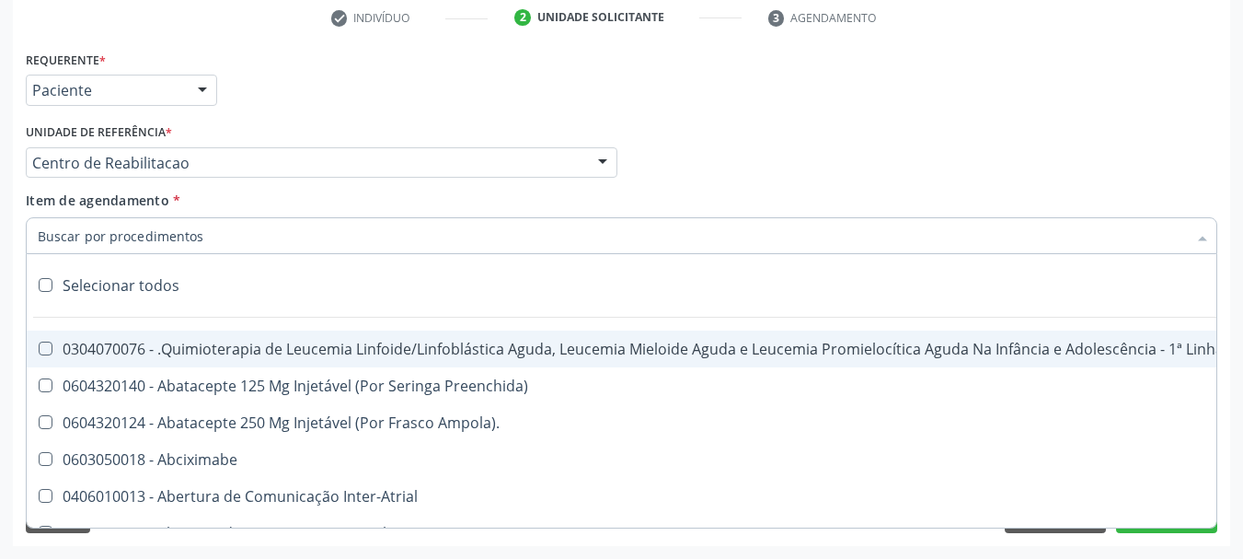
type input "p"
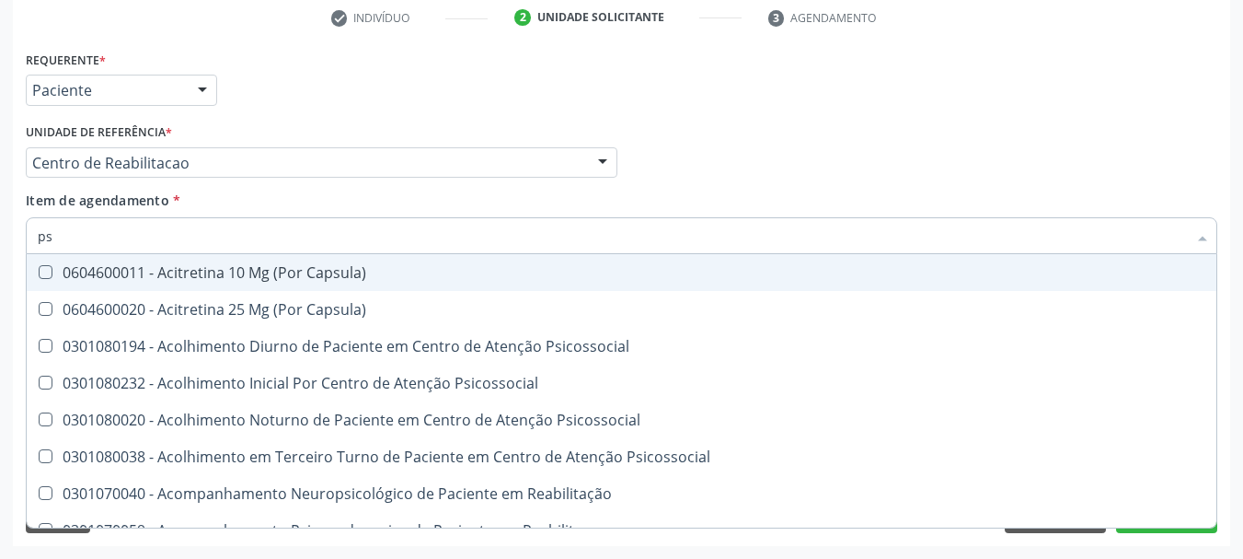
type input "p"
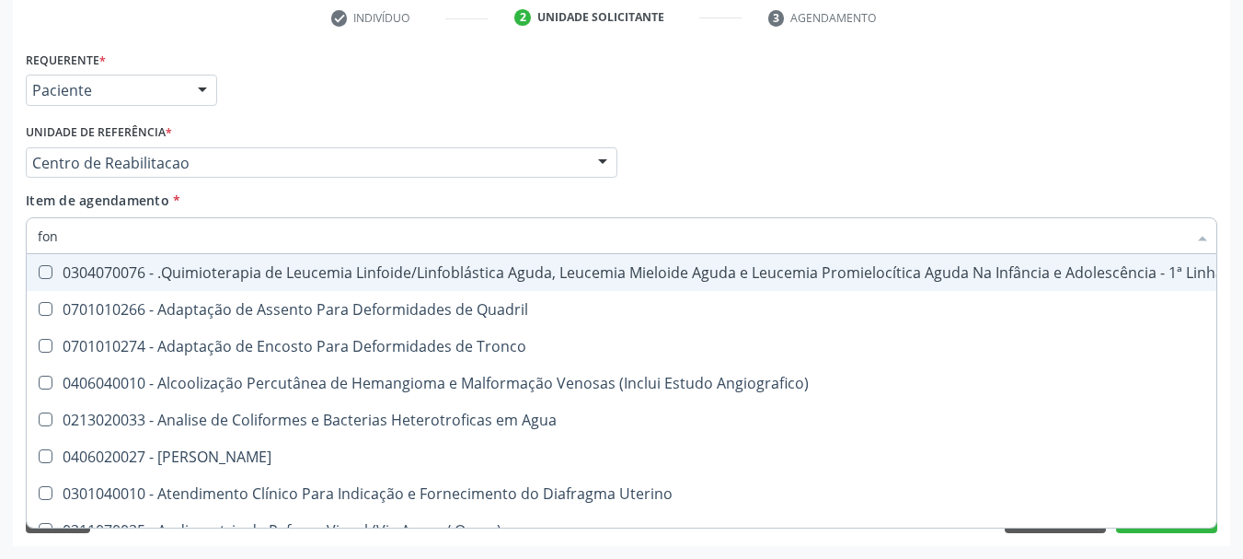
type input "fono"
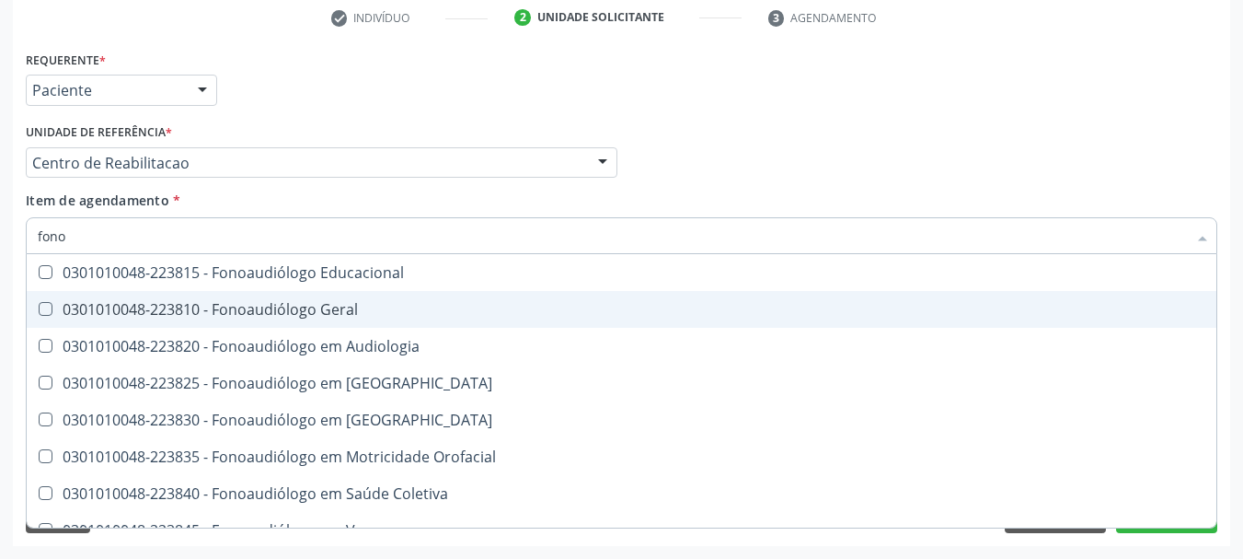
click at [215, 302] on div "0301010048-223810 - Fonoaudiólogo Geral" at bounding box center [622, 309] width 1168 height 15
checkbox Geral "true"
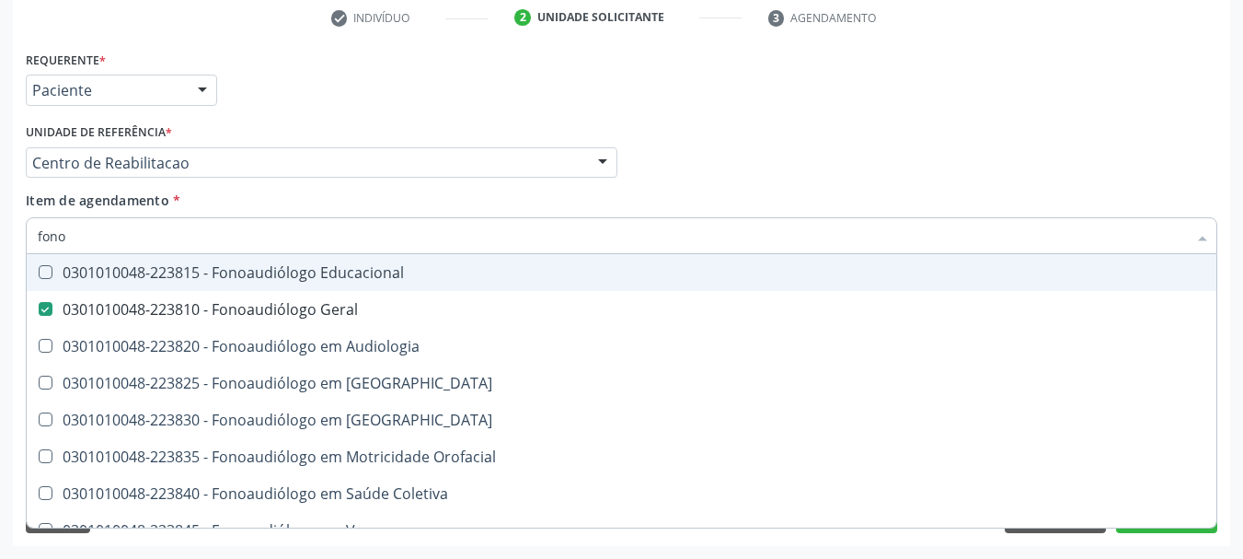
click at [748, 154] on div "Profissional Solicitante Por favor, selecione a Unidade de Atendimento primeiro…" at bounding box center [621, 155] width 1201 height 72
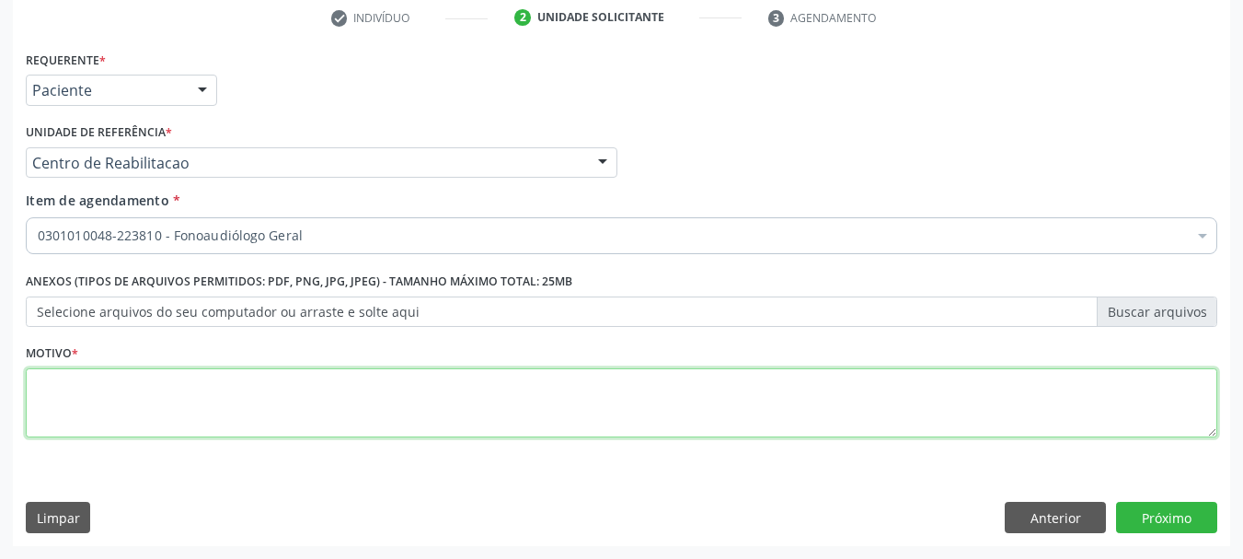
click at [216, 414] on textarea at bounding box center [622, 403] width 1192 height 70
type textarea "a"
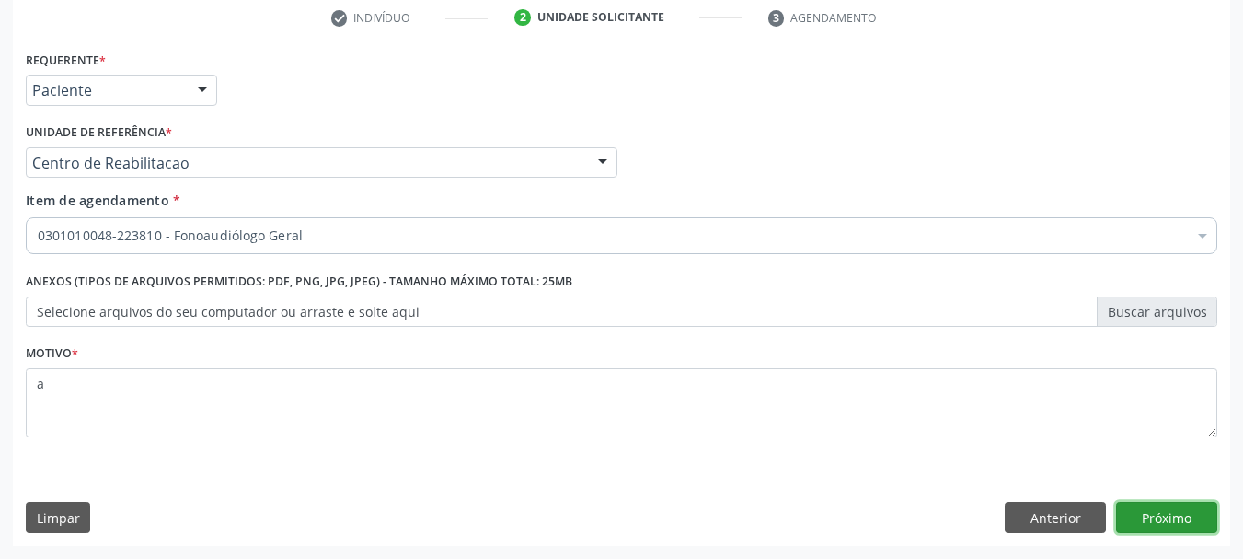
click at [1155, 515] on button "Próximo" at bounding box center [1166, 516] width 101 height 31
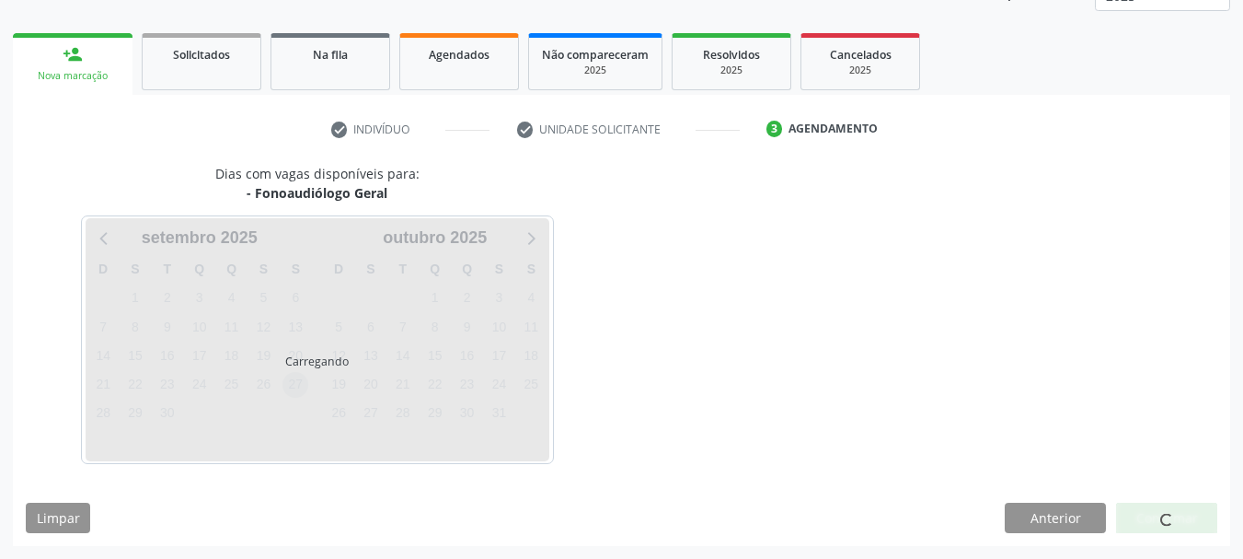
scroll to position [242, 0]
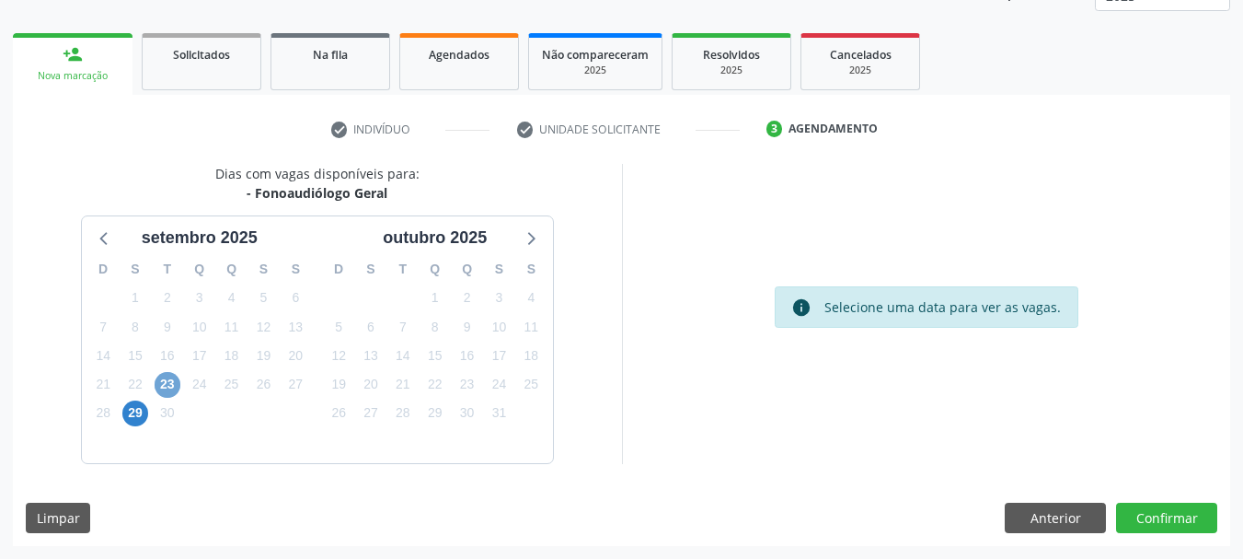
click at [166, 390] on span "23" at bounding box center [168, 385] width 26 height 26
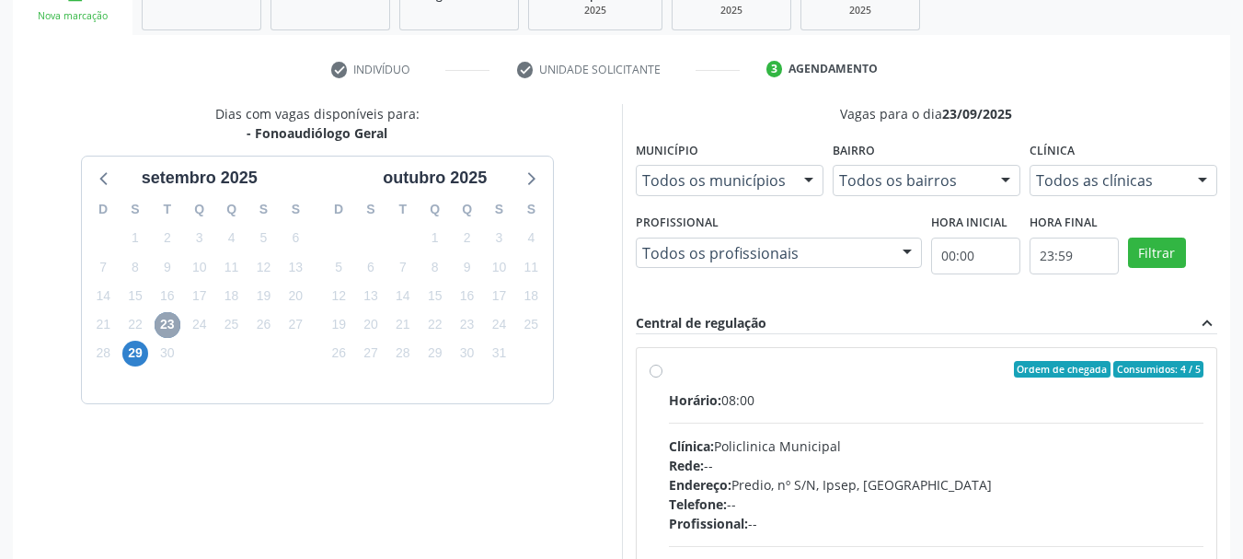
scroll to position [334, 0]
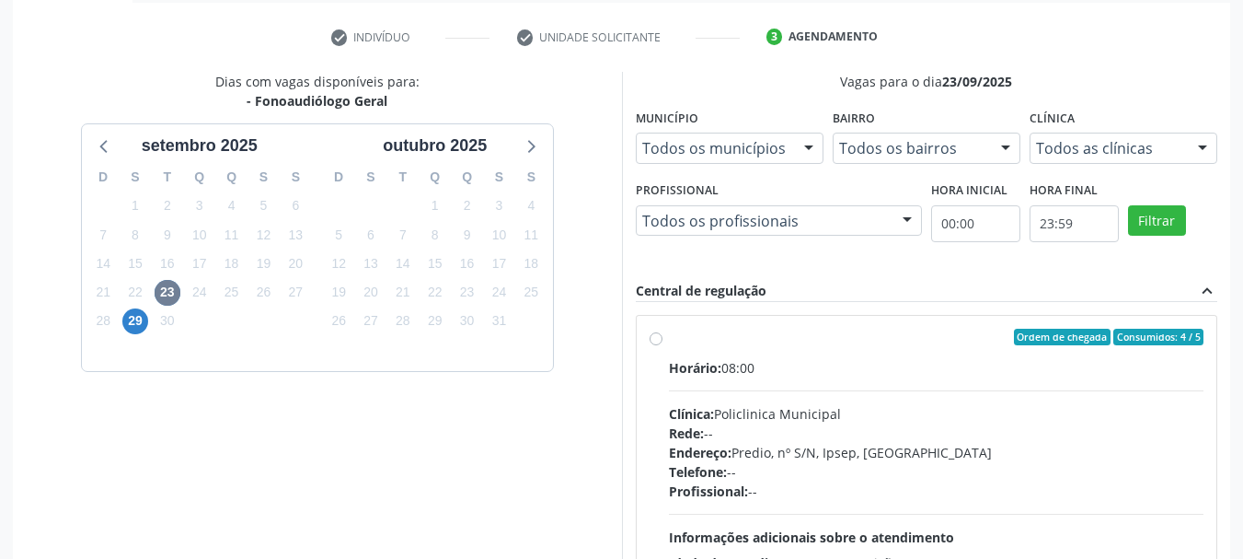
click at [766, 423] on div "Rede: --" at bounding box center [937, 432] width 536 height 19
click at [662, 345] on input "Ordem de chegada Consumidos: 4 / 5 Horário: 08:00 Clínica: Policlinica Municipa…" at bounding box center [656, 336] width 13 height 17
radio input "true"
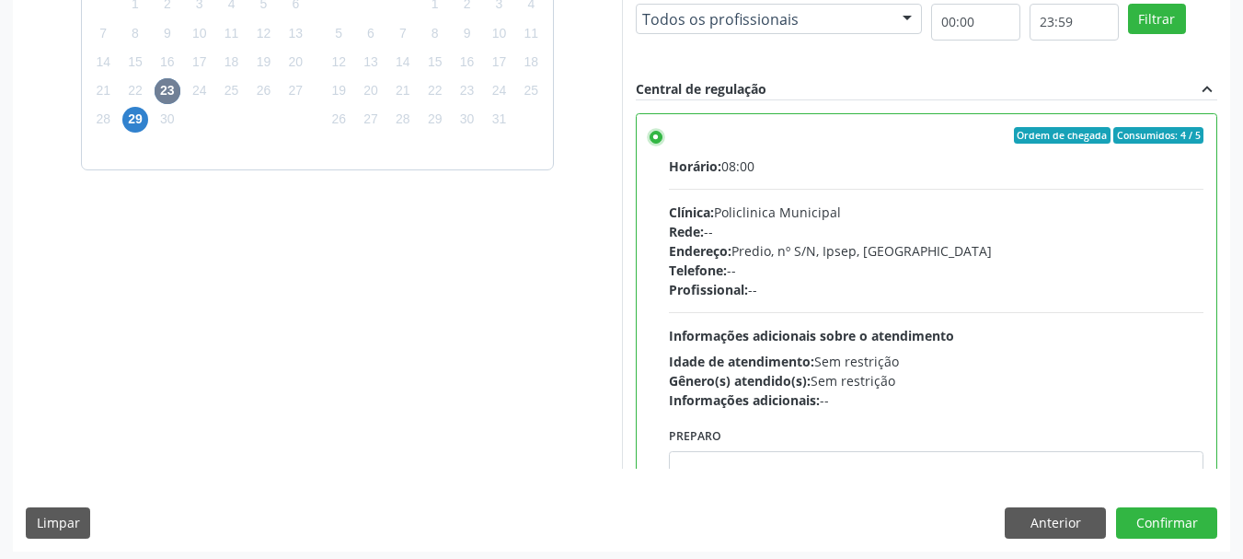
scroll to position [541, 0]
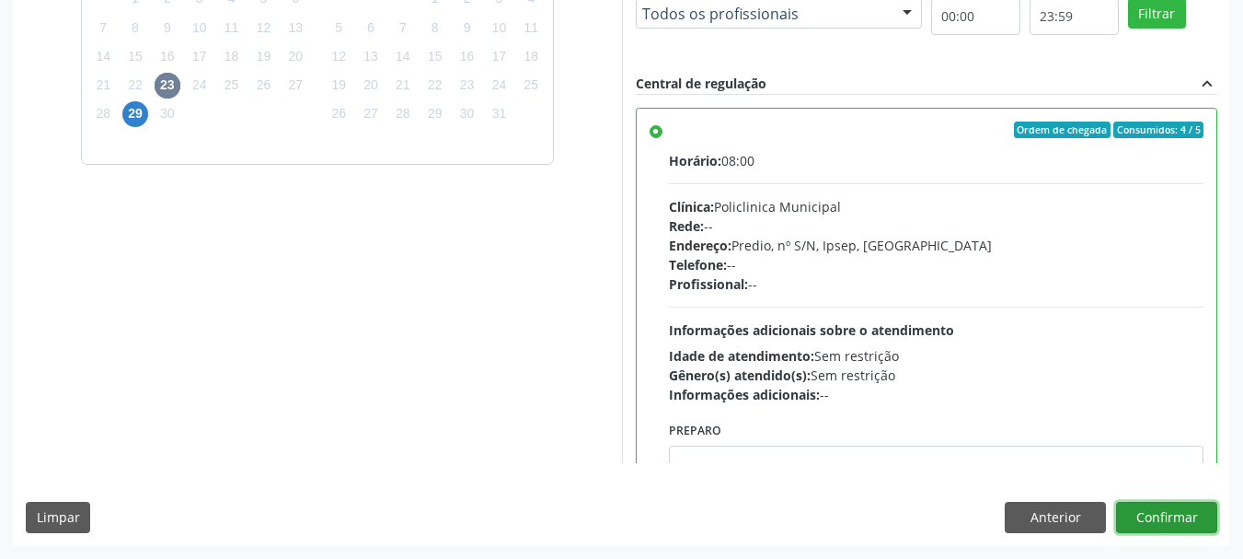
click at [1183, 514] on button "Confirmar" at bounding box center [1166, 516] width 101 height 31
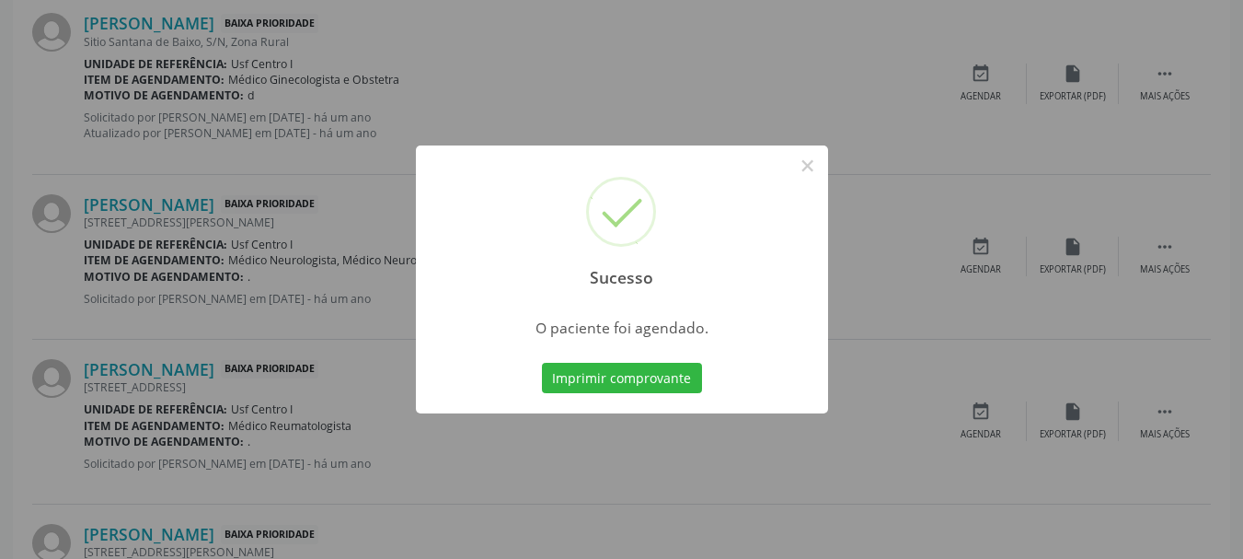
scroll to position [49, 0]
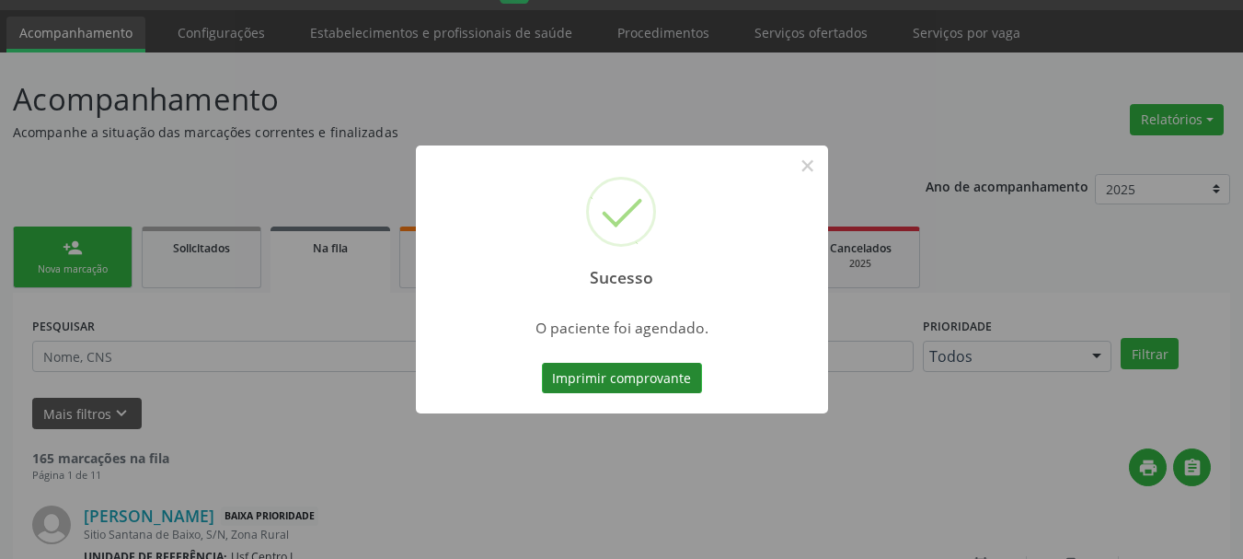
click at [637, 377] on button "Imprimir comprovante" at bounding box center [622, 378] width 160 height 31
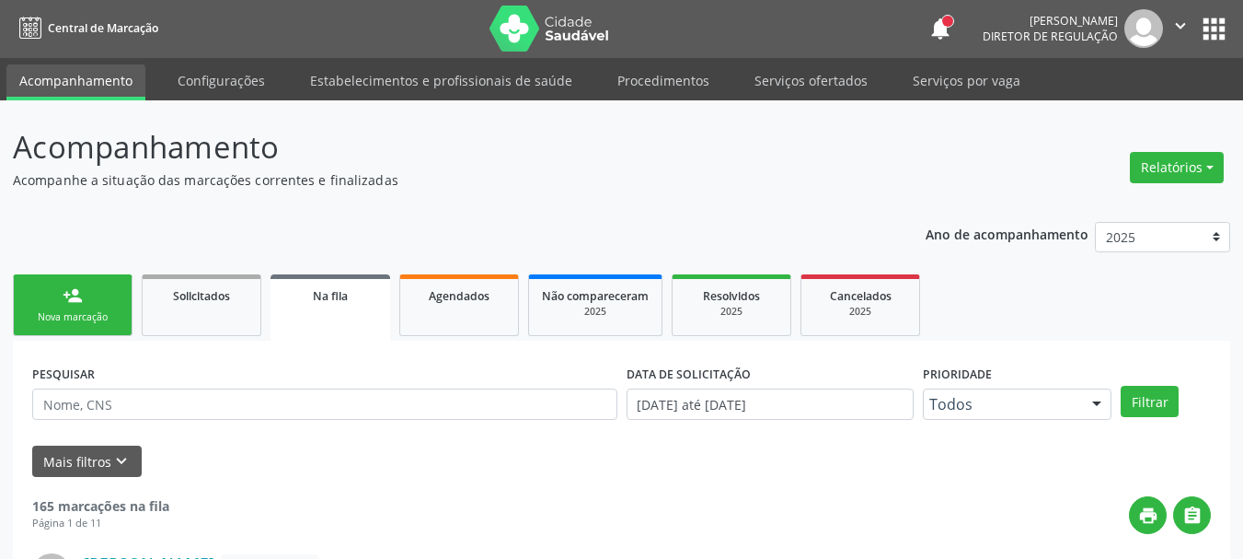
scroll to position [0, 0]
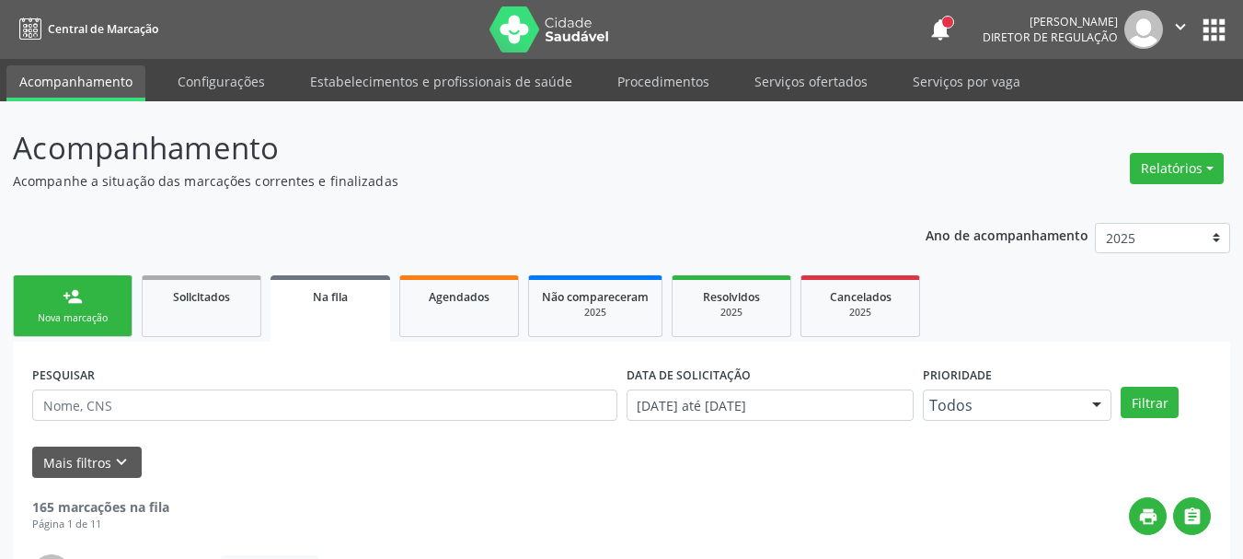
click at [68, 298] on div "person_add" at bounding box center [73, 296] width 20 height 20
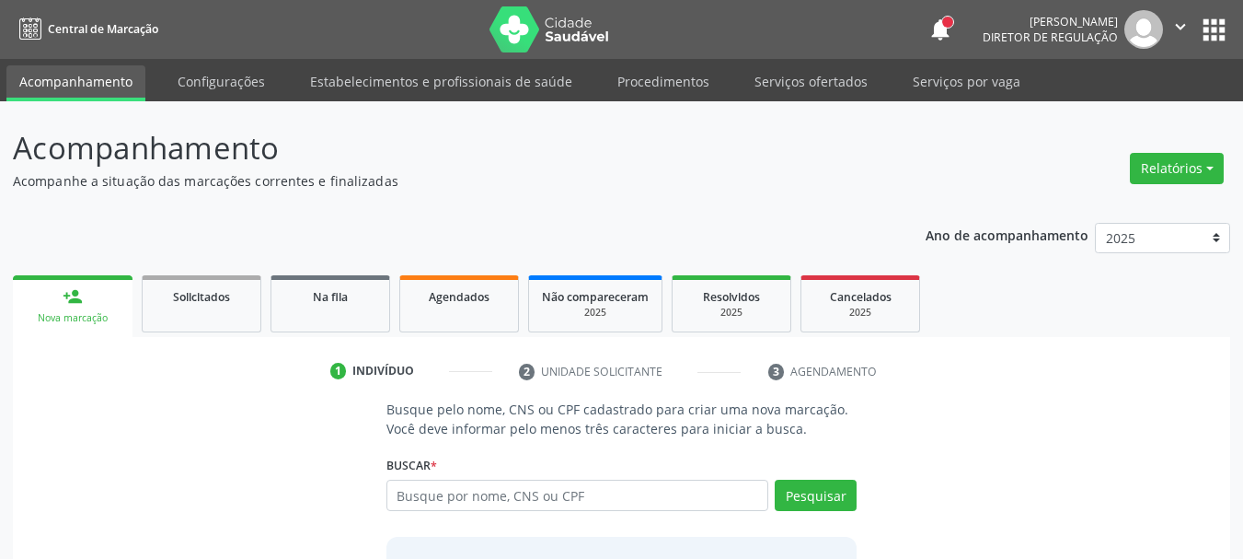
click at [97, 326] on link "person_add Nova marcação" at bounding box center [73, 306] width 120 height 62
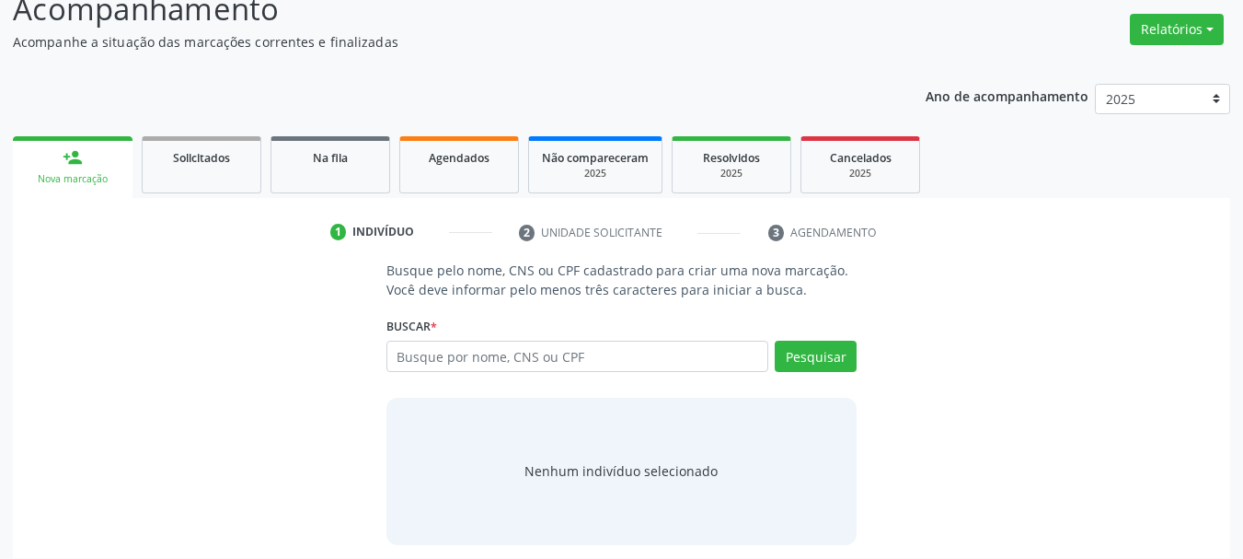
scroll to position [151, 0]
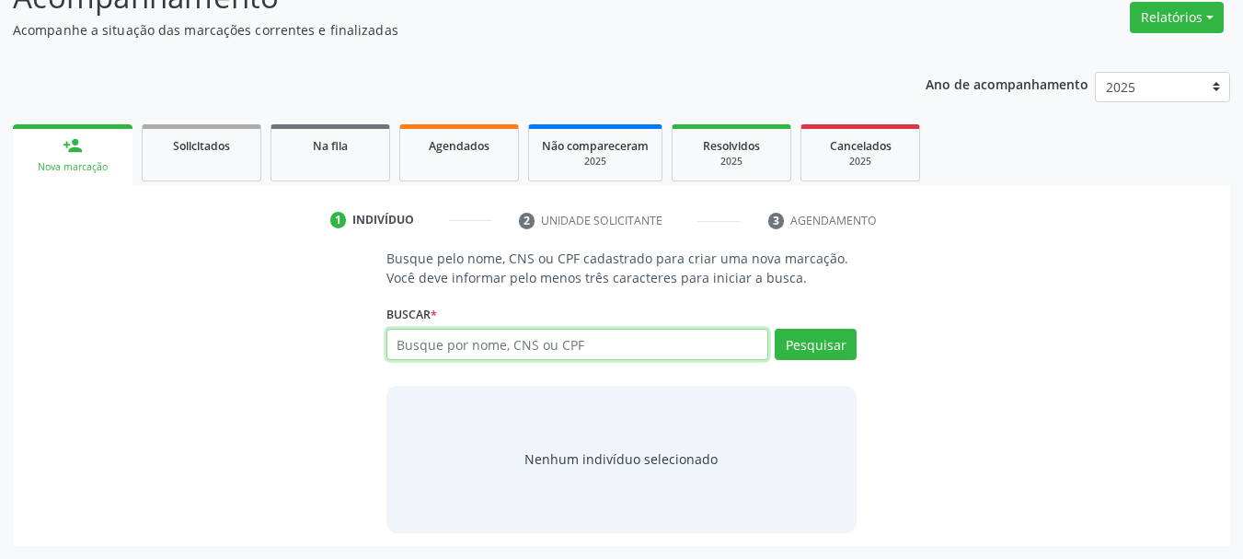
click at [580, 344] on input "text" at bounding box center [577, 343] width 383 height 31
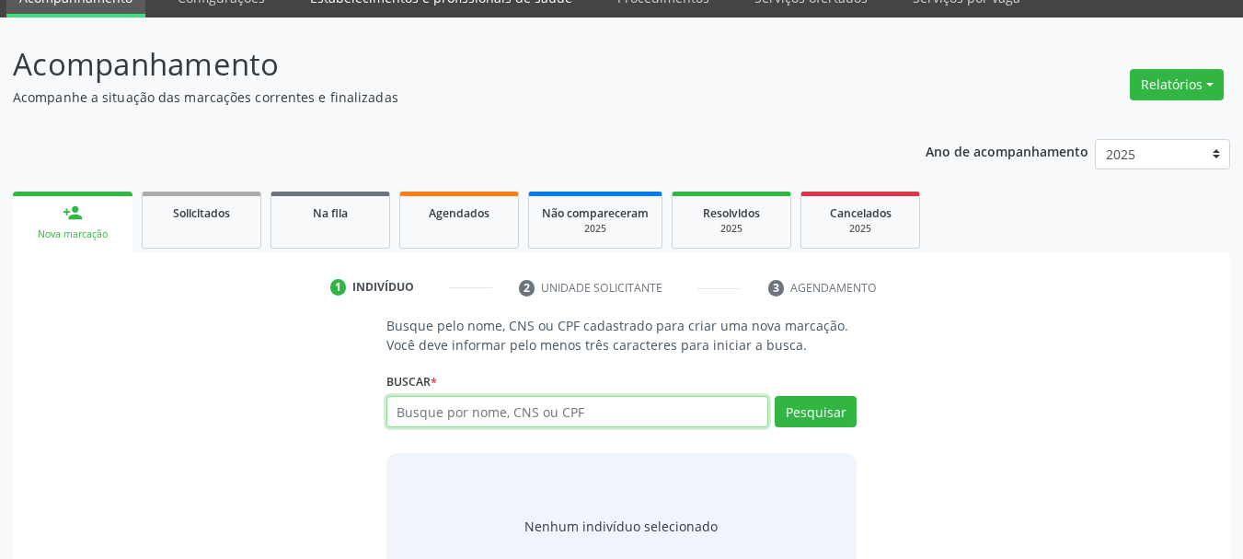
scroll to position [0, 0]
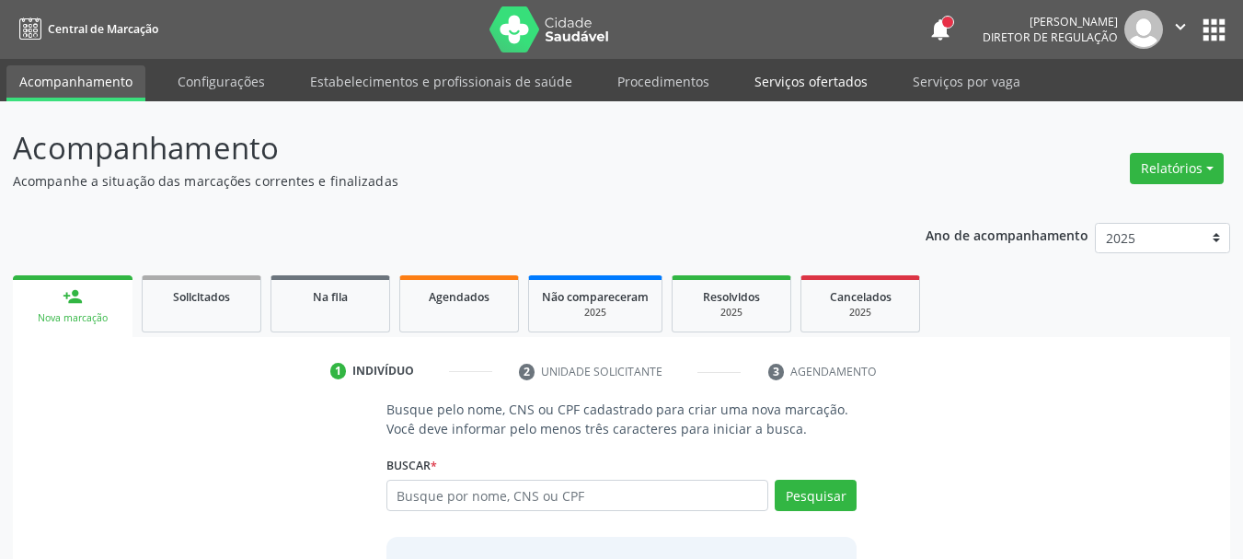
click at [814, 80] on link "Serviços ofertados" at bounding box center [811, 81] width 139 height 32
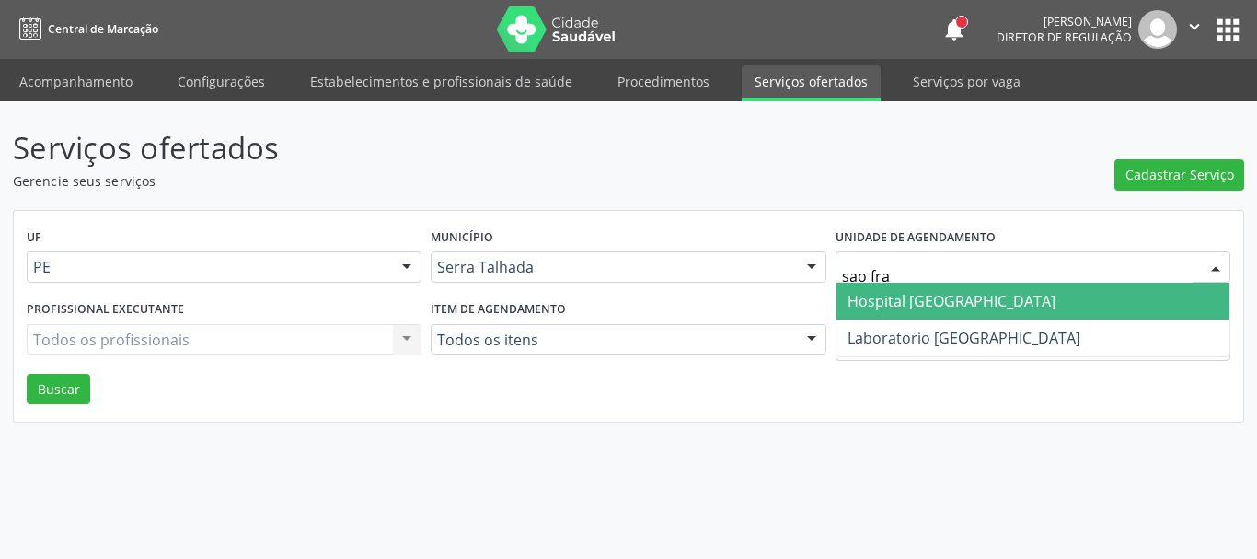
click at [938, 286] on span "Hospital [GEOGRAPHIC_DATA]" at bounding box center [1032, 300] width 393 height 37
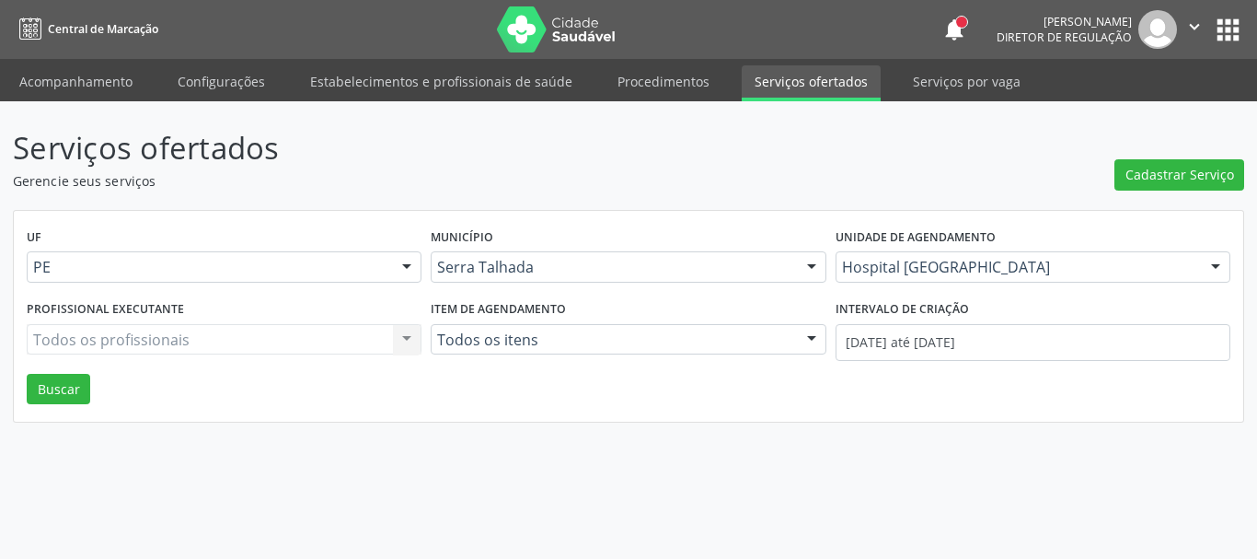
click at [936, 277] on div "Hospital [GEOGRAPHIC_DATA]" at bounding box center [1032, 266] width 395 height 31
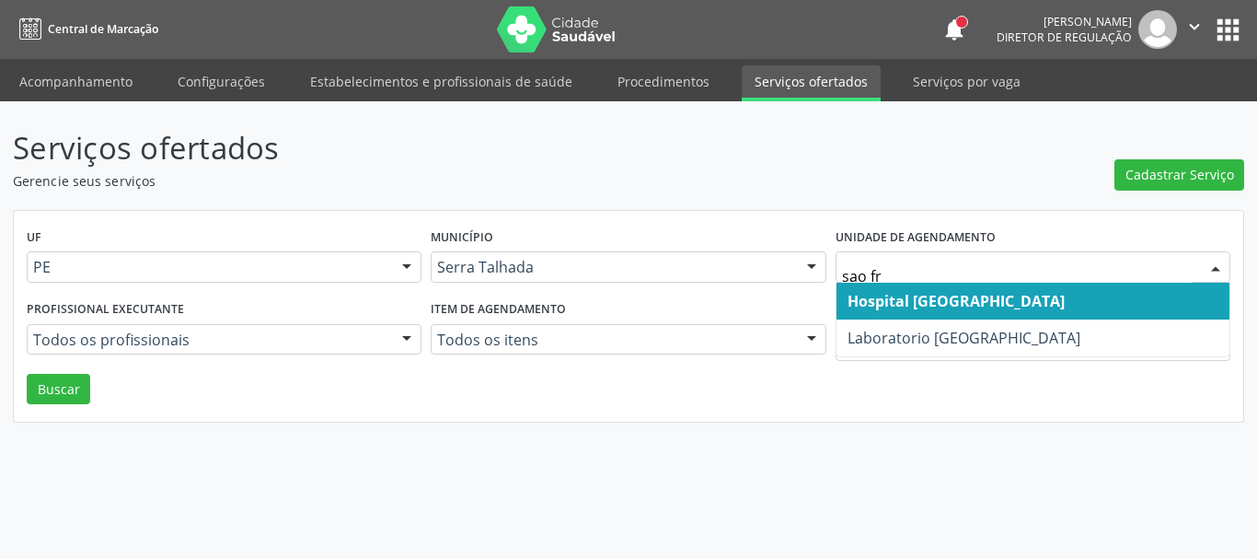
type input "sao fra"
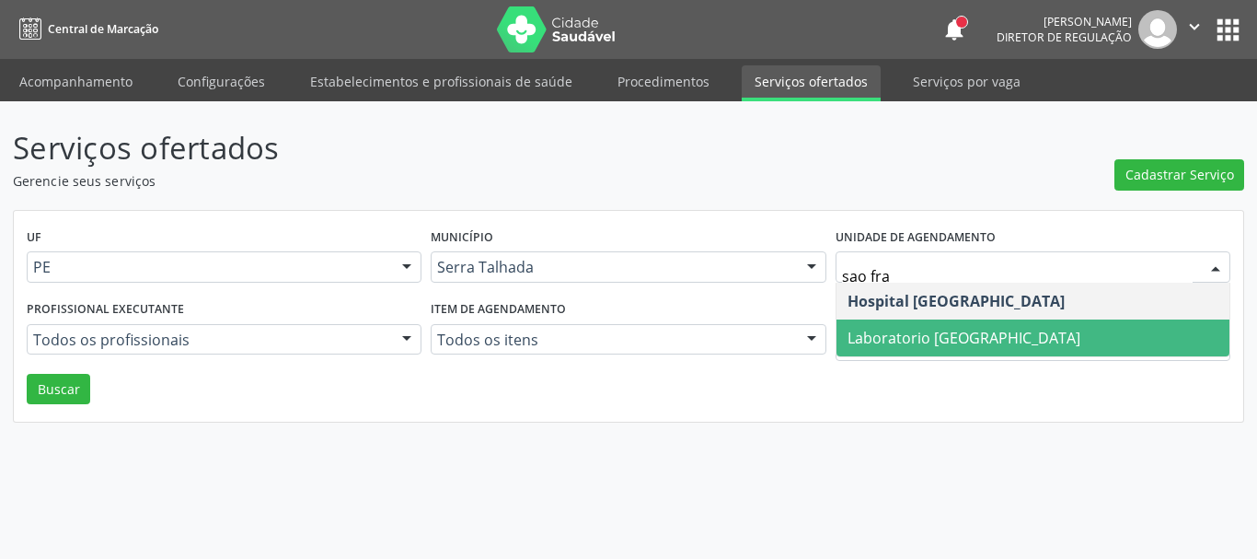
click at [864, 339] on span "Laboratorio [GEOGRAPHIC_DATA]" at bounding box center [963, 338] width 233 height 20
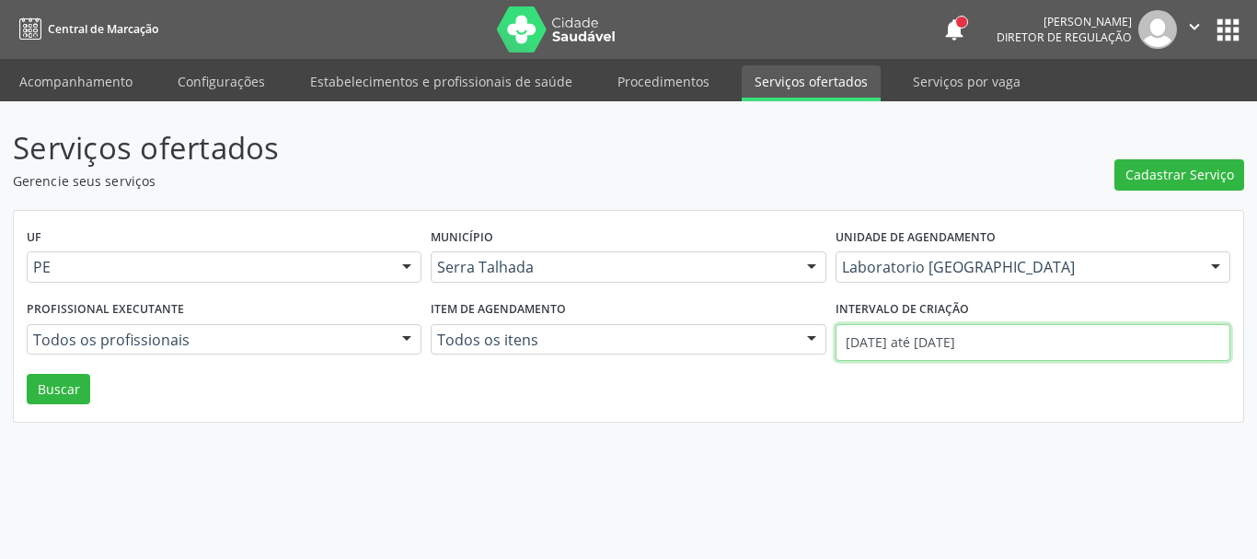
click at [864, 339] on input "01/09/2025 até 22/09/2025" at bounding box center [1032, 342] width 395 height 37
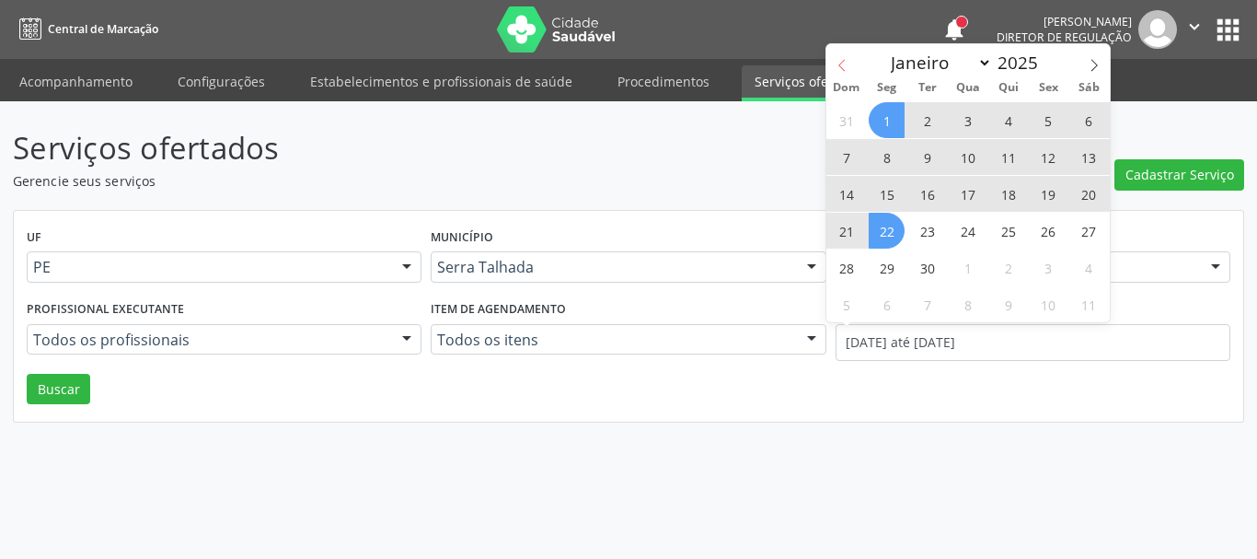
click at [847, 64] on icon at bounding box center [841, 65] width 13 height 13
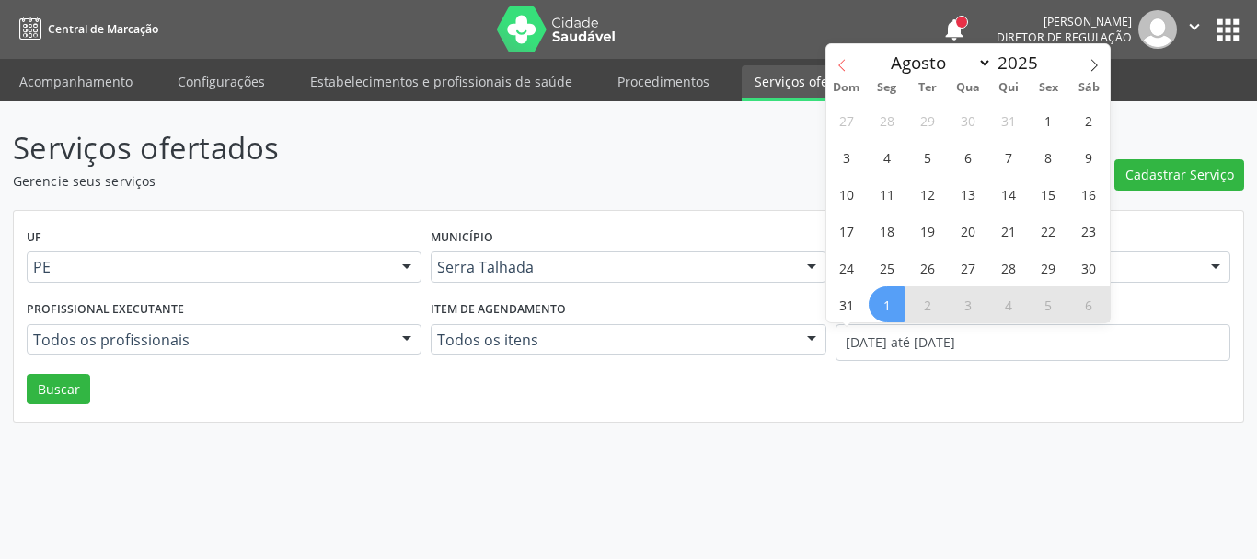
click at [847, 64] on icon at bounding box center [841, 65] width 13 height 13
select select "6"
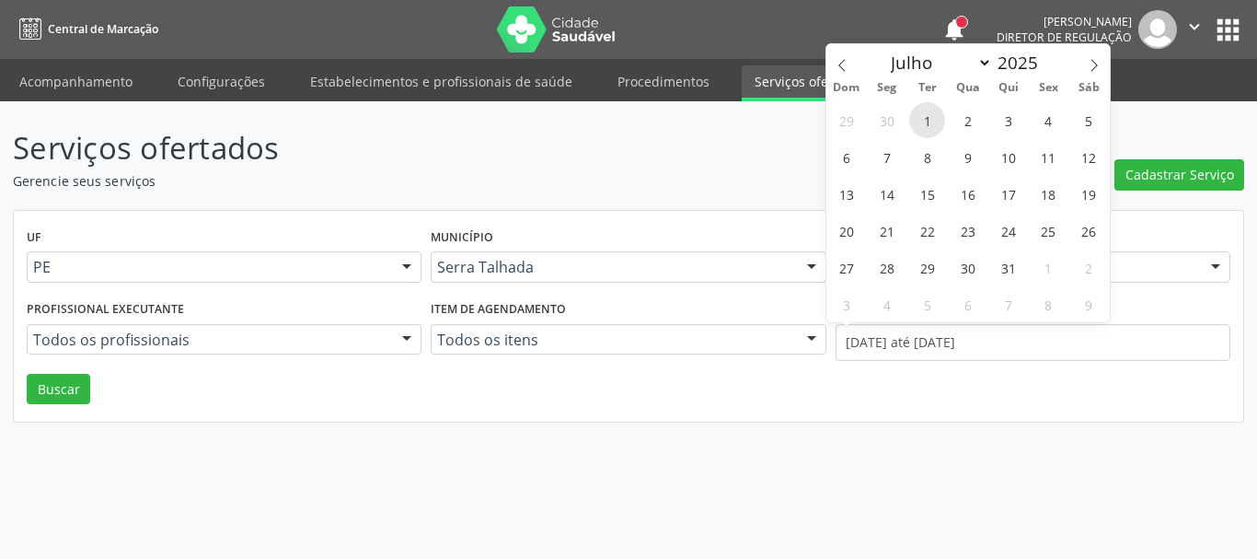
click at [934, 119] on span "1" at bounding box center [927, 120] width 36 height 36
type input "01/07/2025"
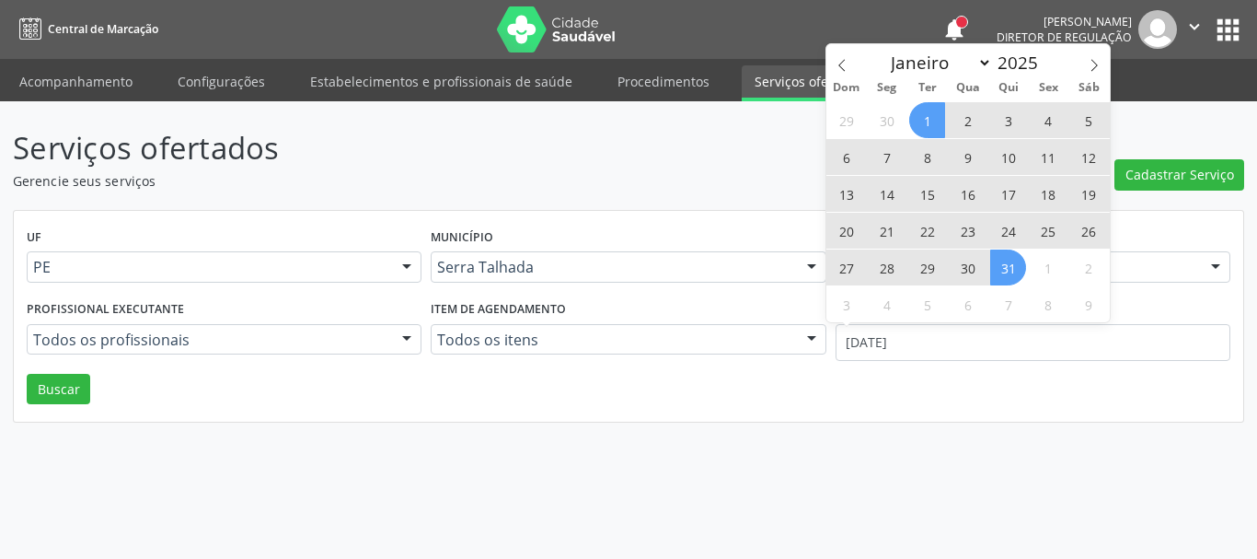
click at [998, 282] on span "31" at bounding box center [1008, 267] width 36 height 36
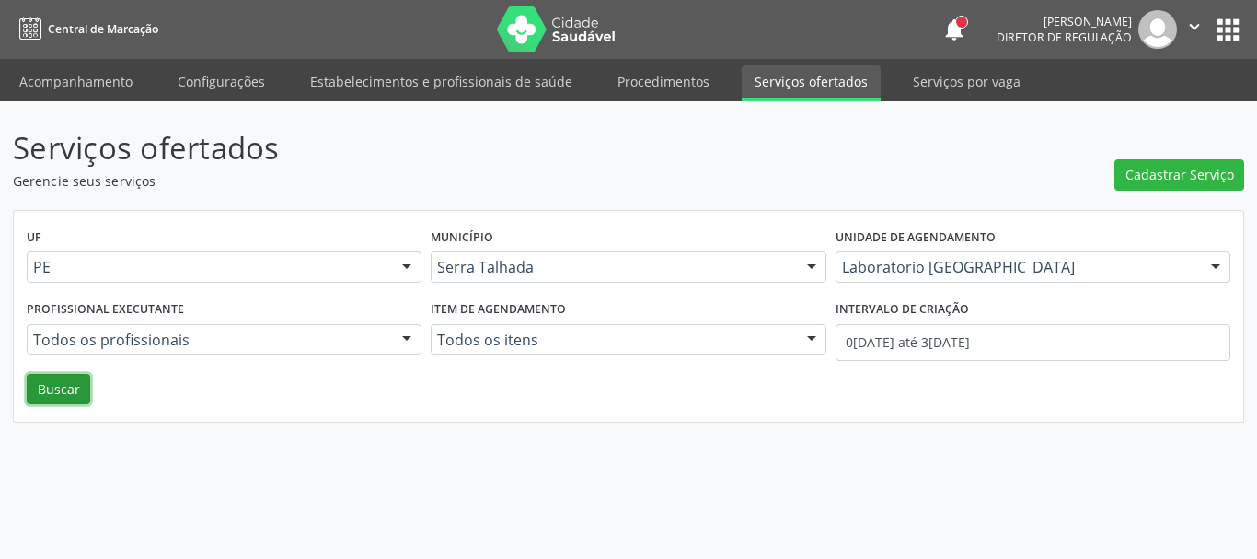
click at [71, 389] on button "Buscar" at bounding box center [58, 389] width 63 height 31
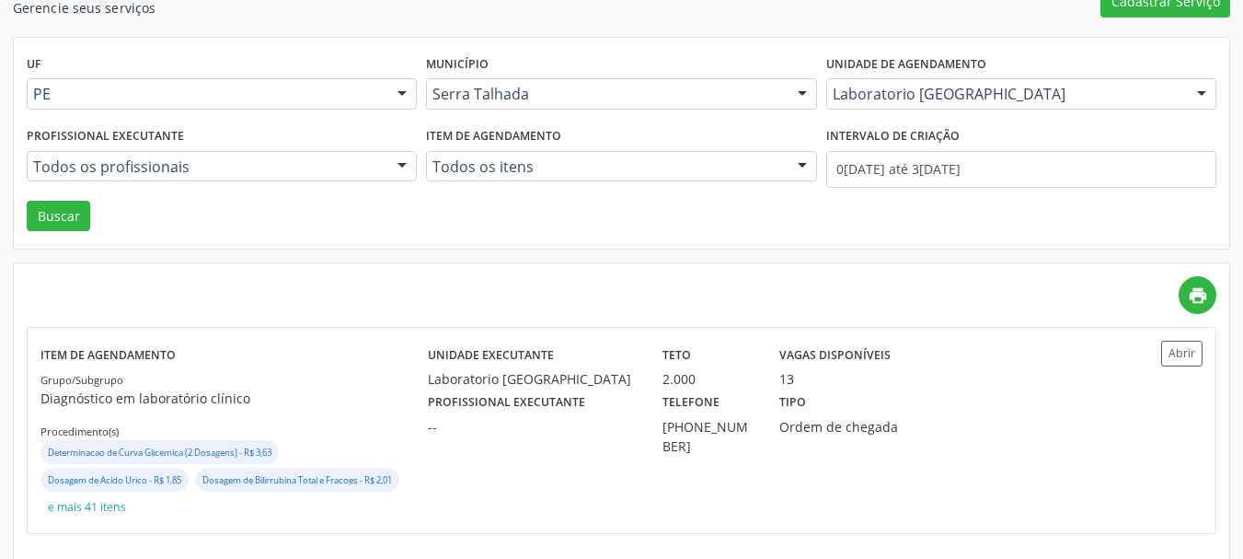
scroll to position [188, 0]
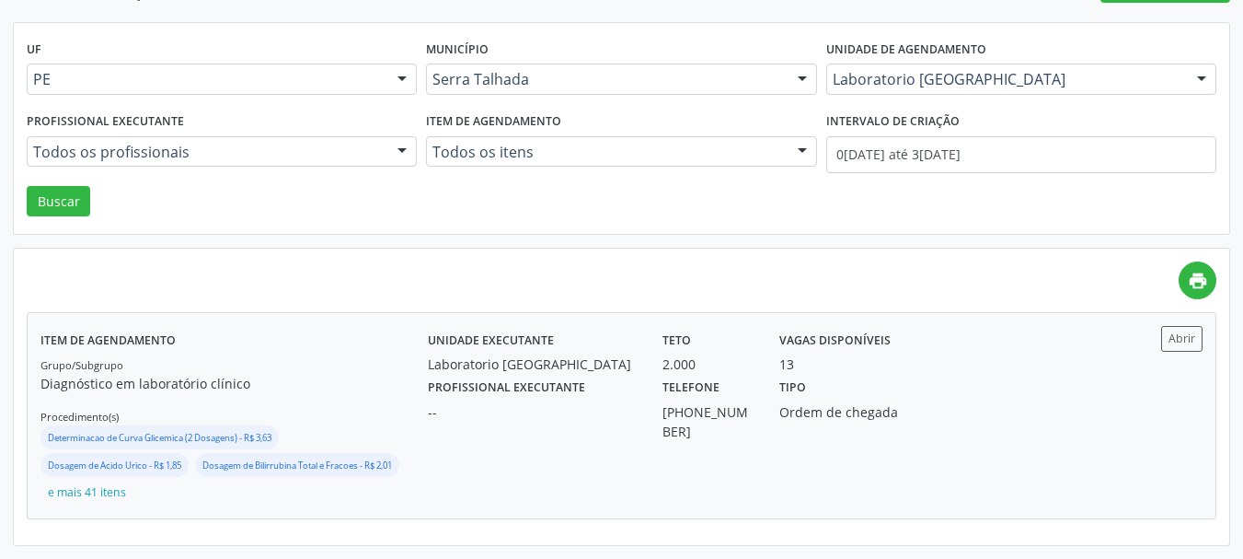
click at [1008, 375] on div "Profissional executante -- Telefone (87) 2163-7071 Tipo Ordem de chegada" at bounding box center [767, 407] width 704 height 67
click at [936, 433] on div "Unidade executante Laboratorio Sao Francisco Teto 2.000 Vagas disponíveis 13 Pr…" at bounding box center [767, 415] width 678 height 179
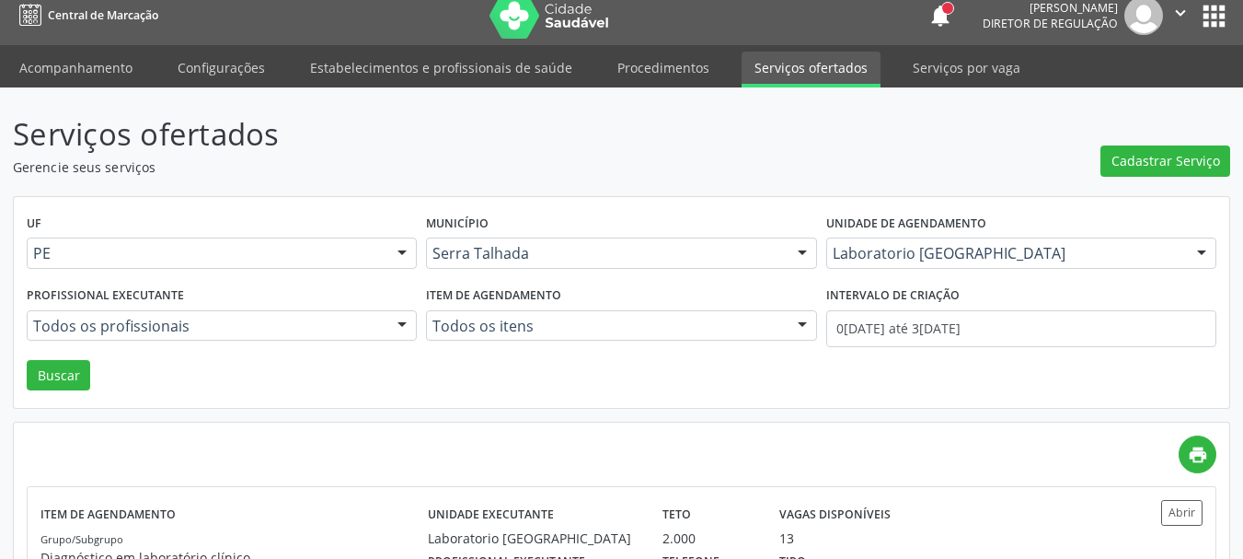
scroll to position [0, 0]
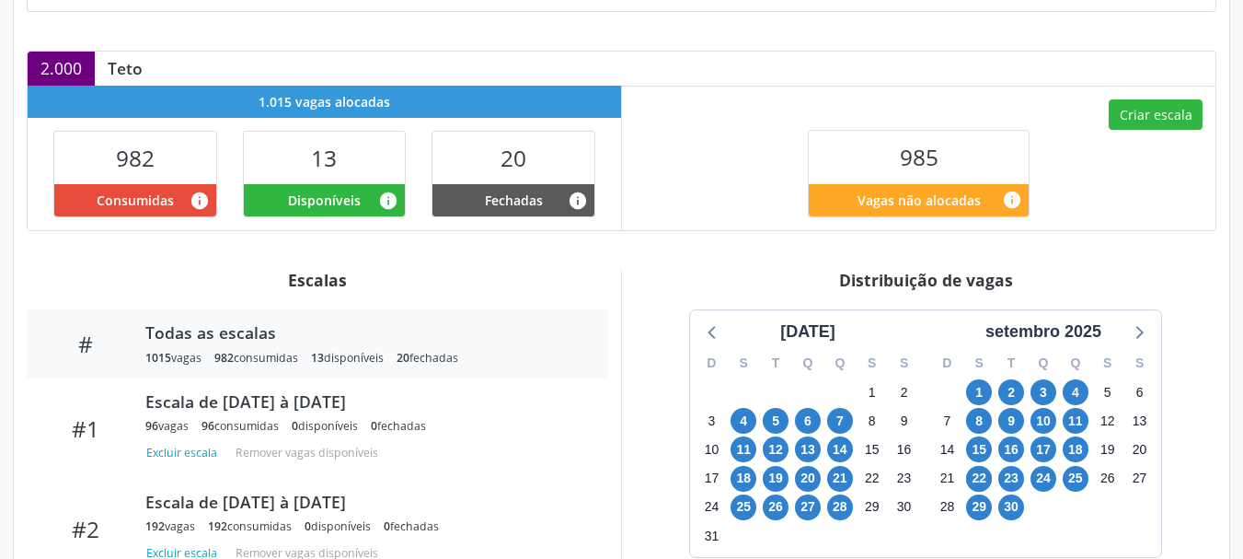
scroll to position [119, 0]
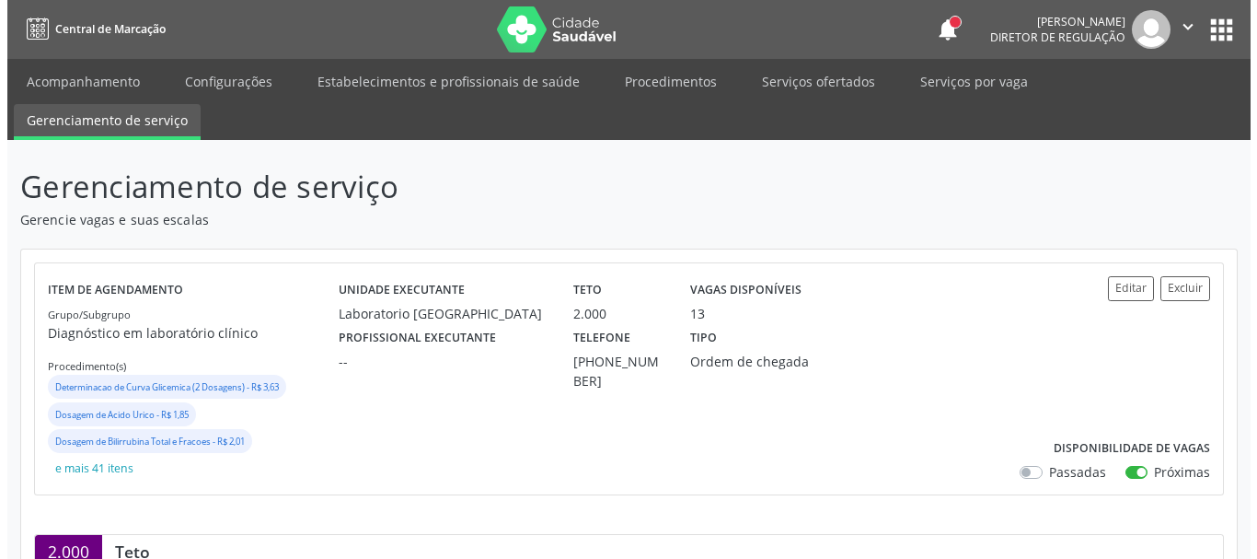
scroll to position [276, 0]
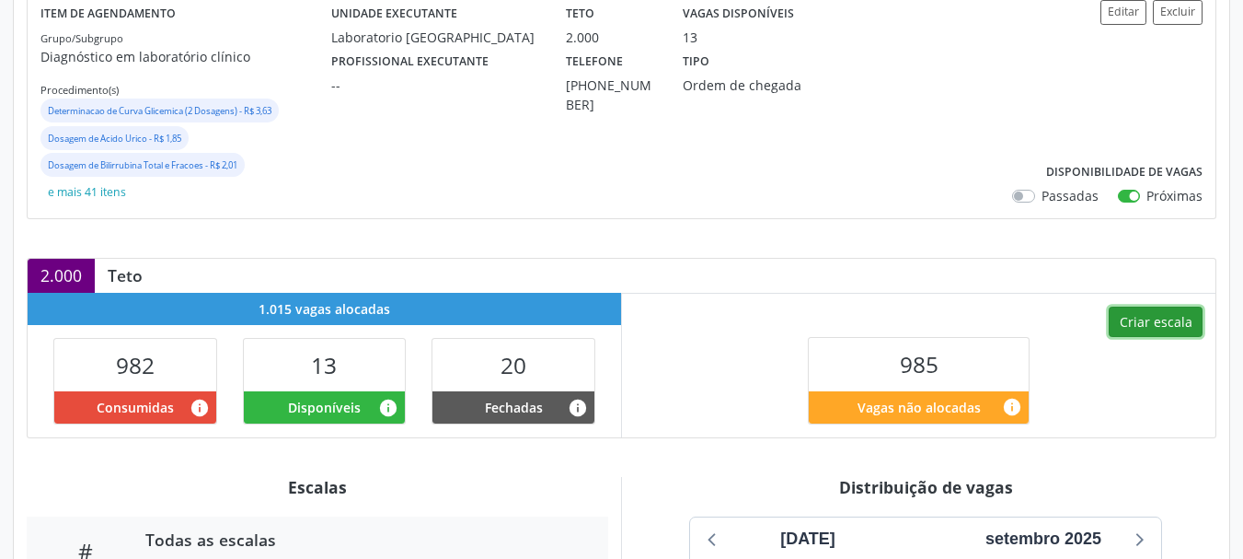
click at [1135, 328] on button "Criar escala" at bounding box center [1156, 321] width 94 height 31
select select "8"
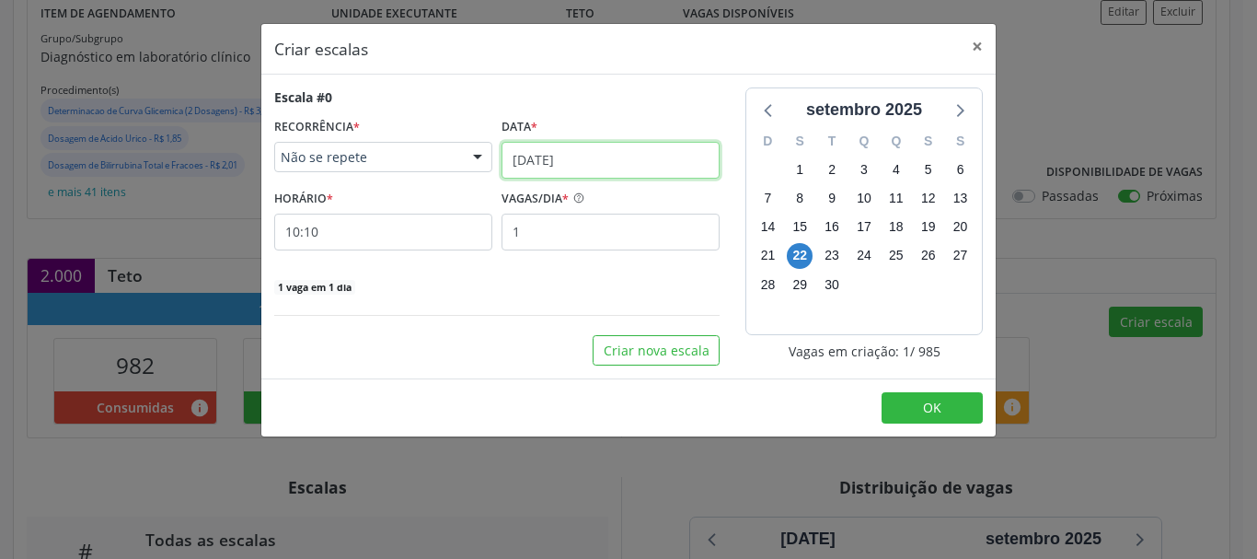
click at [522, 165] on input "[DATE]" at bounding box center [610, 160] width 218 height 37
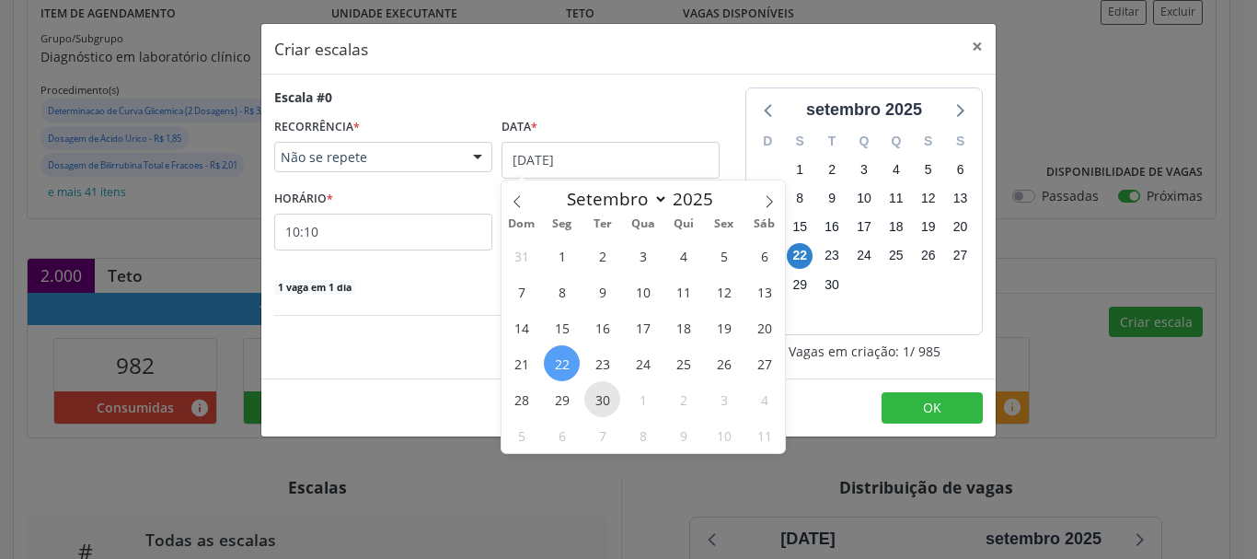
click at [616, 406] on span "30" at bounding box center [602, 399] width 36 height 36
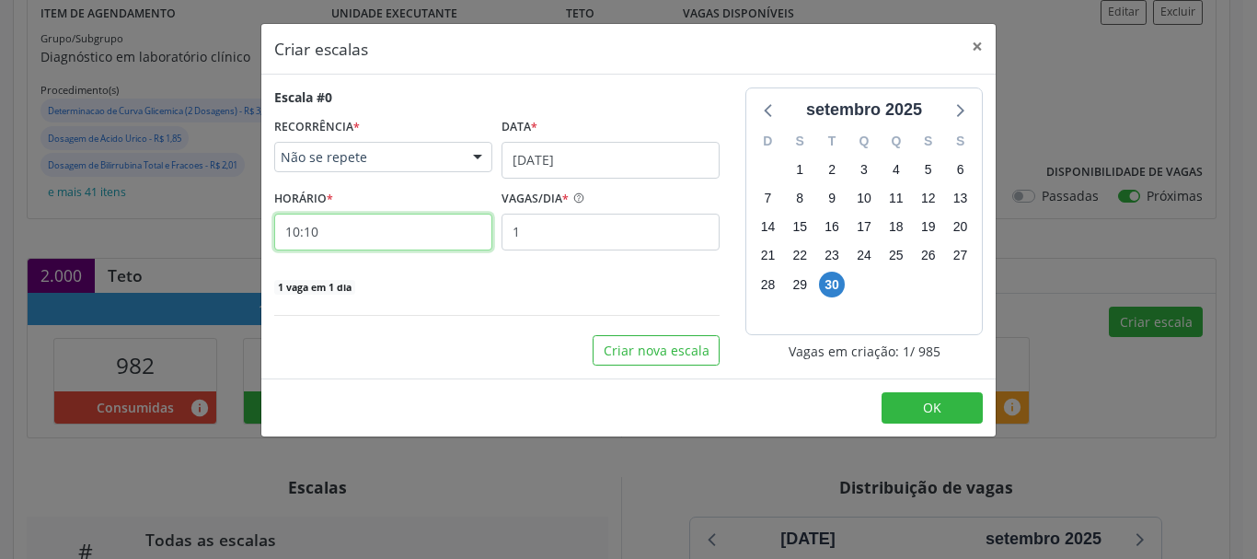
click at [386, 223] on input "10:10" at bounding box center [383, 231] width 218 height 37
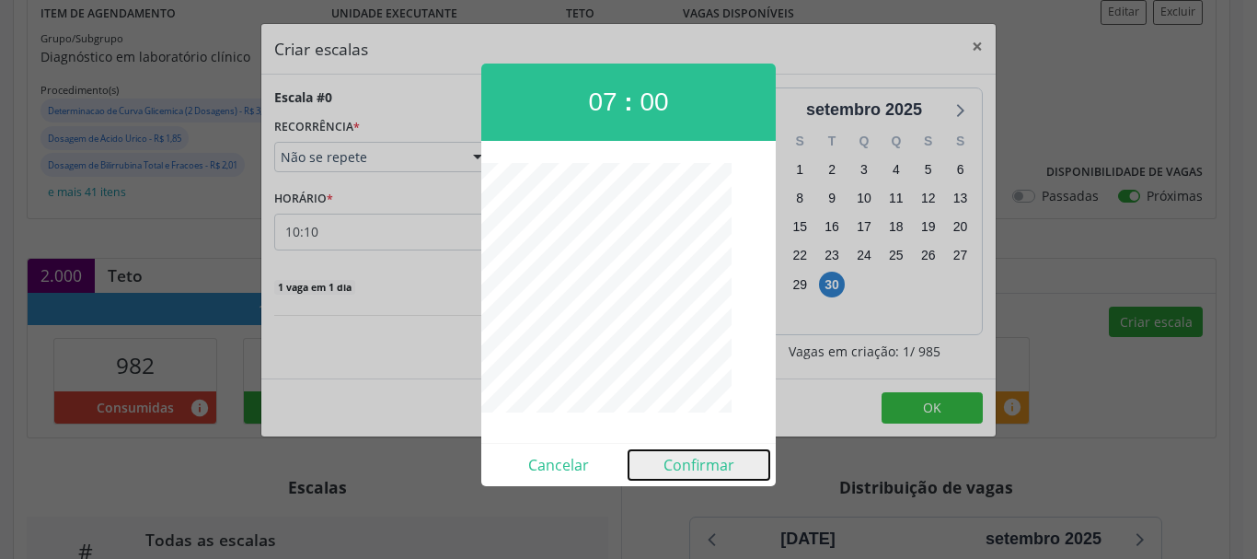
click at [697, 462] on button "Confirmar" at bounding box center [698, 464] width 141 height 29
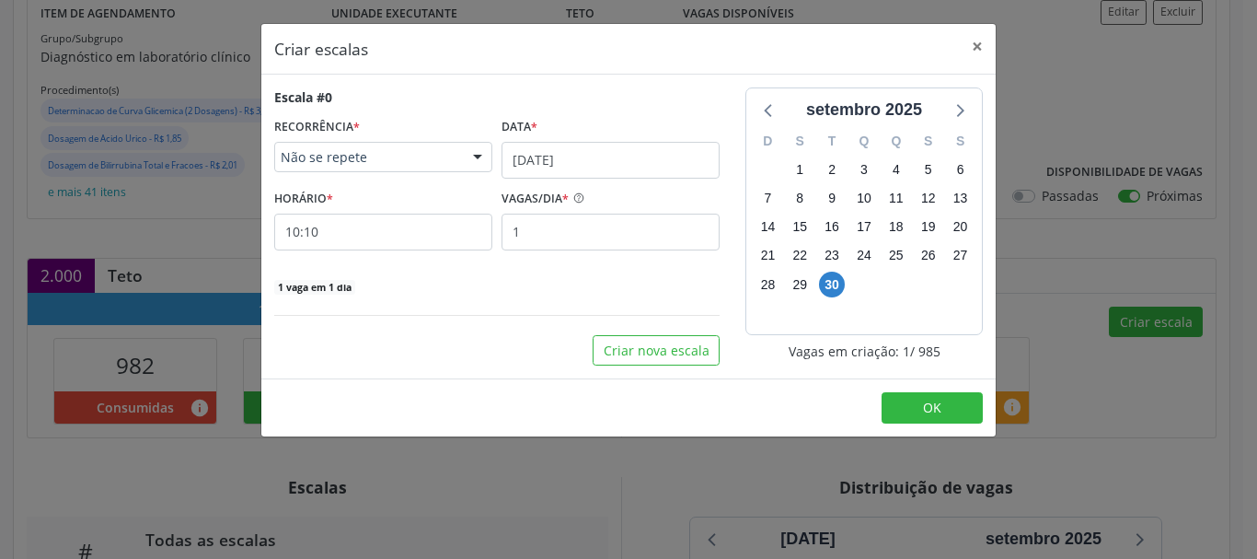
type input "07:00"
click at [615, 237] on input "1" at bounding box center [610, 231] width 218 height 37
type input "12"
click at [922, 413] on button "OK" at bounding box center [931, 407] width 101 height 31
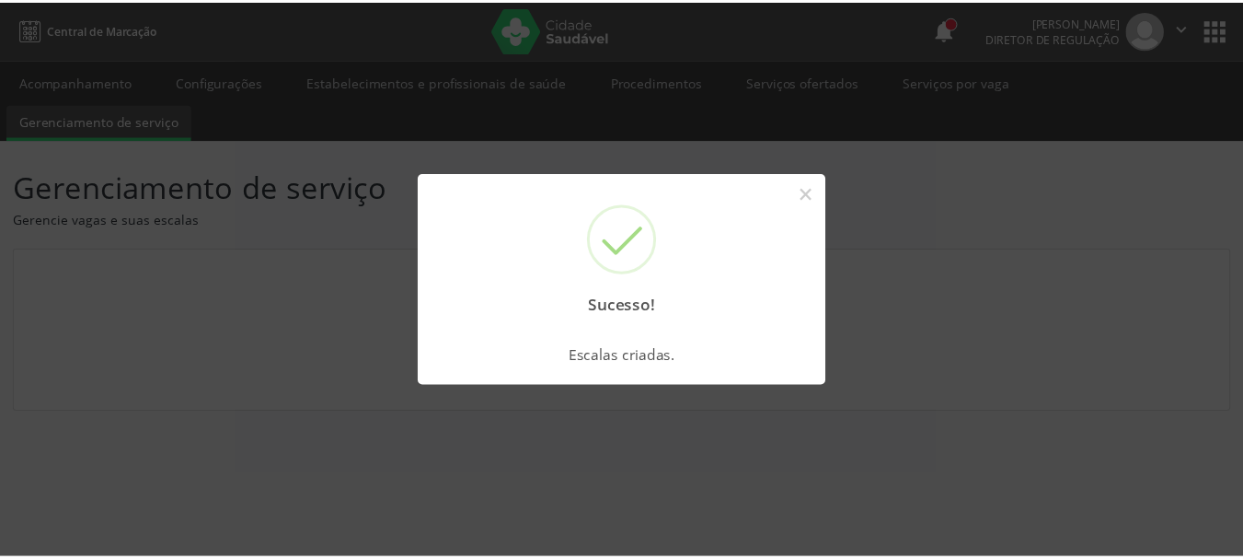
scroll to position [0, 0]
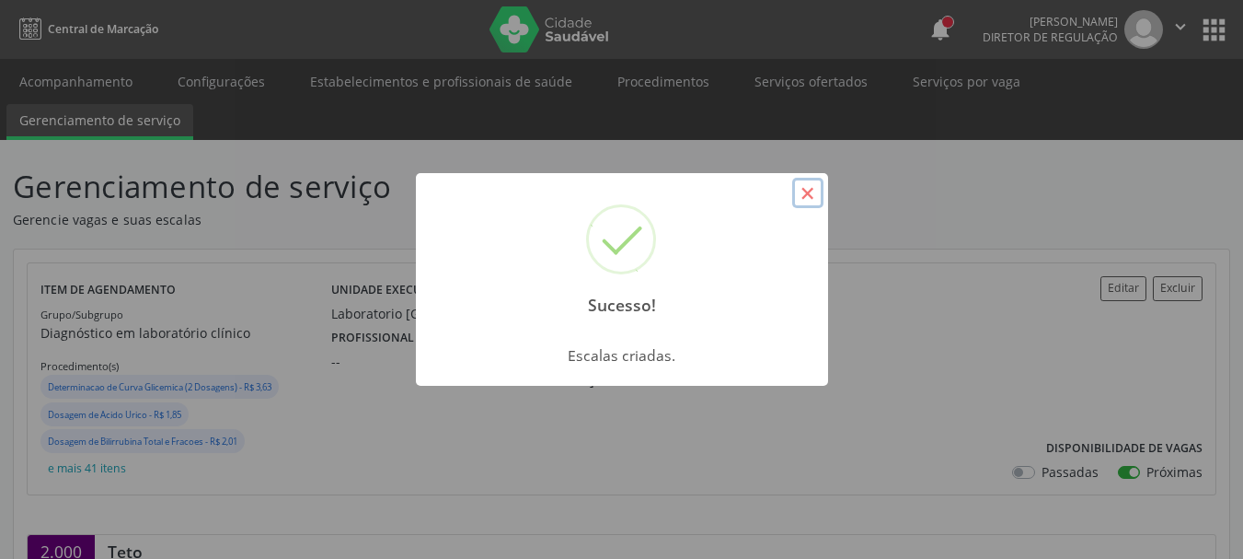
click at [801, 195] on button "×" at bounding box center [807, 193] width 31 height 31
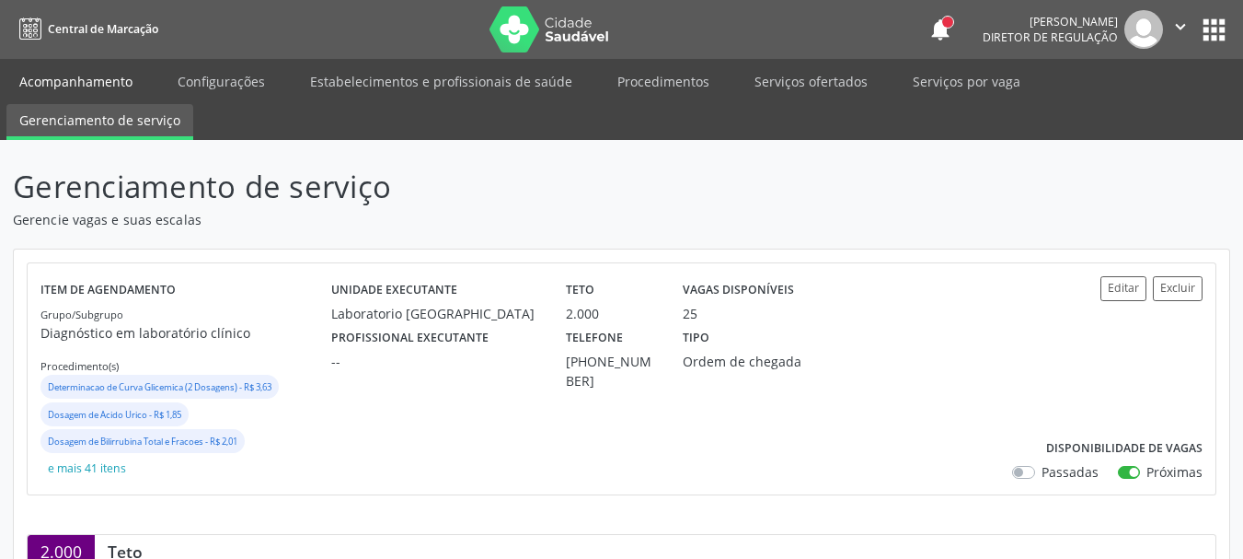
click at [59, 77] on link "Acompanhamento" at bounding box center [75, 81] width 139 height 32
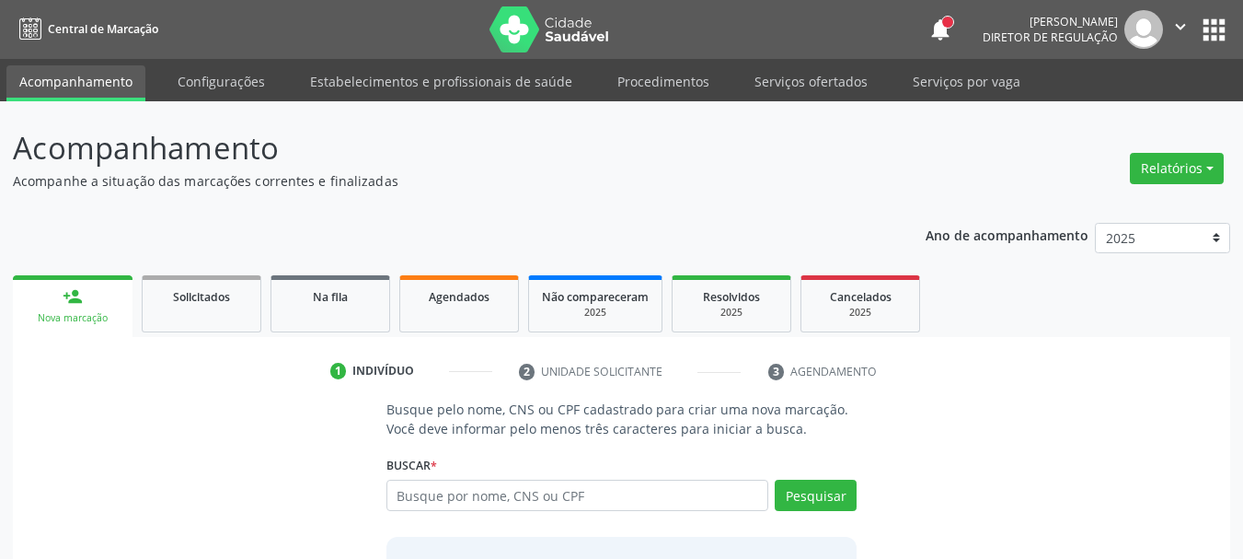
click at [446, 491] on input "text" at bounding box center [577, 494] width 383 height 31
